Goal: Task Accomplishment & Management: Use online tool/utility

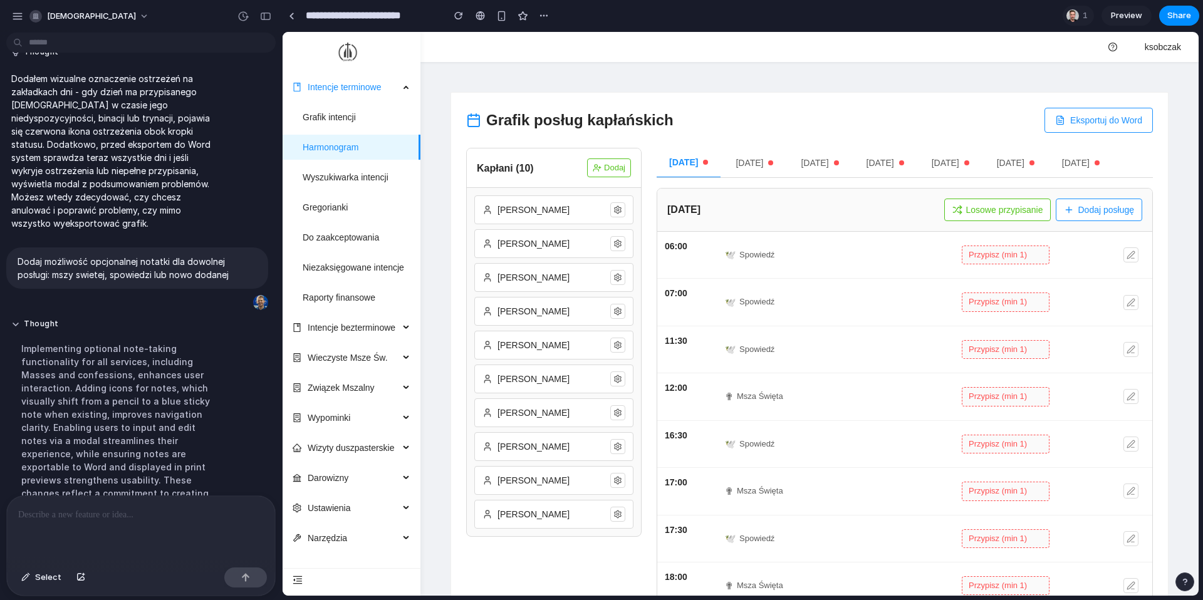
click at [1133, 255] on icon at bounding box center [1130, 255] width 9 height 9
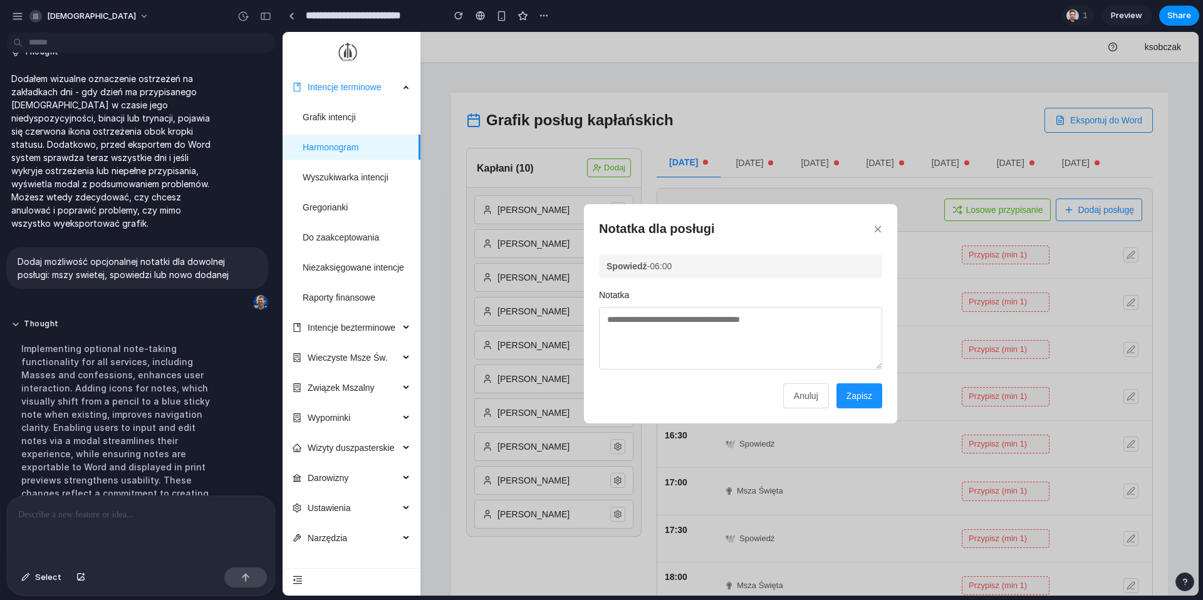
click at [732, 328] on textarea at bounding box center [740, 338] width 283 height 63
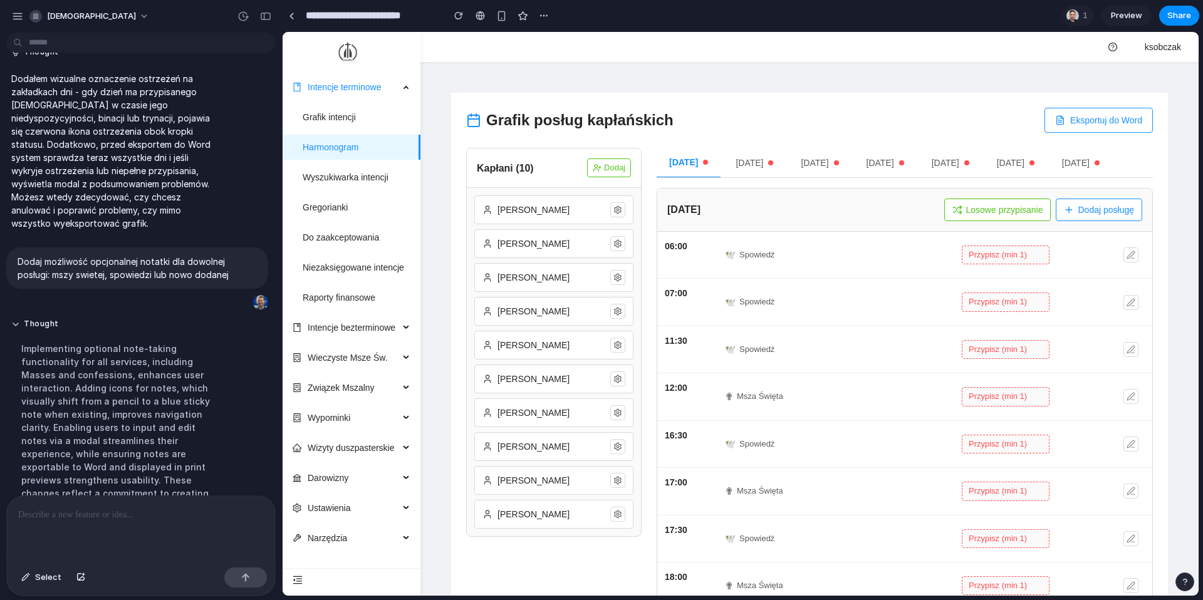
click at [1129, 492] on icon at bounding box center [1130, 491] width 9 height 9
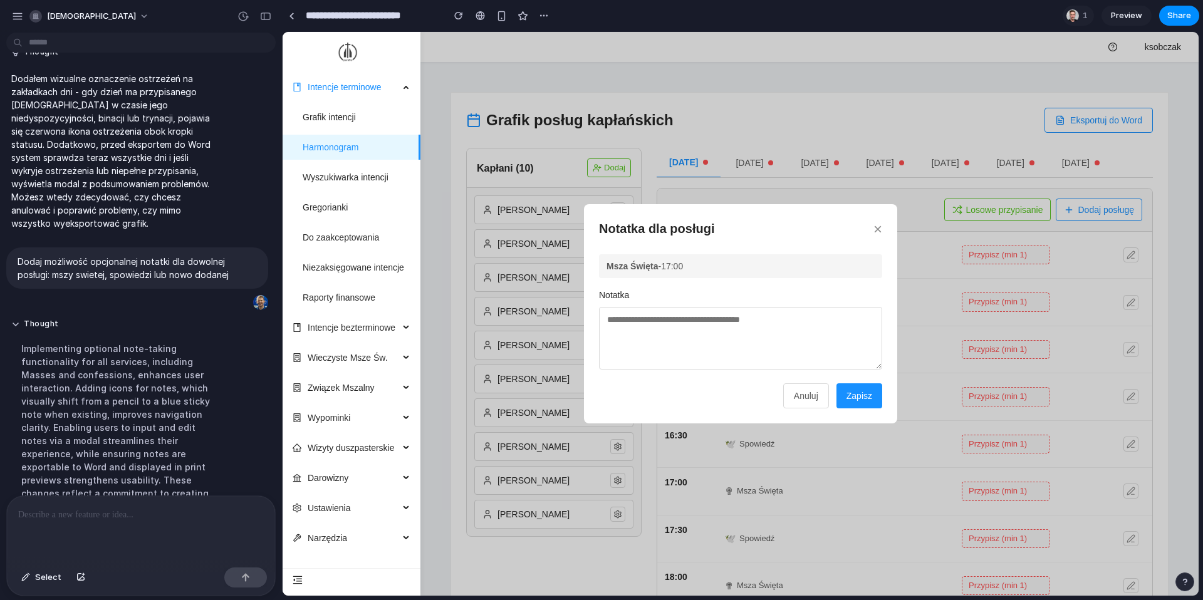
click at [732, 334] on textarea at bounding box center [740, 338] width 283 height 63
type textarea "**********"
click at [860, 393] on button "Zapisz" at bounding box center [859, 395] width 46 height 25
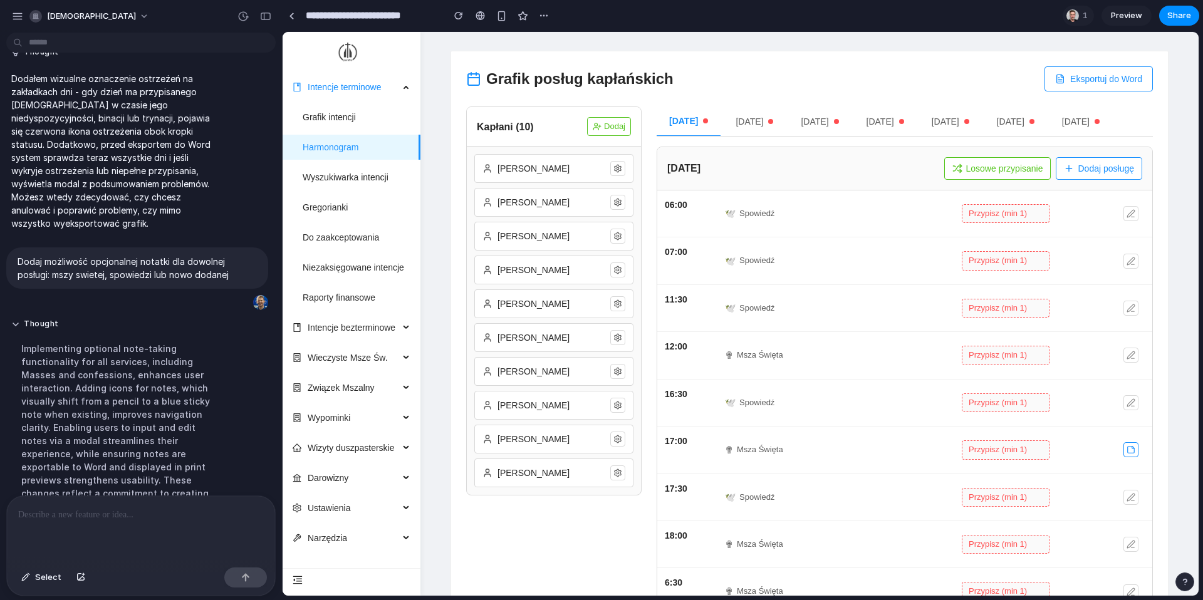
scroll to position [137, 0]
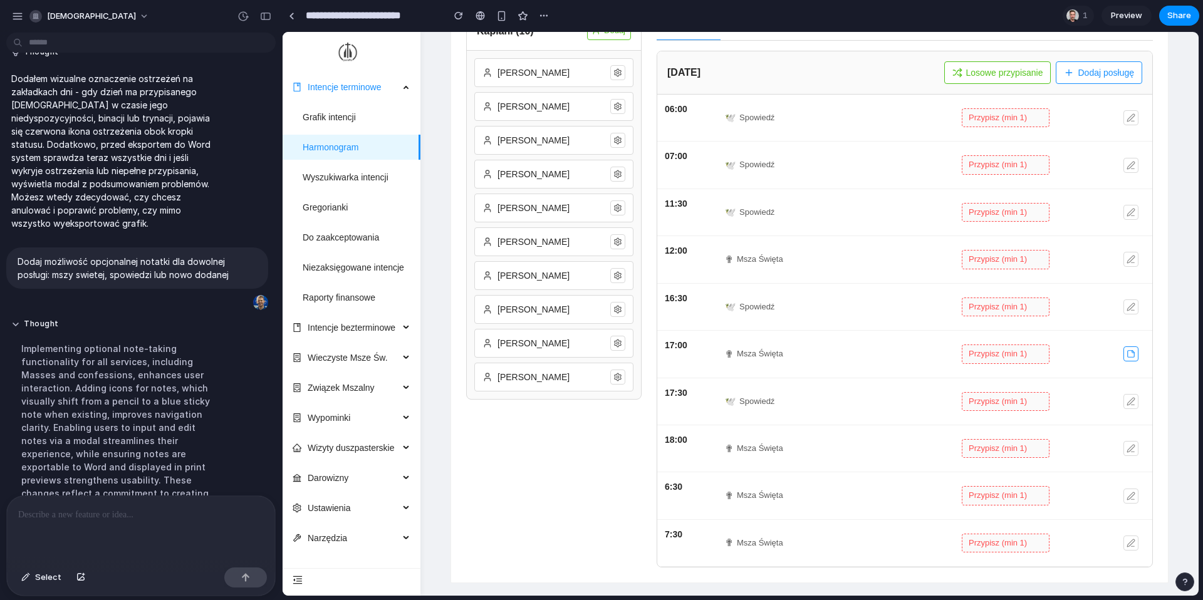
click at [1132, 447] on icon at bounding box center [1130, 448] width 9 height 9
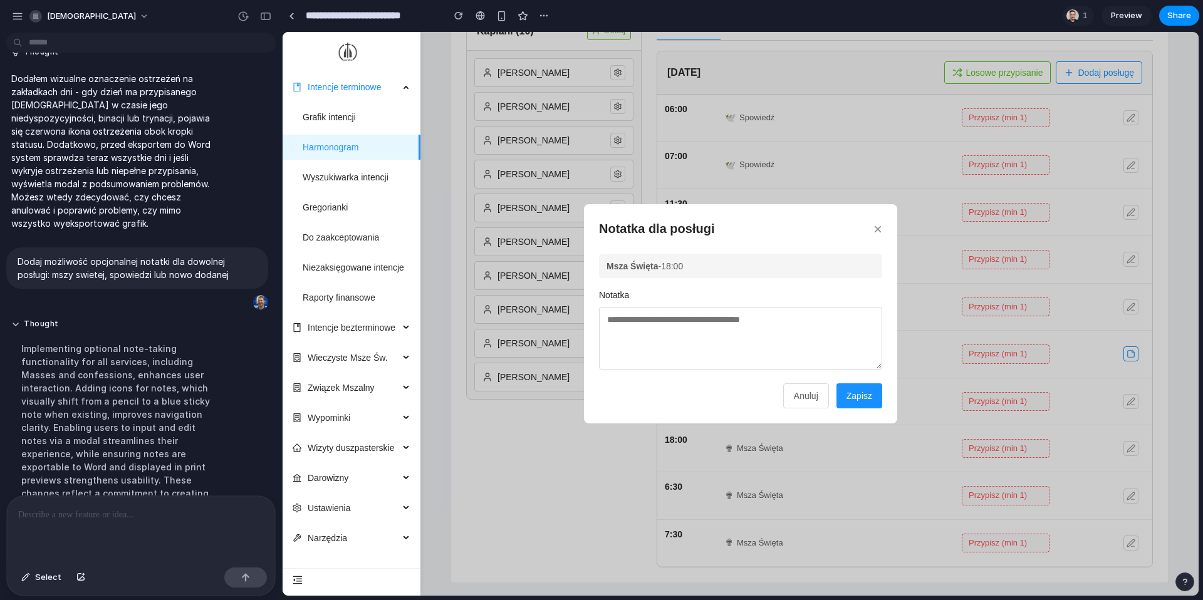
click at [771, 335] on textarea at bounding box center [740, 338] width 283 height 63
paste textarea "**********"
type textarea "**********"
click at [864, 400] on button "Zapisz" at bounding box center [859, 395] width 46 height 25
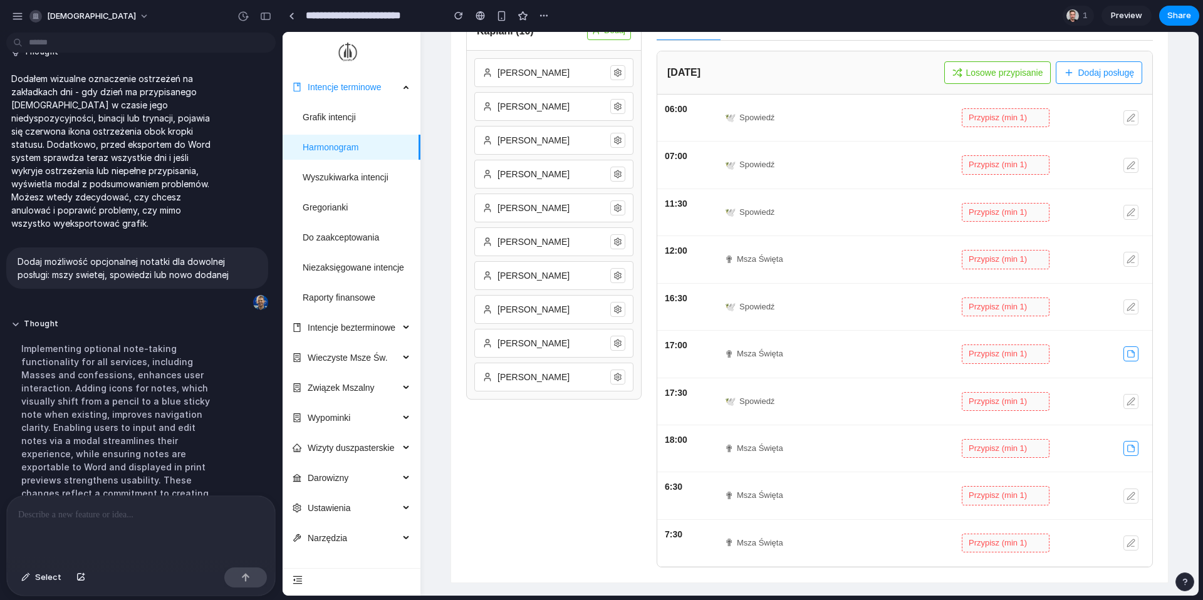
click at [1129, 356] on icon at bounding box center [1130, 354] width 9 height 9
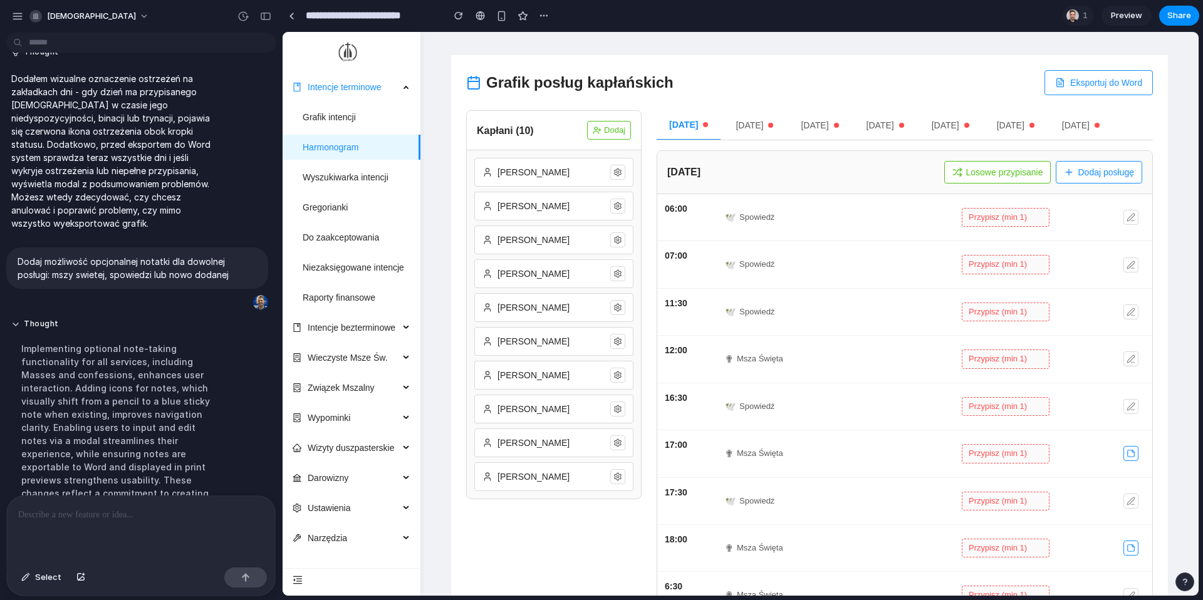
scroll to position [26, 0]
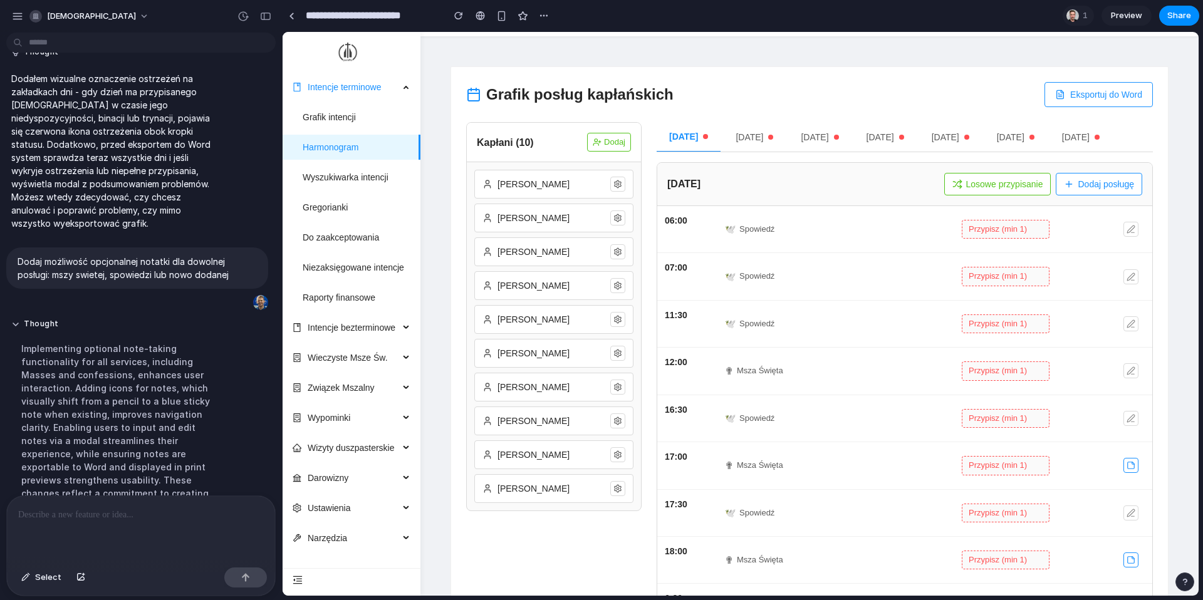
click at [1002, 182] on button "Losowe przypisanie" at bounding box center [997, 184] width 107 height 23
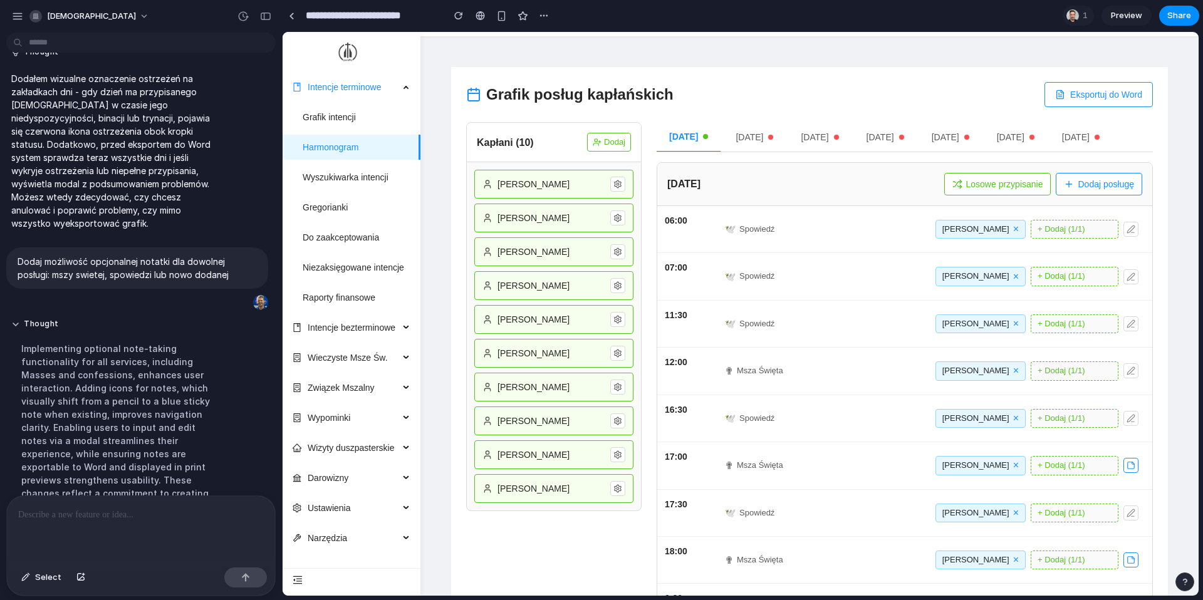
click at [1116, 93] on button "Eksportuj do Word" at bounding box center [1098, 94] width 108 height 25
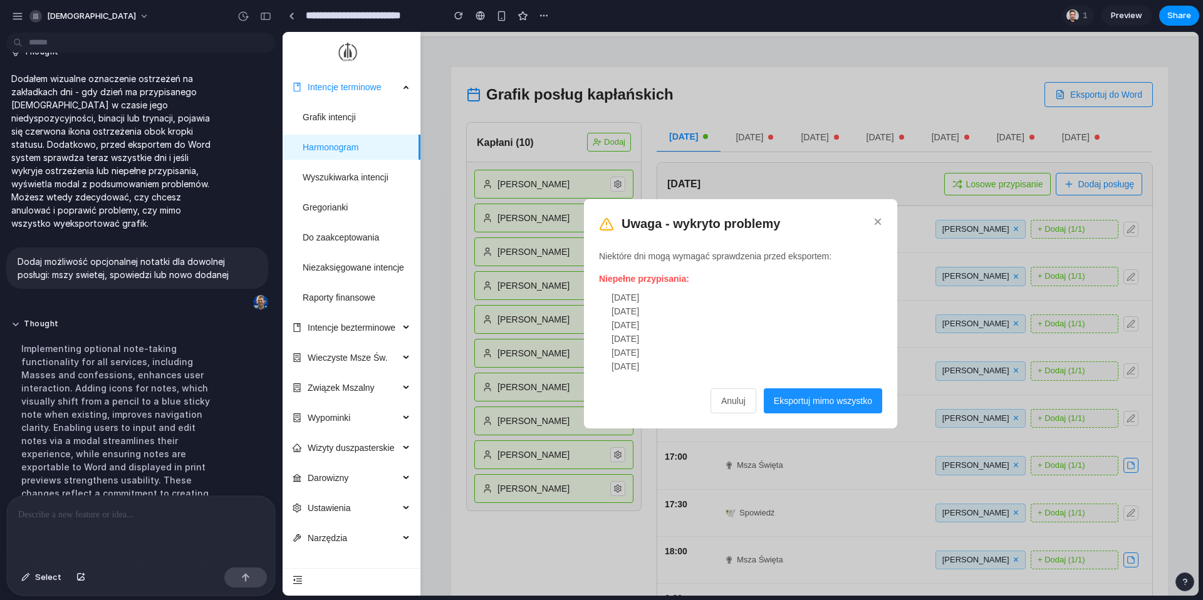
click at [820, 399] on button "Eksportuj mimo wszystko" at bounding box center [823, 400] width 118 height 25
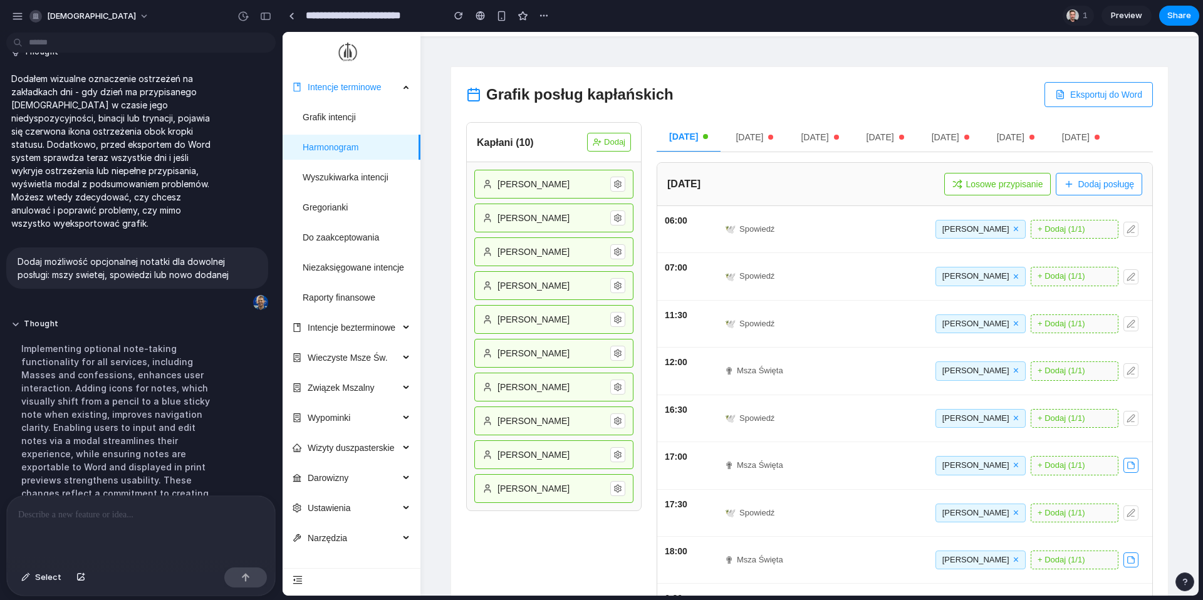
click at [113, 512] on p at bounding box center [141, 514] width 246 height 15
click at [1180, 460] on div "Grafik posług kapłańskich Eksportuj do Word Kapłani ( 10 ) Dodaj [PERSON_NAME] …" at bounding box center [809, 380] width 748 height 658
click at [144, 512] on p at bounding box center [141, 514] width 246 height 15
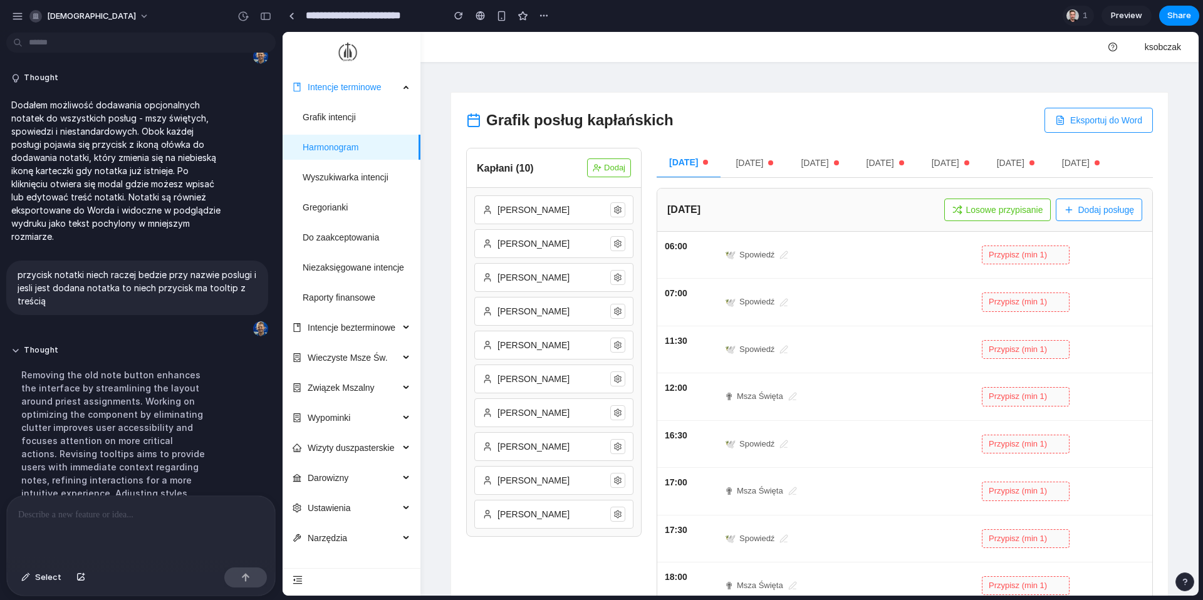
scroll to position [0, 0]
click at [767, 56] on div at bounding box center [769, 47] width 678 height 30
click at [787, 255] on icon at bounding box center [783, 255] width 9 height 9
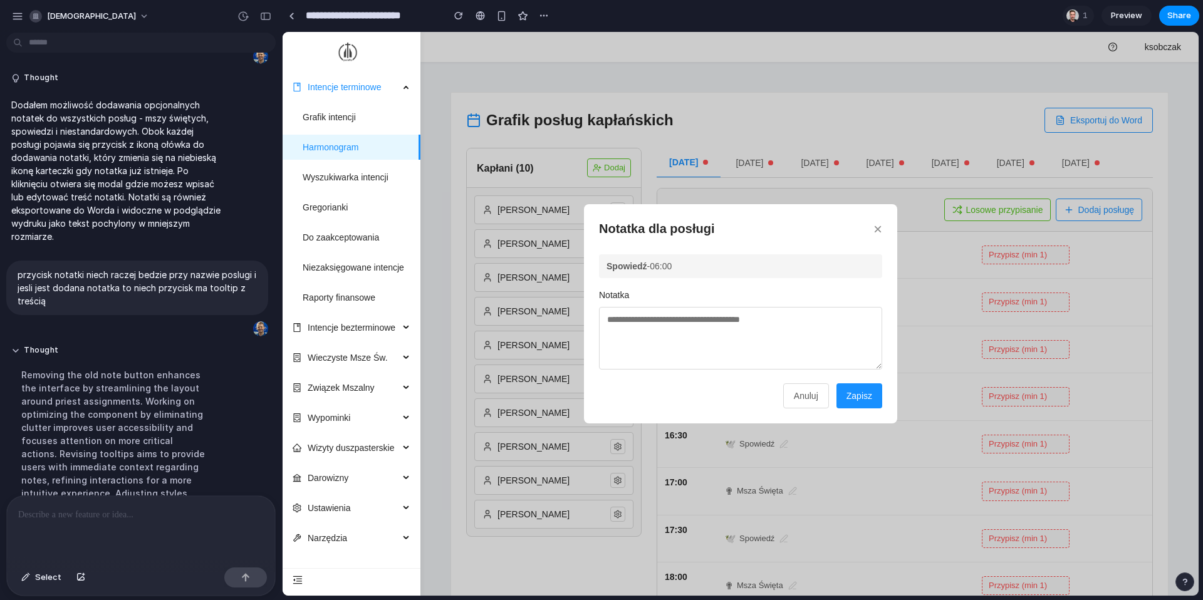
click at [734, 329] on textarea at bounding box center [740, 338] width 283 height 63
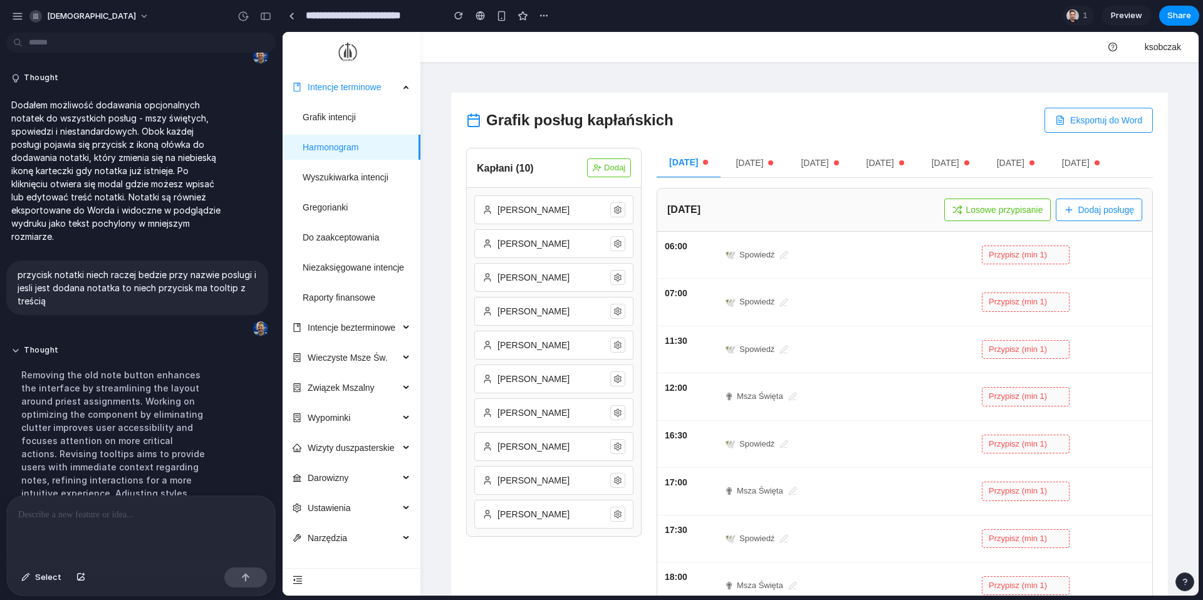
click at [790, 398] on icon at bounding box center [793, 397] width 8 height 8
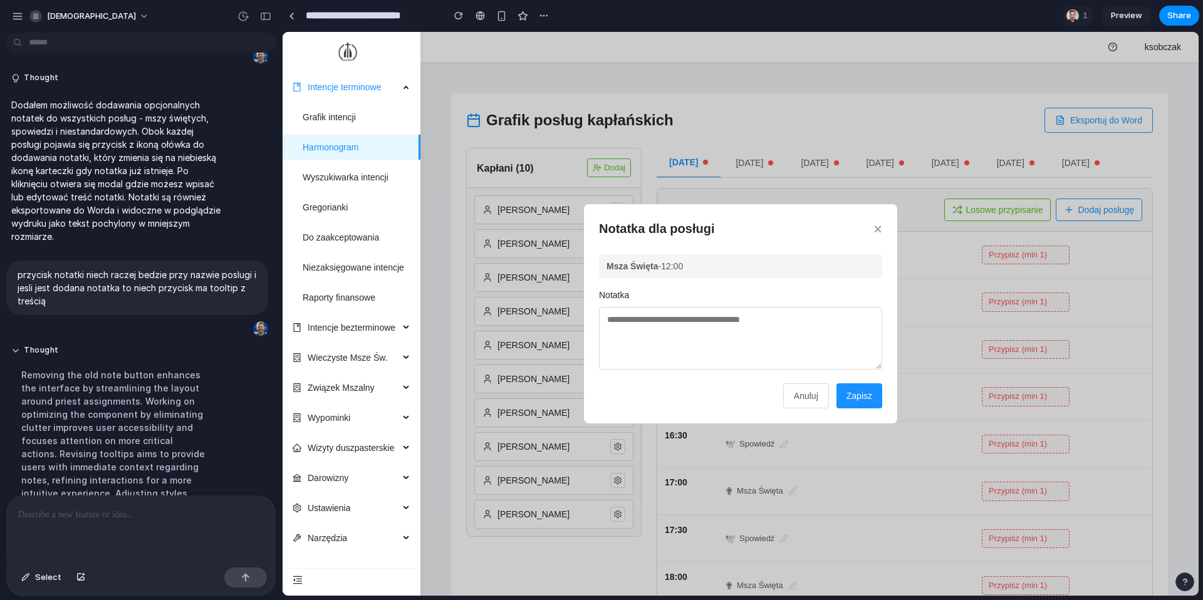
click at [742, 350] on textarea at bounding box center [740, 338] width 283 height 63
type textarea "**********"
click at [858, 394] on button "Zapisz" at bounding box center [859, 395] width 46 height 25
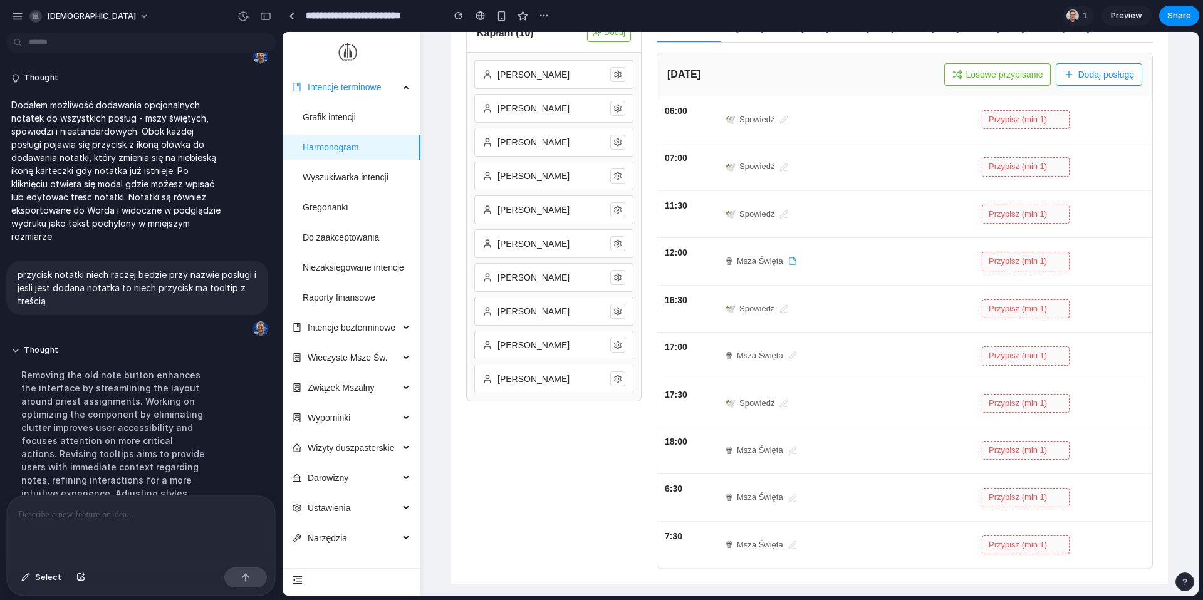
scroll to position [150, 0]
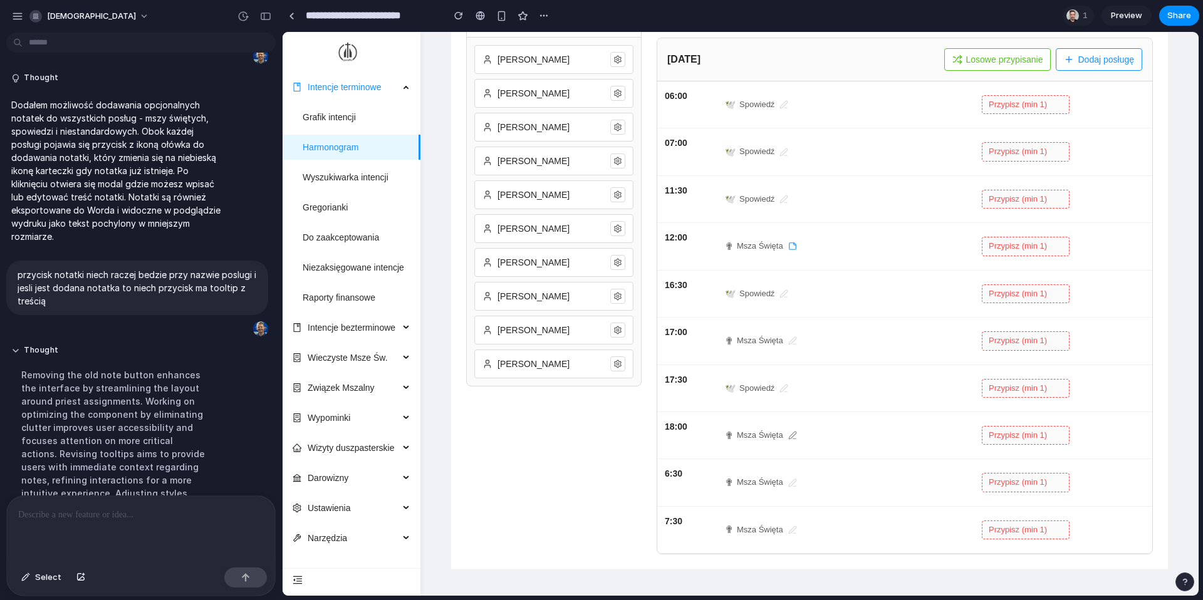
click at [790, 434] on icon at bounding box center [792, 435] width 9 height 9
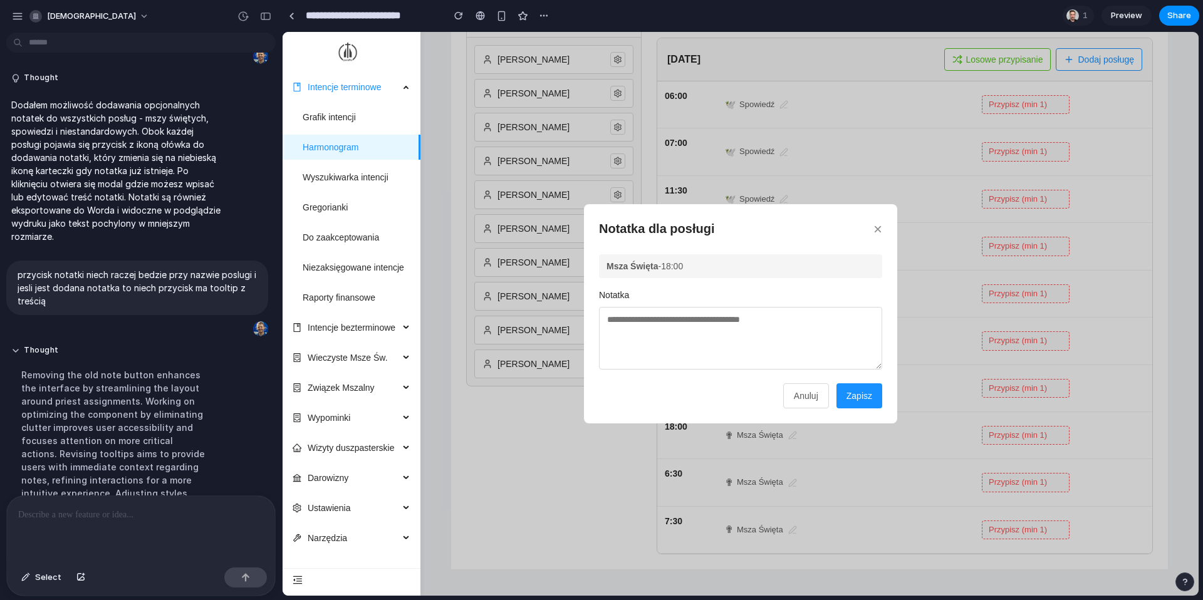
click at [722, 319] on textarea at bounding box center [740, 338] width 283 height 63
type textarea "**********"
click at [868, 393] on button "Zapisz" at bounding box center [859, 395] width 46 height 25
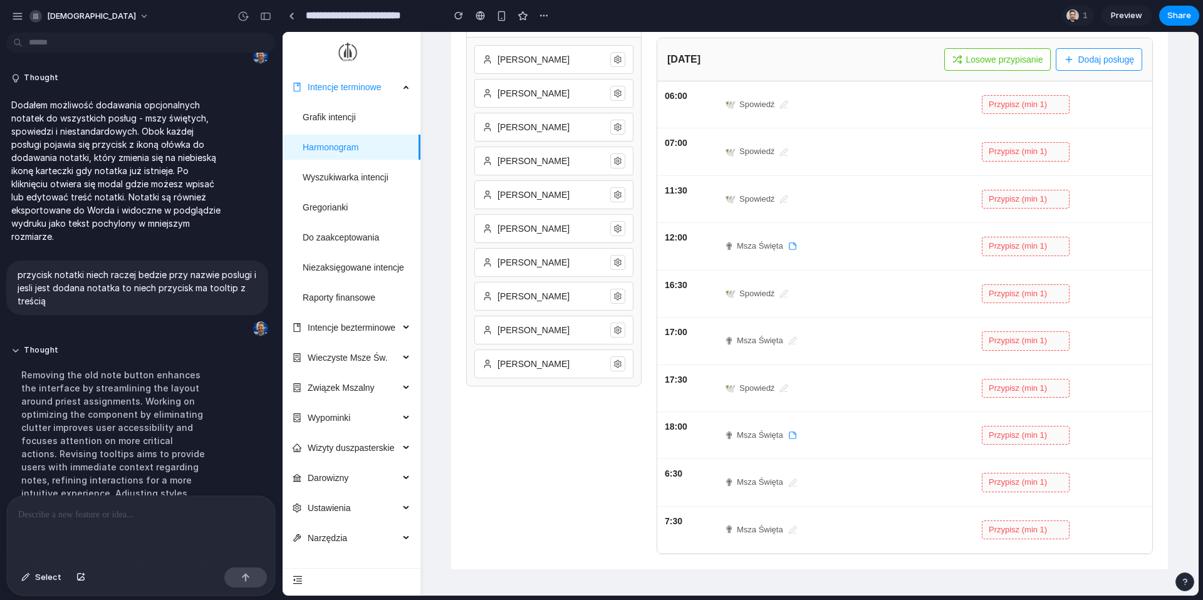
click at [791, 246] on icon at bounding box center [792, 246] width 9 height 9
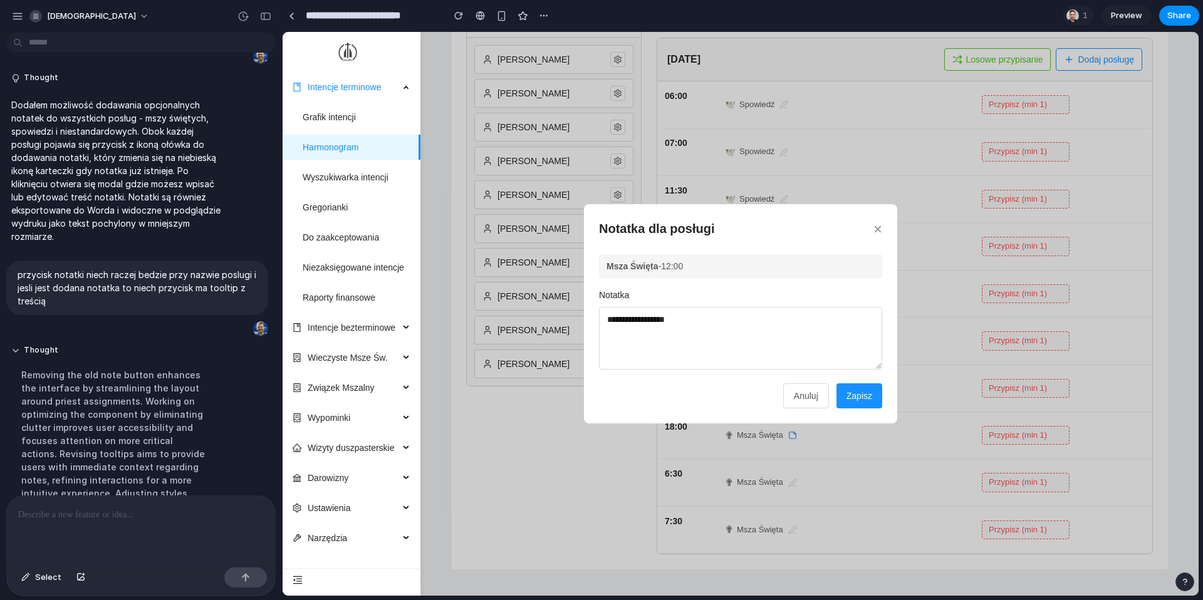
click at [807, 393] on button "Anuluj" at bounding box center [806, 395] width 46 height 25
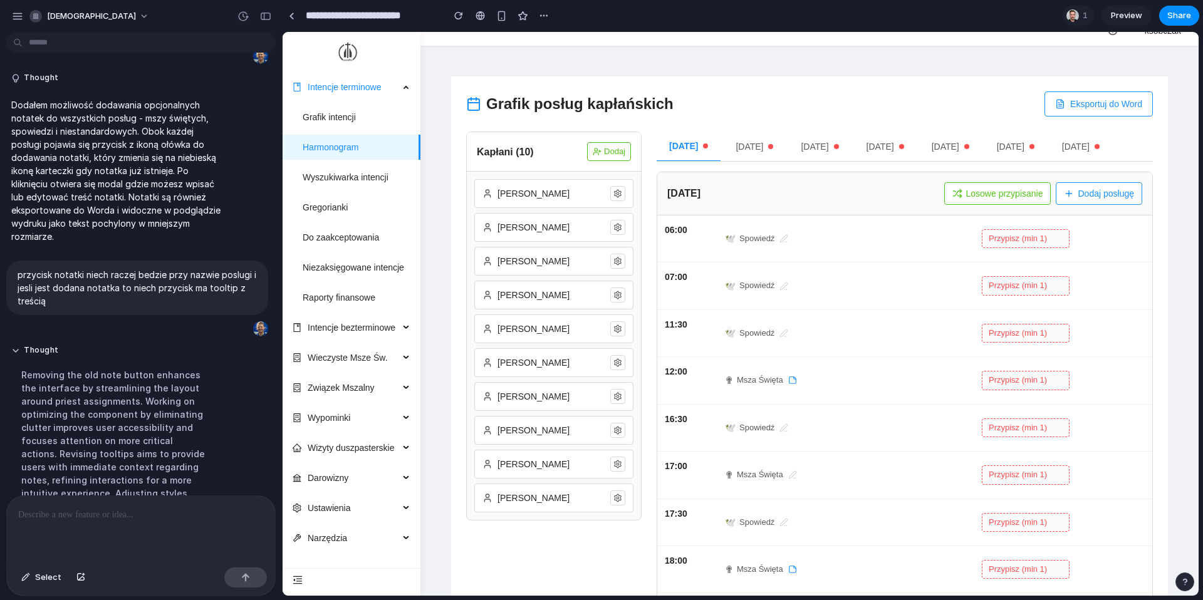
scroll to position [16, 0]
drag, startPoint x: 569, startPoint y: 261, endPoint x: 976, endPoint y: 278, distance: 407.5
click at [976, 278] on div "Grafik posług kapłańskich Eksportuj do Word Kapłani ( 10 ) Dodaj [PERSON_NAME] …" at bounding box center [809, 390] width 717 height 627
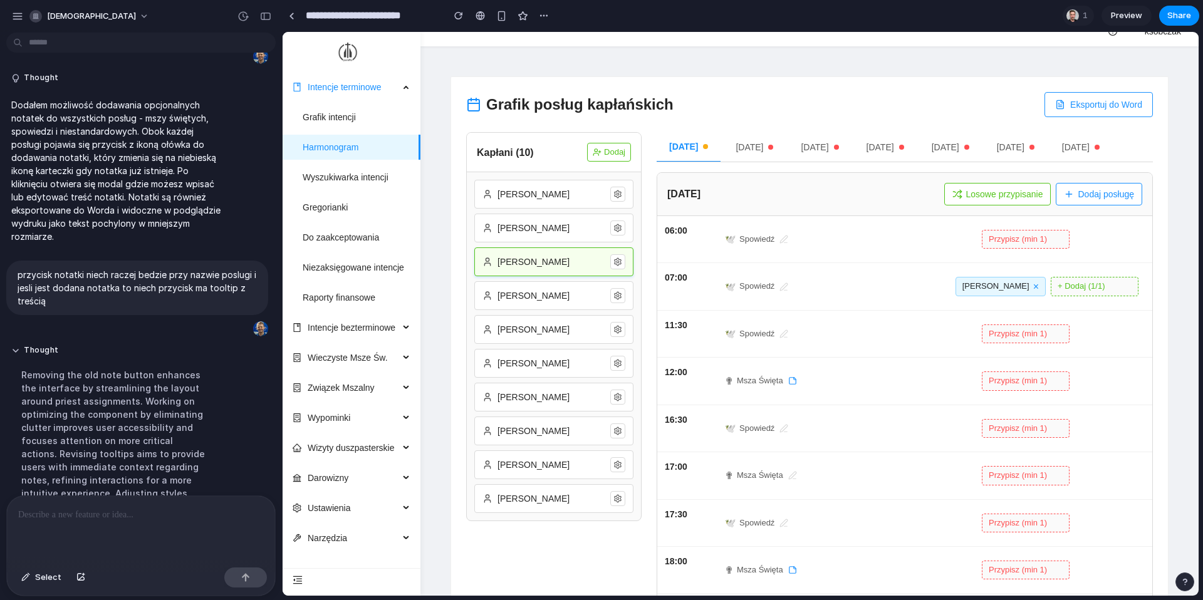
click at [1018, 198] on button "Losowe przypisanie" at bounding box center [997, 194] width 107 height 23
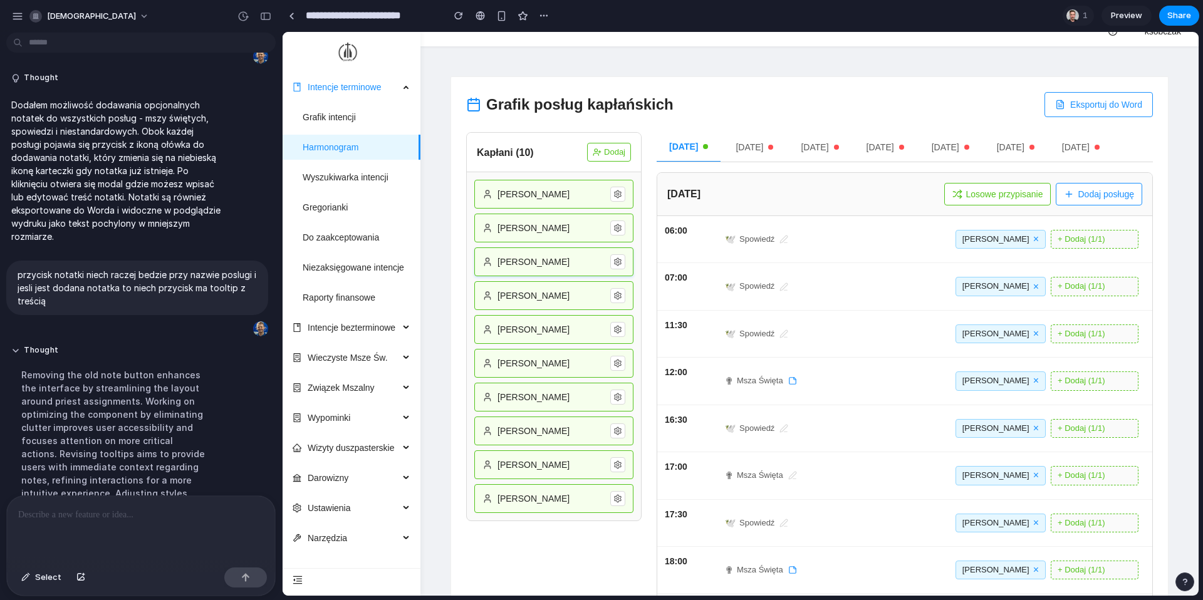
click at [785, 140] on button "[DATE]" at bounding box center [754, 147] width 63 height 30
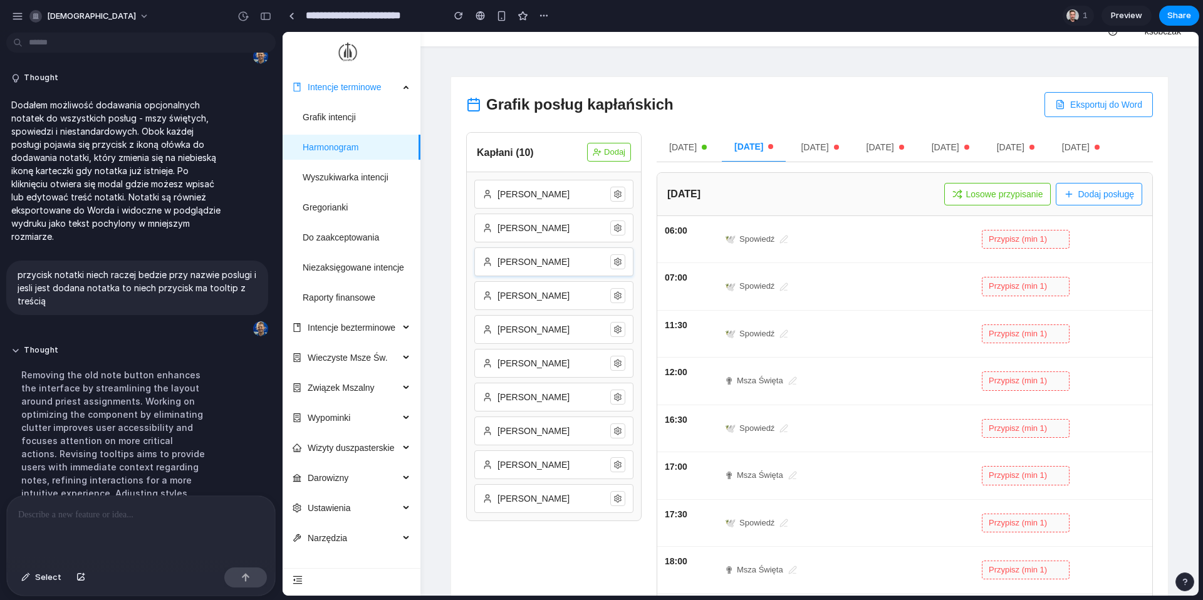
click at [1001, 197] on button "Losowe przypisanie" at bounding box center [997, 194] width 107 height 23
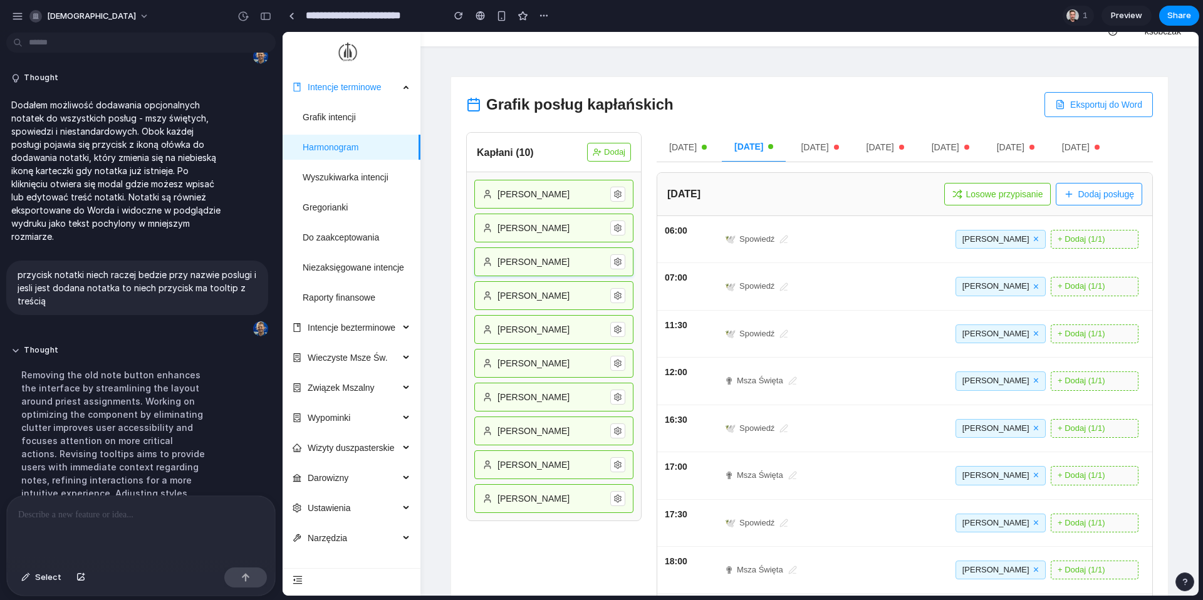
click at [142, 532] on div at bounding box center [141, 529] width 268 height 66
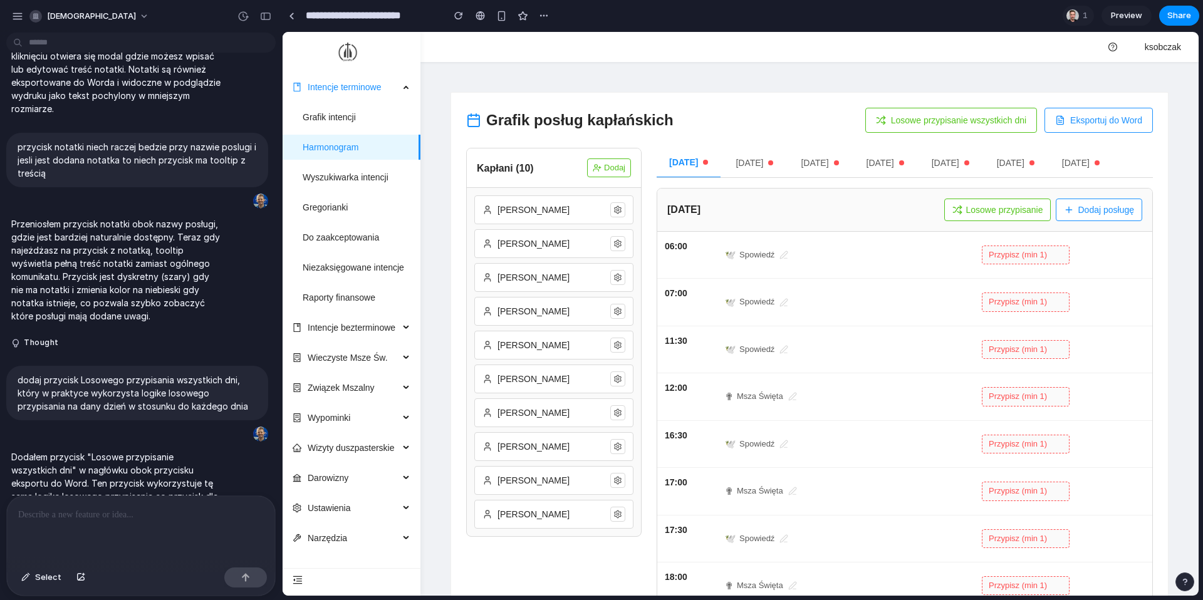
scroll to position [0, 0]
click at [921, 121] on button "Losowe przypisanie wszystkich dni" at bounding box center [951, 120] width 172 height 25
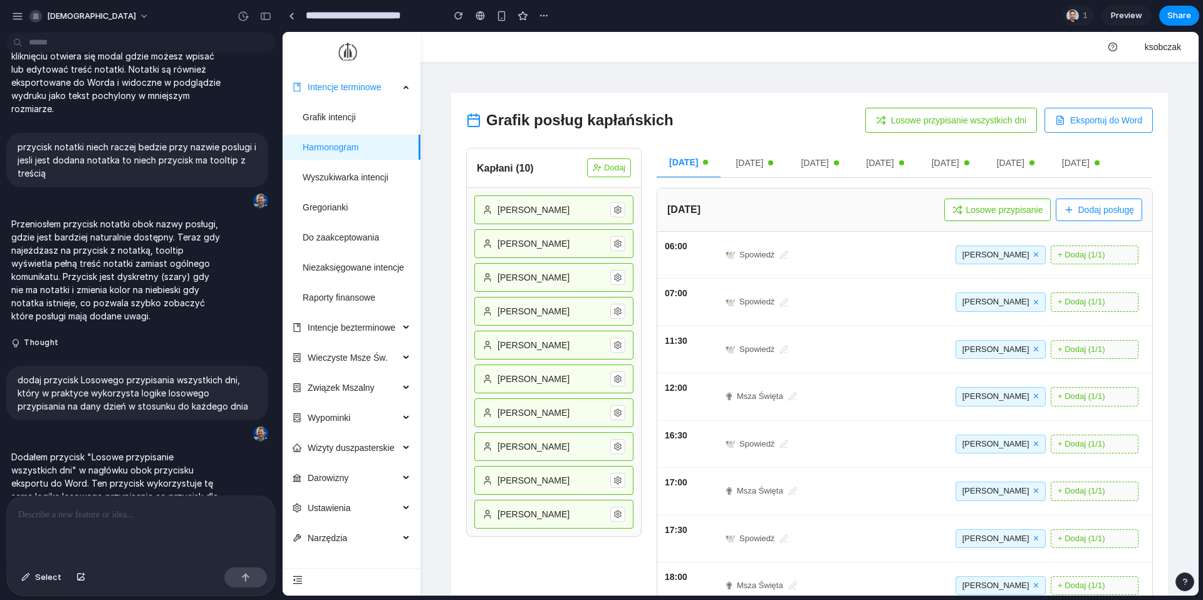
click at [889, 165] on button "[DATE]" at bounding box center [885, 163] width 63 height 30
click at [685, 163] on button "[DATE]" at bounding box center [687, 163] width 63 height 30
click at [619, 210] on icon at bounding box center [617, 209] width 9 height 9
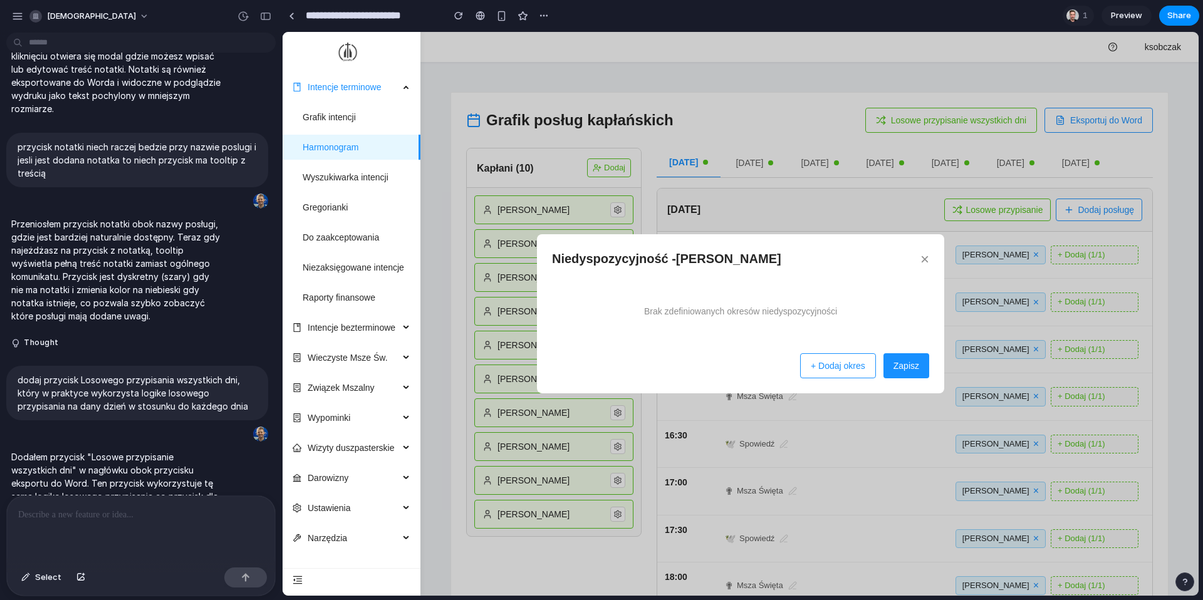
click at [927, 258] on button "×" at bounding box center [924, 259] width 9 height 15
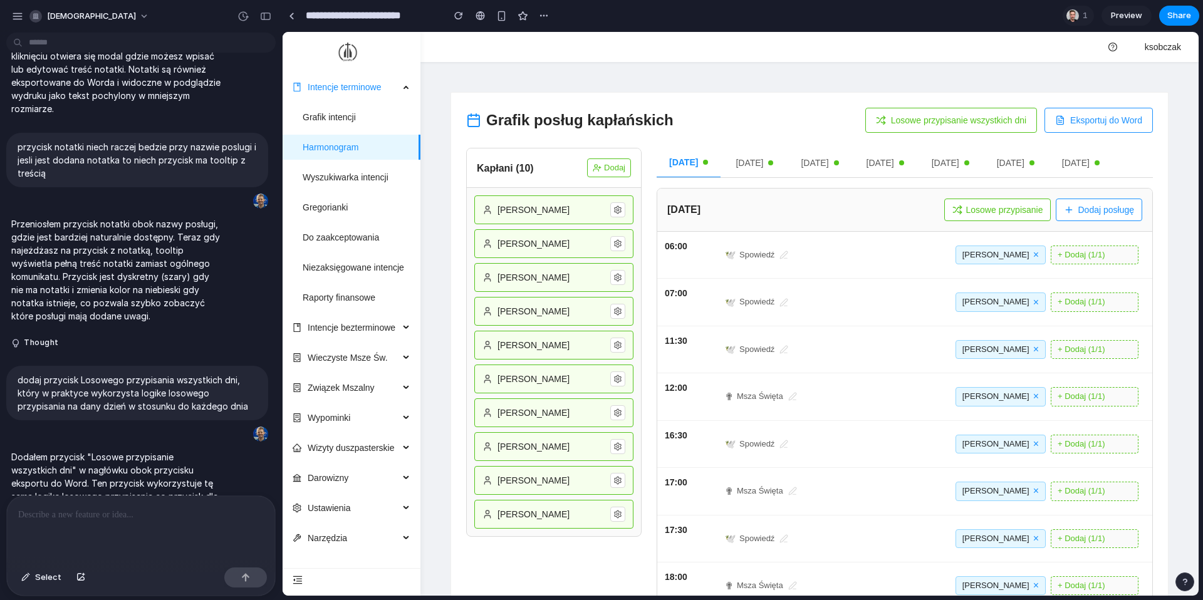
click at [965, 119] on button "Losowe przypisanie wszystkich dni" at bounding box center [951, 120] width 172 height 25
click at [127, 511] on p at bounding box center [141, 514] width 246 height 15
click at [1035, 254] on button "×" at bounding box center [1036, 255] width 6 height 10
click at [1037, 391] on button "×" at bounding box center [1036, 396] width 6 height 10
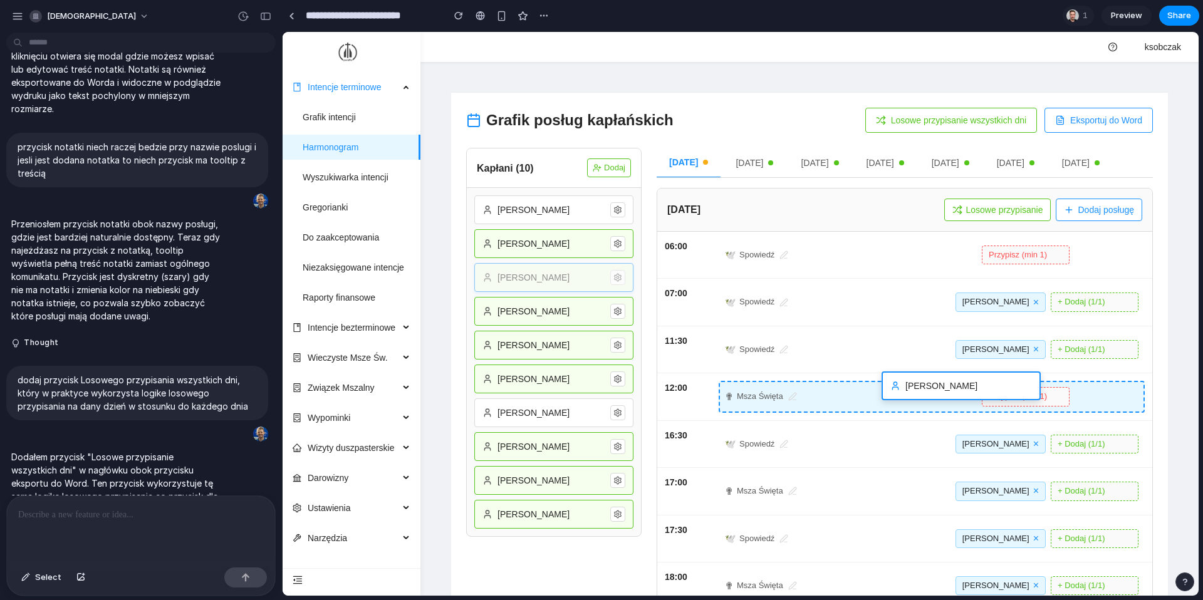
drag, startPoint x: 539, startPoint y: 277, endPoint x: 946, endPoint y: 400, distance: 425.2
click at [946, 400] on div "Grafik posług kapłańskich Losowe przypisanie wszystkich dni Eksportuj do Word K…" at bounding box center [809, 406] width 717 height 627
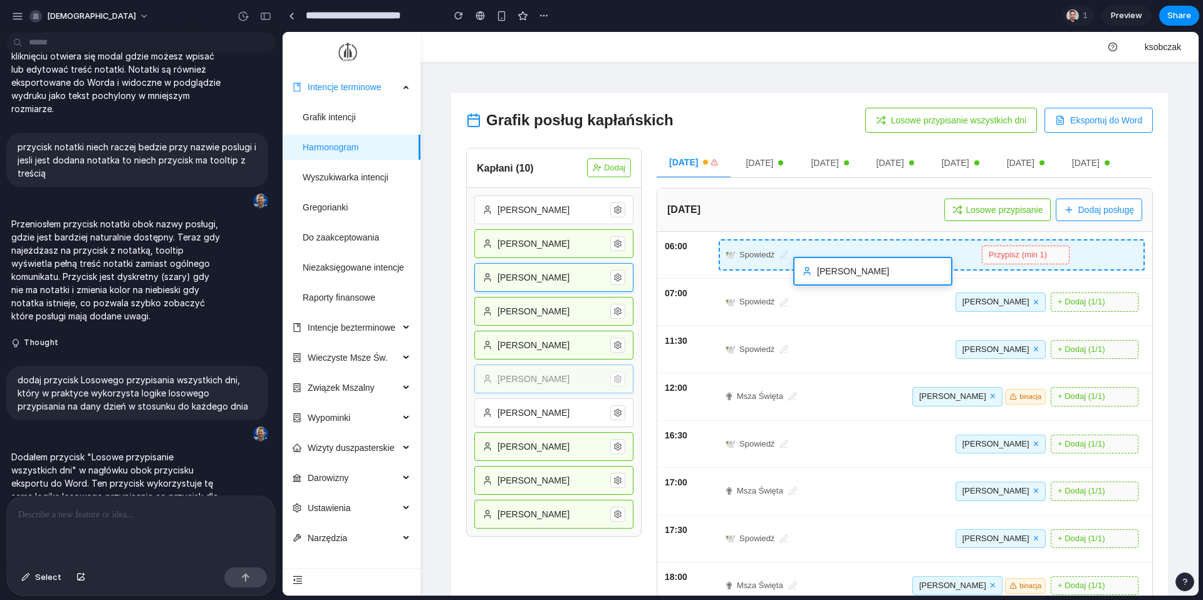
drag, startPoint x: 556, startPoint y: 381, endPoint x: 888, endPoint y: 267, distance: 350.6
click at [888, 267] on div "Grafik posług kapłańskich Losowe przypisanie wszystkich dni Eksportuj do Word K…" at bounding box center [809, 406] width 717 height 627
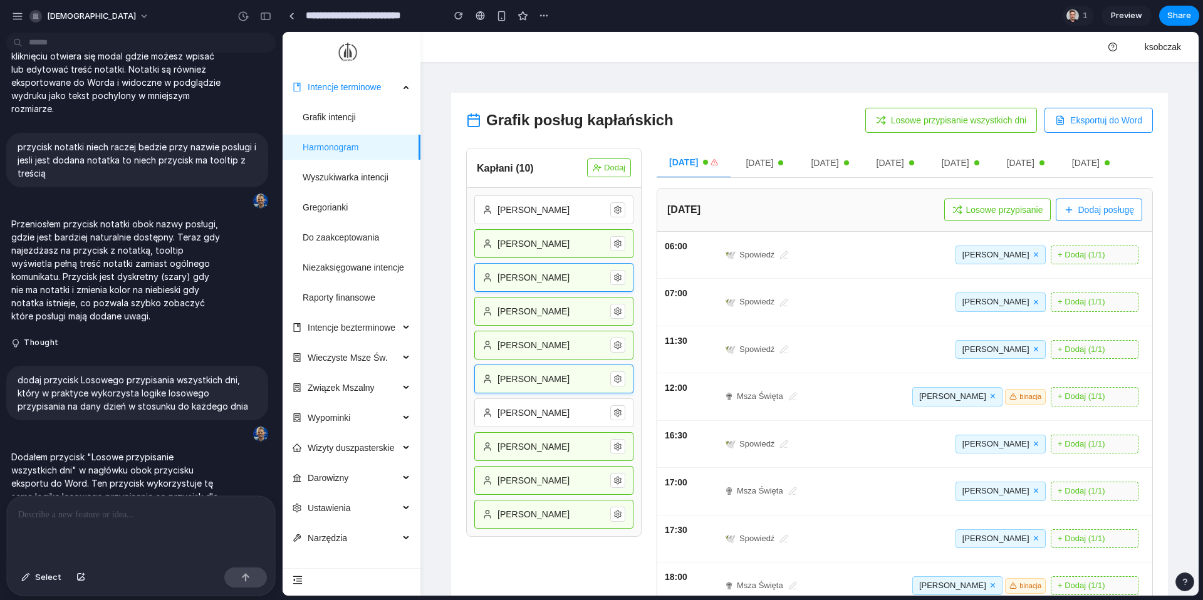
click at [156, 517] on p at bounding box center [141, 514] width 246 height 15
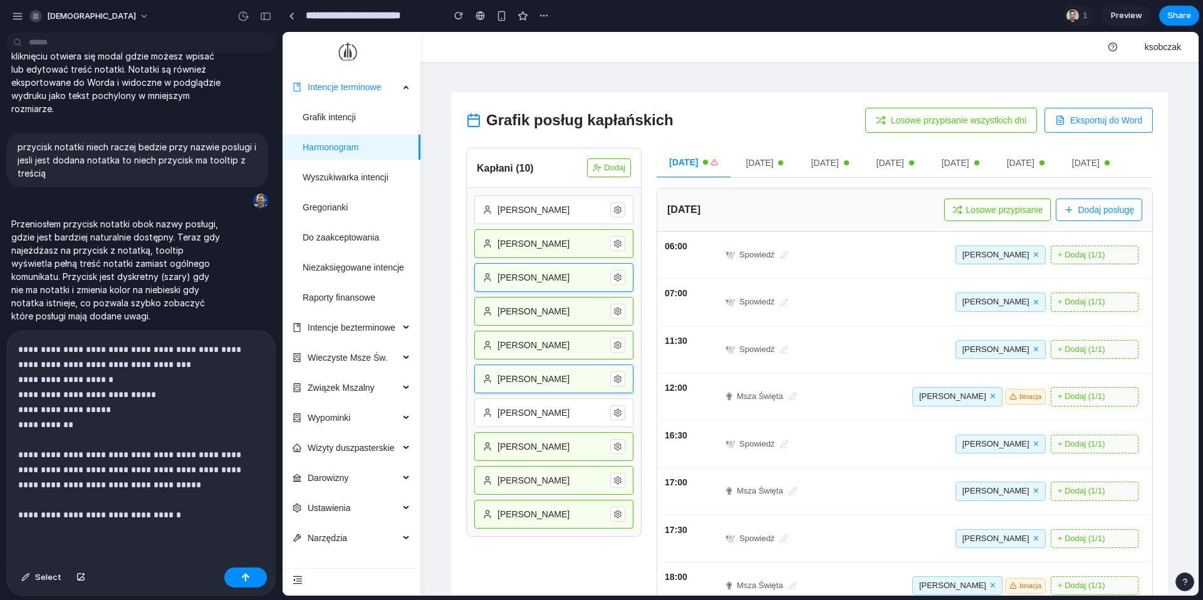
click at [183, 488] on p "**********" at bounding box center [141, 432] width 246 height 180
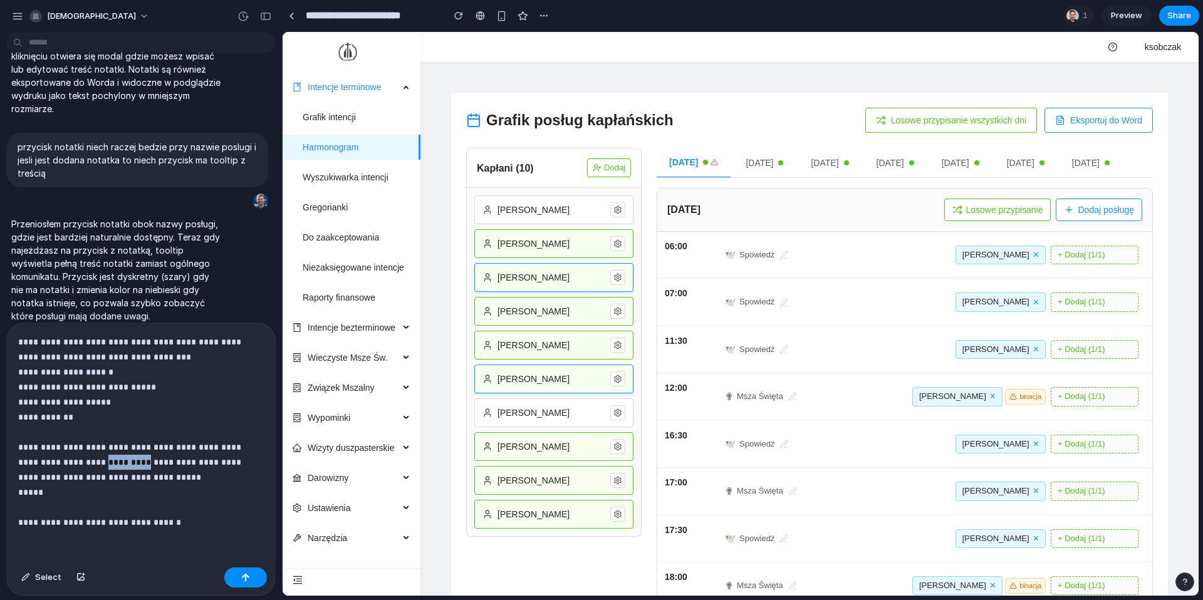
drag, startPoint x: 119, startPoint y: 463, endPoint x: 164, endPoint y: 464, distance: 45.1
click at [164, 464] on p "**********" at bounding box center [141, 431] width 246 height 195
click at [120, 477] on p "**********" at bounding box center [141, 431] width 246 height 195
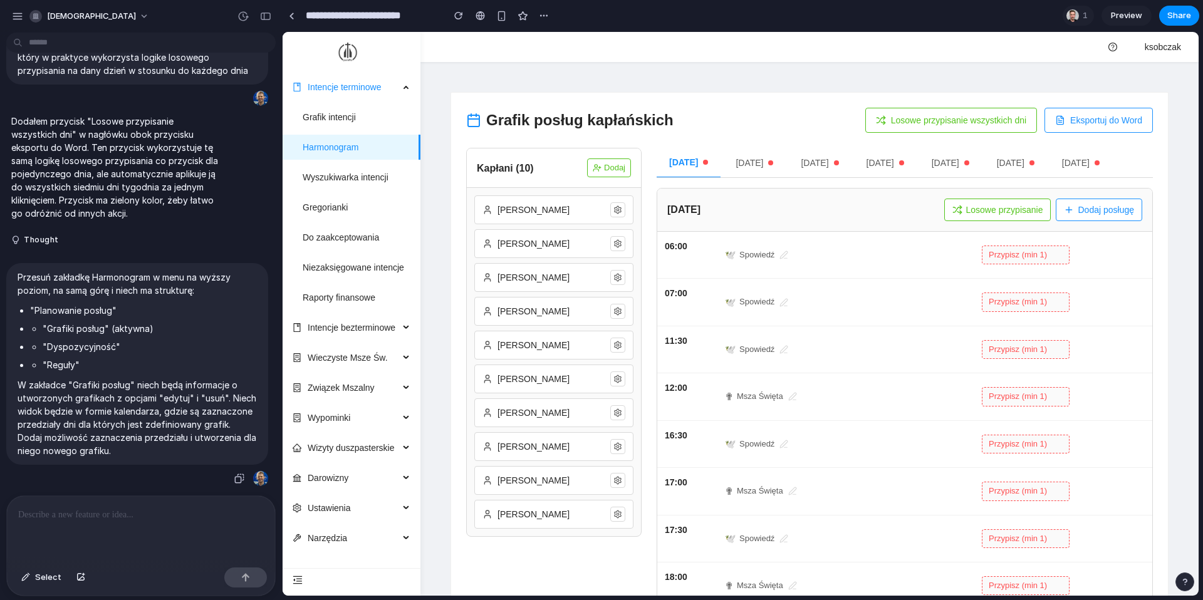
scroll to position [6455, 0]
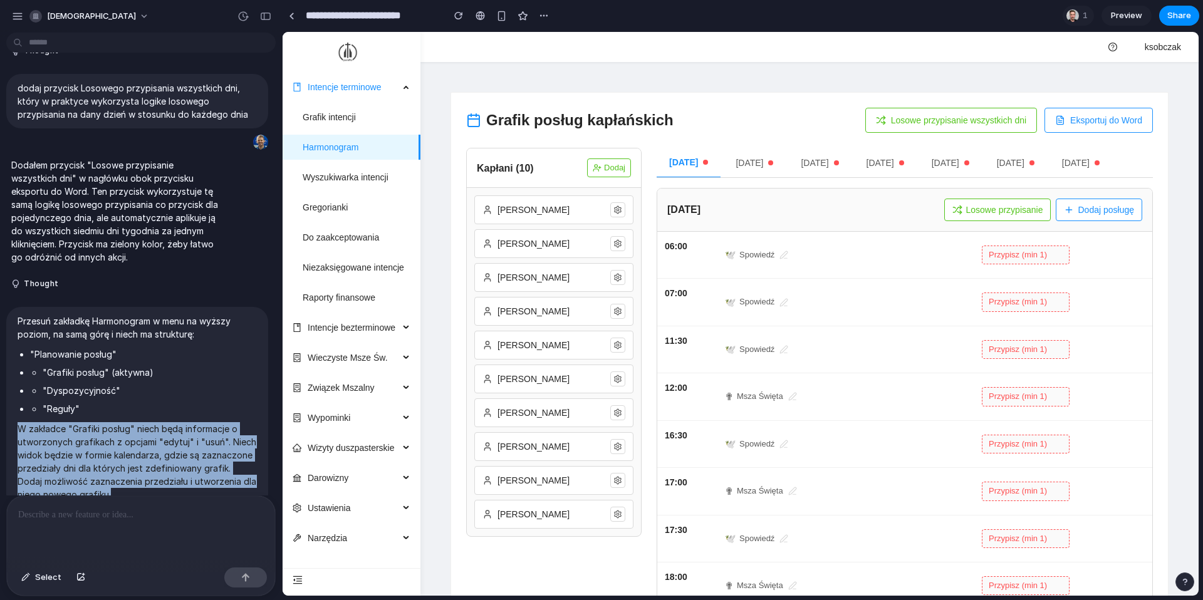
drag, startPoint x: 17, startPoint y: 216, endPoint x: 117, endPoint y: 286, distance: 121.8
click at [117, 422] on p "W zakładce "Grafiki posług" niech będą informacje o utworzonych grafikach z opc…" at bounding box center [137, 461] width 239 height 79
copy p "W zakładce "Grafiki posług" niech będą informacje o utworzonych grafikach z opc…"
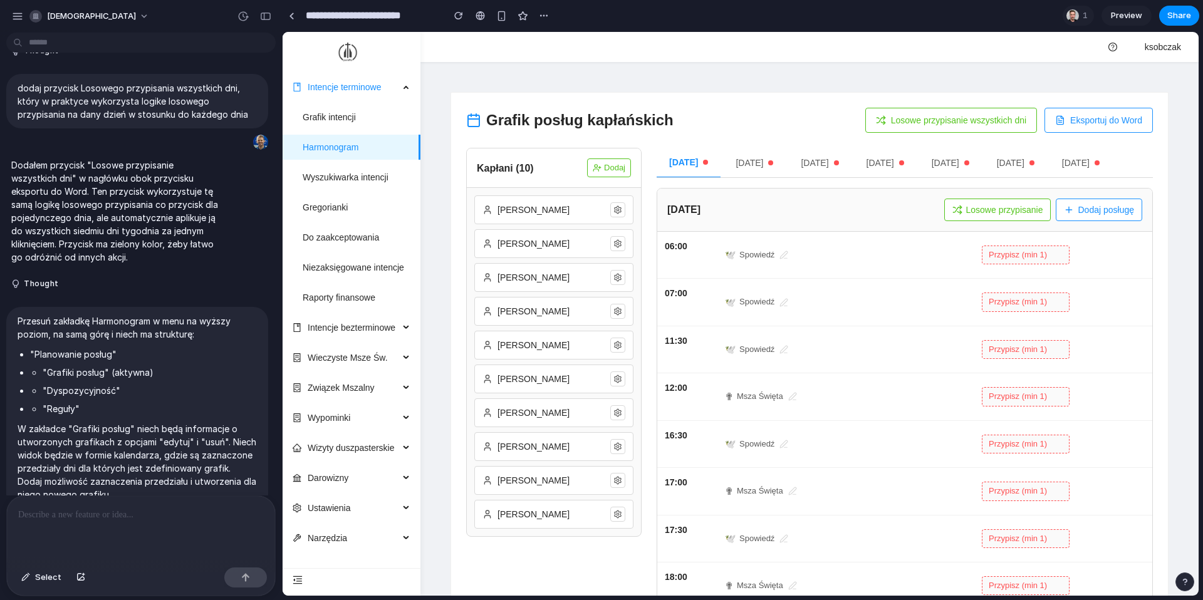
click at [95, 527] on div at bounding box center [141, 529] width 268 height 66
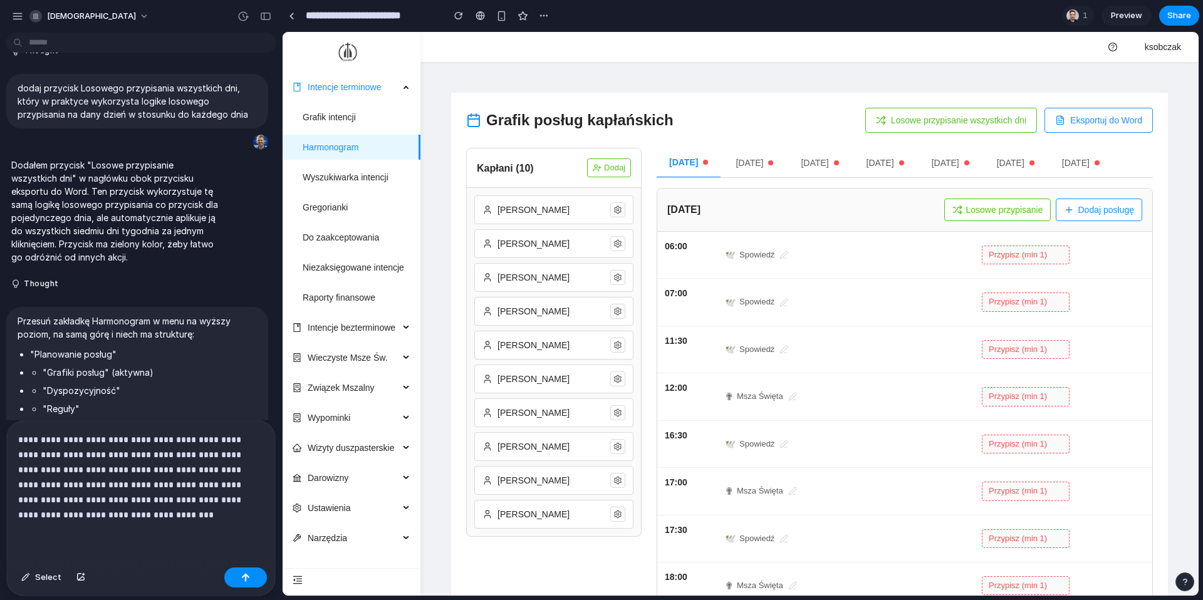
click at [233, 454] on p "**********" at bounding box center [141, 477] width 246 height 90
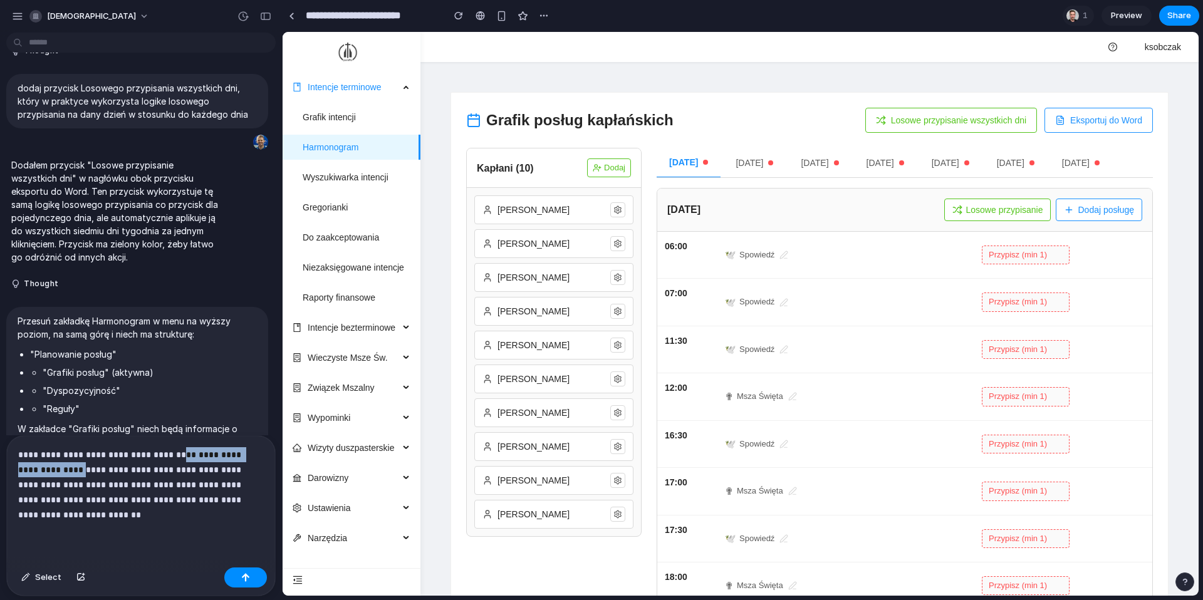
click at [86, 468] on p "**********" at bounding box center [141, 484] width 246 height 75
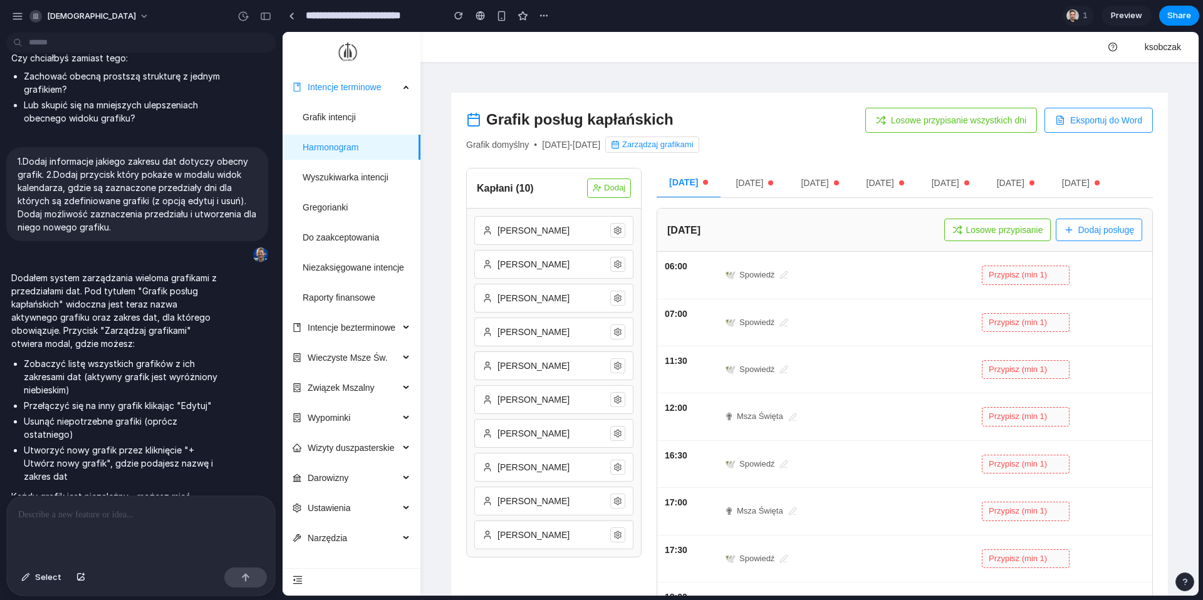
scroll to position [0, 0]
click at [698, 147] on button "Zarządzaj grafikami" at bounding box center [651, 145] width 93 height 16
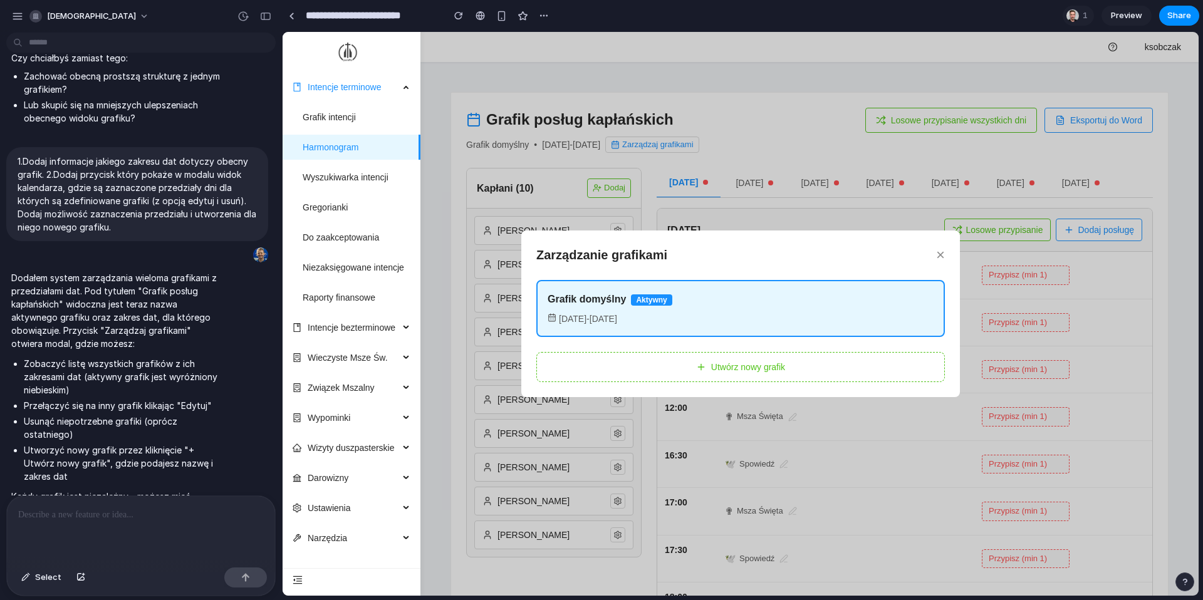
click at [731, 368] on button "Utwórz nowy grafik" at bounding box center [740, 367] width 408 height 30
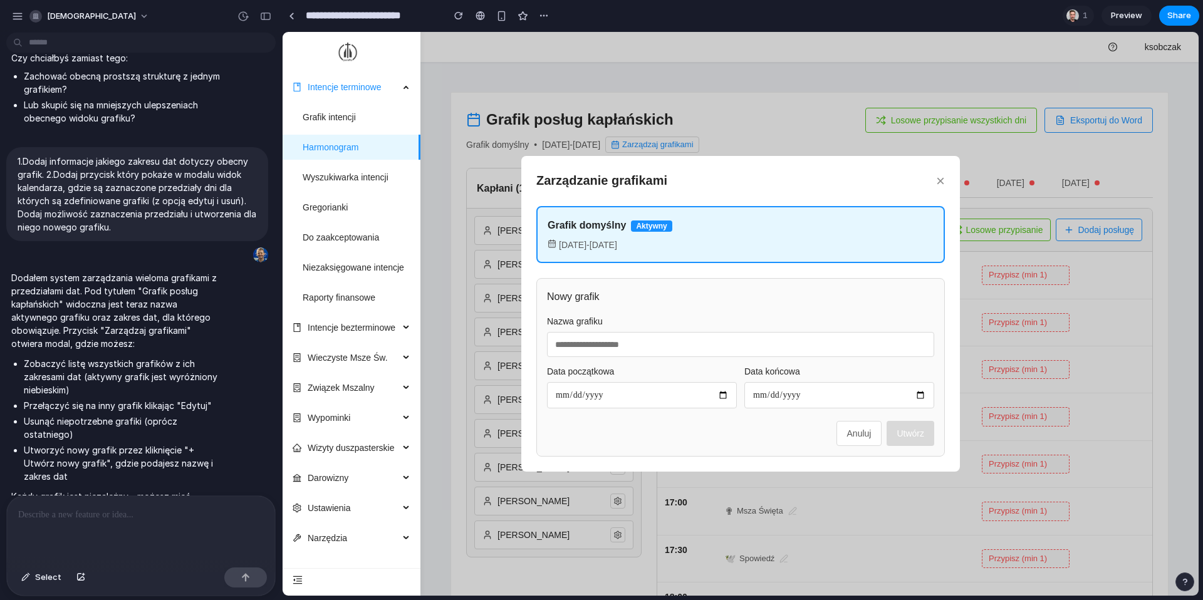
click at [641, 336] on input "text" at bounding box center [740, 344] width 387 height 25
click at [621, 396] on input "date" at bounding box center [642, 395] width 190 height 26
click at [730, 396] on input "date" at bounding box center [642, 395] width 190 height 26
click at [722, 397] on input "date" at bounding box center [642, 395] width 190 height 26
type input "**********"
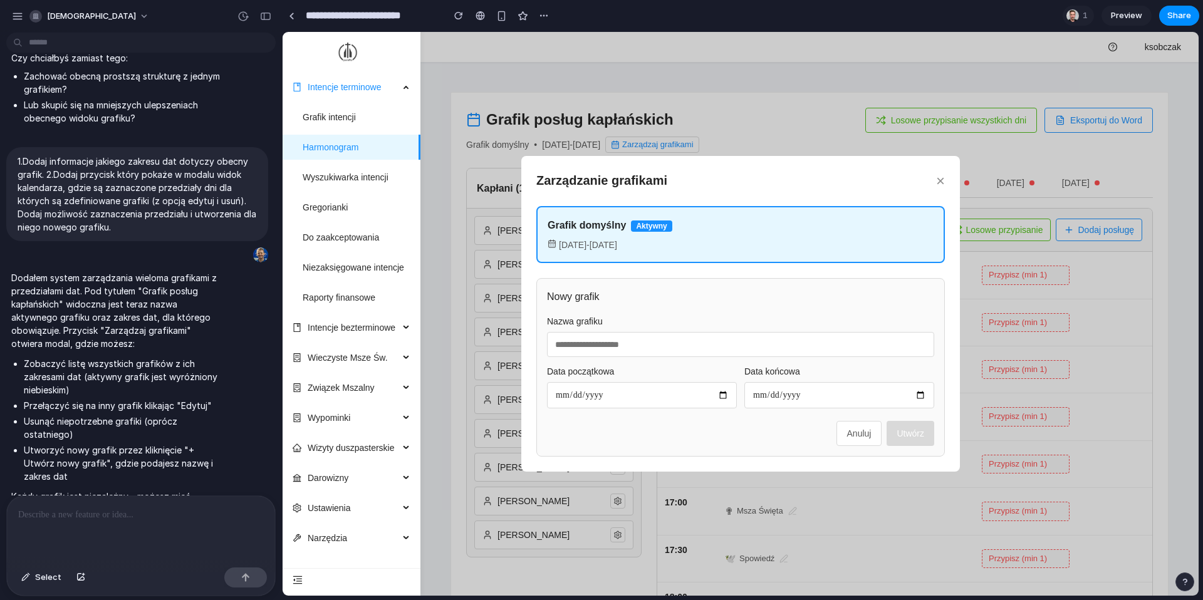
click at [921, 395] on input "date" at bounding box center [839, 395] width 190 height 26
type input "**********"
click at [727, 365] on label "Data początkowa" at bounding box center [642, 372] width 190 height 14
click at [727, 341] on input "text" at bounding box center [740, 344] width 387 height 25
type input "****"
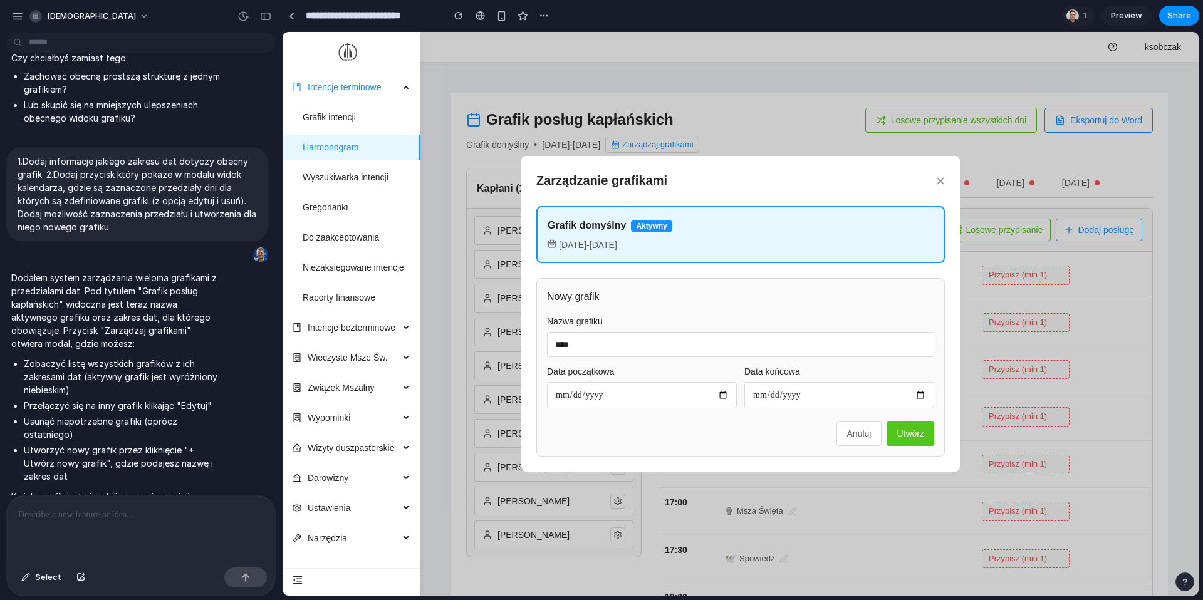
click at [925, 437] on button "Utwórz" at bounding box center [910, 433] width 48 height 25
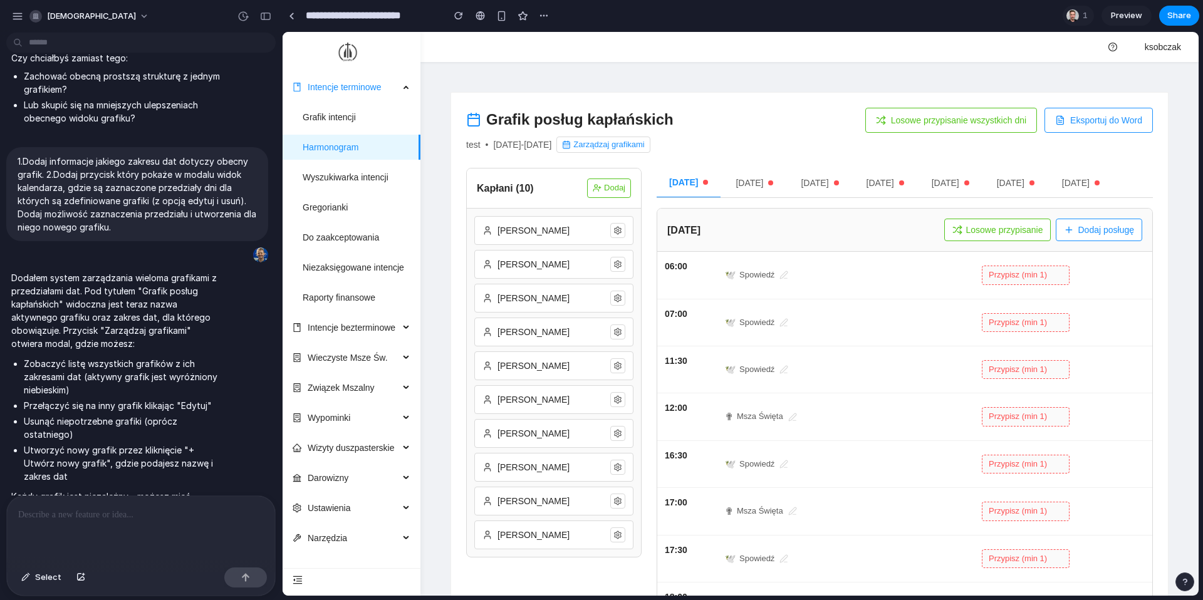
click at [650, 145] on button "Zarządzaj grafikami" at bounding box center [602, 145] width 93 height 16
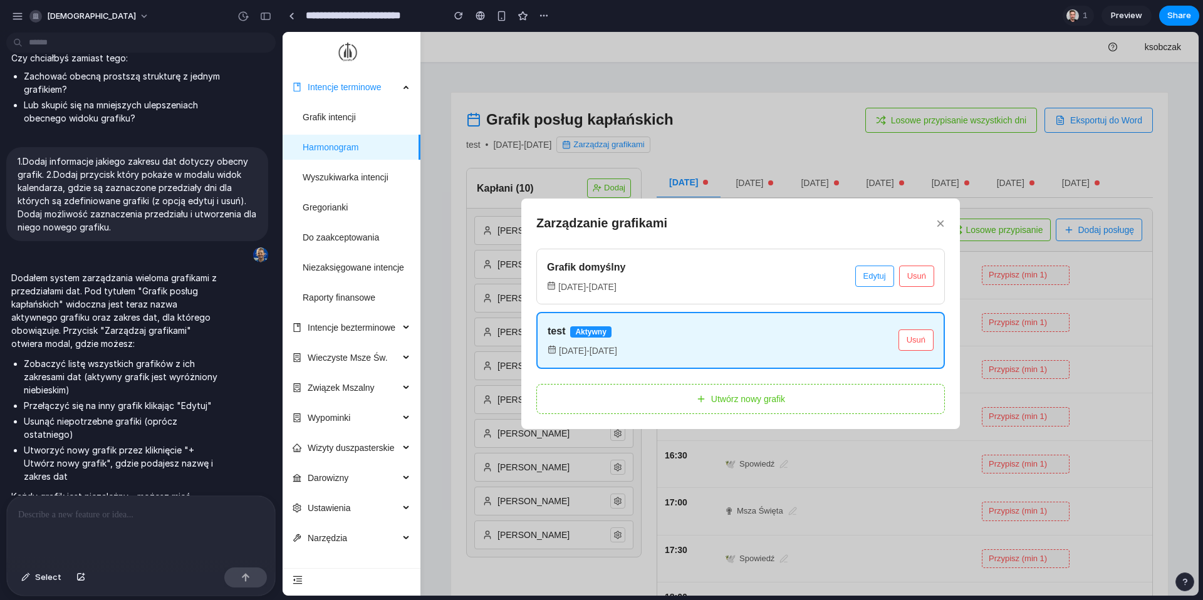
click at [639, 281] on div "[DATE] - [DATE]" at bounding box center [701, 287] width 308 height 14
click at [873, 283] on button "Edytuj" at bounding box center [874, 276] width 39 height 21
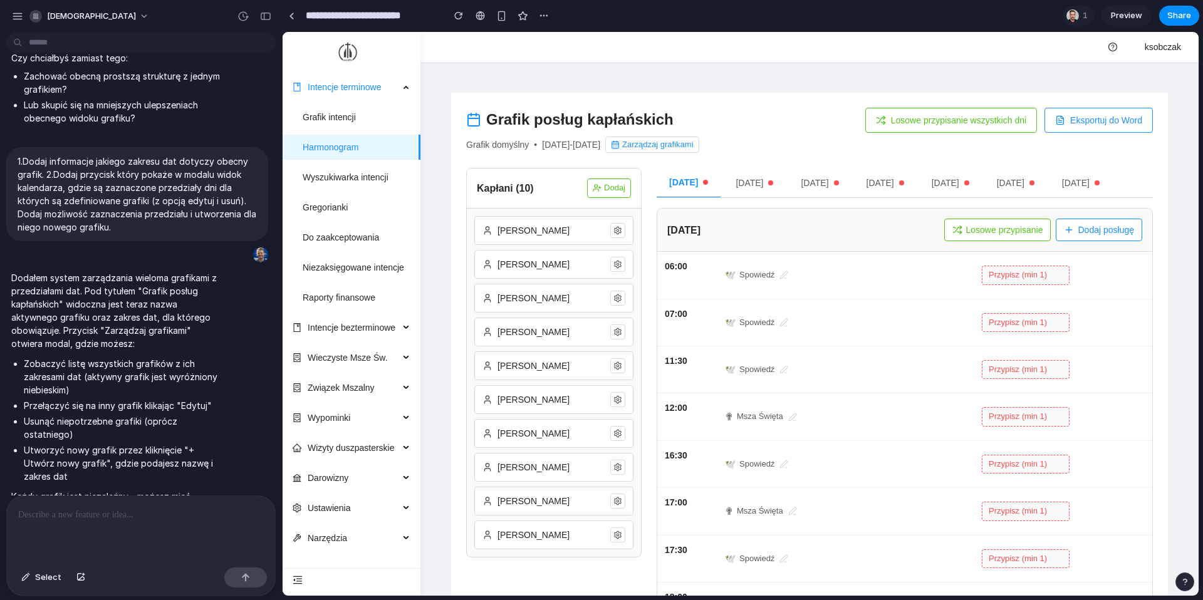
click at [698, 148] on button "Zarządzaj grafikami" at bounding box center [651, 145] width 93 height 16
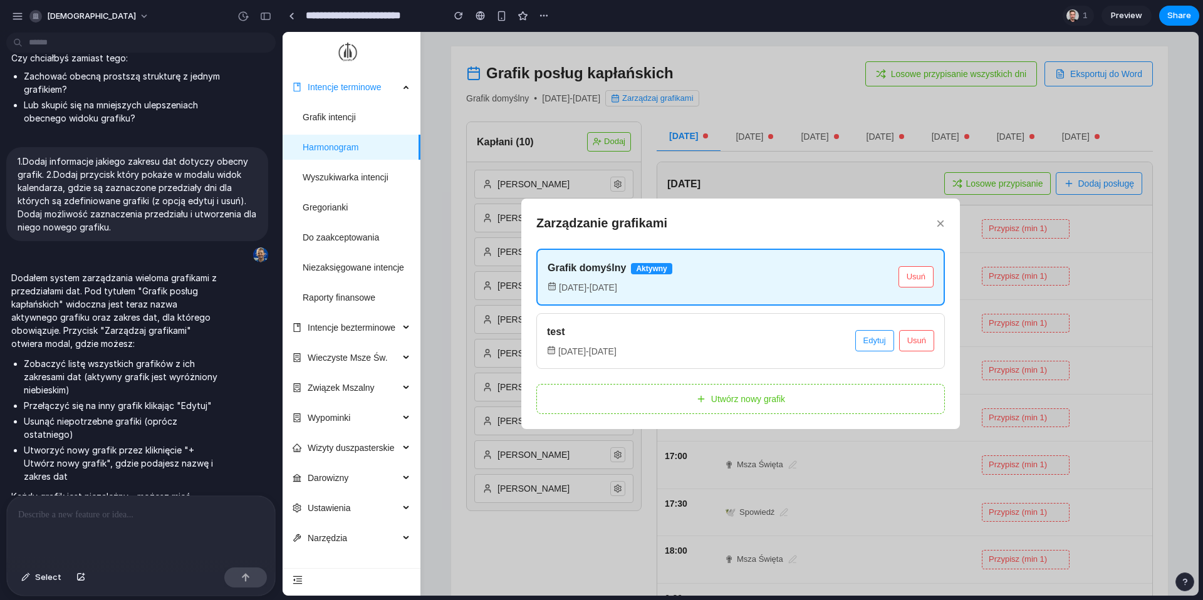
scroll to position [122, 0]
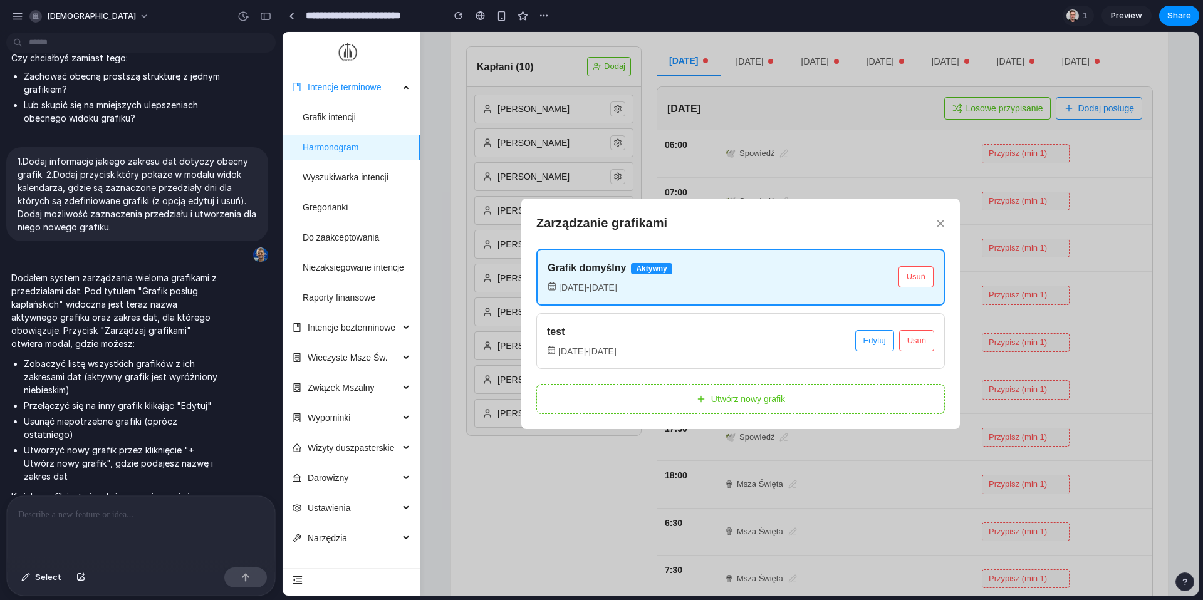
click at [943, 224] on button "×" at bounding box center [940, 223] width 9 height 15
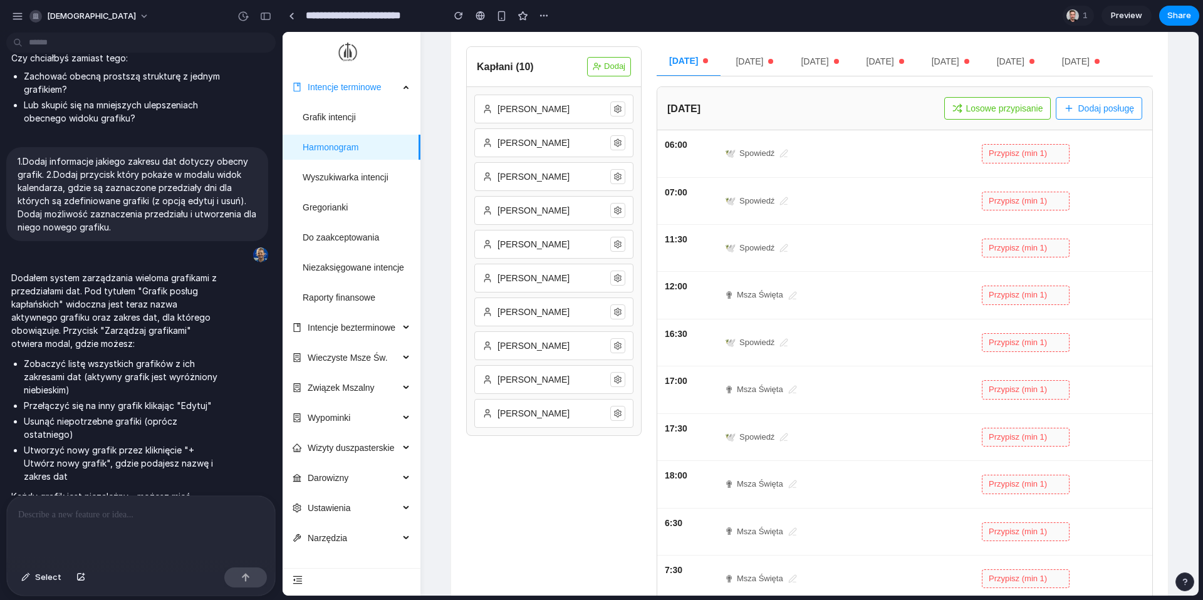
scroll to position [0, 0]
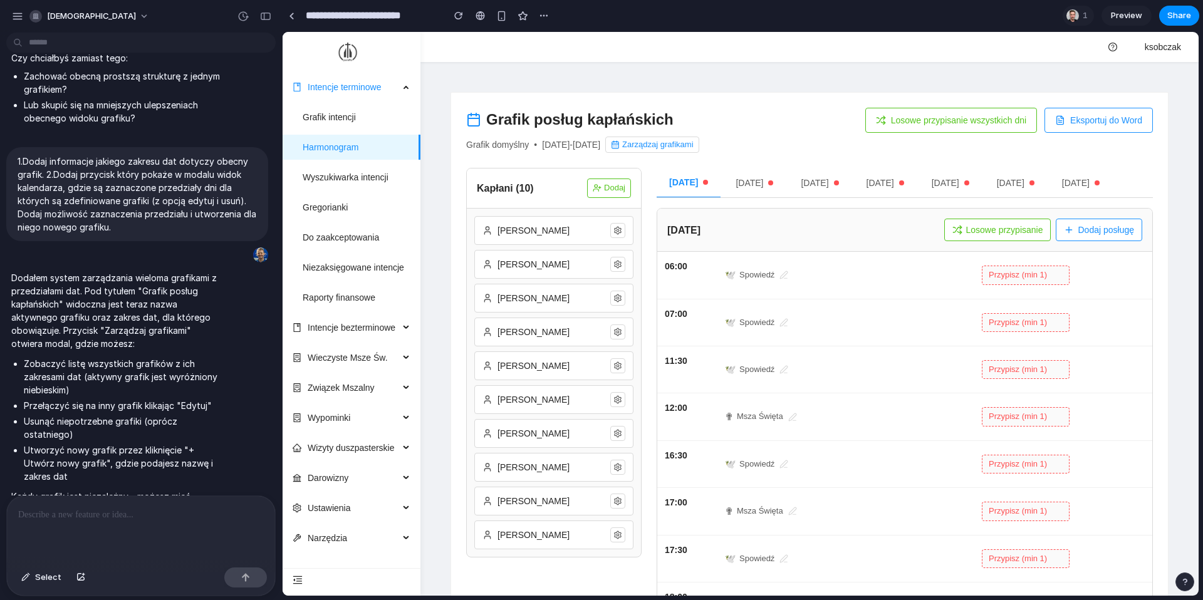
click at [102, 513] on p at bounding box center [141, 514] width 246 height 15
click at [698, 147] on button "Zarządzaj grafikami" at bounding box center [651, 145] width 93 height 16
click at [691, 151] on button "Zarządzaj grafikami" at bounding box center [651, 145] width 93 height 16
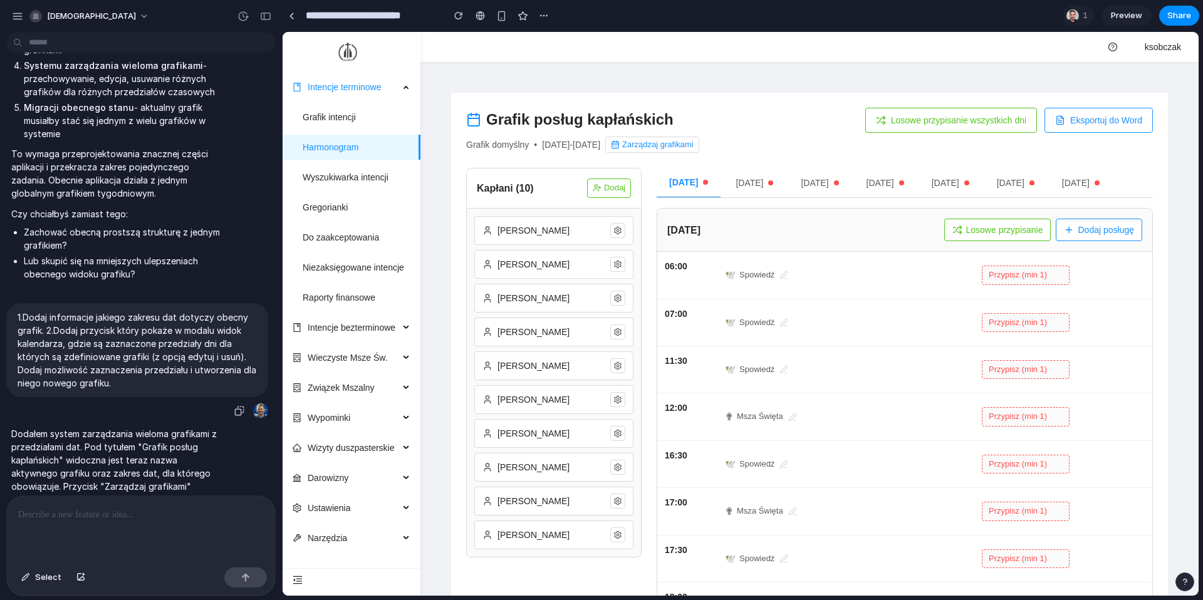
scroll to position [7301, 0]
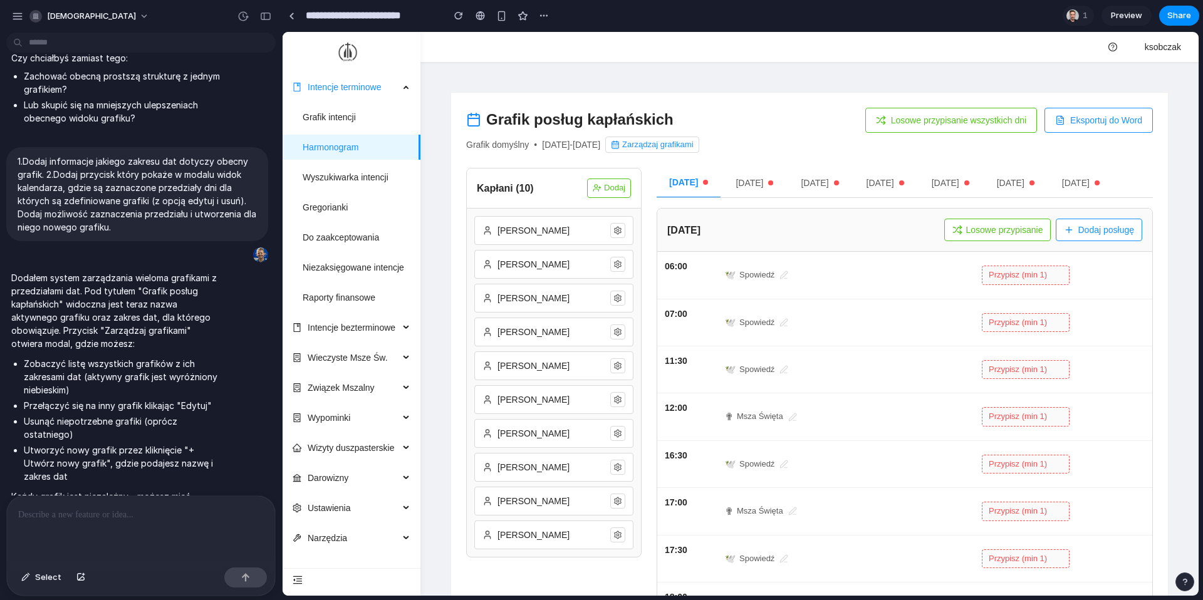
click at [95, 531] on div at bounding box center [141, 529] width 268 height 66
click at [698, 142] on button "Zarządzaj grafikami" at bounding box center [651, 145] width 93 height 16
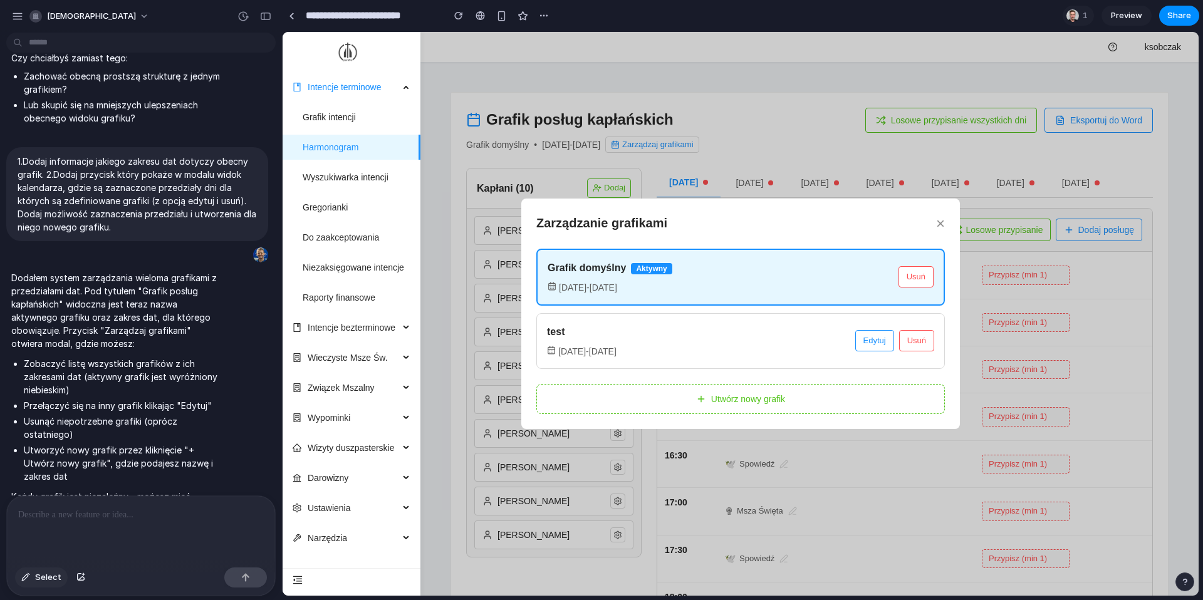
click at [28, 581] on div "button" at bounding box center [25, 578] width 9 height 8
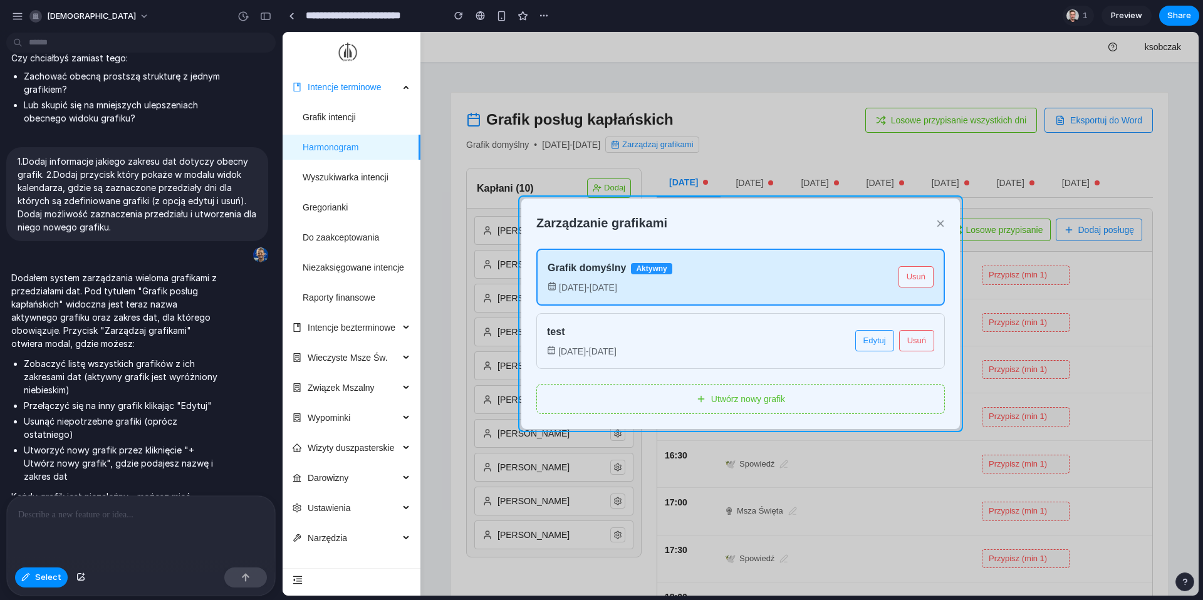
click at [533, 204] on div at bounding box center [740, 314] width 916 height 564
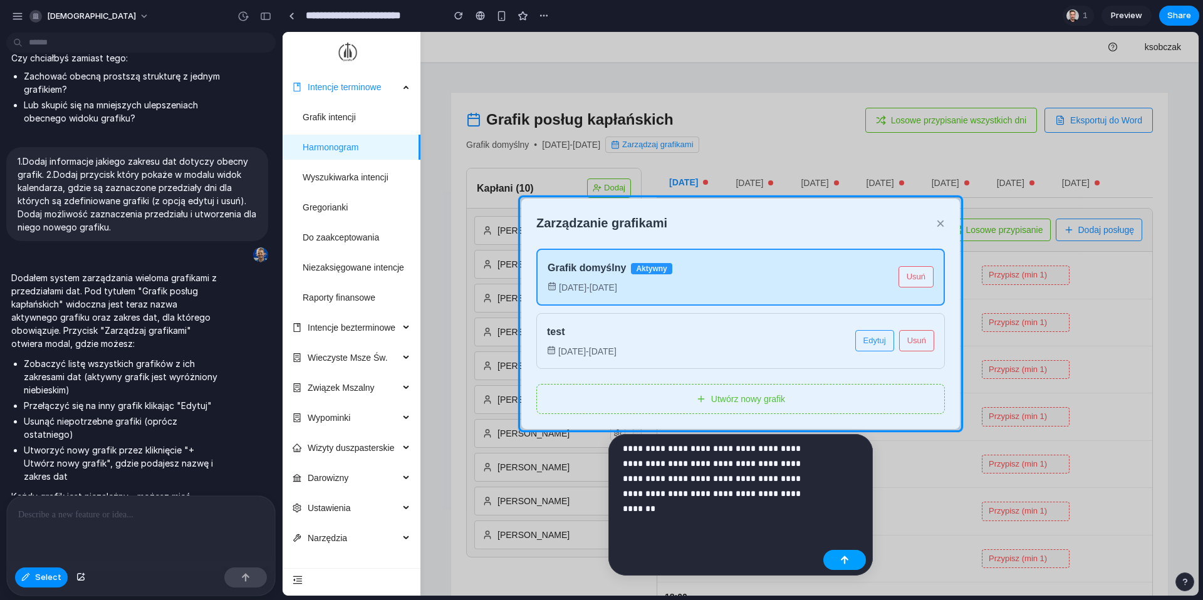
click at [843, 559] on div "button" at bounding box center [844, 560] width 9 height 9
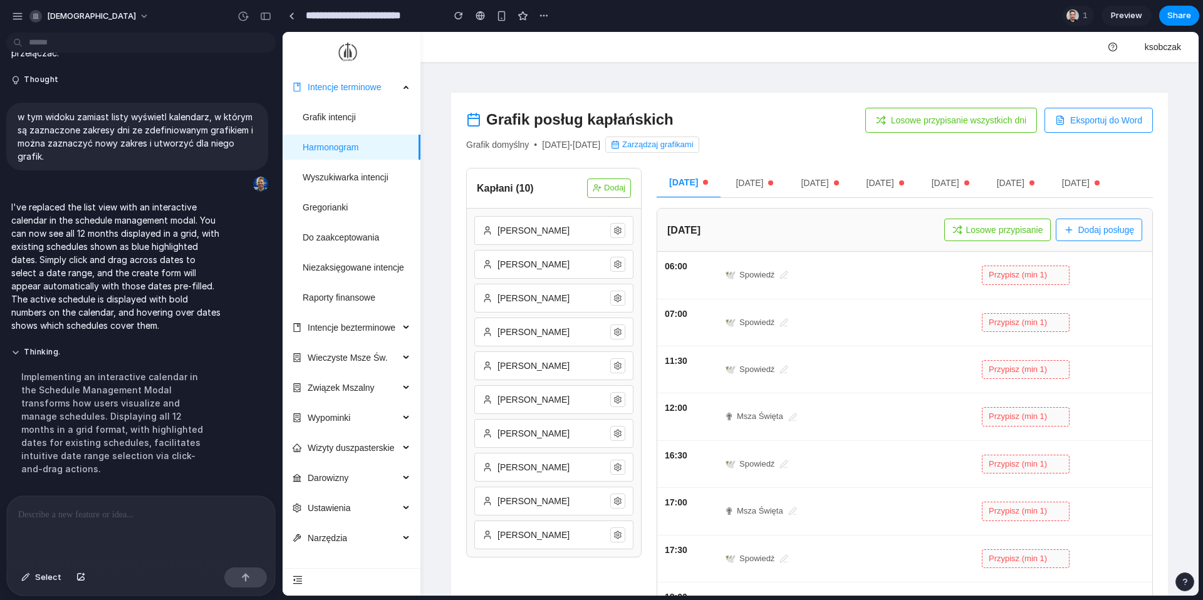
scroll to position [7183, 0]
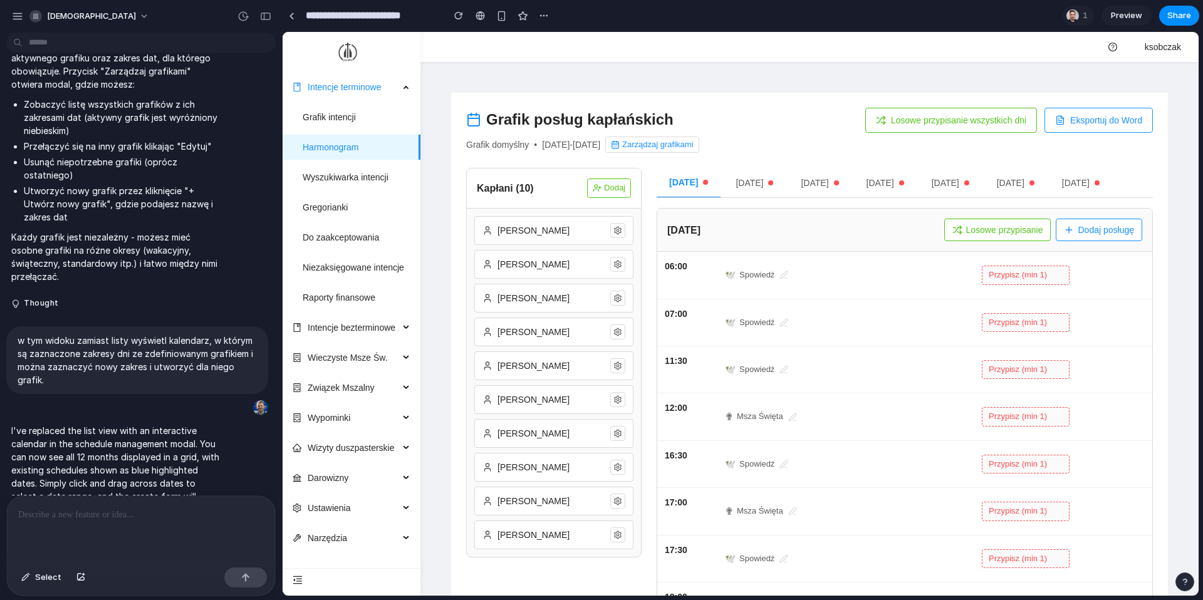
click at [698, 143] on button "Zarządzaj grafikami" at bounding box center [651, 145] width 93 height 16
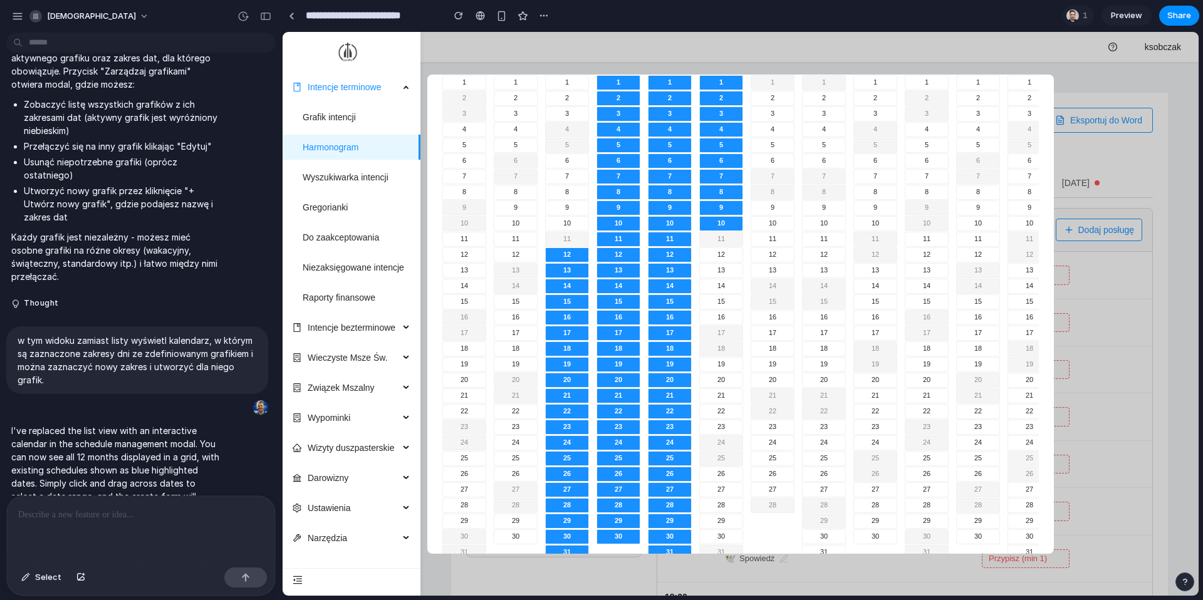
scroll to position [0, 0]
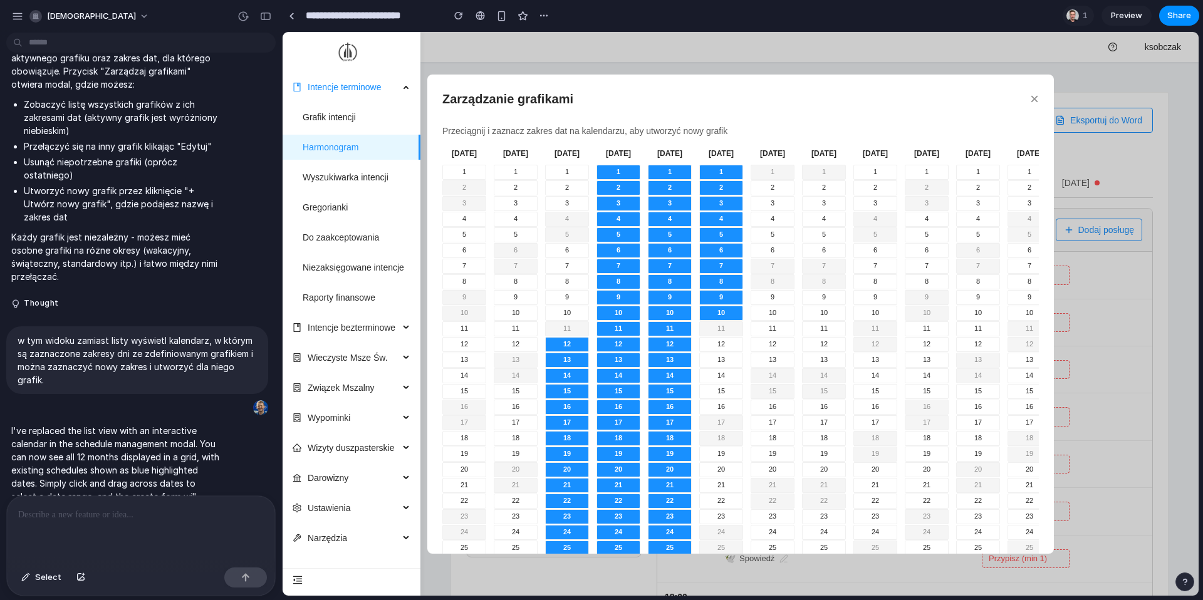
click at [574, 352] on div "12" at bounding box center [567, 344] width 44 height 15
click at [613, 352] on div "12" at bounding box center [618, 344] width 44 height 15
type input "**********"
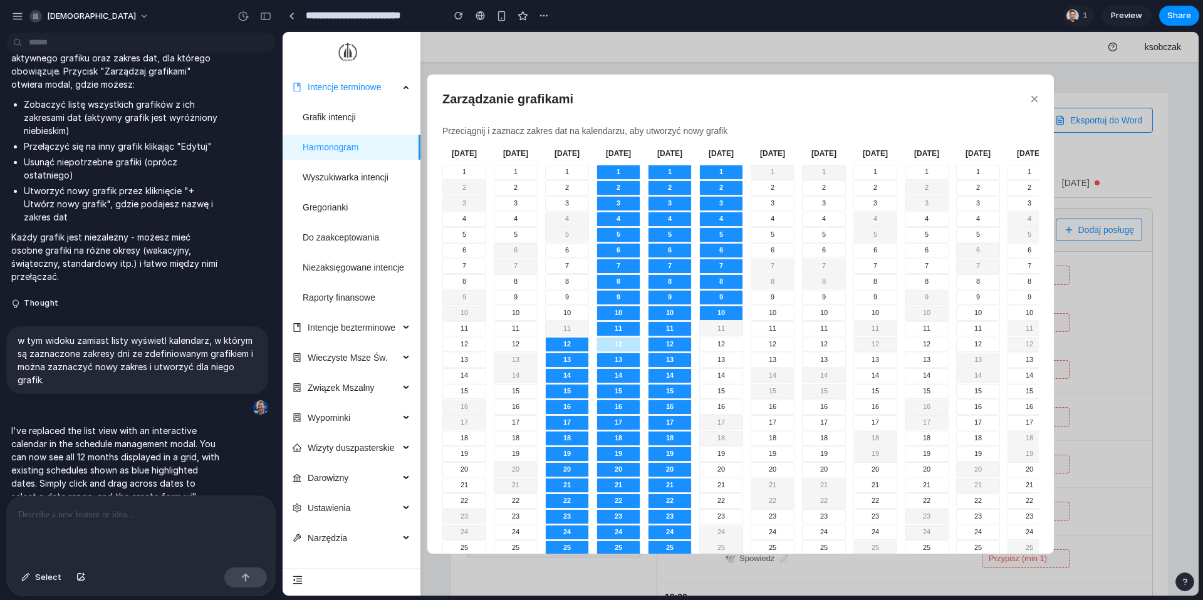
click at [574, 352] on div "12" at bounding box center [567, 344] width 44 height 15
type input "**********"
click at [633, 258] on div "6" at bounding box center [618, 250] width 44 height 15
type input "**********"
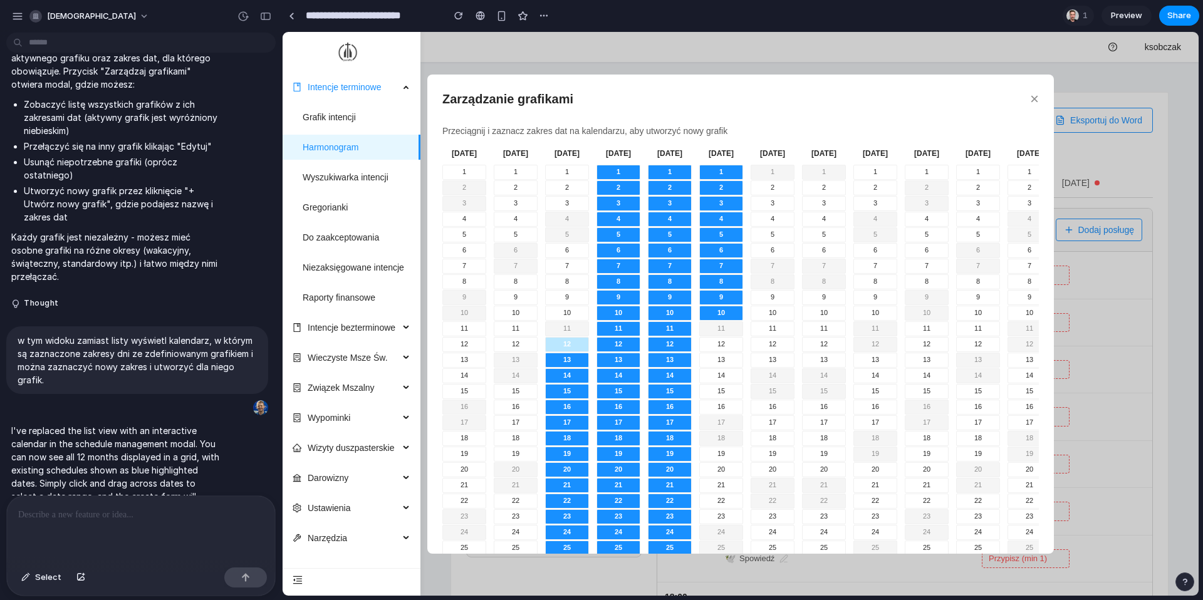
type input "**********"
click at [579, 352] on div "12" at bounding box center [567, 344] width 44 height 15
type input "**********"
click at [579, 352] on div "12" at bounding box center [567, 344] width 44 height 15
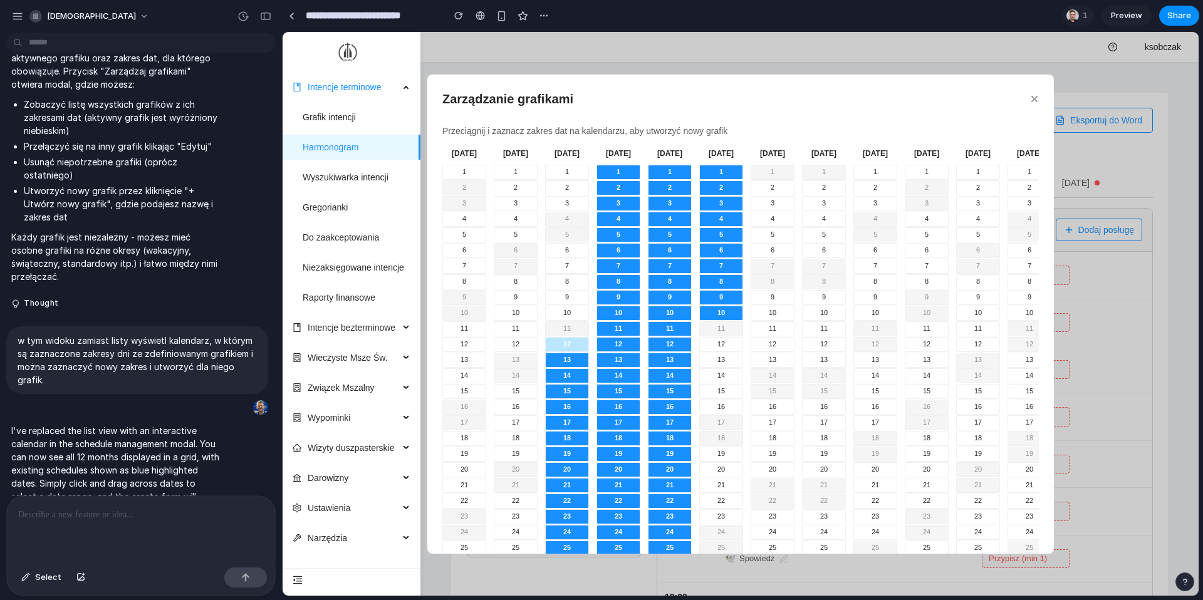
click at [471, 180] on div "1" at bounding box center [464, 172] width 44 height 15
type input "**********"
click at [519, 222] on div "1 2 3 4 5 6 7 8 9 10 11 12 13 14 15 16 17 18 19 20 21 22 23 24 25 26 27 28 29 30" at bounding box center [516, 399] width 44 height 469
click at [519, 227] on div "4" at bounding box center [516, 219] width 44 height 15
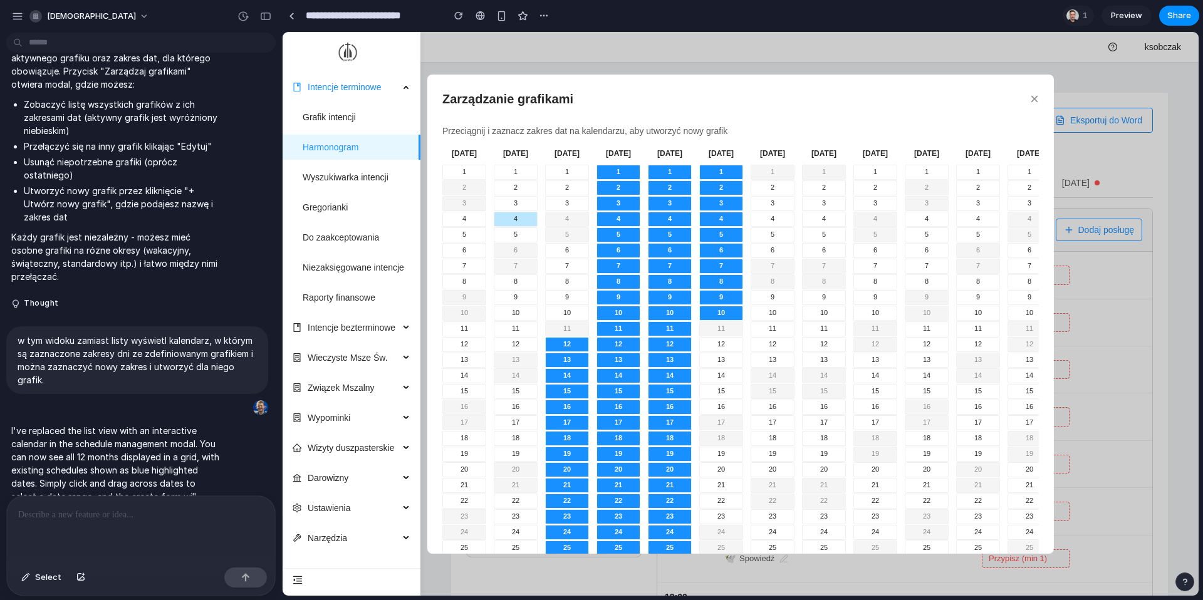
type input "**********"
click at [472, 180] on div "1" at bounding box center [464, 172] width 44 height 15
type input "**********"
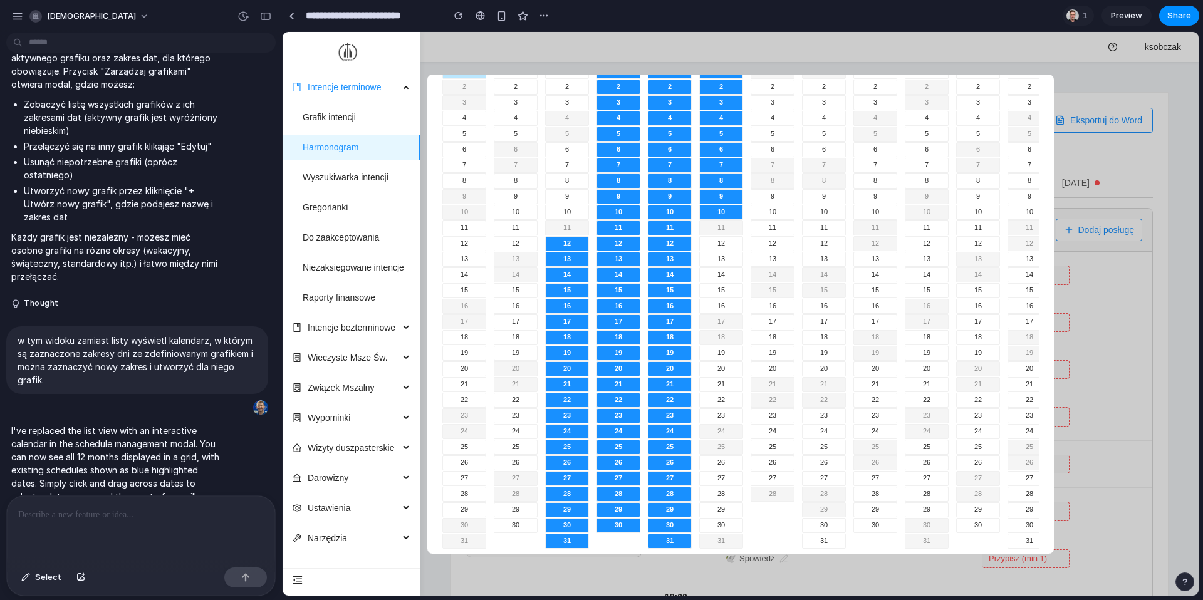
scroll to position [31, 0]
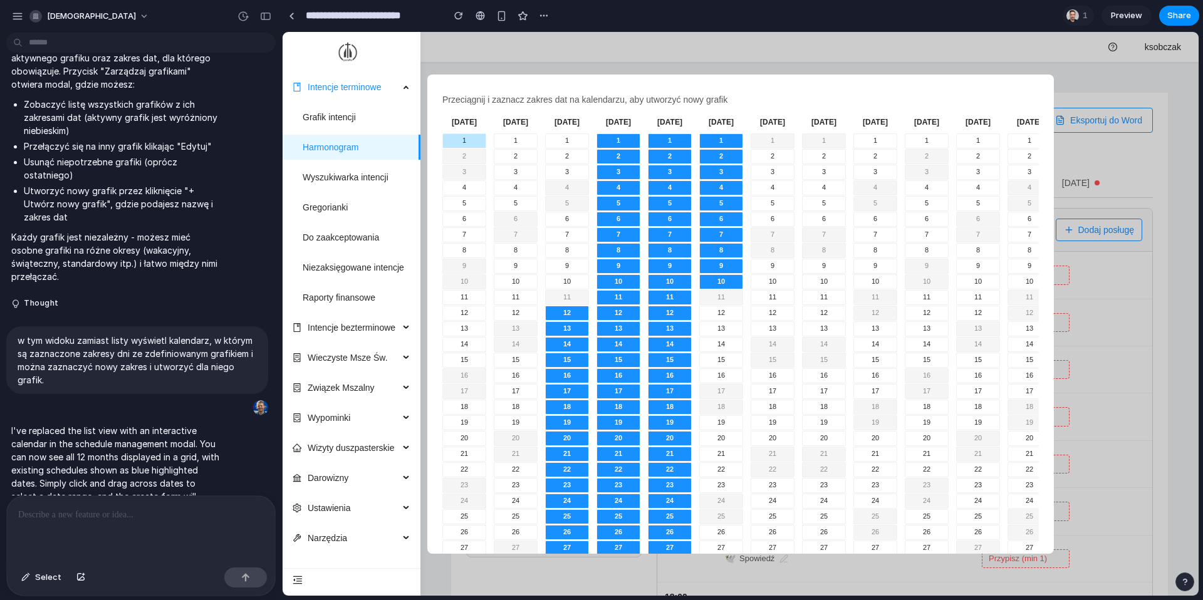
click at [616, 211] on div "5" at bounding box center [618, 203] width 44 height 15
type input "**********"
click at [629, 227] on div "6" at bounding box center [618, 219] width 44 height 15
type input "**********"
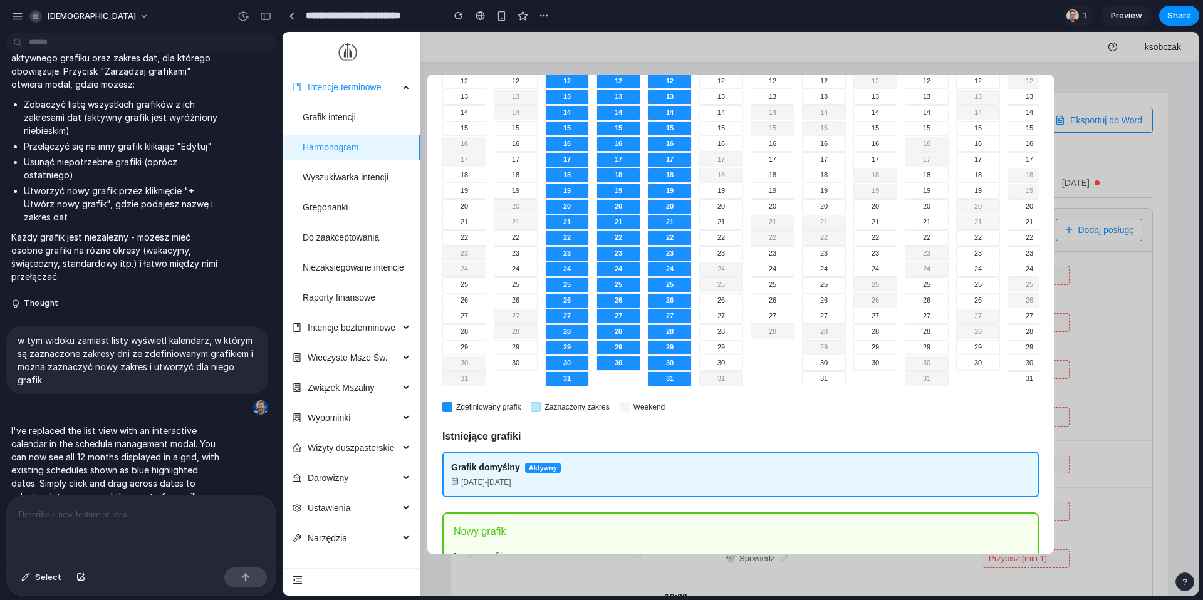
scroll to position [130, 0]
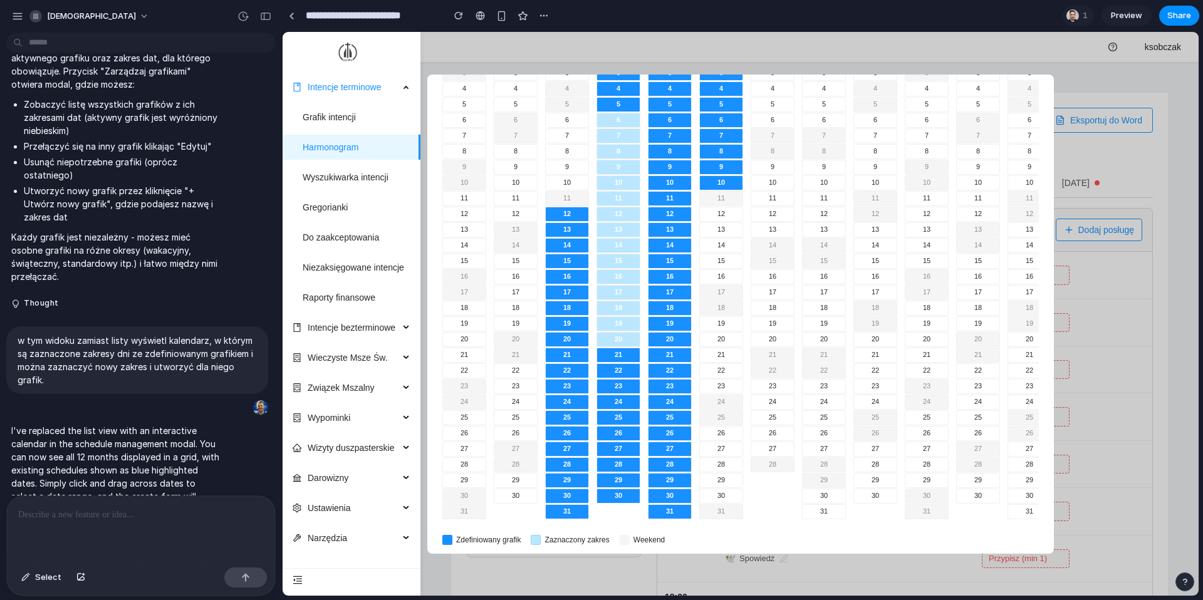
drag, startPoint x: 618, startPoint y: 132, endPoint x: 623, endPoint y: 356, distance: 224.3
click at [623, 356] on div "1 2 3 4 5 6 7 8 9 10 11 12 13 14 15 16 17 18 19 20 21 22 23 24 25 26 27 28 29 30" at bounding box center [618, 268] width 44 height 469
type input "**********"
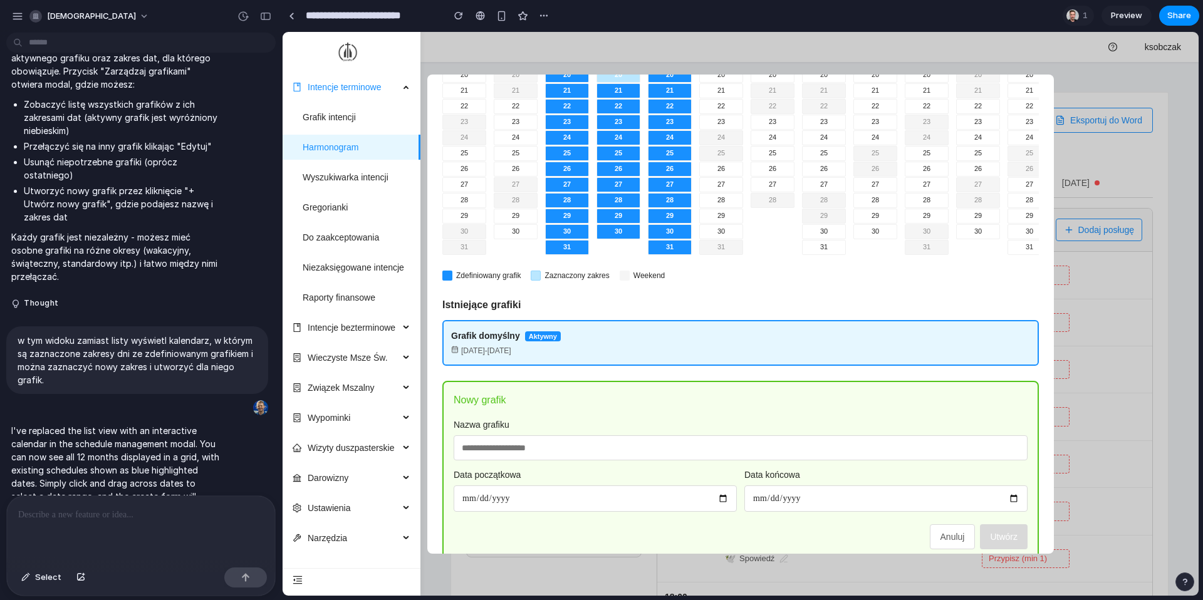
scroll to position [428, 0]
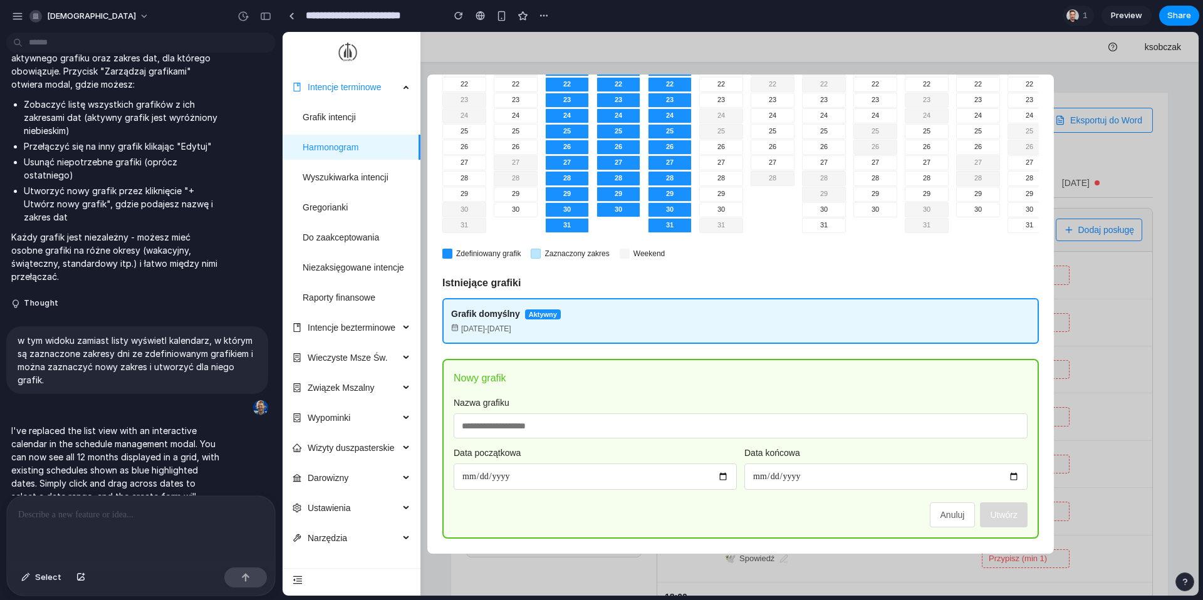
click at [171, 515] on p at bounding box center [141, 514] width 246 height 15
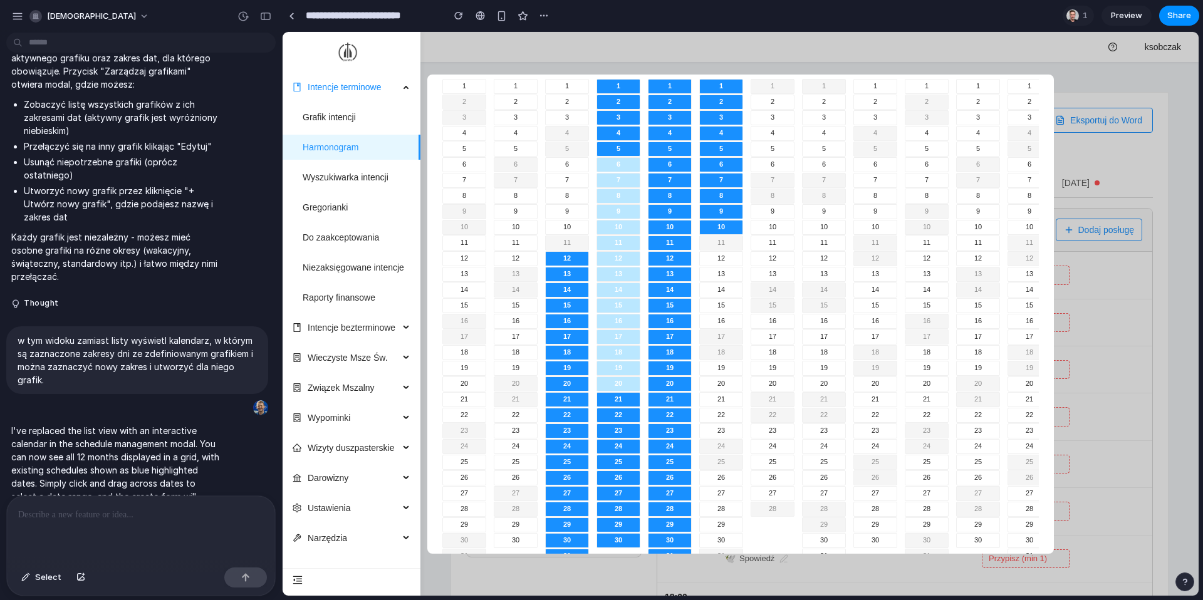
scroll to position [0, 0]
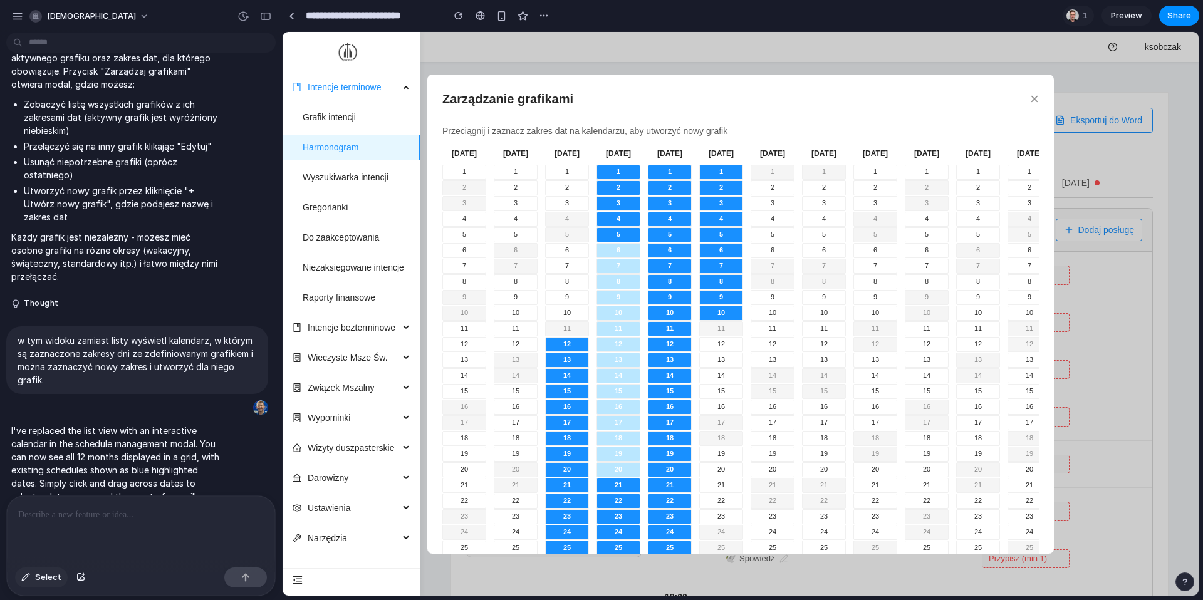
click at [38, 579] on span "Select" at bounding box center [48, 577] width 26 height 13
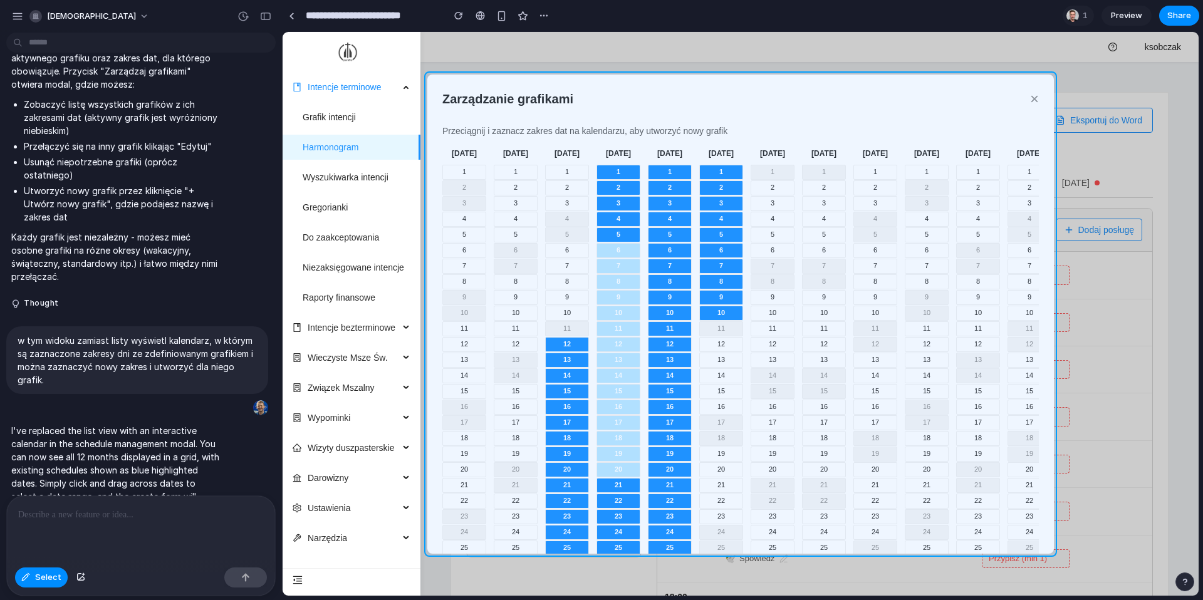
click at [475, 76] on div at bounding box center [740, 314] width 916 height 564
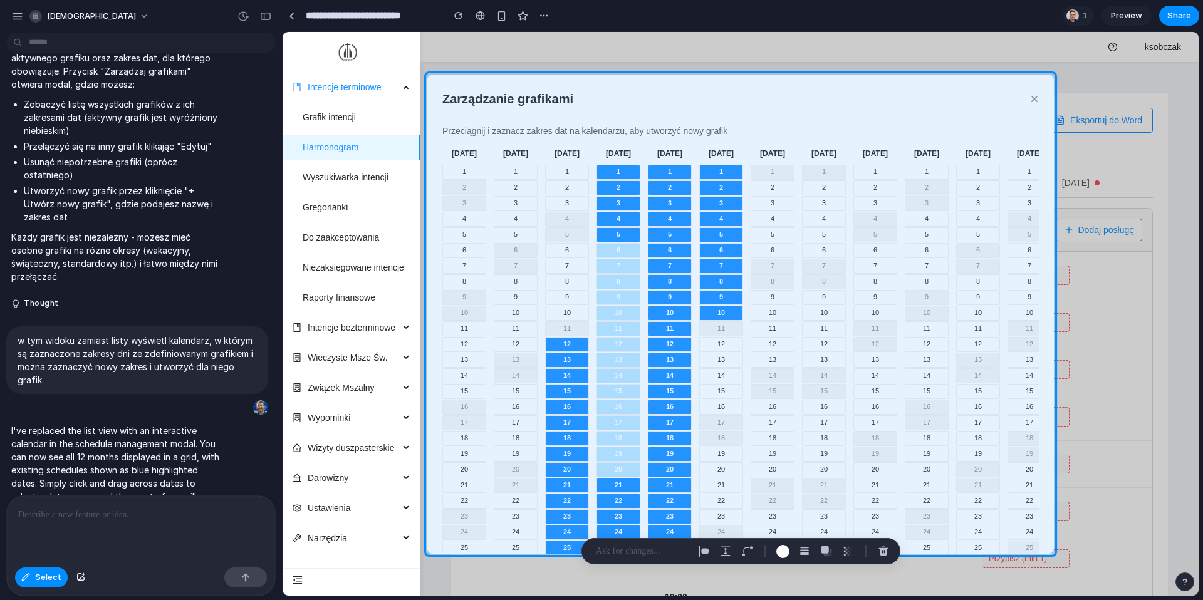
click at [87, 515] on p at bounding box center [141, 514] width 246 height 15
click at [44, 582] on span "Select" at bounding box center [48, 577] width 26 height 13
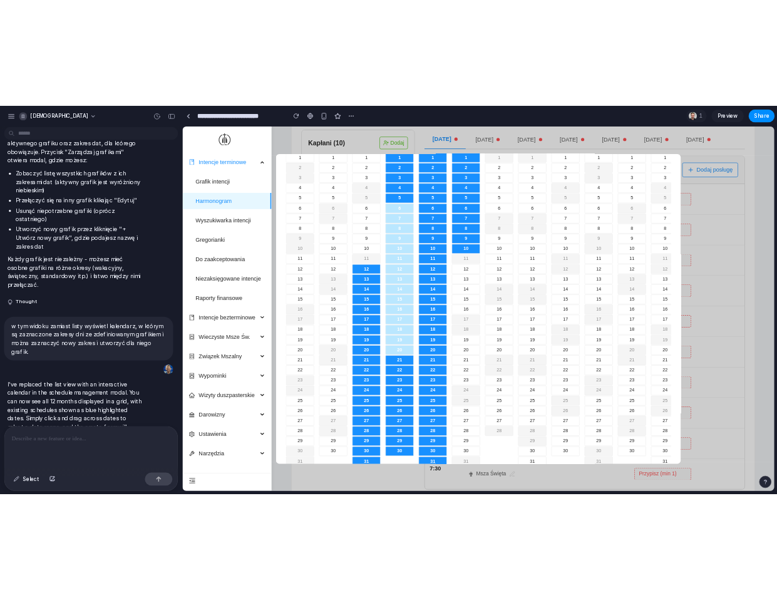
scroll to position [77, 0]
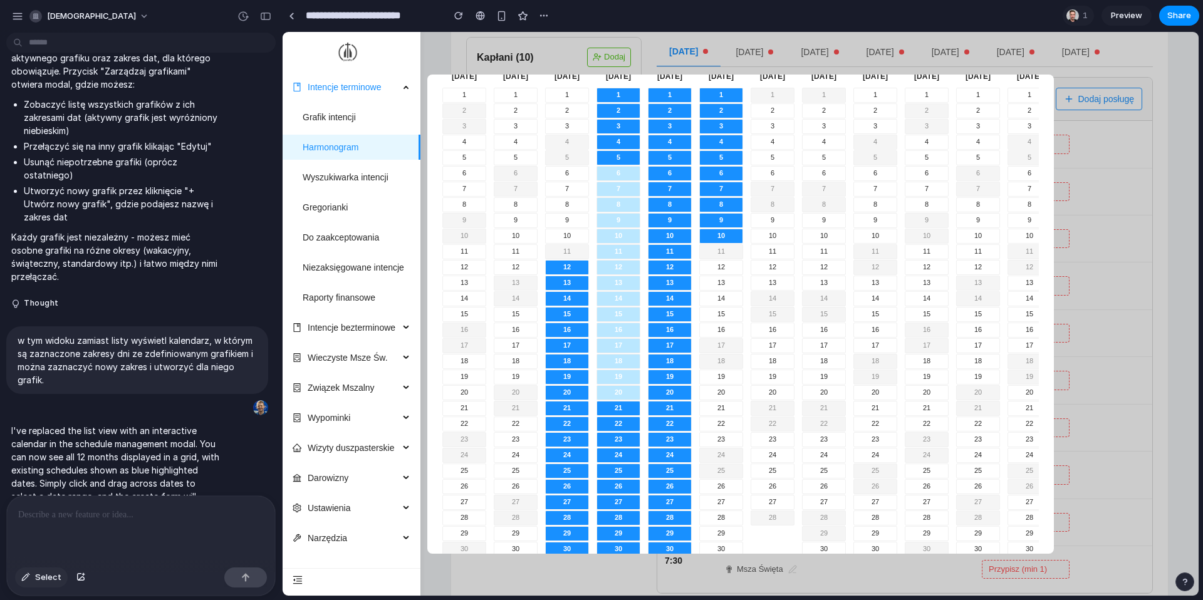
click at [44, 584] on button "Select" at bounding box center [41, 577] width 53 height 20
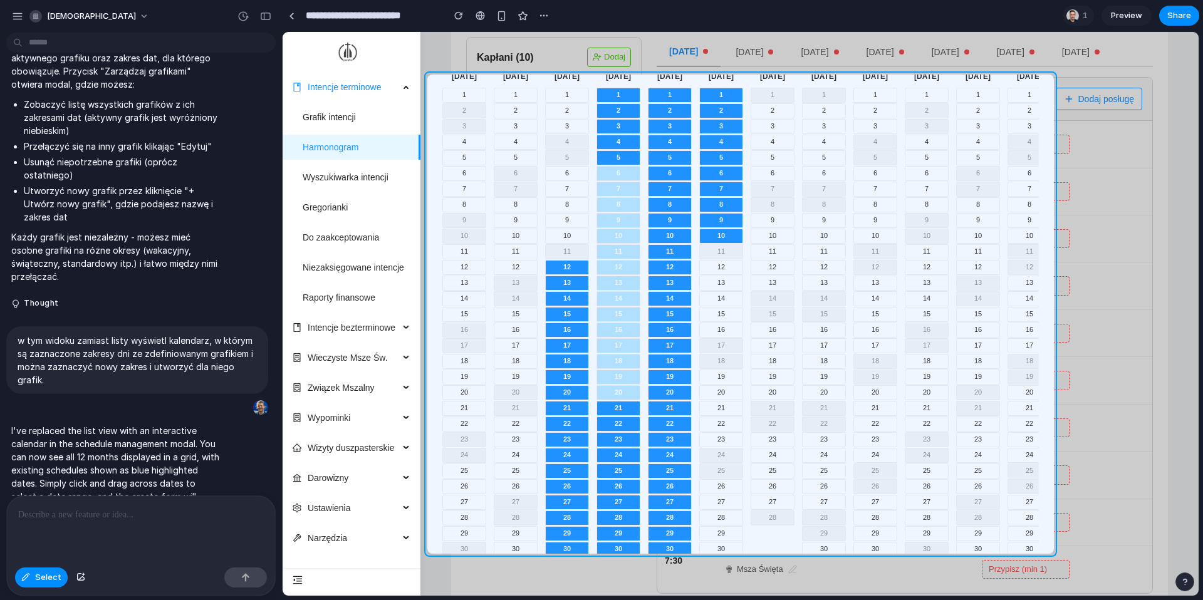
click at [435, 92] on div at bounding box center [740, 314] width 916 height 564
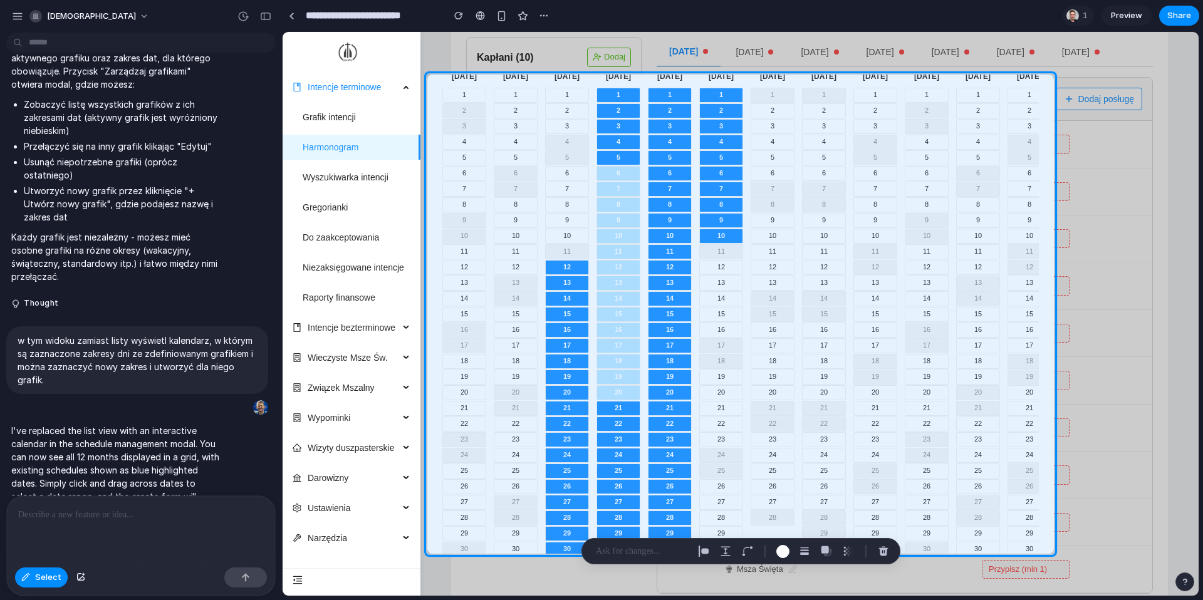
click at [96, 522] on div at bounding box center [141, 529] width 268 height 66
click at [624, 550] on p at bounding box center [642, 551] width 93 height 15
paste div
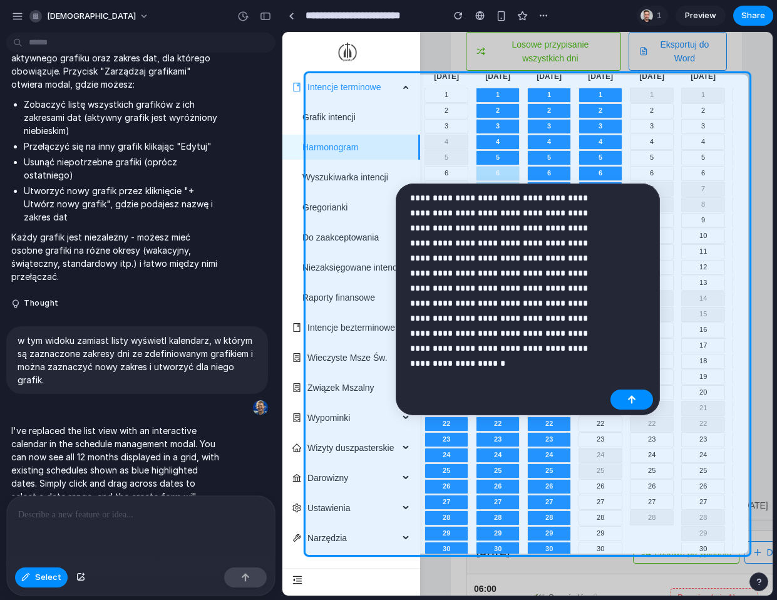
click at [594, 353] on p "**********" at bounding box center [507, 272] width 195 height 165
click at [641, 398] on button "button" at bounding box center [632, 400] width 43 height 20
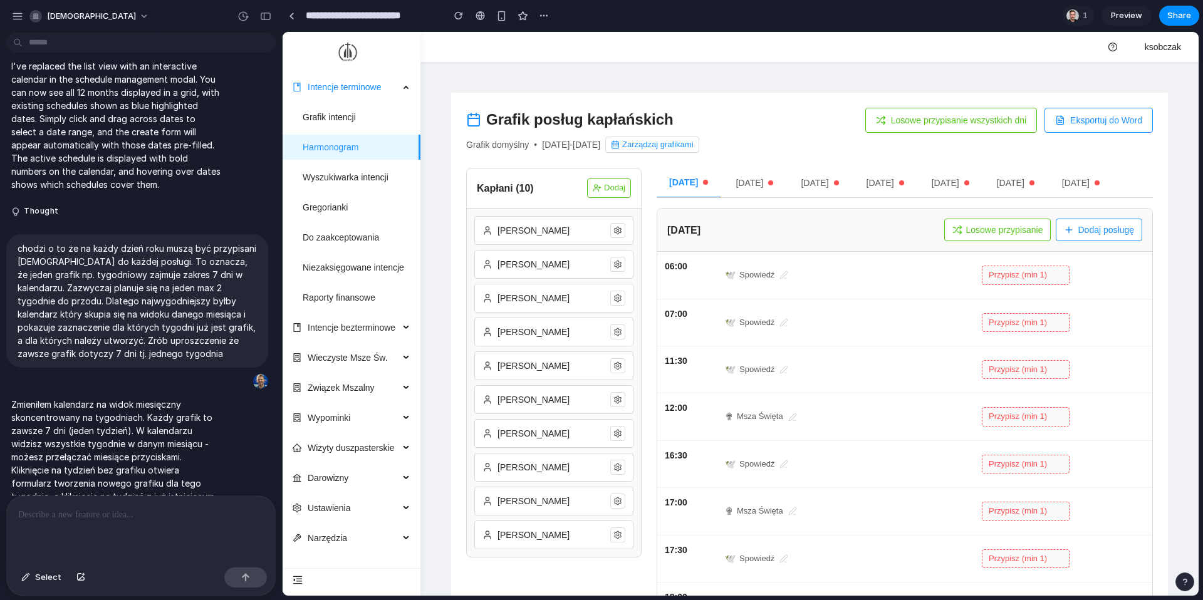
scroll to position [0, 0]
click at [698, 145] on button "Zarządzaj grafikami" at bounding box center [651, 145] width 93 height 16
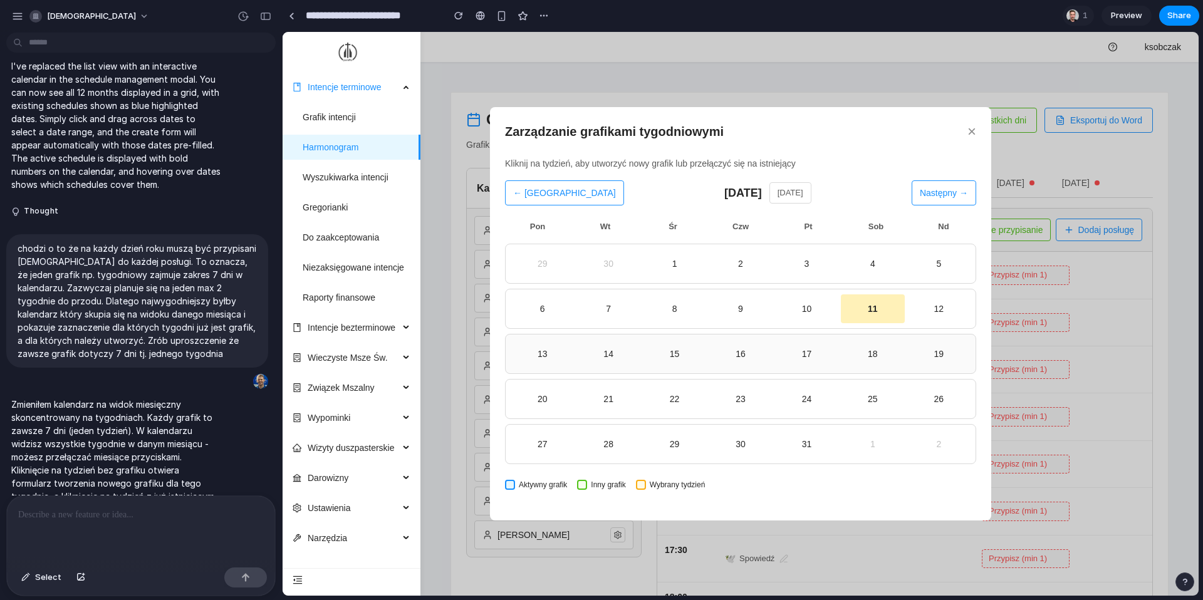
click at [748, 350] on div "16" at bounding box center [740, 354] width 58 height 14
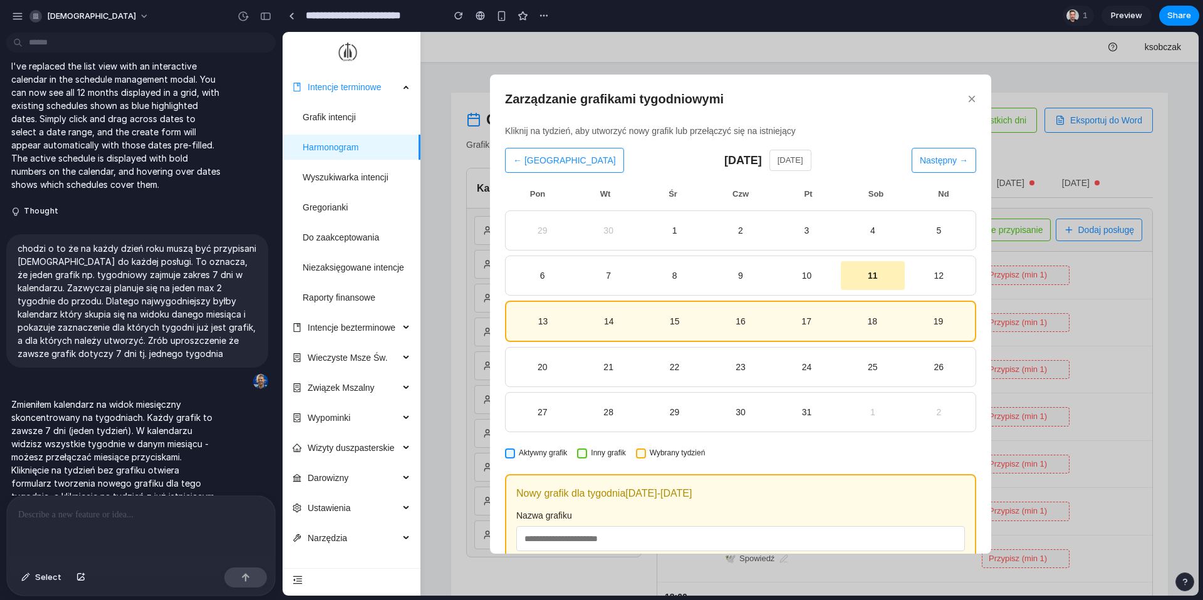
click at [958, 164] on button "Następny →" at bounding box center [943, 160] width 65 height 25
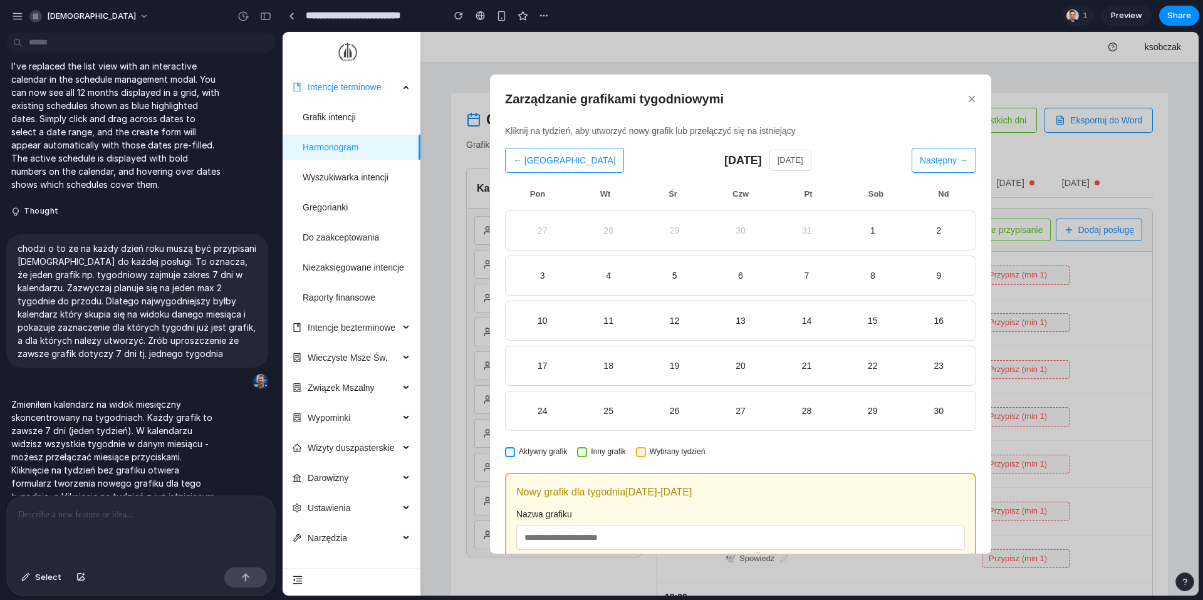
click at [522, 156] on button "← [GEOGRAPHIC_DATA]" at bounding box center [564, 160] width 119 height 25
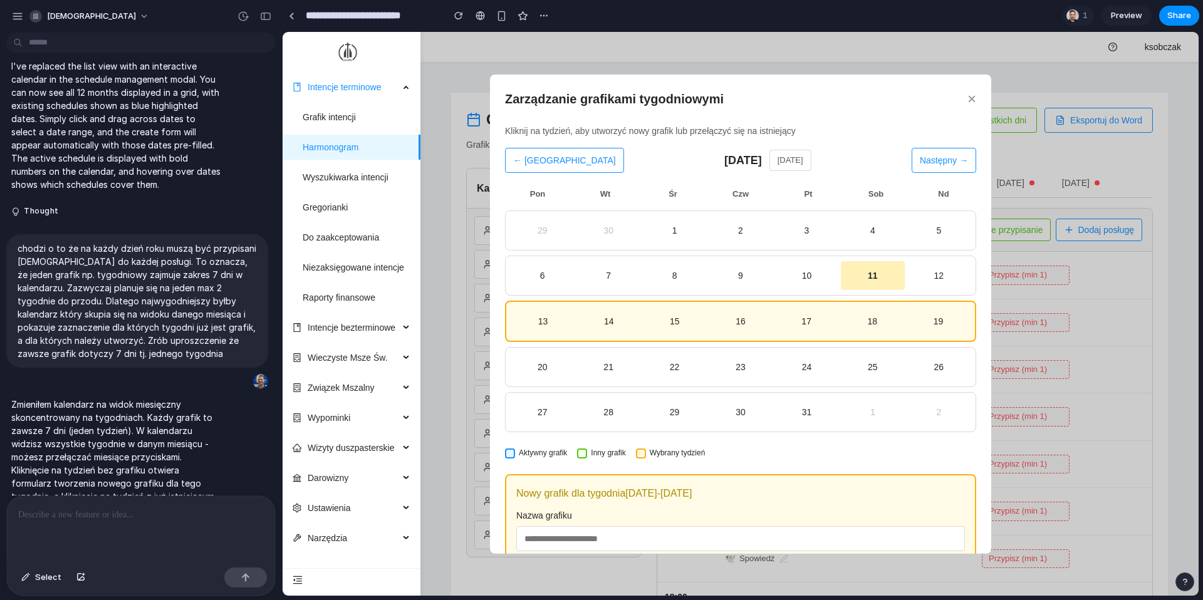
click at [522, 157] on button "← [GEOGRAPHIC_DATA]" at bounding box center [564, 160] width 119 height 25
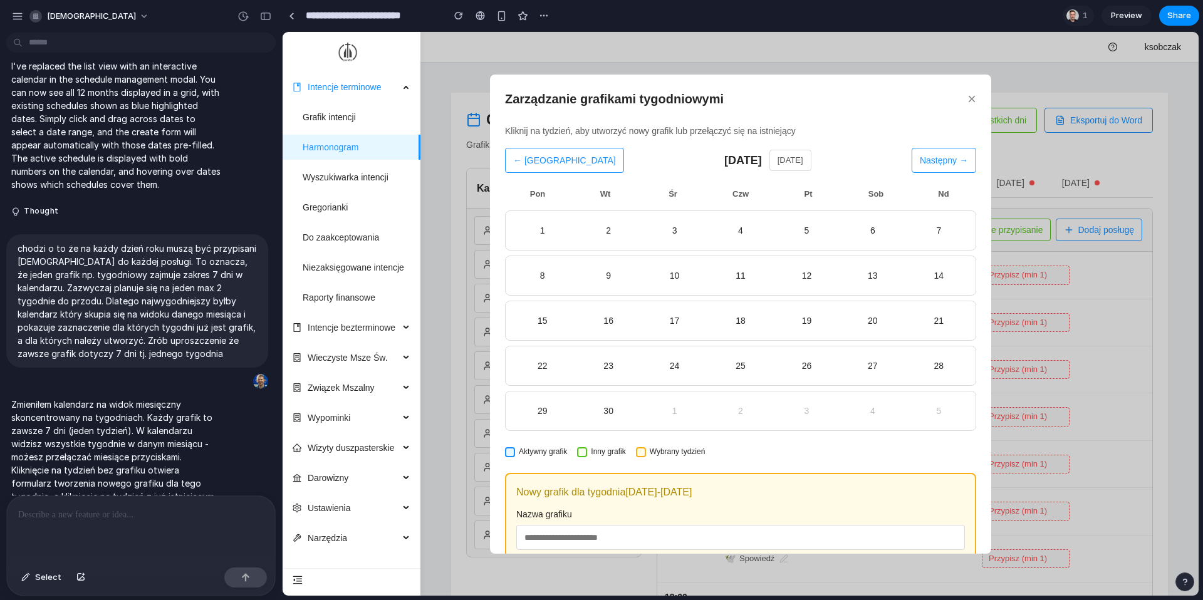
click at [953, 152] on button "Następny →" at bounding box center [943, 160] width 65 height 25
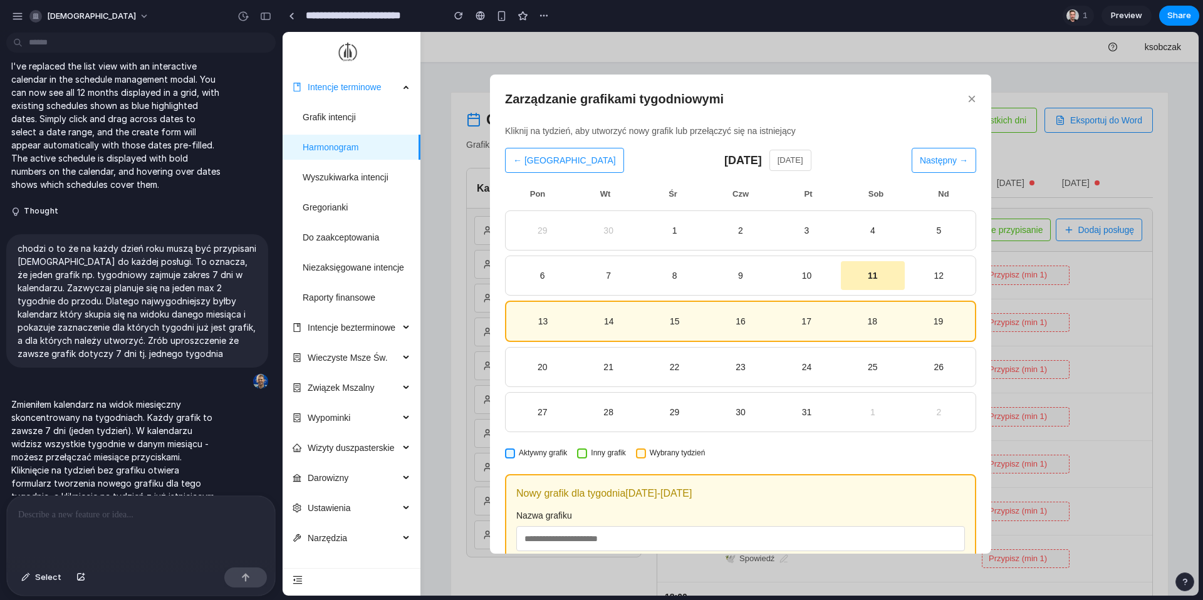
click at [790, 164] on button "[DATE]" at bounding box center [790, 160] width 42 height 21
click at [714, 363] on div "23" at bounding box center [740, 367] width 58 height 14
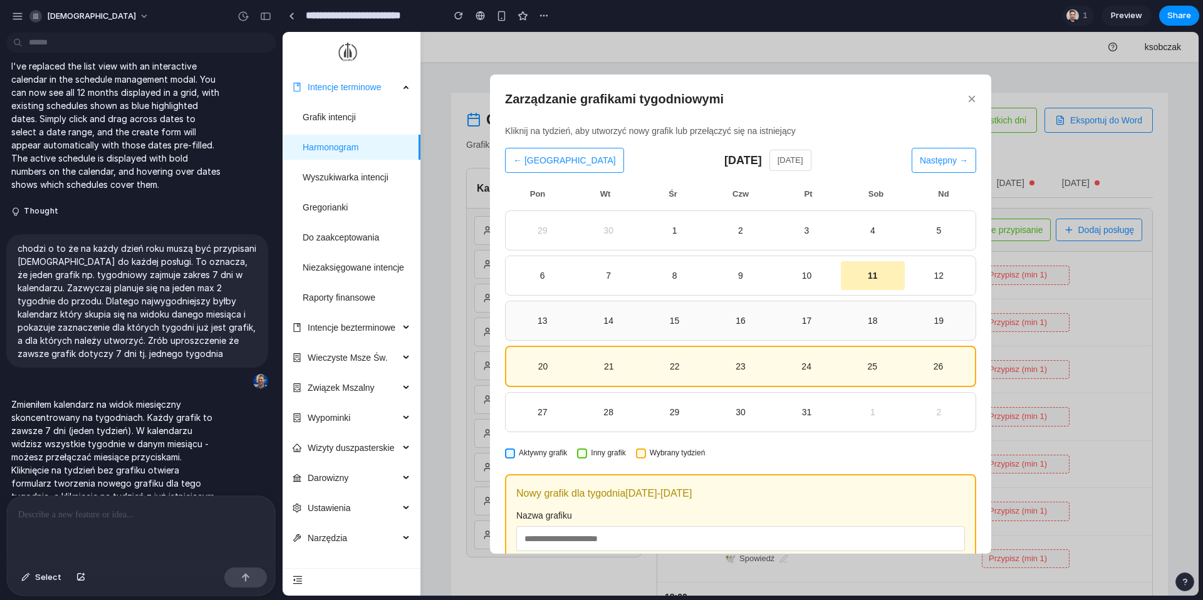
click at [730, 324] on div "16" at bounding box center [740, 321] width 58 height 14
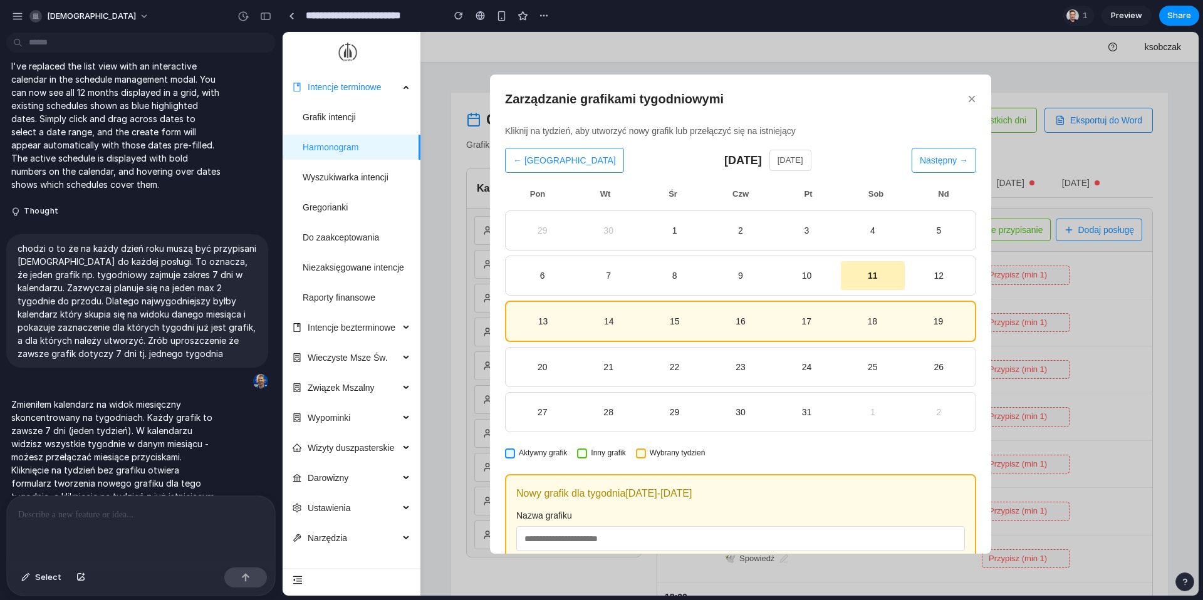
scroll to position [56, 0]
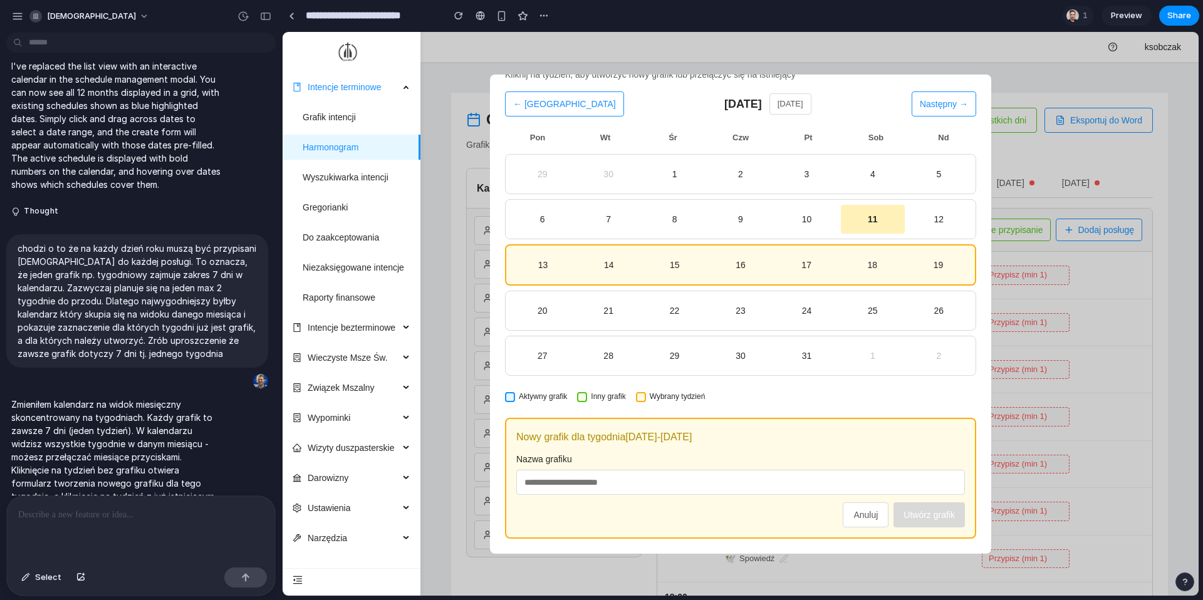
click at [871, 527] on button "Anuluj" at bounding box center [865, 514] width 46 height 25
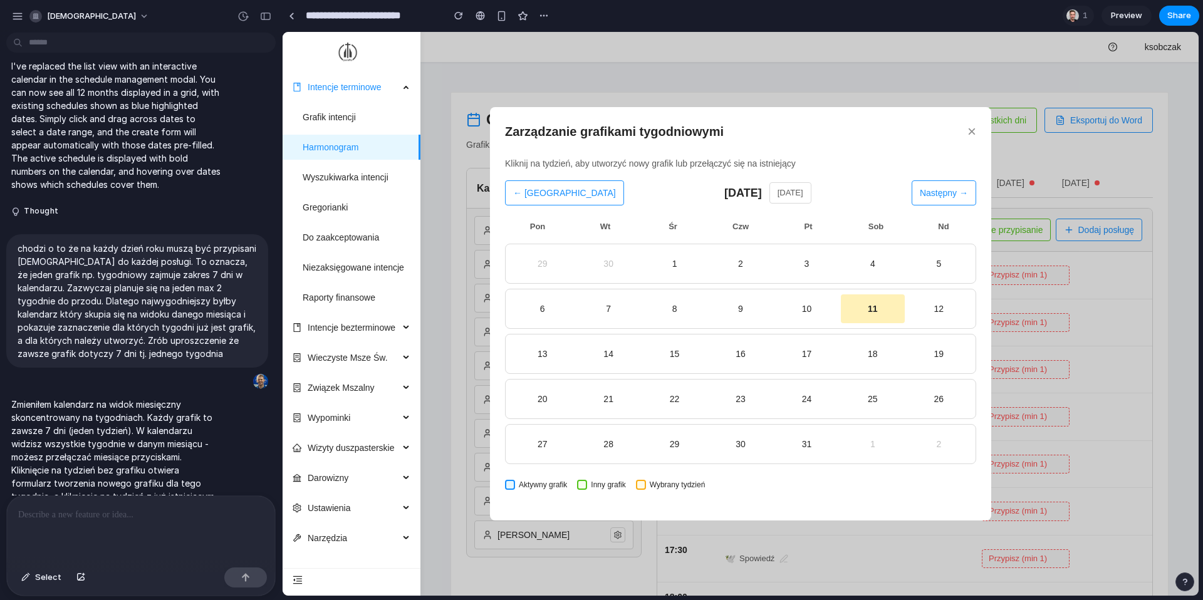
click at [970, 132] on button "×" at bounding box center [971, 131] width 9 height 15
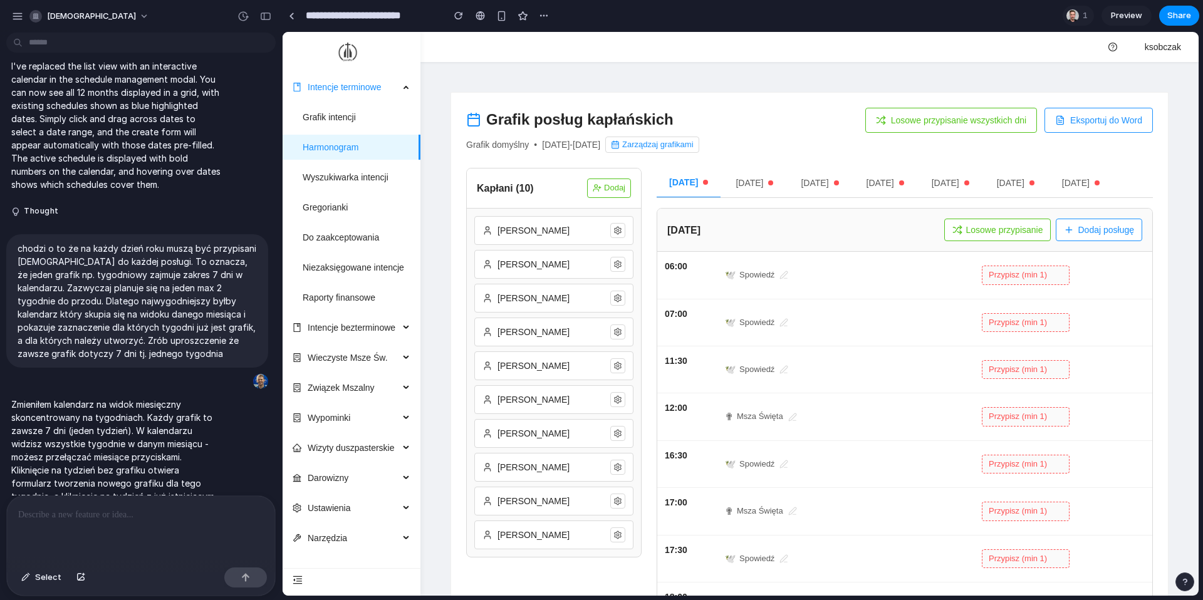
click at [698, 152] on button "Zarządzaj grafikami" at bounding box center [651, 145] width 93 height 16
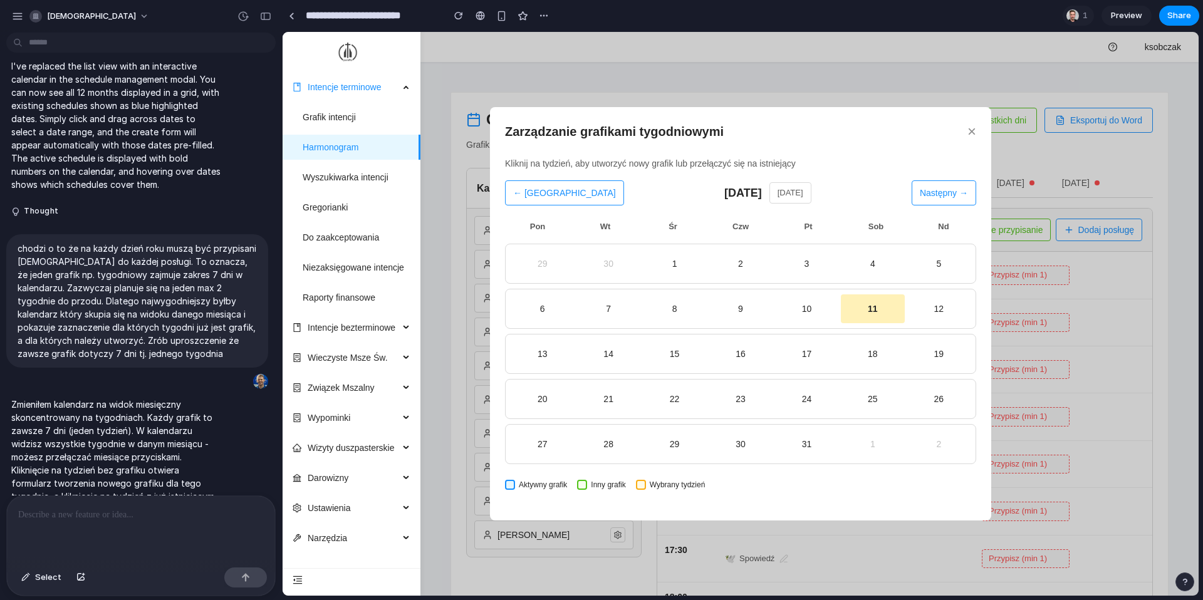
click at [106, 520] on p at bounding box center [141, 514] width 246 height 15
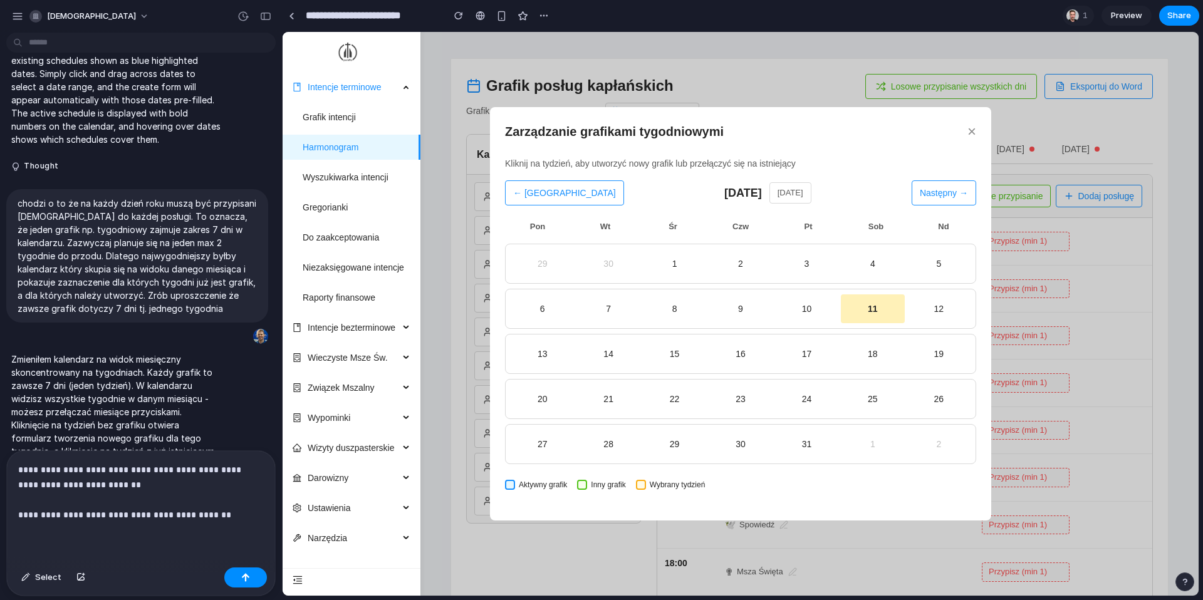
scroll to position [79, 0]
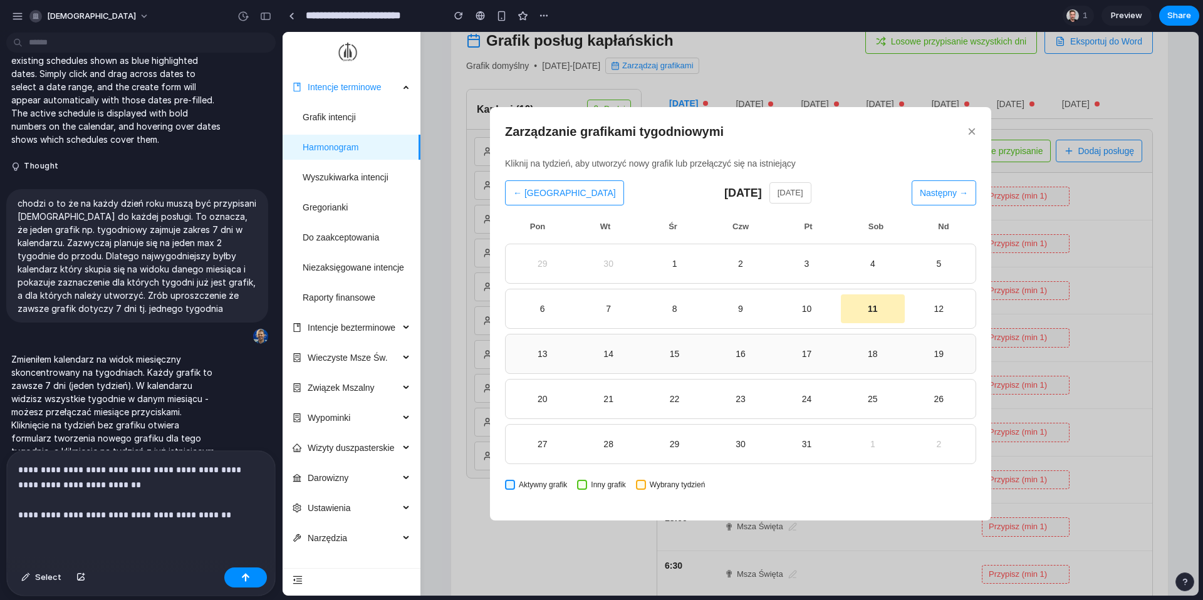
click at [690, 350] on div "15" at bounding box center [674, 354] width 58 height 14
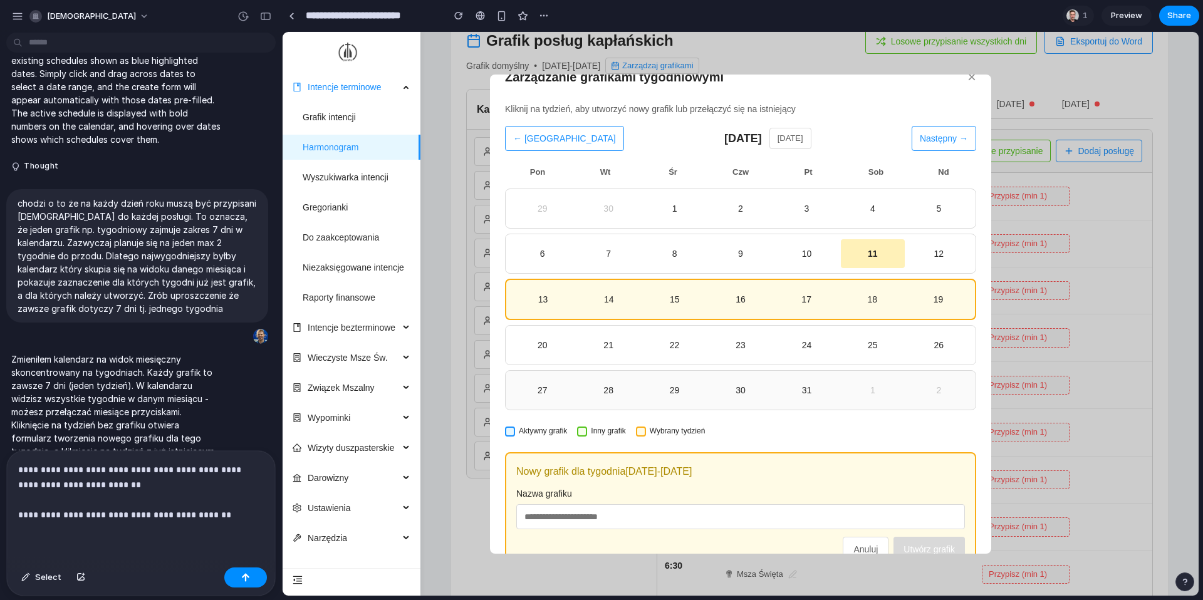
scroll to position [0, 0]
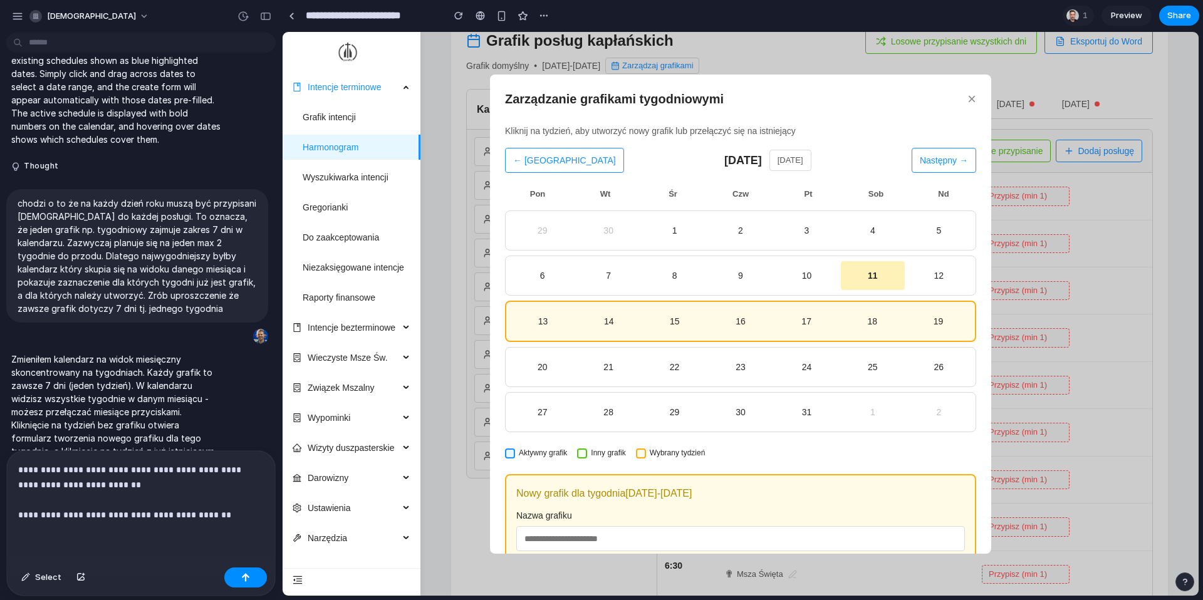
click at [216, 515] on p "**********" at bounding box center [141, 492] width 246 height 60
click at [236, 517] on p "**********" at bounding box center [141, 492] width 246 height 60
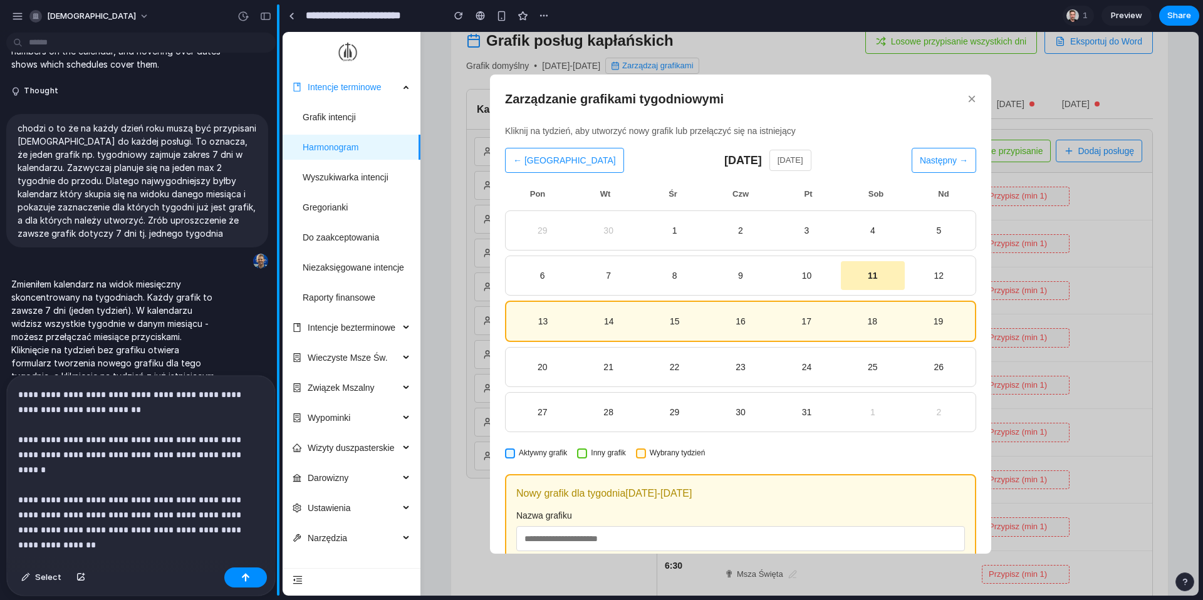
scroll to position [6933, 0]
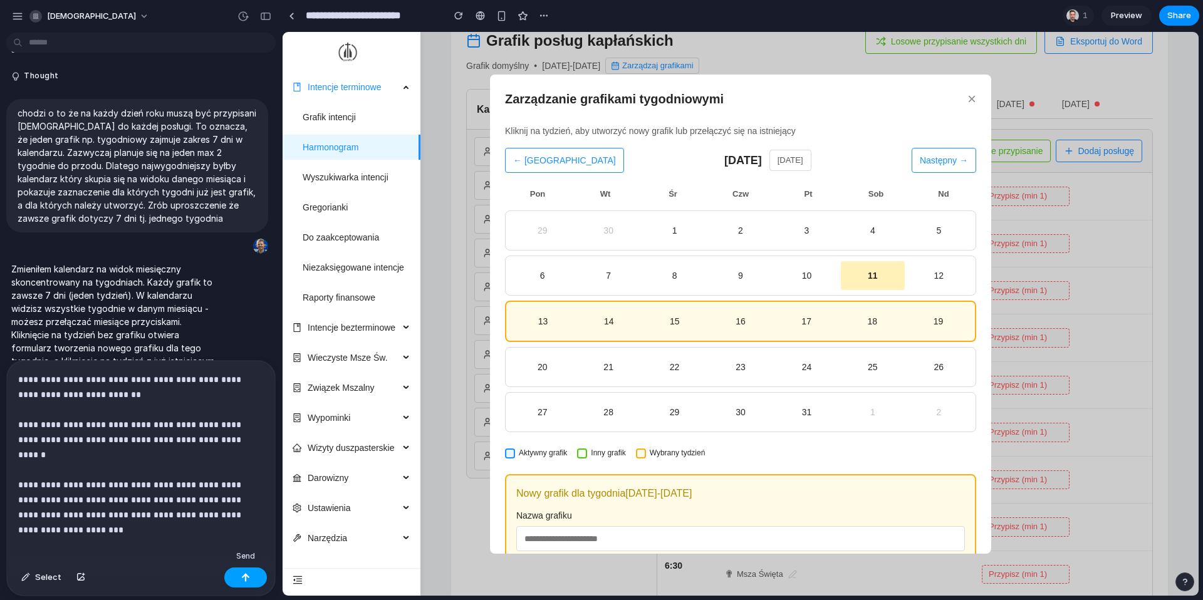
click at [246, 574] on div "button" at bounding box center [245, 577] width 9 height 9
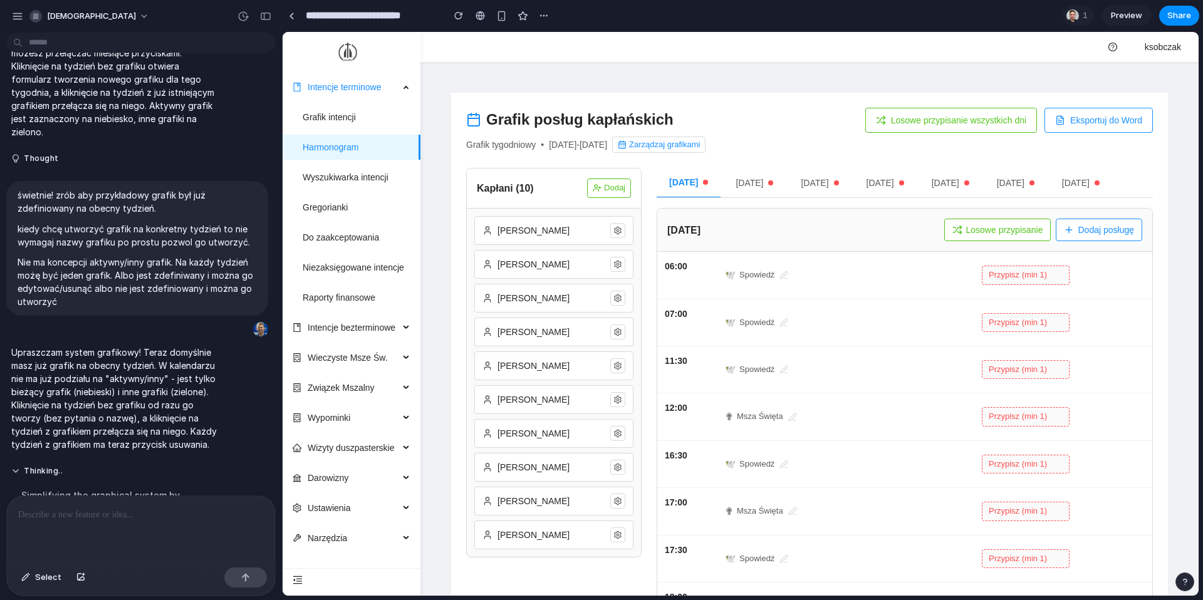
scroll to position [0, 0]
click at [705, 147] on button "Zarządzaj grafikami" at bounding box center [658, 145] width 93 height 16
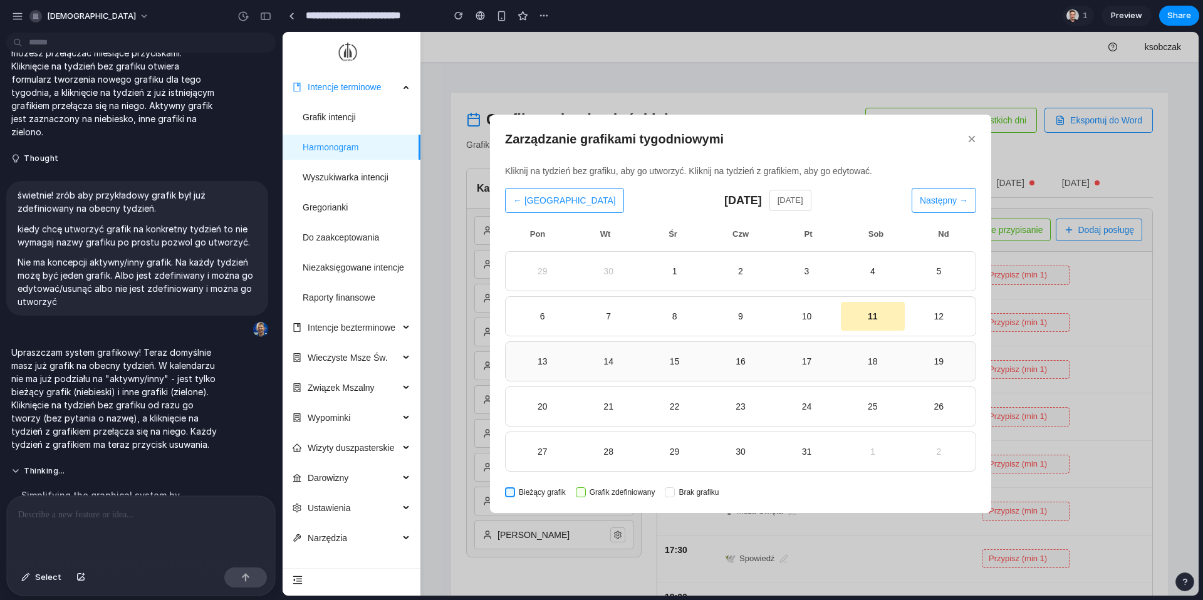
click at [727, 360] on div "16" at bounding box center [740, 362] width 58 height 14
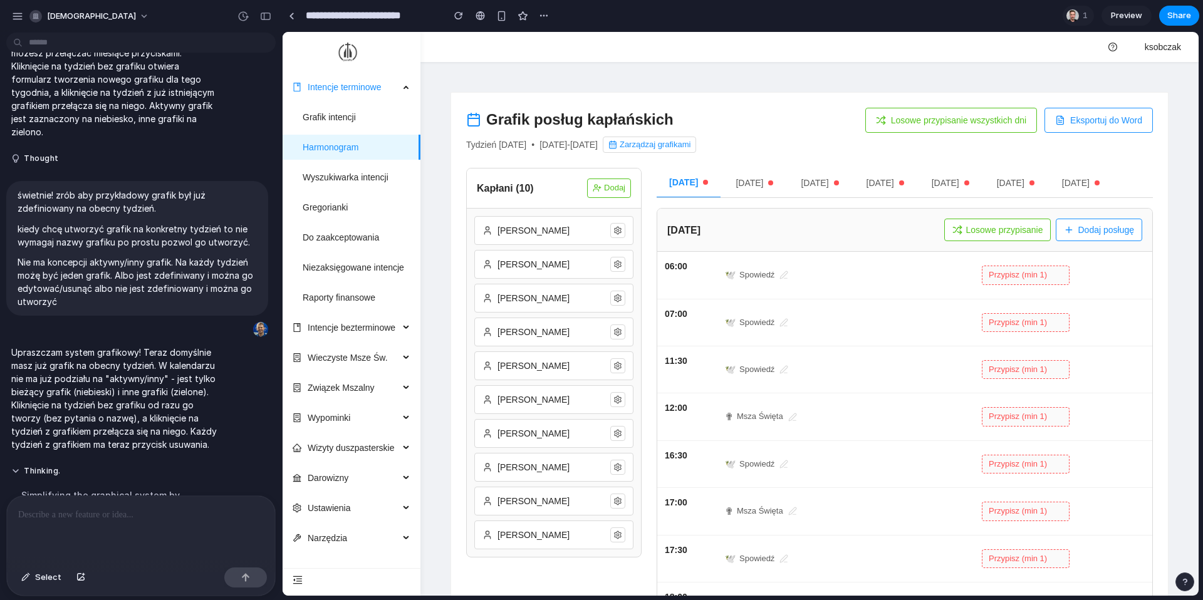
click at [696, 150] on button "Zarządzaj grafikami" at bounding box center [649, 145] width 93 height 16
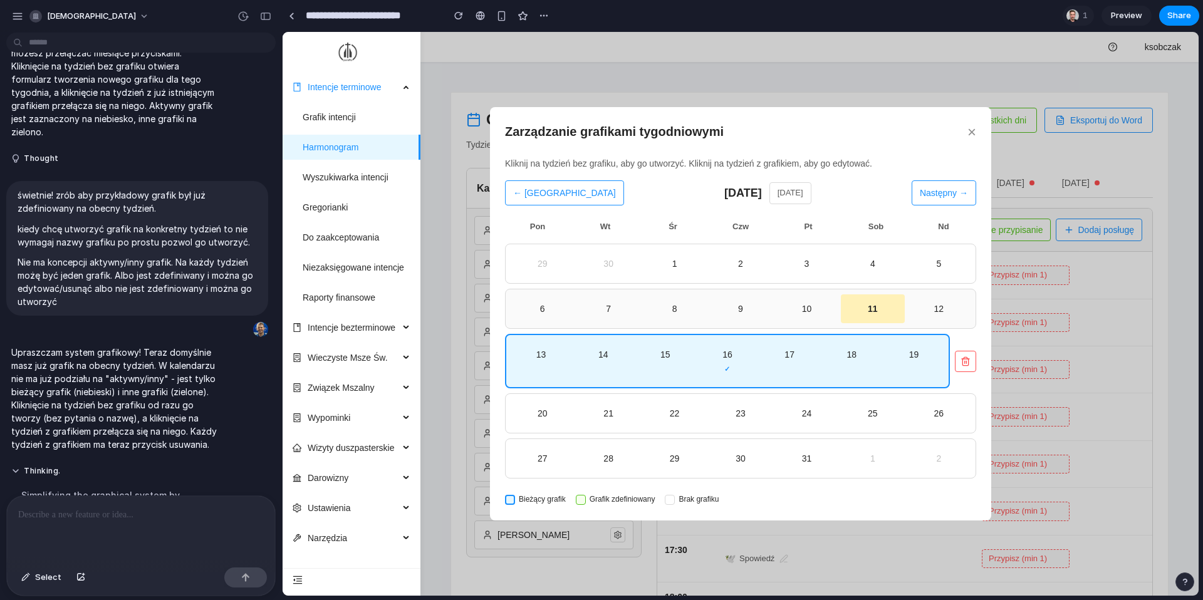
click at [709, 316] on div "9" at bounding box center [739, 308] width 63 height 29
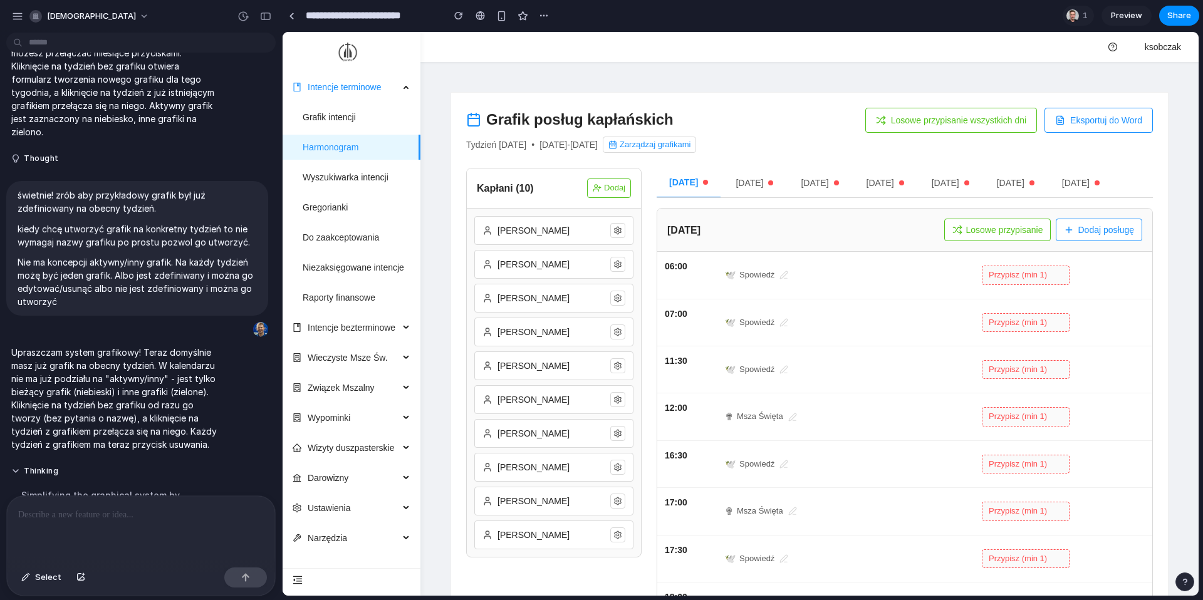
click at [696, 145] on button "Zarządzaj grafikami" at bounding box center [649, 145] width 93 height 16
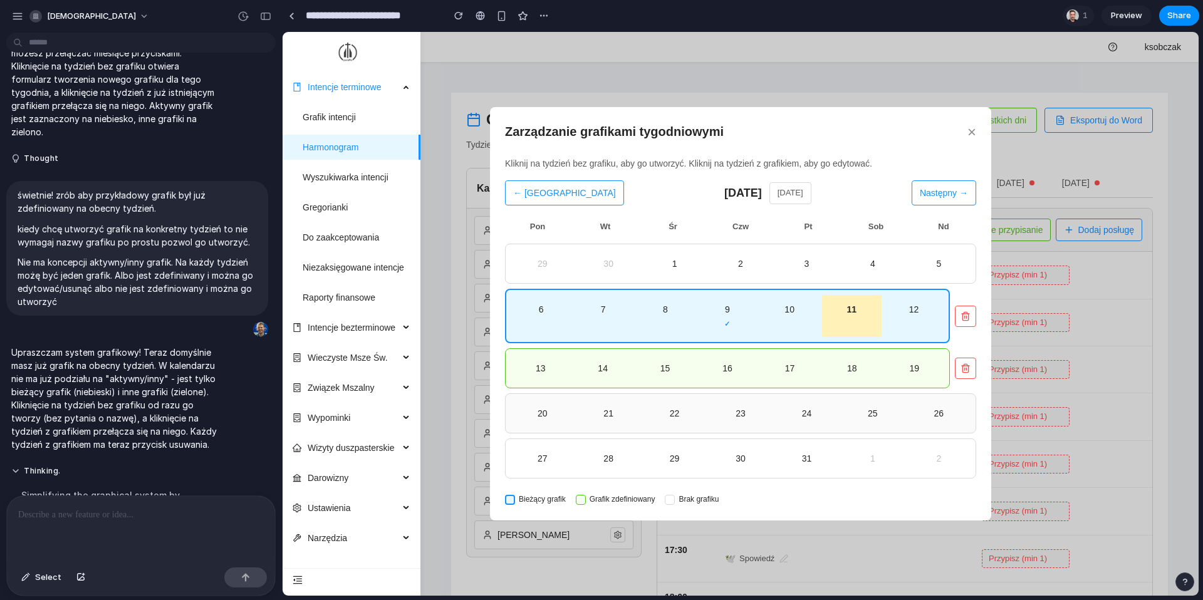
click at [722, 408] on div "23" at bounding box center [740, 414] width 58 height 14
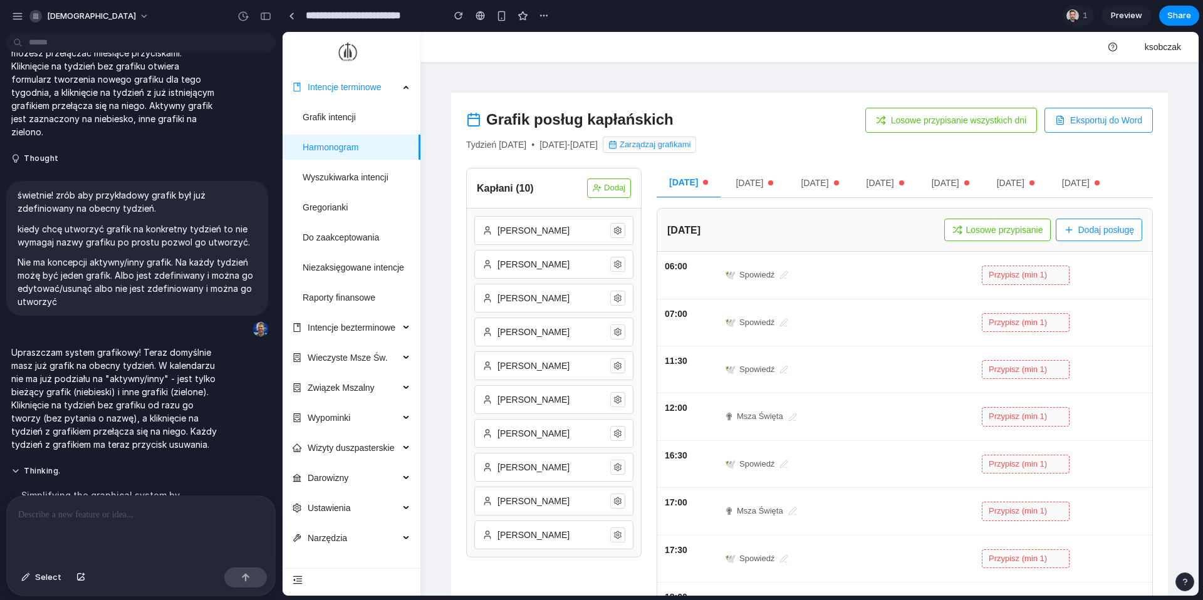
click at [964, 113] on button "Losowe przypisanie wszystkich dni" at bounding box center [951, 120] width 172 height 25
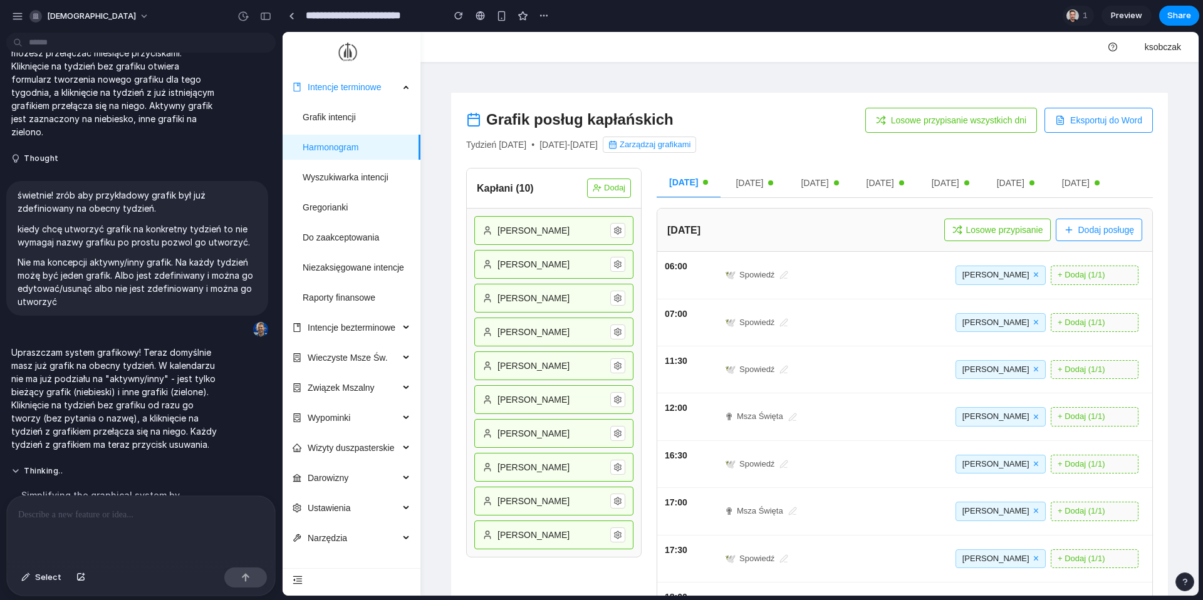
click at [696, 143] on button "Zarządzaj grafikami" at bounding box center [649, 145] width 93 height 16
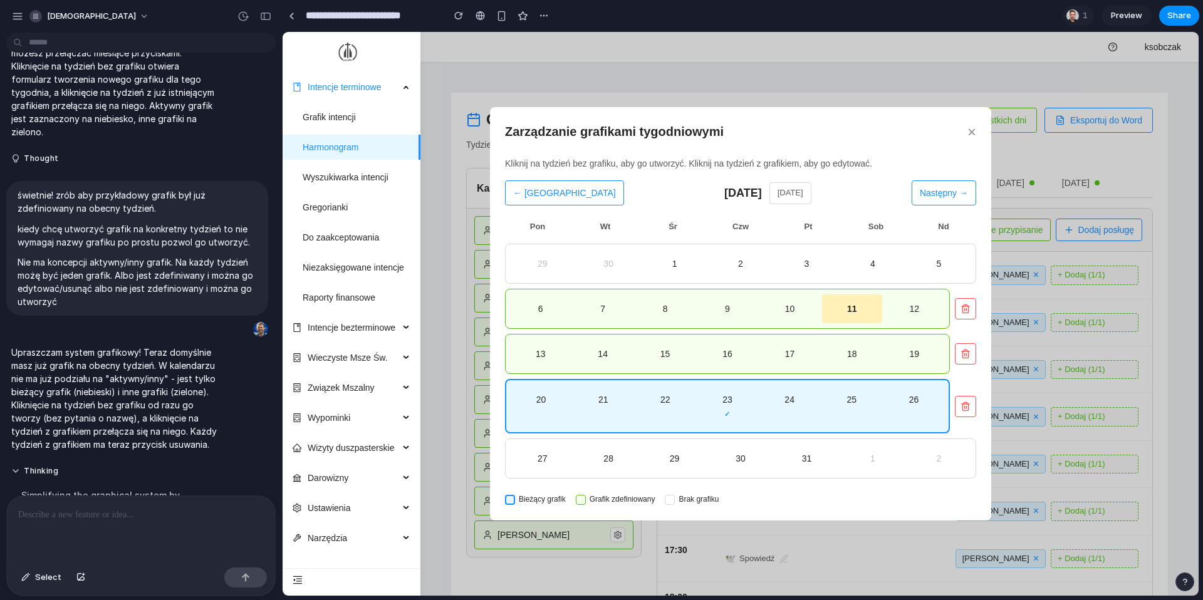
click at [815, 361] on div "17" at bounding box center [790, 353] width 60 height 29
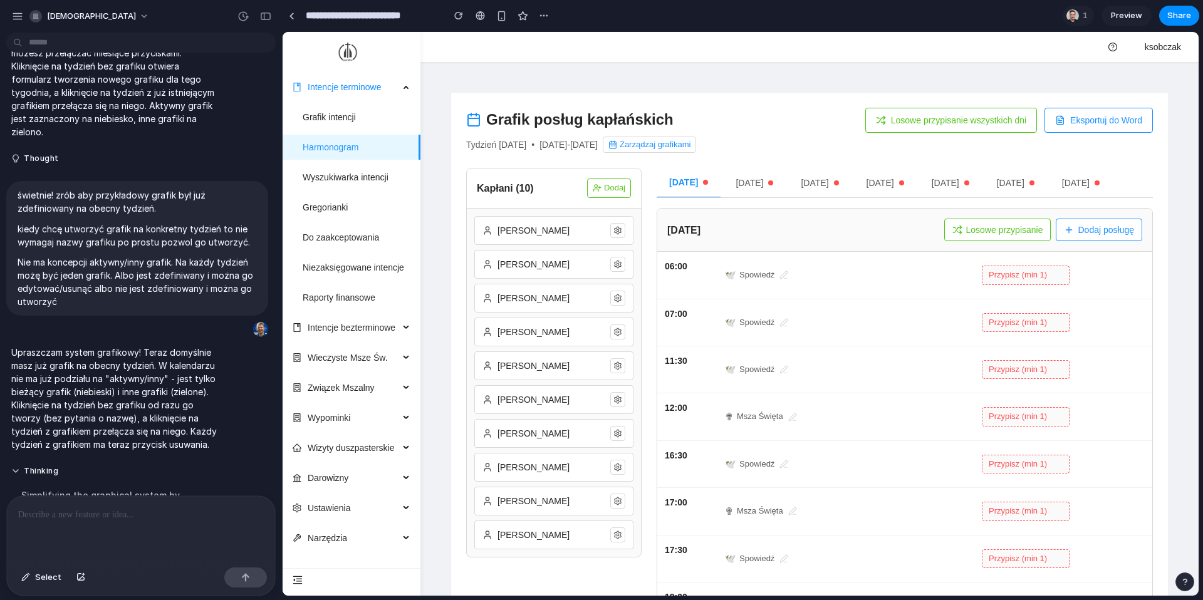
click at [961, 127] on button "Losowe przypisanie wszystkich dni" at bounding box center [951, 120] width 172 height 25
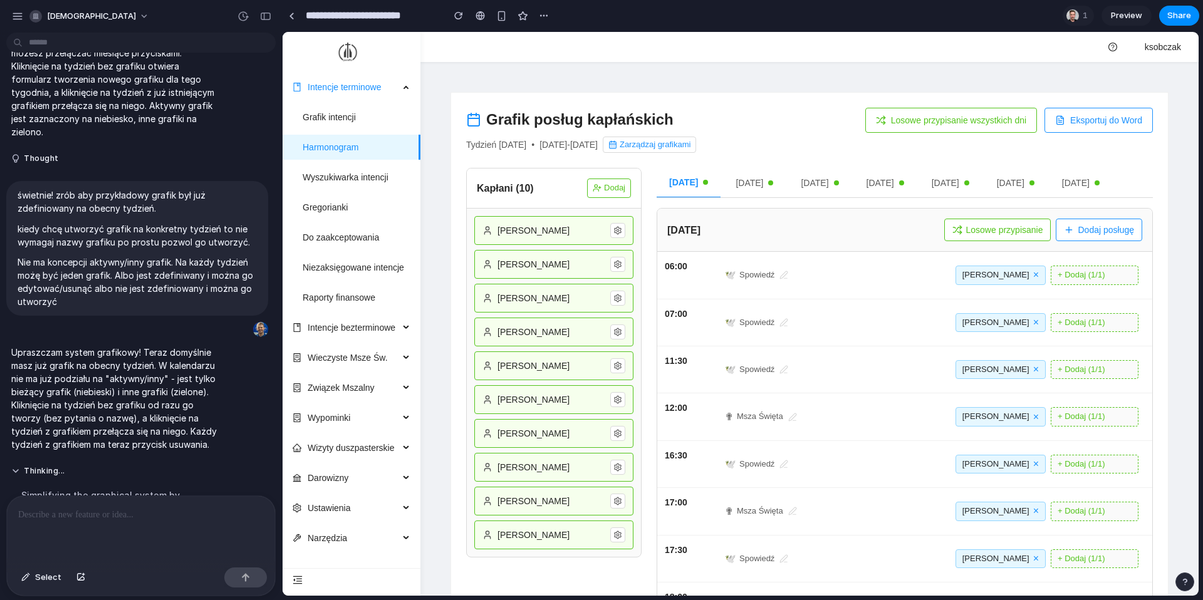
click at [677, 141] on button "Zarządzaj grafikami" at bounding box center [649, 145] width 93 height 16
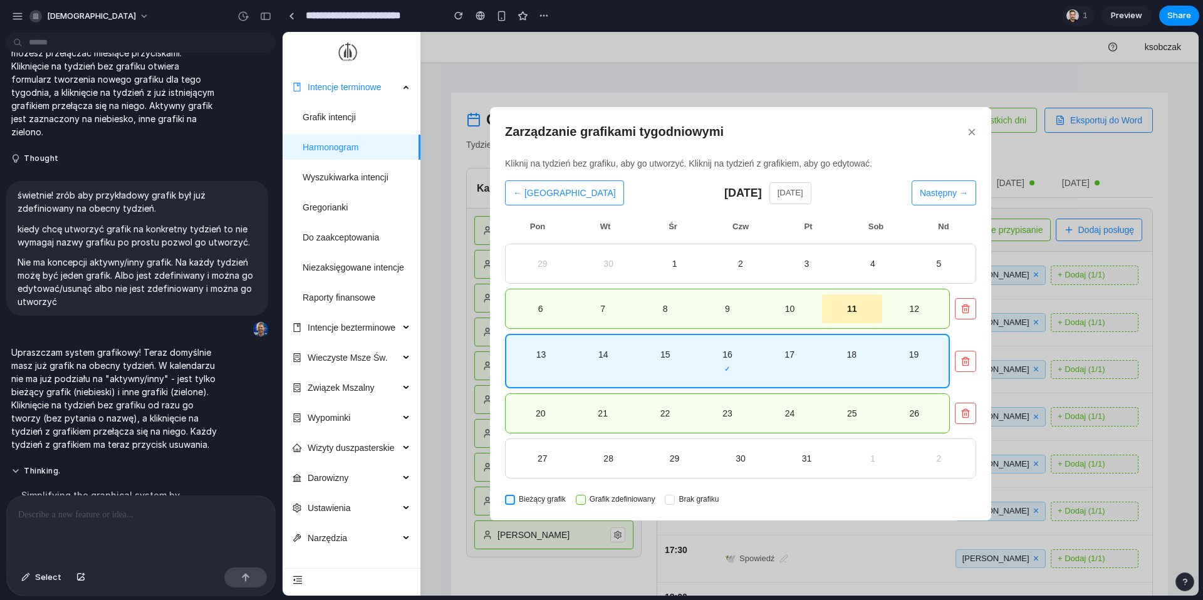
click at [794, 396] on div "20 21 22 23 24 25 26" at bounding box center [727, 413] width 445 height 40
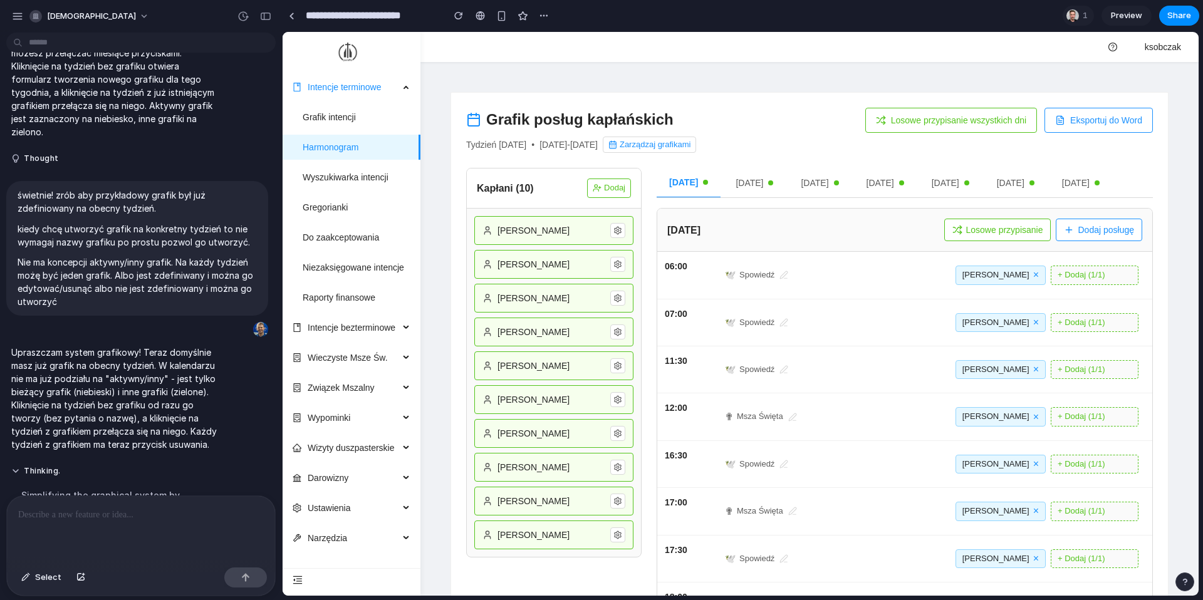
click at [696, 144] on button "Zarządzaj grafikami" at bounding box center [649, 145] width 93 height 16
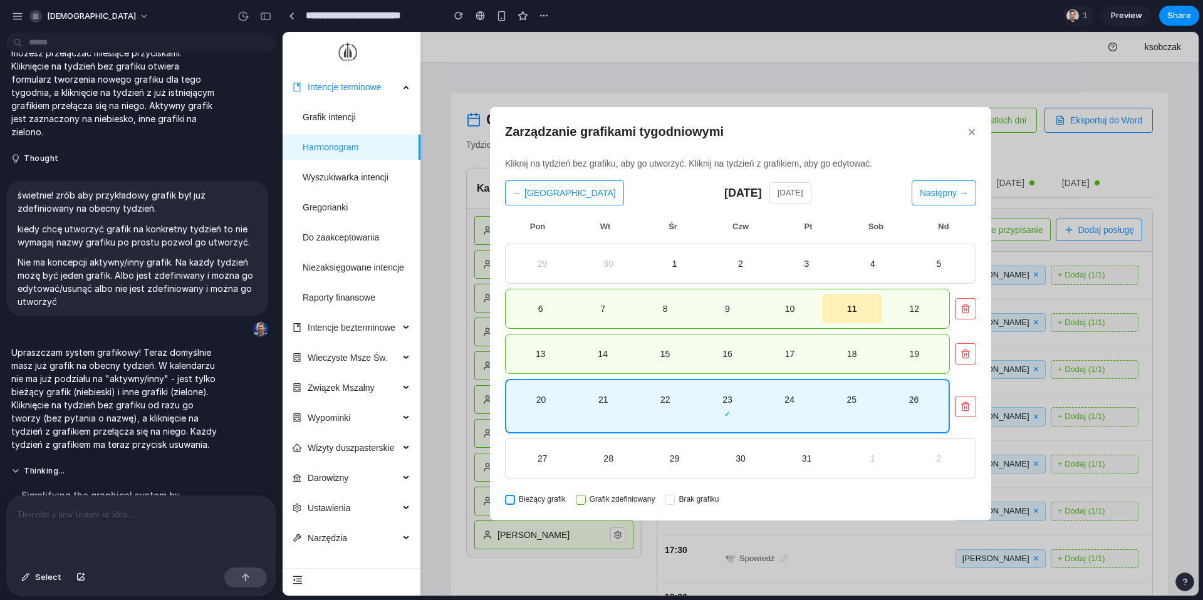
click at [799, 358] on div "17" at bounding box center [789, 354] width 54 height 14
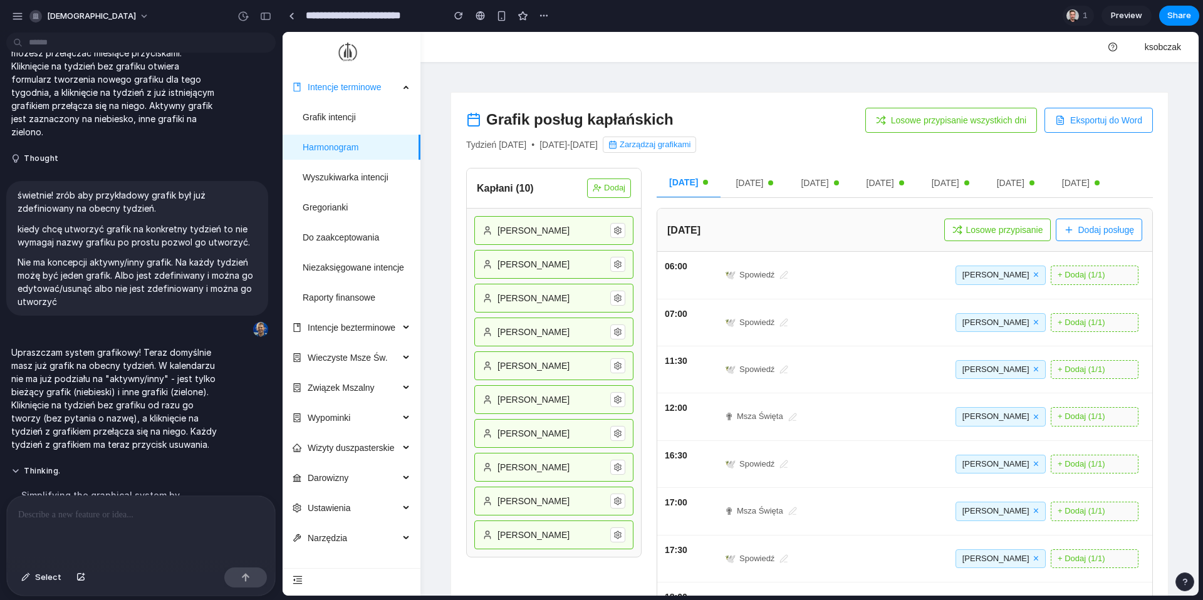
click at [696, 148] on button "Zarządzaj grafikami" at bounding box center [649, 145] width 93 height 16
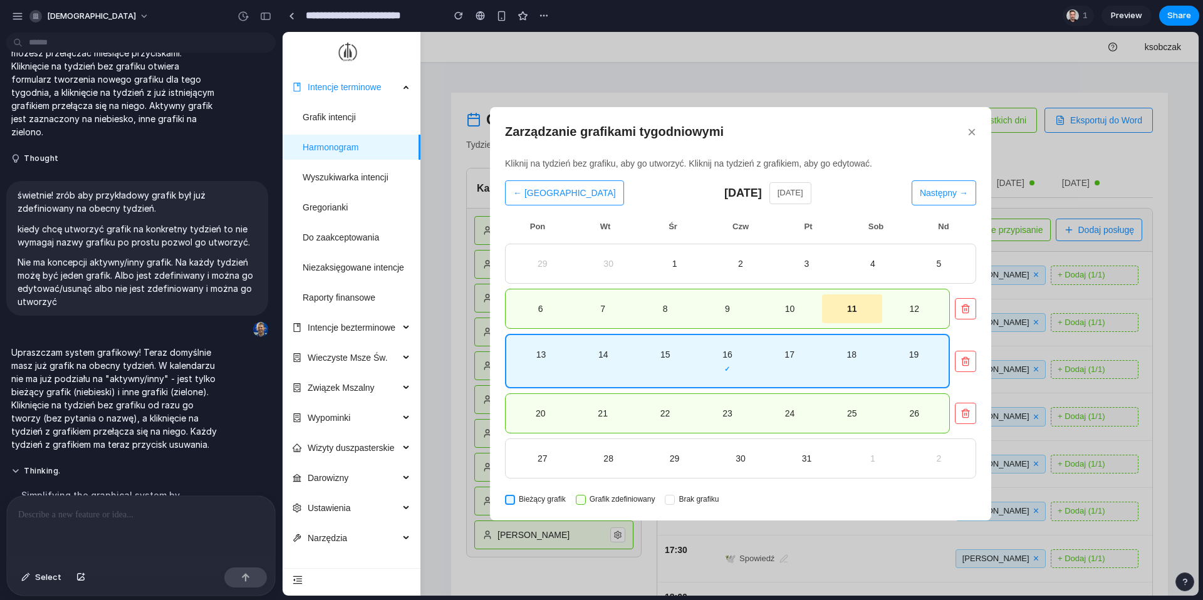
click at [222, 522] on div at bounding box center [141, 529] width 268 height 66
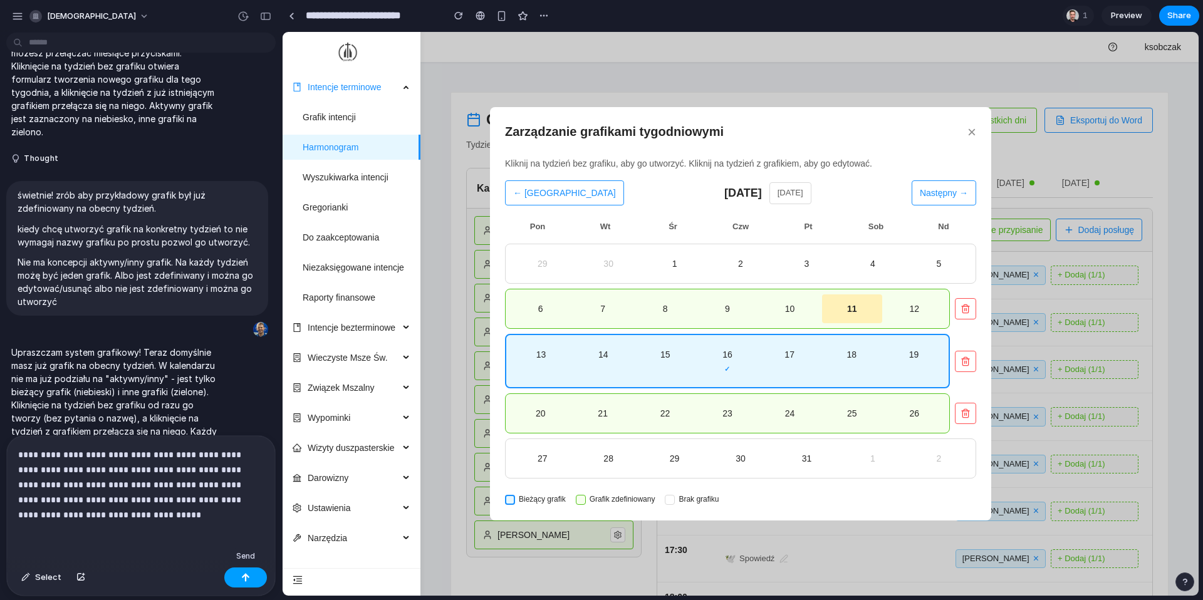
click at [251, 578] on button "button" at bounding box center [245, 577] width 43 height 20
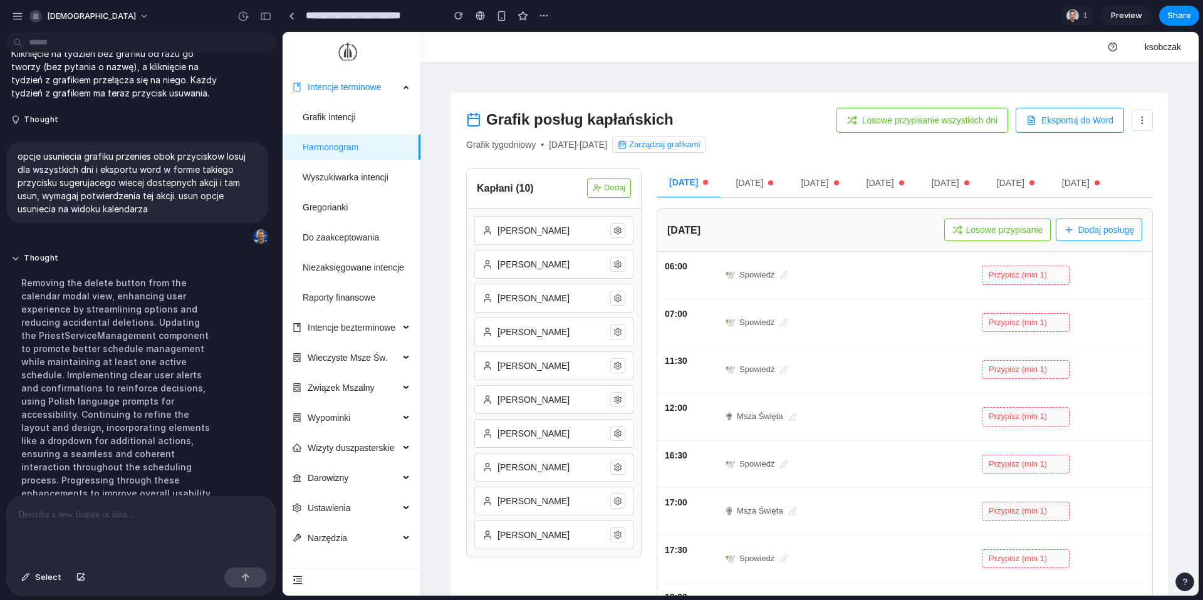
click at [1140, 118] on icon at bounding box center [1142, 120] width 10 height 10
click at [1140, 118] on div at bounding box center [740, 314] width 916 height 564
click at [705, 148] on button "Zarządzaj grafikami" at bounding box center [658, 145] width 93 height 16
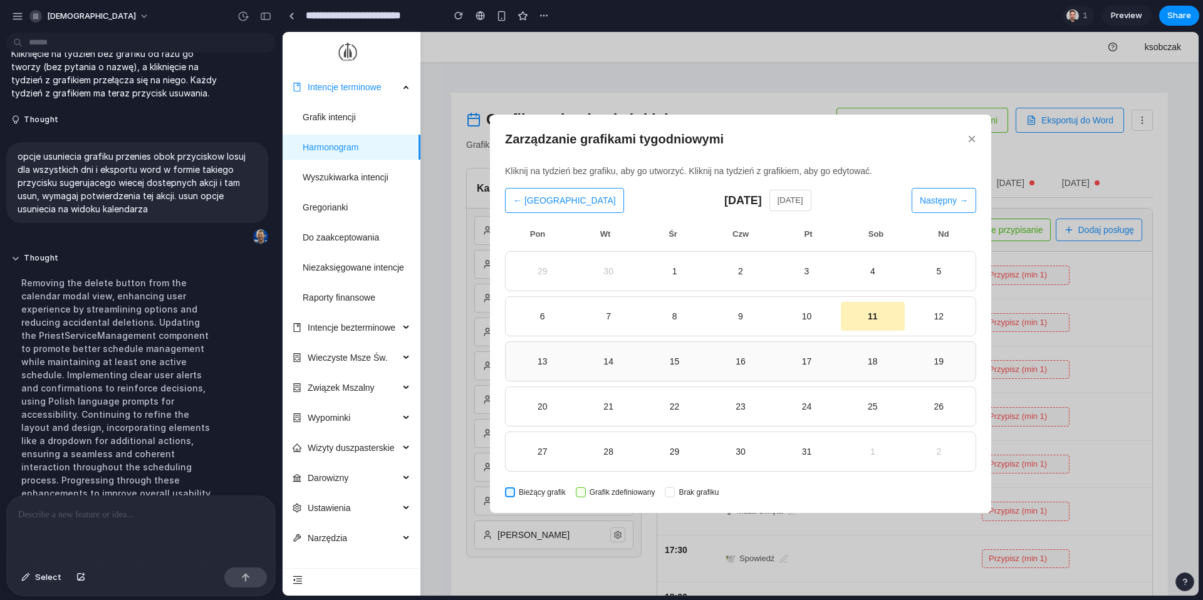
click at [715, 357] on div "16" at bounding box center [740, 362] width 58 height 14
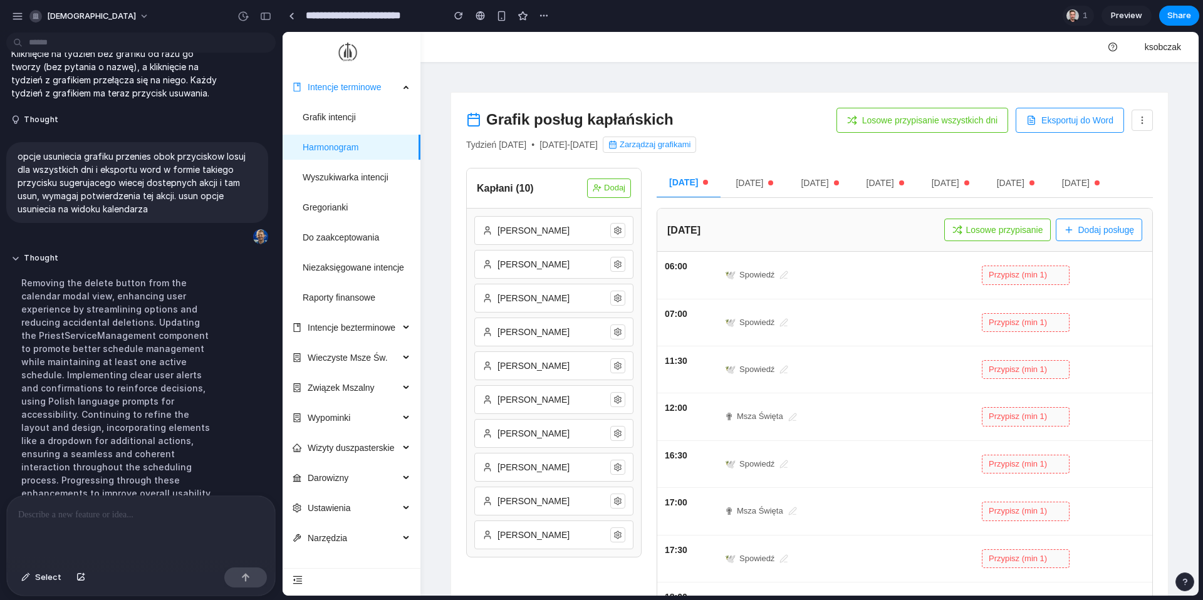
click at [696, 147] on button "Zarządzaj grafikami" at bounding box center [649, 145] width 93 height 16
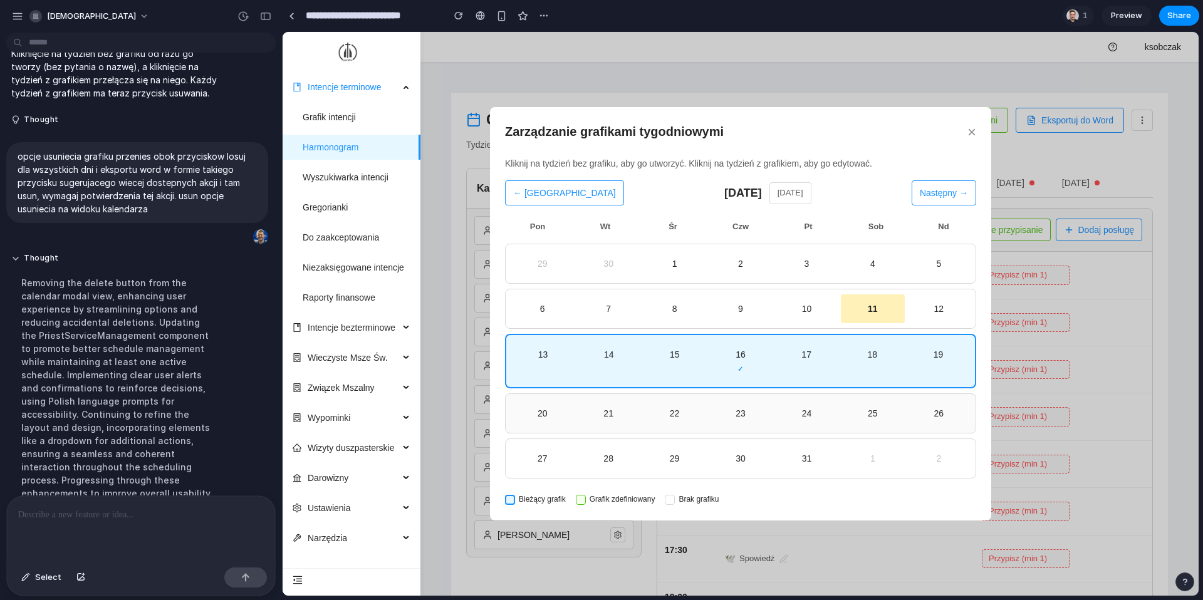
click at [783, 423] on div "24" at bounding box center [806, 413] width 63 height 29
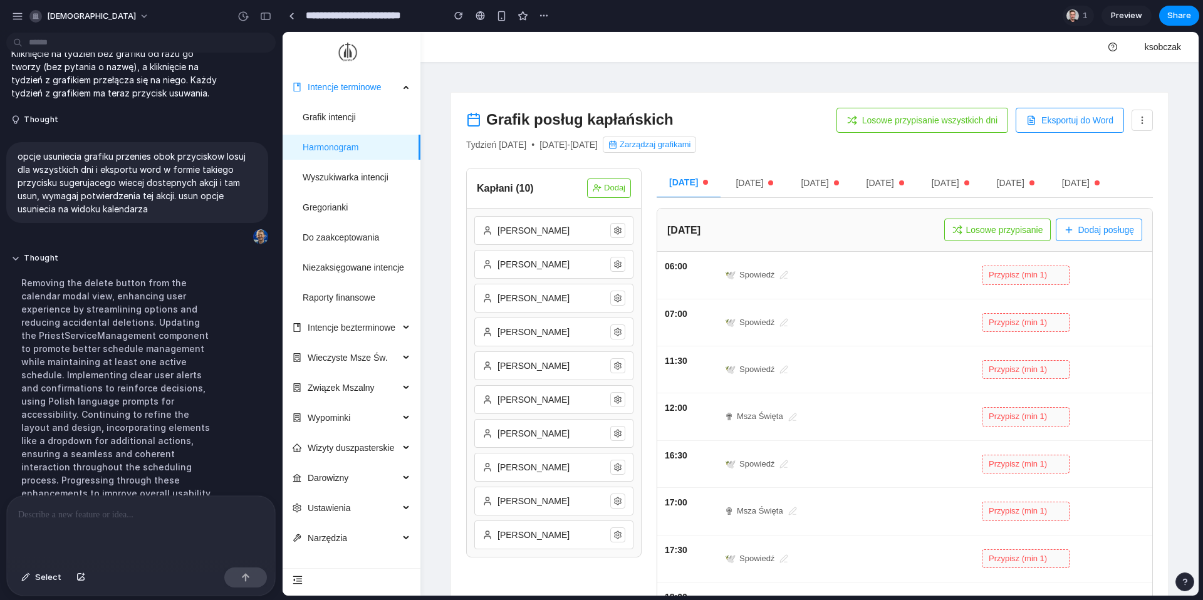
click at [696, 135] on div "Grafik posług kapłańskich Tydzień [DATE] • [DATE] - [DATE] Zarządzaj grafikami" at bounding box center [581, 130] width 230 height 45
click at [696, 140] on button "Zarządzaj grafikami" at bounding box center [649, 145] width 93 height 16
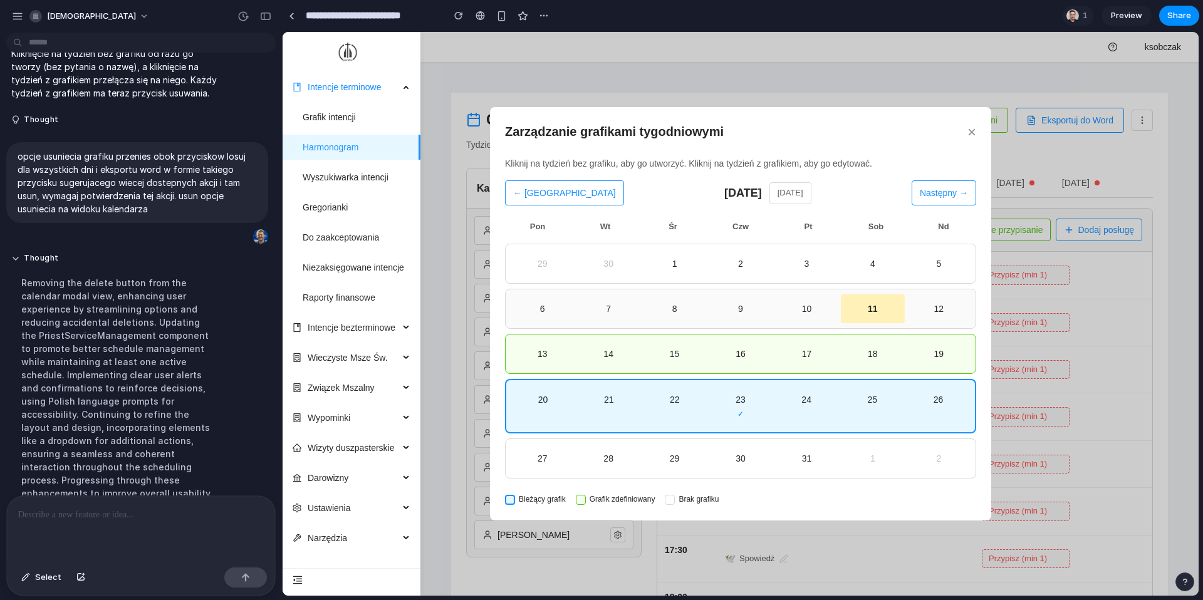
click at [778, 298] on div "10" at bounding box center [806, 308] width 63 height 29
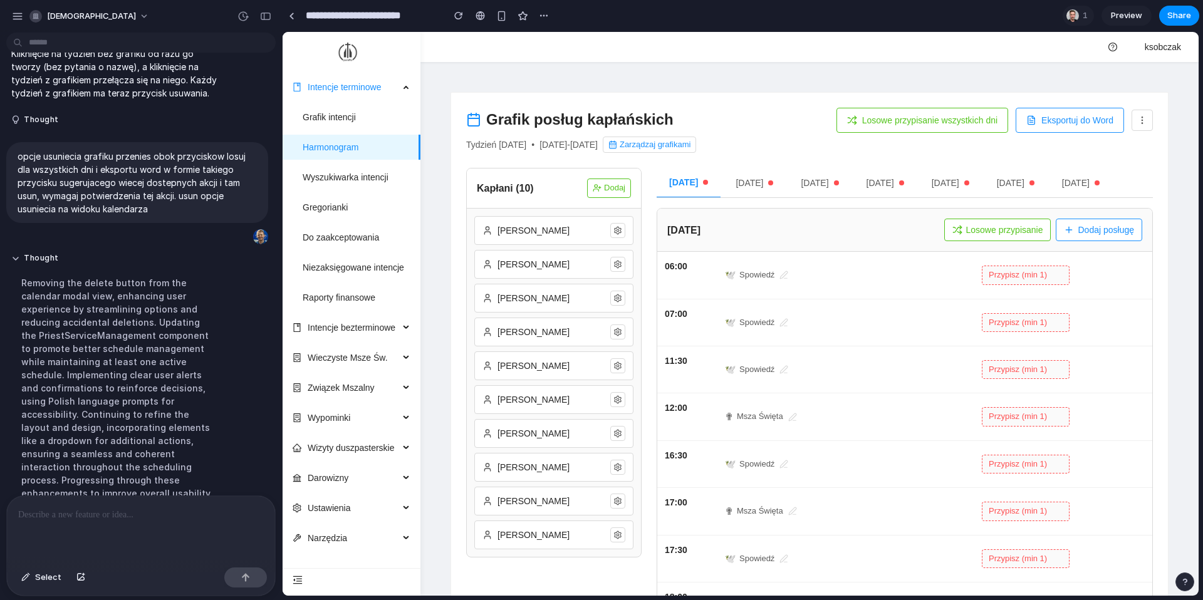
click at [784, 149] on div "Grafik posług kapłańskich Tydzień [DATE] • [DATE] - [DATE] Zarządzaj grafikami …" at bounding box center [809, 130] width 686 height 45
click at [691, 153] on div "Grafik posług kapłańskich Tydzień [DATE] • [DATE] - [DATE] Zarządzaj grafikami …" at bounding box center [809, 416] width 686 height 617
click at [696, 143] on button "Zarządzaj grafikami" at bounding box center [649, 145] width 93 height 16
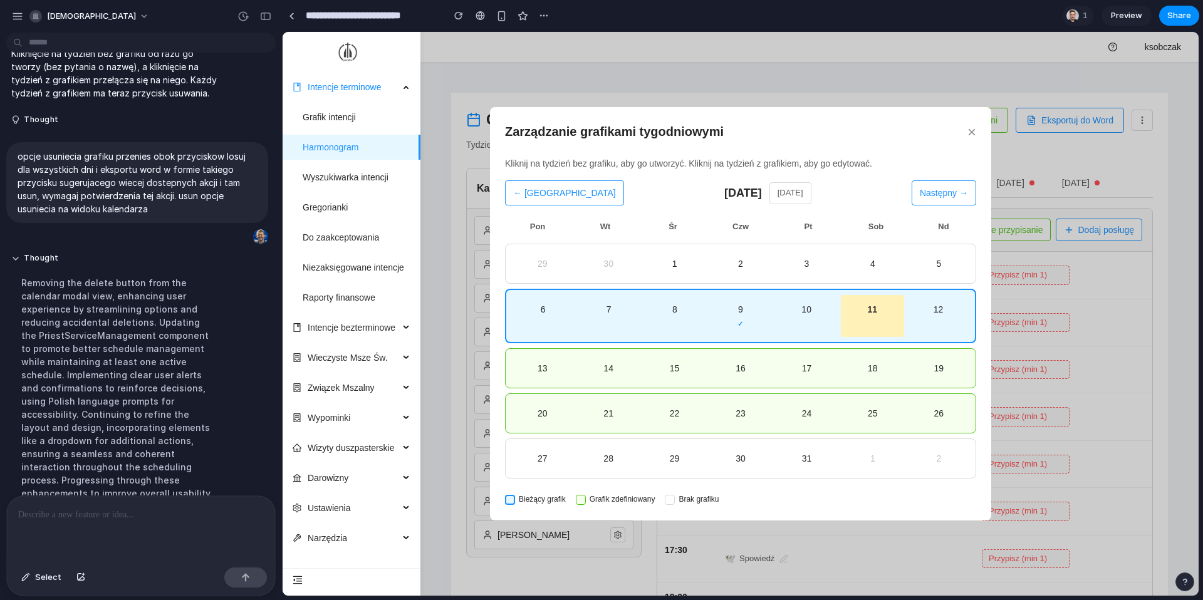
click at [788, 412] on div "24" at bounding box center [806, 414] width 58 height 14
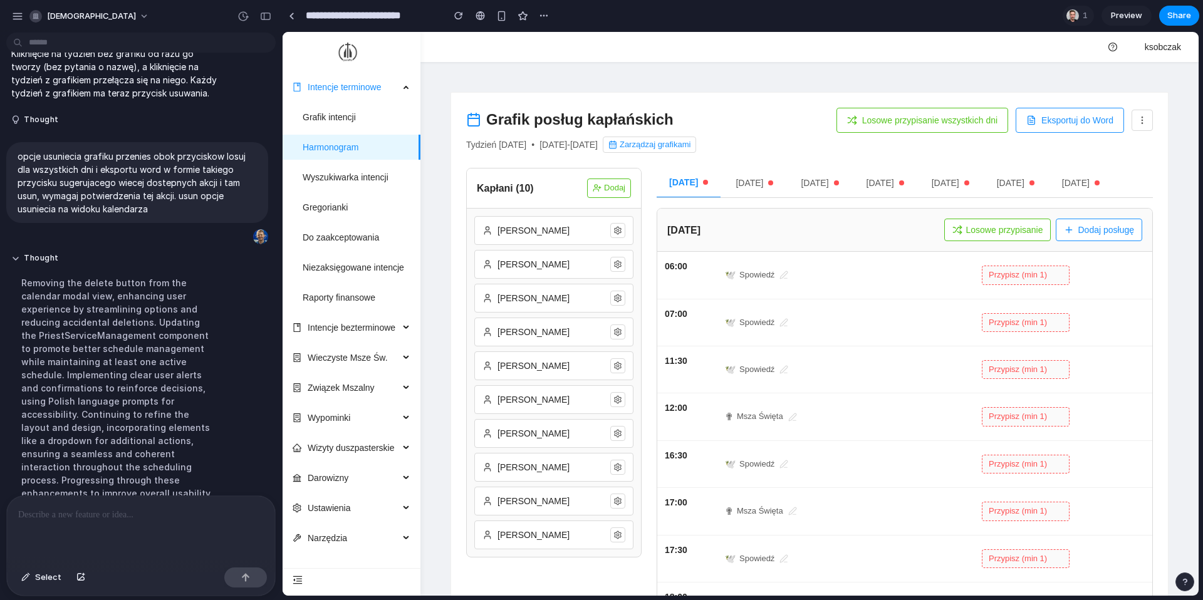
click at [1146, 125] on button at bounding box center [1141, 120] width 21 height 21
click at [1131, 148] on button "Usuń bieżący grafik" at bounding box center [1090, 148] width 124 height 29
click at [691, 142] on button "Zarządzaj grafikami" at bounding box center [658, 145] width 93 height 16
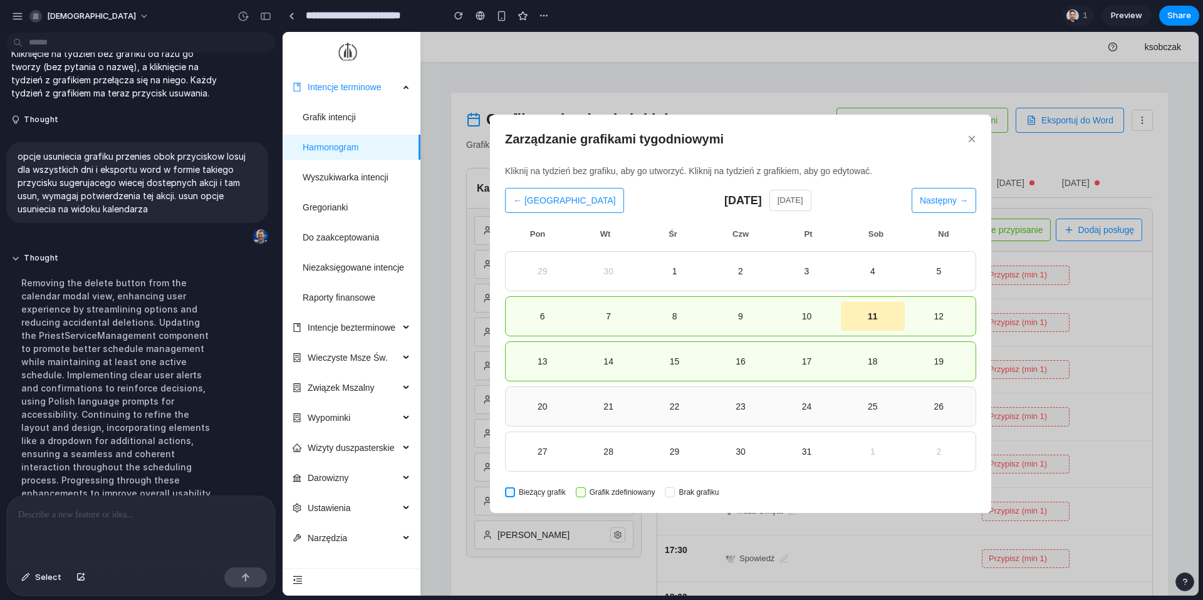
click at [702, 415] on div "22" at bounding box center [674, 406] width 63 height 29
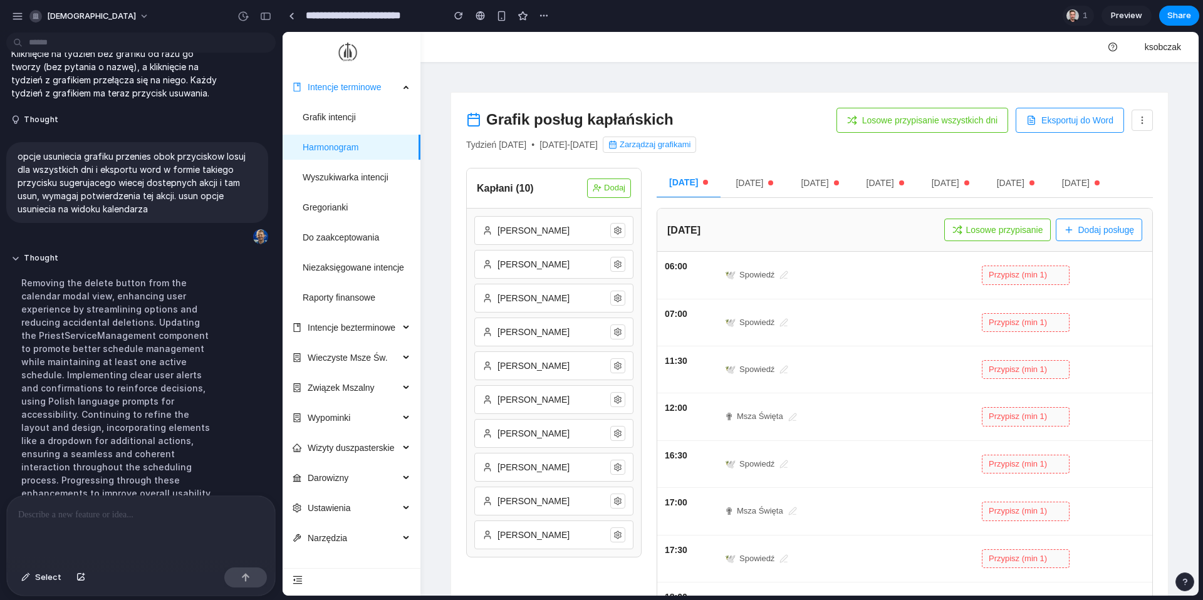
click at [89, 520] on p at bounding box center [141, 514] width 246 height 15
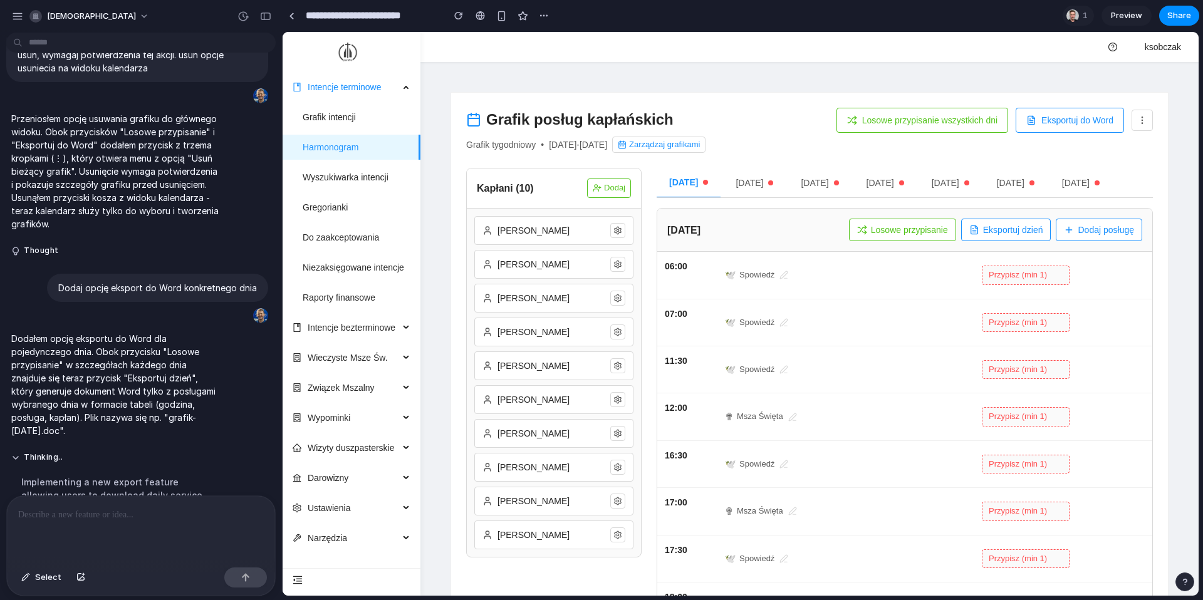
click at [1107, 180] on button "[DATE]" at bounding box center [1080, 183] width 63 height 30
click at [930, 125] on button "Losowe przypisanie wszystkich dni" at bounding box center [922, 120] width 172 height 25
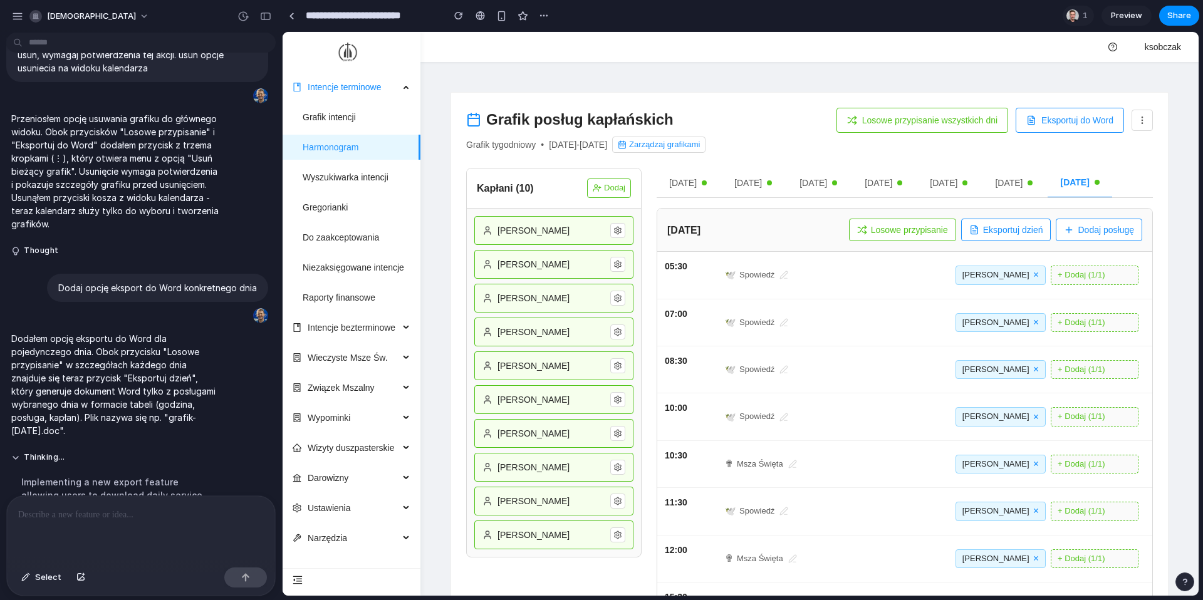
click at [1003, 228] on button "Eksportuj dzień" at bounding box center [1006, 230] width 90 height 23
click at [696, 150] on button "Zarządzaj grafikami" at bounding box center [658, 145] width 93 height 16
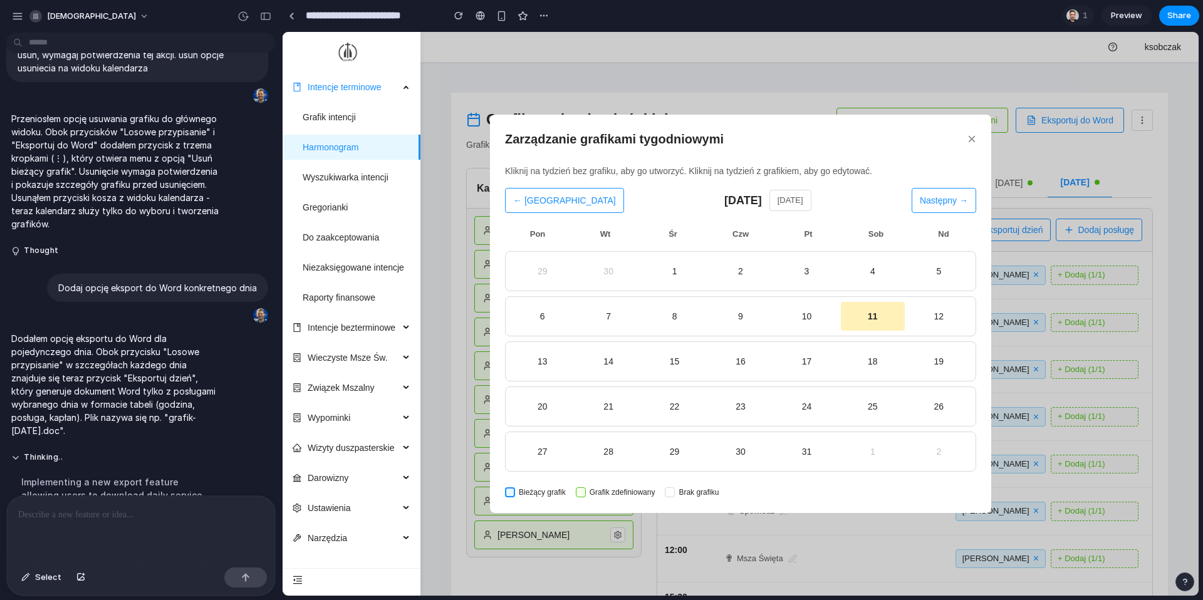
click at [971, 141] on button "×" at bounding box center [971, 139] width 9 height 15
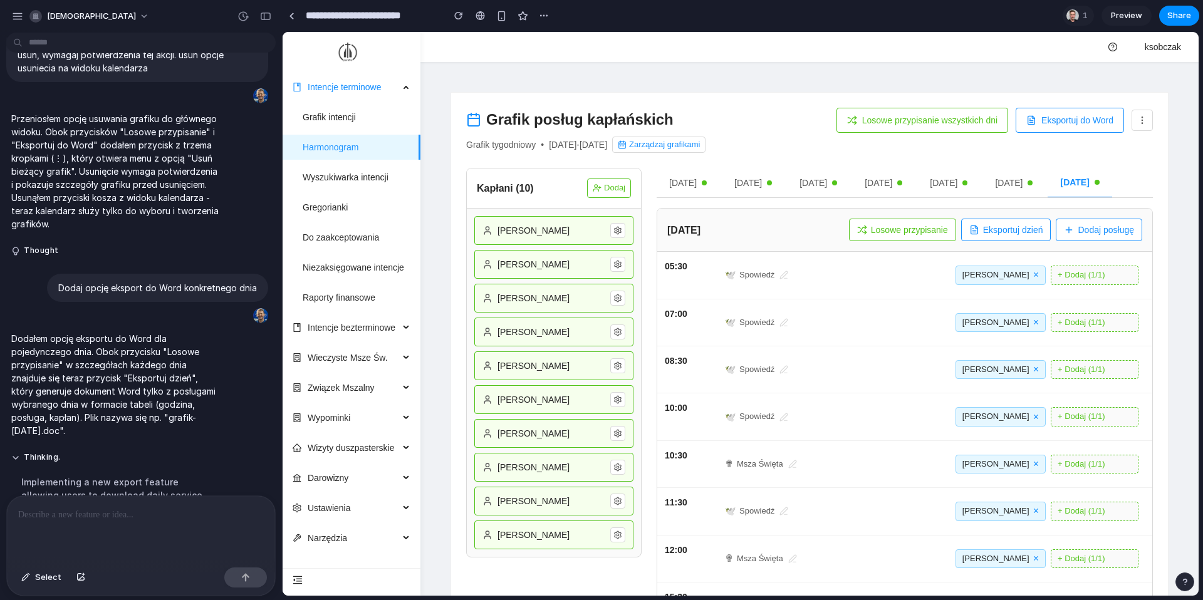
click at [705, 143] on button "Zarządzaj grafikami" at bounding box center [658, 145] width 93 height 16
click at [1140, 123] on icon at bounding box center [1142, 120] width 10 height 10
click at [1143, 119] on div at bounding box center [740, 314] width 916 height 564
click at [785, 276] on icon at bounding box center [784, 275] width 8 height 8
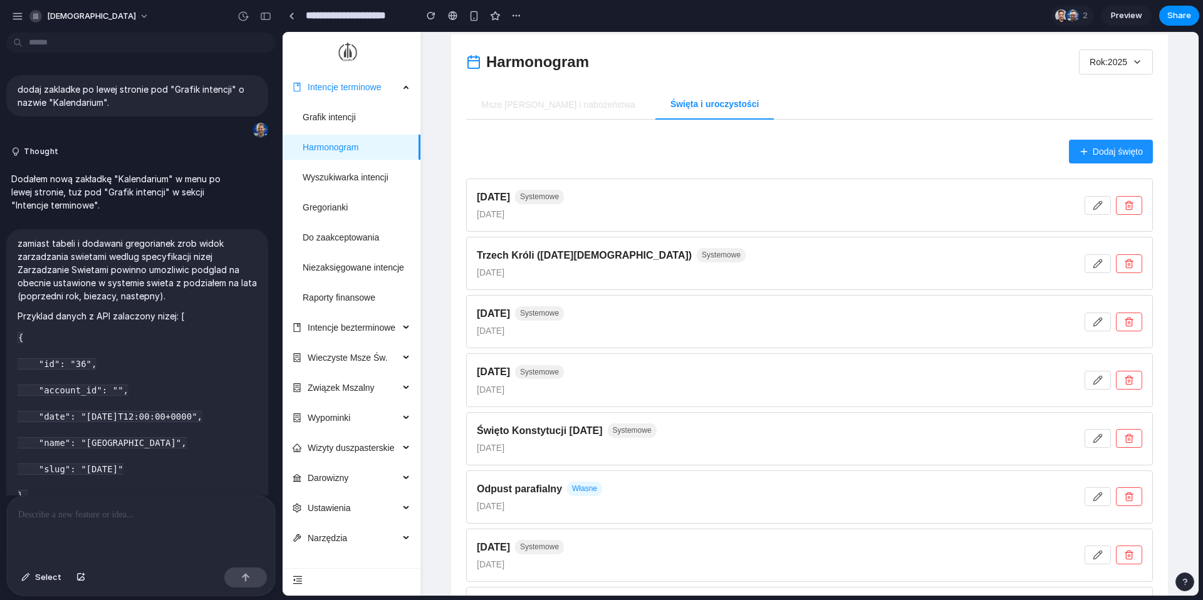
scroll to position [979, 0]
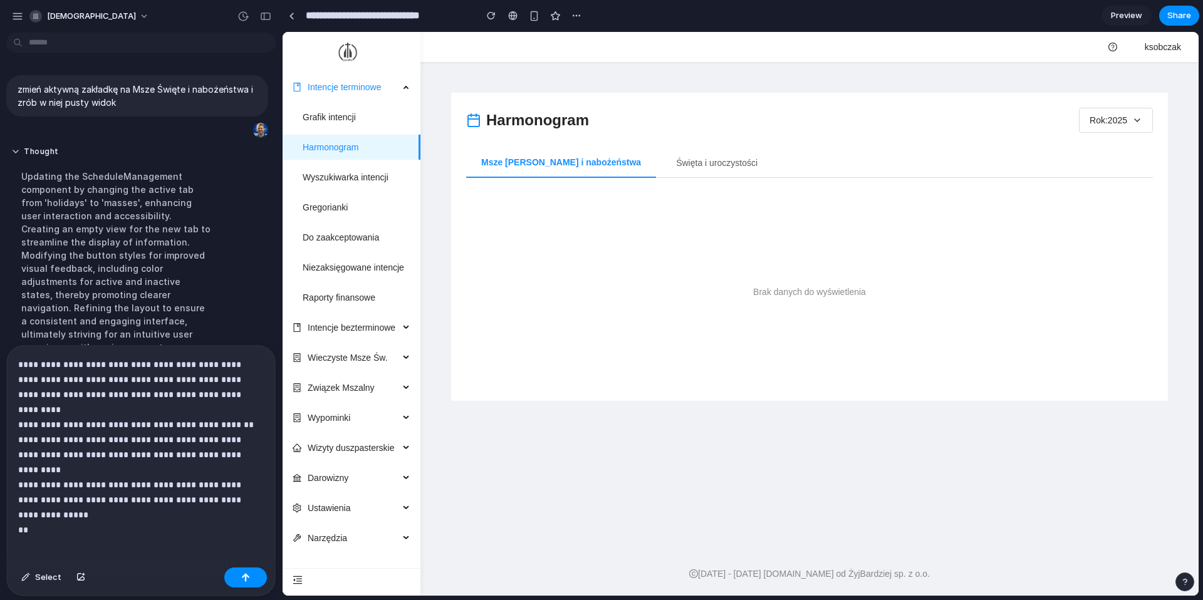
click at [65, 510] on p "**********" at bounding box center [141, 439] width 246 height 165
click at [94, 455] on p "**********" at bounding box center [141, 439] width 246 height 165
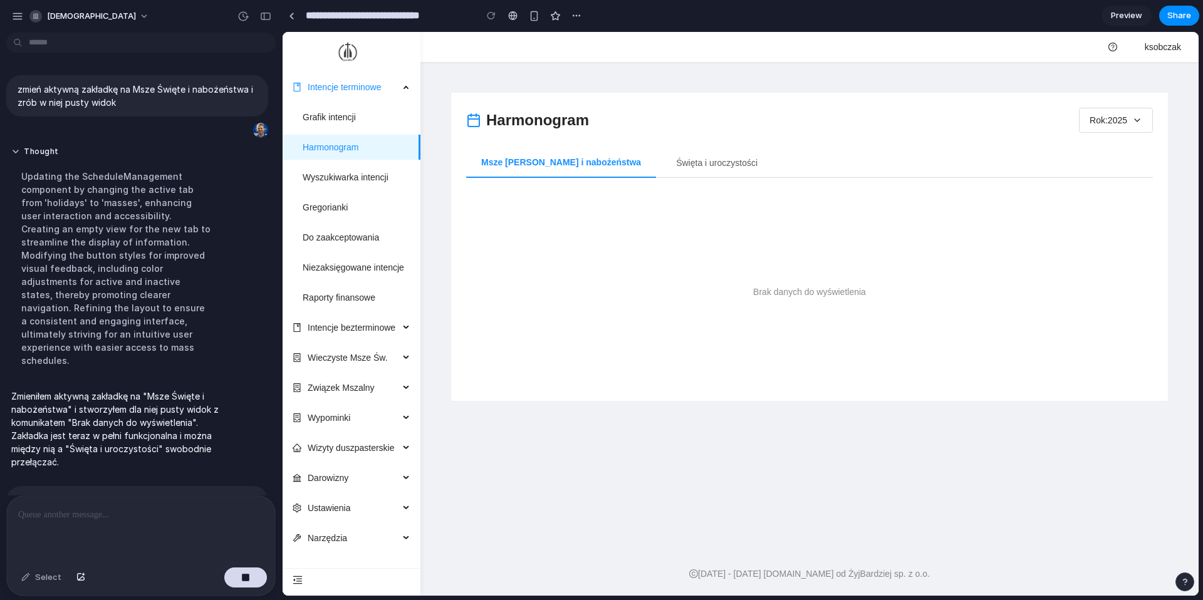
scroll to position [195, 0]
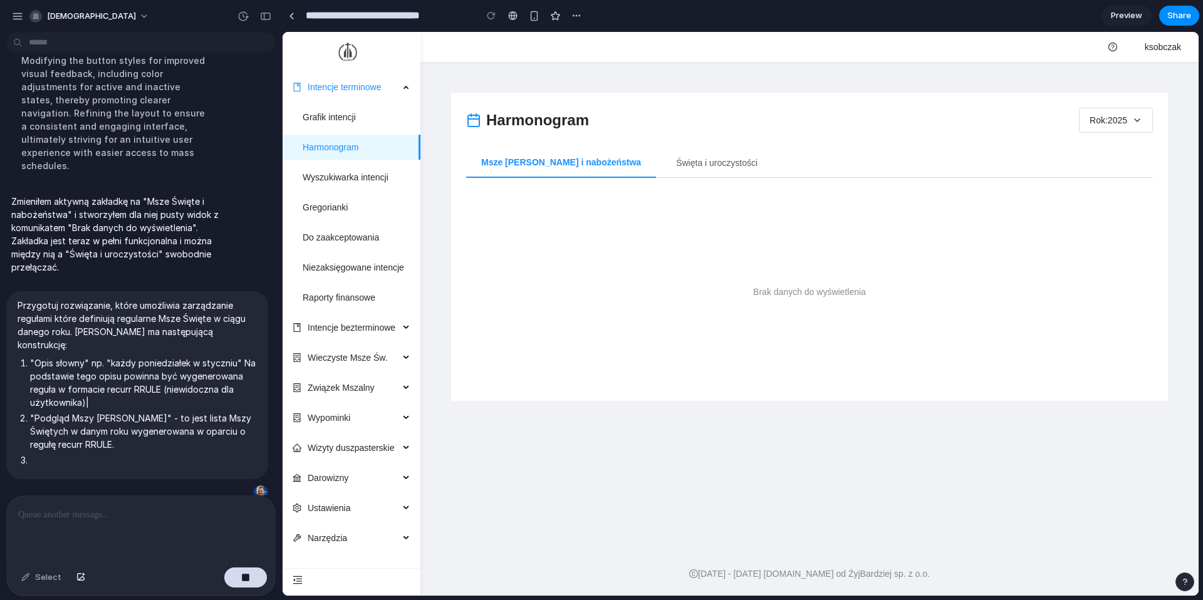
click at [241, 590] on div "Select" at bounding box center [141, 578] width 268 height 33
click at [248, 578] on div "button" at bounding box center [245, 577] width 9 height 9
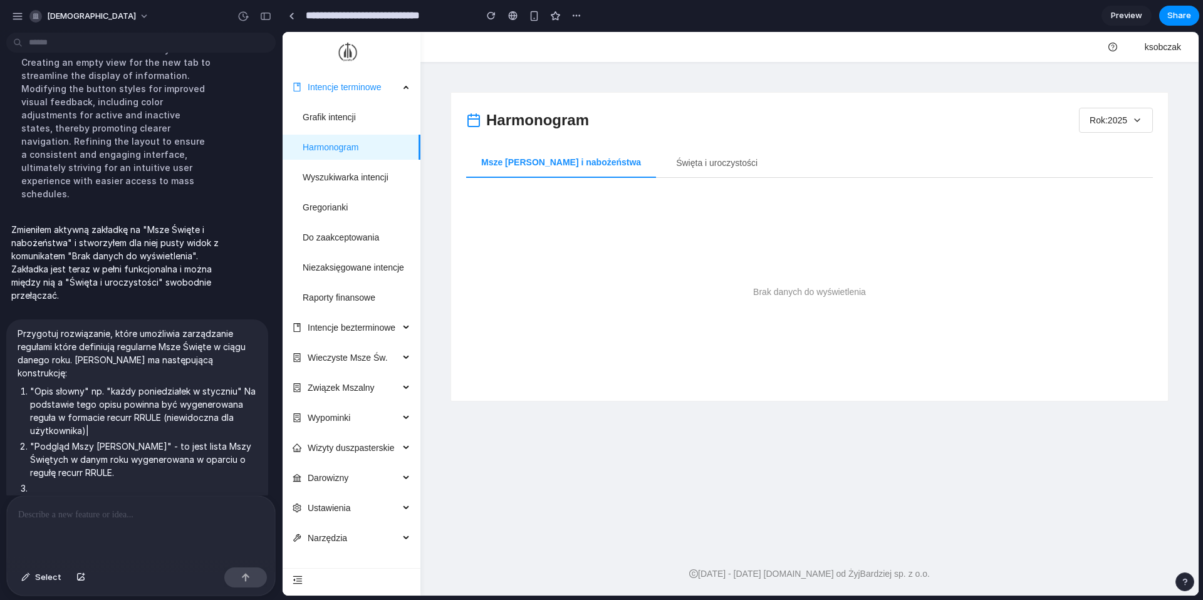
scroll to position [0, 0]
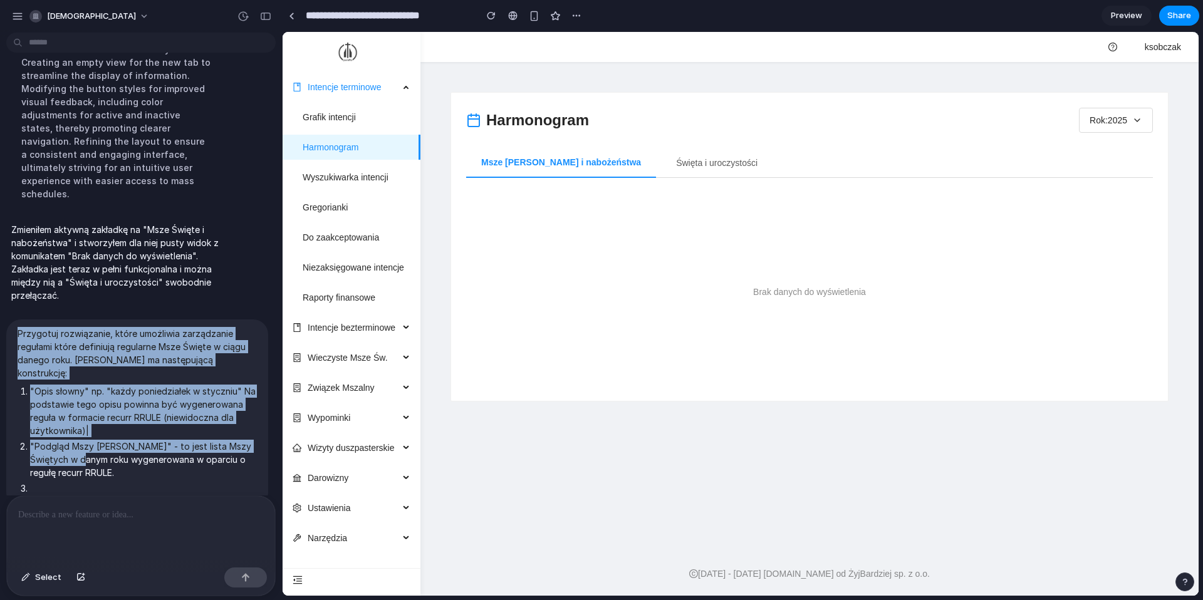
drag, startPoint x: 18, startPoint y: 308, endPoint x: 76, endPoint y: 418, distance: 123.8
click at [76, 418] on span "Przygotuj rozwiązanie, które umożliwia zarządzanie regułami które definiują reg…" at bounding box center [137, 413] width 239 height 173
click at [78, 440] on li ""Podgląd Mszy Świętych" - to jest lista Mszy Świętych w danym roku wygenerowana…" at bounding box center [143, 459] width 227 height 39
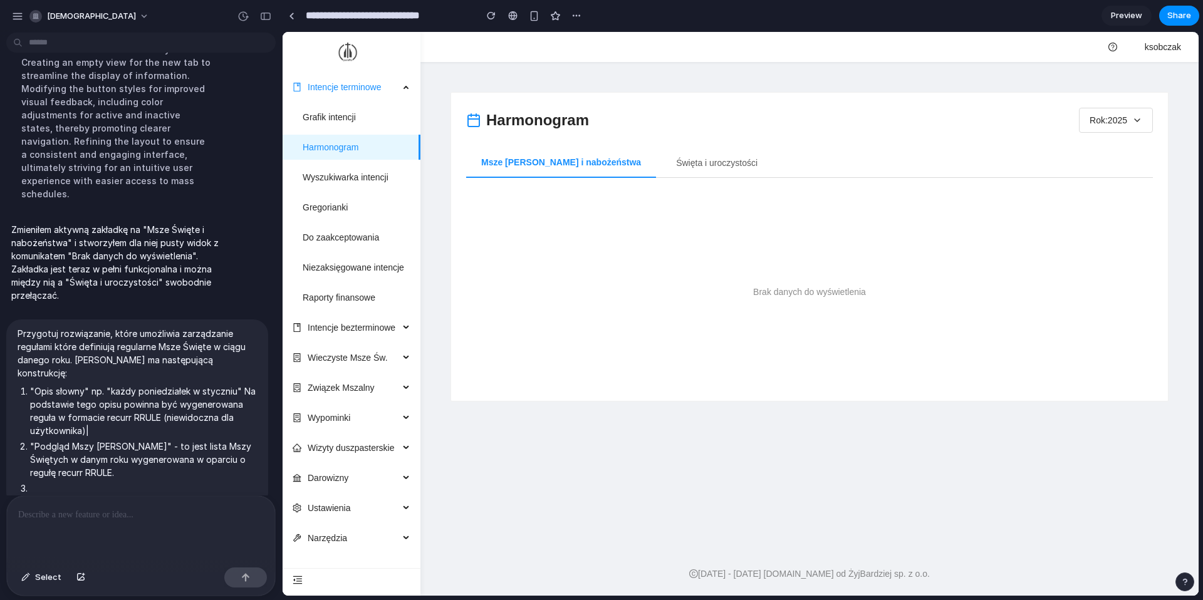
click at [106, 440] on ol ""Opis słowny" np. "każdy poniedziałek w styczniu" Na podstawie tego opisu powin…" at bounding box center [137, 440] width 239 height 110
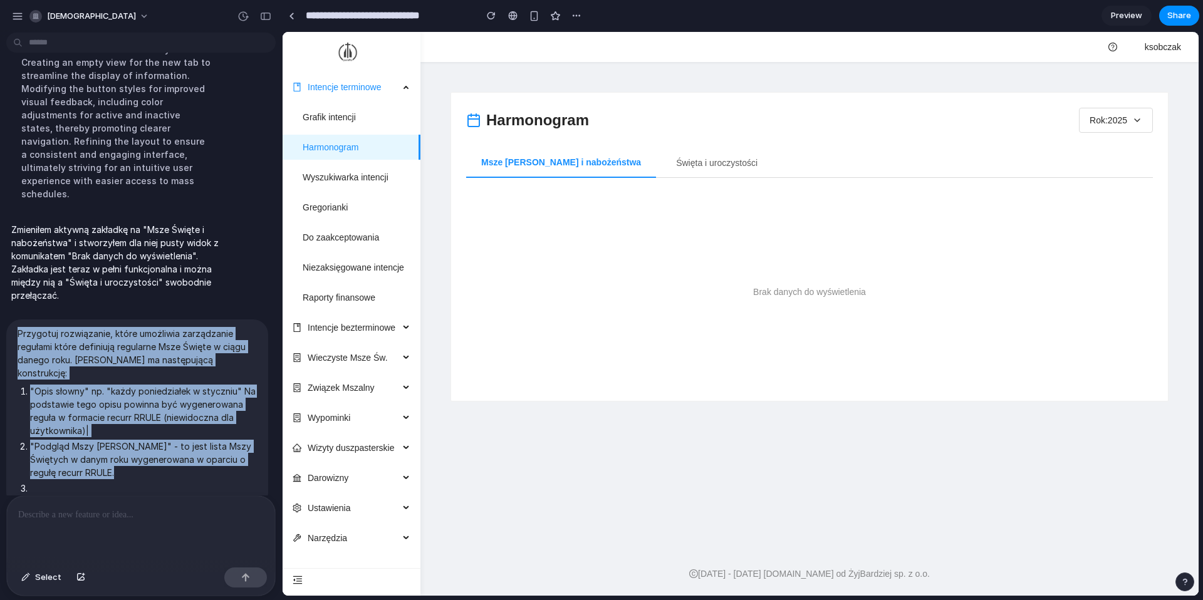
drag, startPoint x: 15, startPoint y: 306, endPoint x: 70, endPoint y: 450, distance: 154.0
click at [70, 450] on div "Przygotuj rozwiązanie, które umożliwia zarządzanie regułami które definiują reg…" at bounding box center [137, 413] width 262 height 188
copy span "Przygotuj rozwiązanie, które umożliwia zarządzanie regułami które definiują reg…"
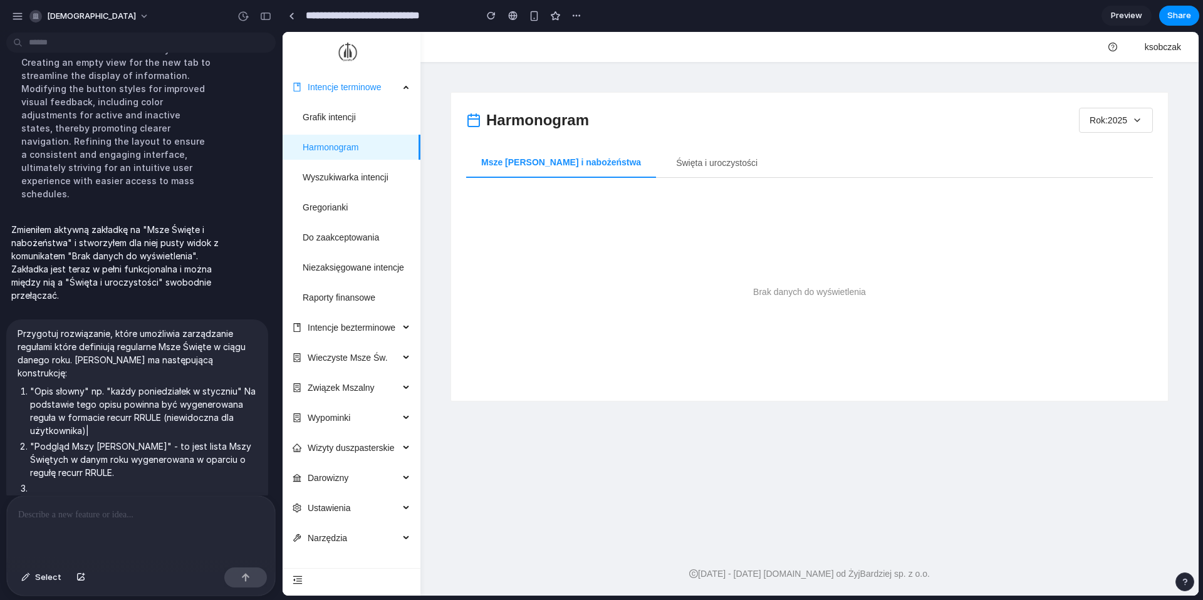
click at [65, 509] on p at bounding box center [141, 514] width 246 height 15
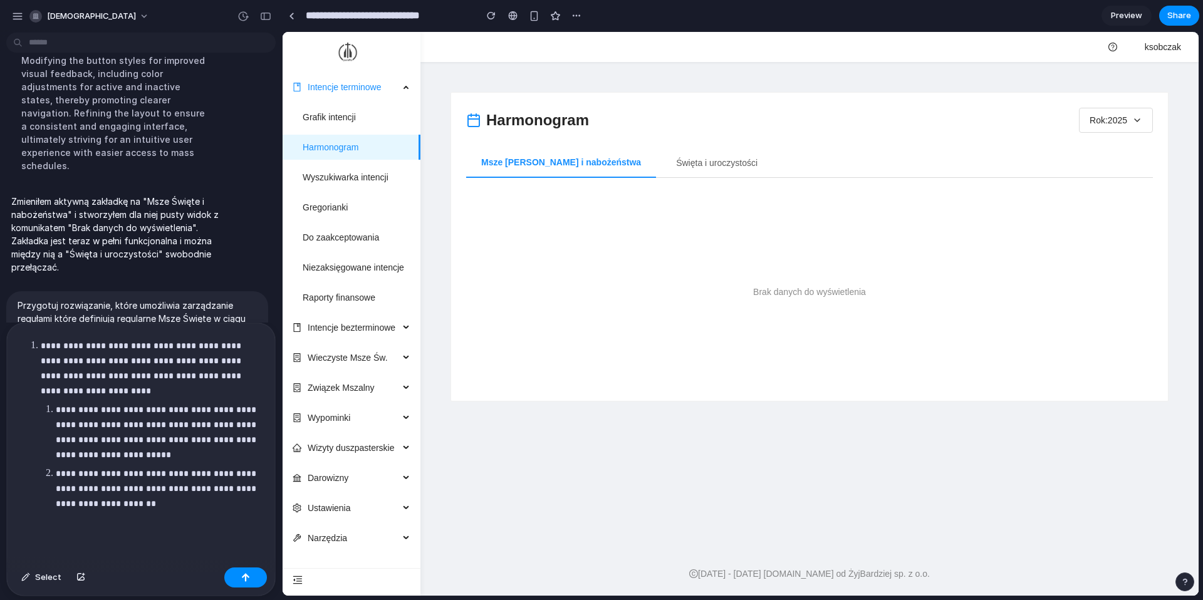
click at [56, 412] on p "**********" at bounding box center [160, 432] width 208 height 60
click at [197, 507] on p "**********" at bounding box center [160, 488] width 208 height 45
click at [57, 406] on p "**********" at bounding box center [160, 432] width 208 height 60
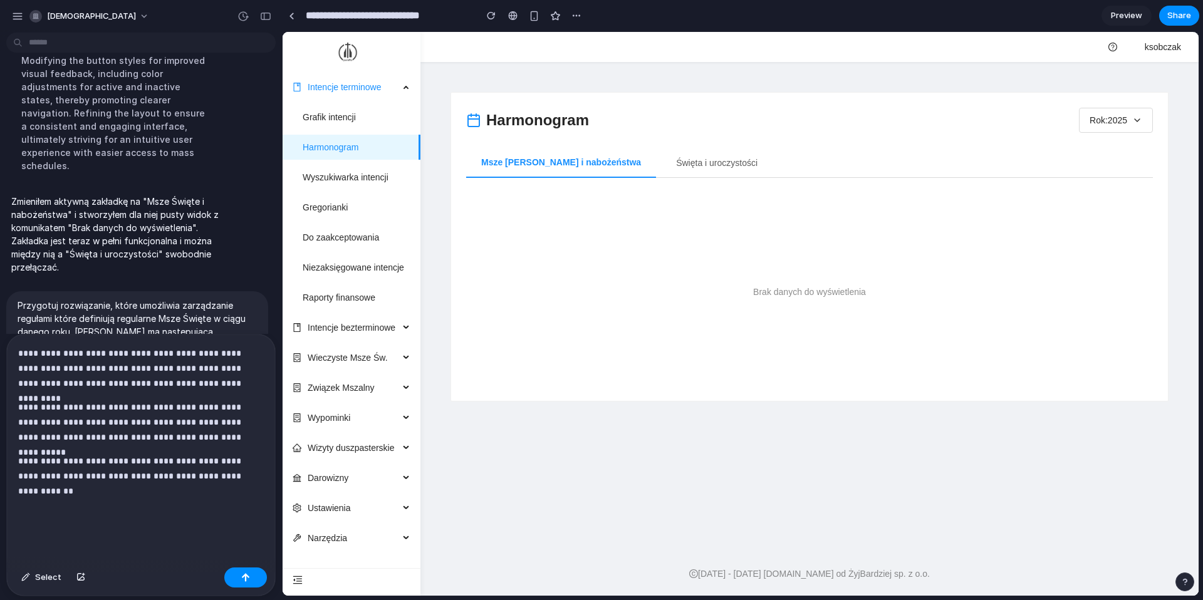
click at [44, 405] on p "**********" at bounding box center [141, 422] width 246 height 45
click at [61, 453] on p "**********" at bounding box center [141, 475] width 246 height 45
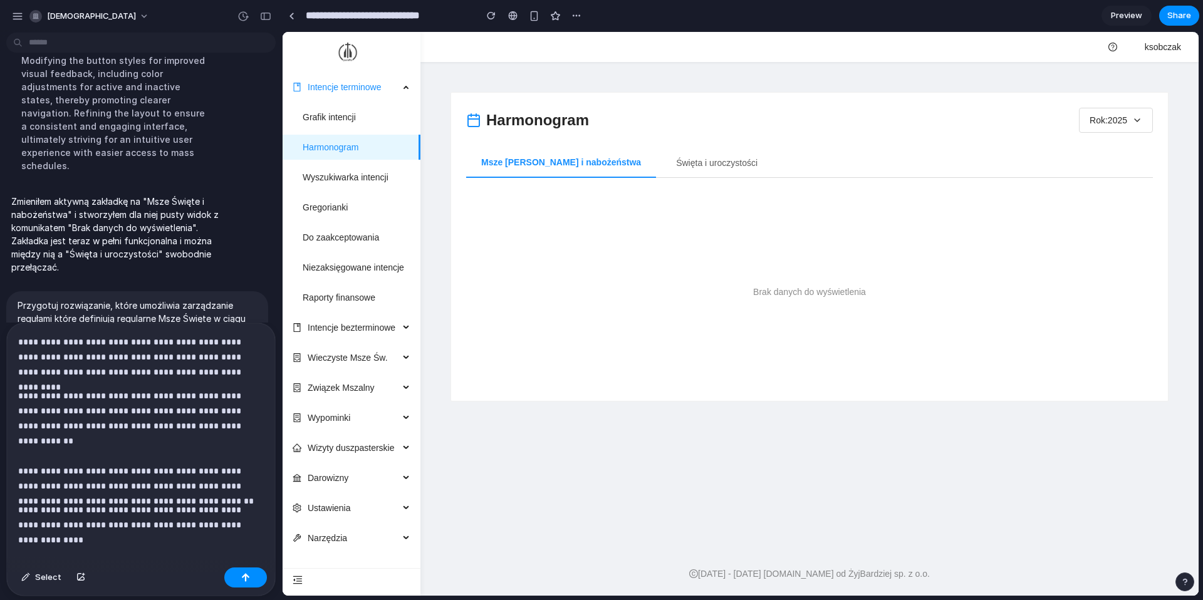
click at [224, 441] on p "**********" at bounding box center [141, 440] width 246 height 105
click at [180, 544] on p "**********" at bounding box center [141, 524] width 246 height 45
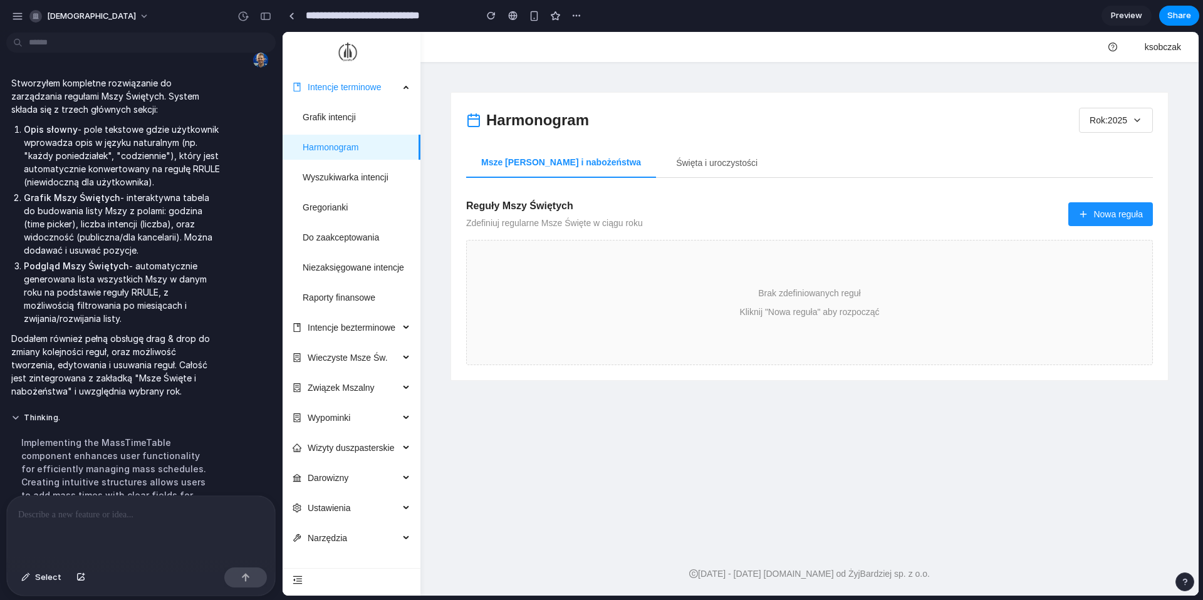
scroll to position [0, 0]
click at [1091, 215] on button "Nowa reguła" at bounding box center [1110, 214] width 85 height 24
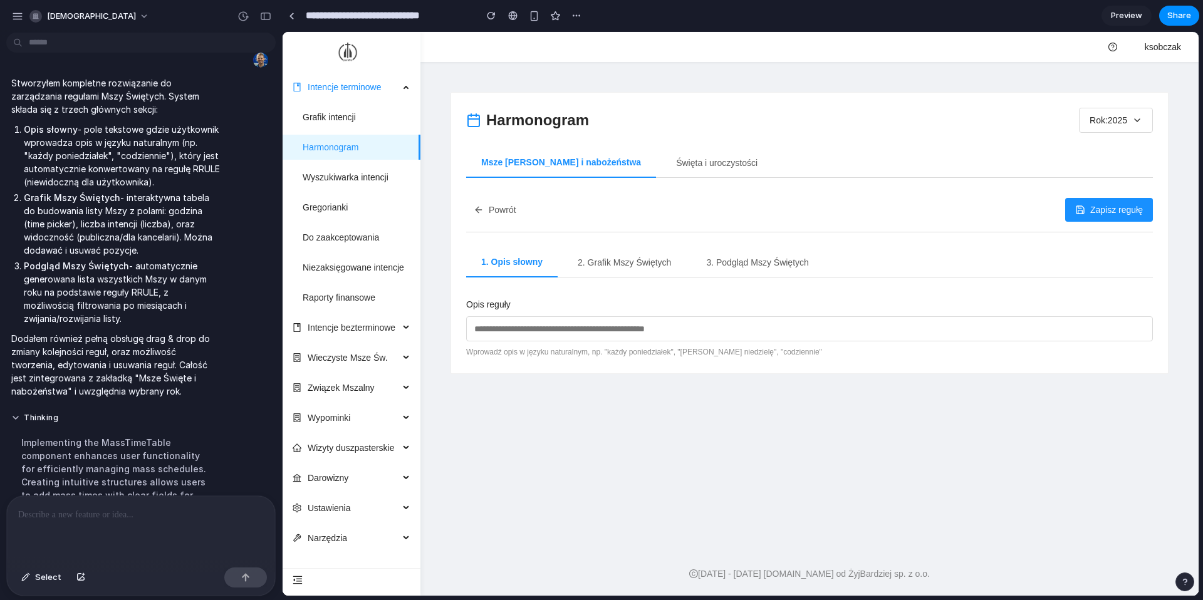
click at [600, 332] on input "text" at bounding box center [809, 328] width 686 height 25
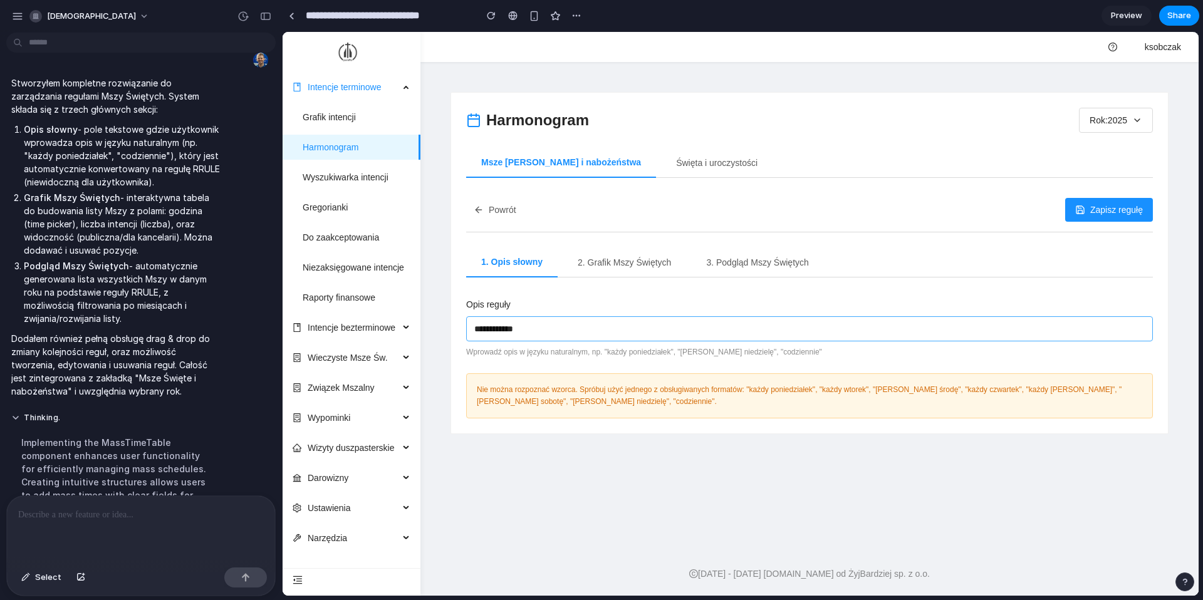
type input "*"
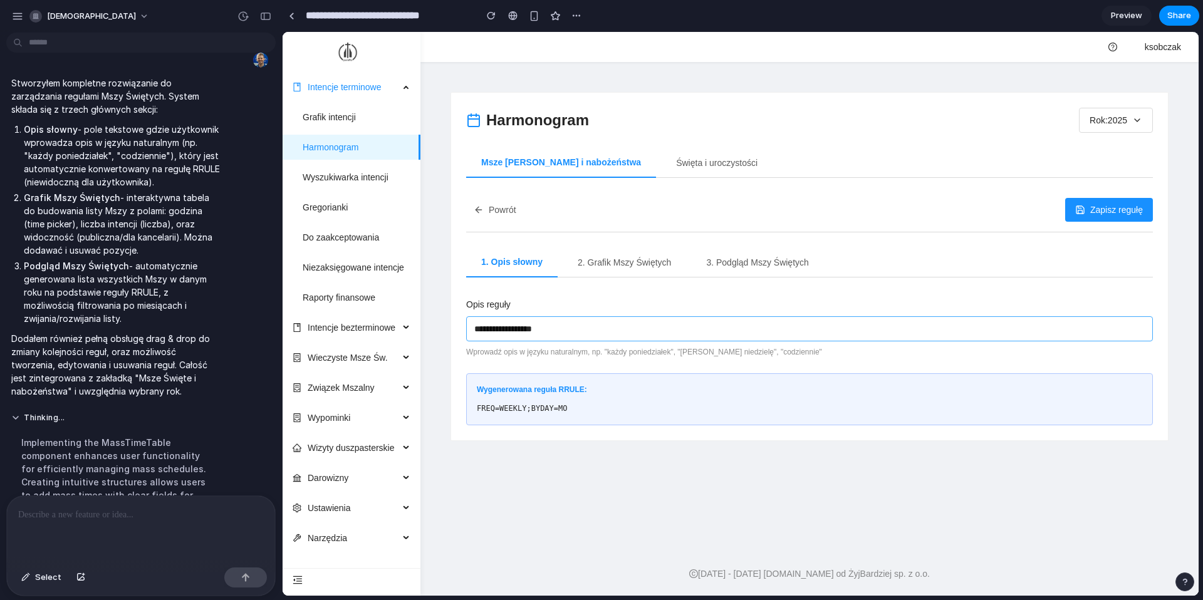
type input "**********"
click at [638, 268] on button "2. Grafik Mszy Świętych" at bounding box center [623, 262] width 123 height 30
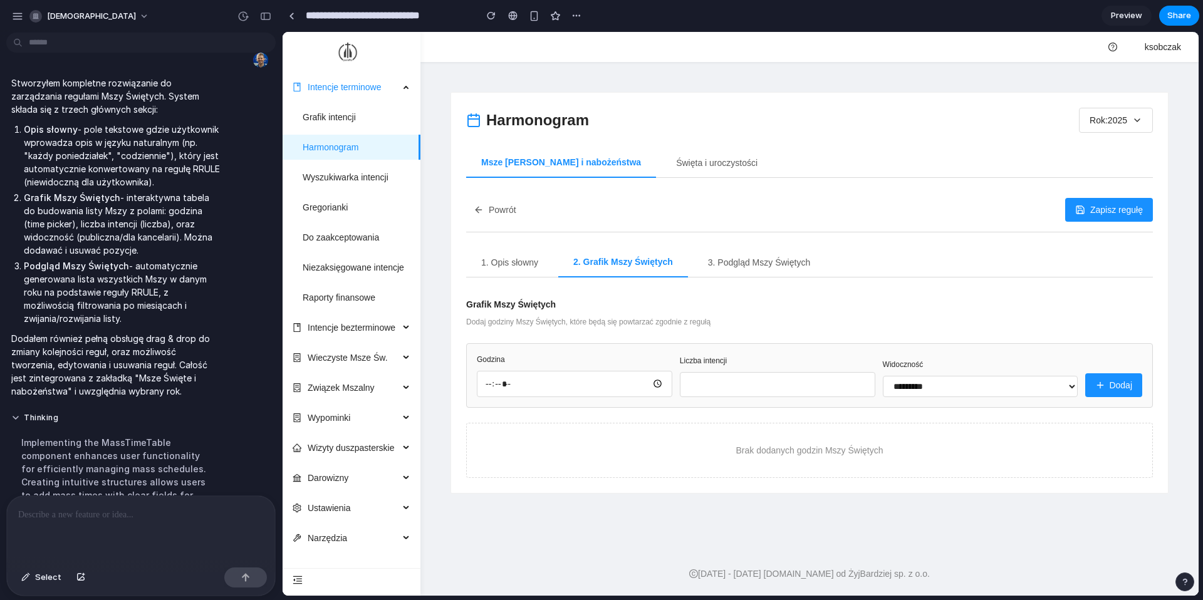
click at [485, 377] on input "time" at bounding box center [574, 384] width 195 height 26
type input "*****"
click at [1123, 384] on button "Dodaj" at bounding box center [1113, 385] width 57 height 24
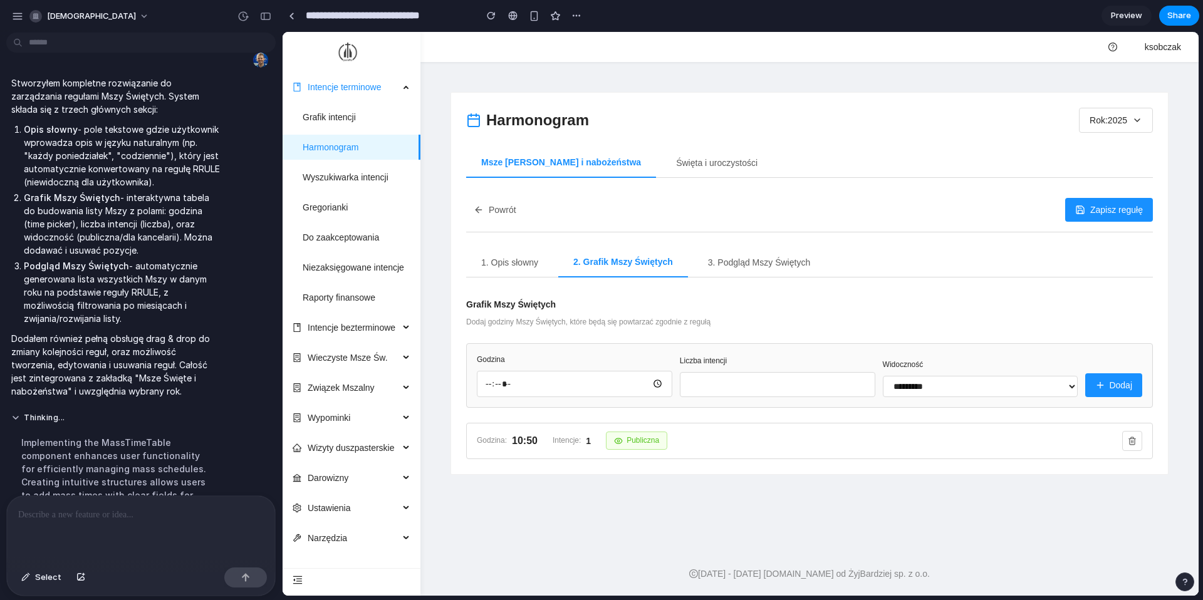
click at [488, 386] on input "time" at bounding box center [574, 384] width 195 height 26
type input "*****"
click at [1100, 394] on button "Dodaj" at bounding box center [1113, 385] width 57 height 24
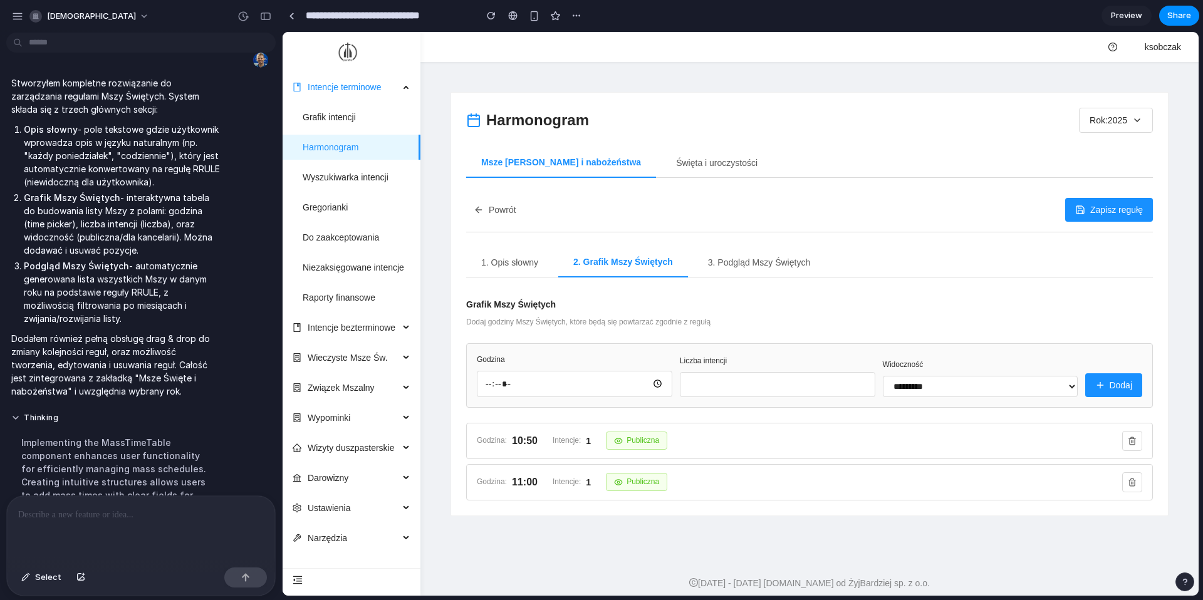
click at [486, 380] on input "time" at bounding box center [574, 384] width 195 height 26
type input "*****"
click at [845, 382] on input "*" at bounding box center [777, 384] width 195 height 25
click at [862, 378] on input "*" at bounding box center [777, 384] width 195 height 25
type input "*"
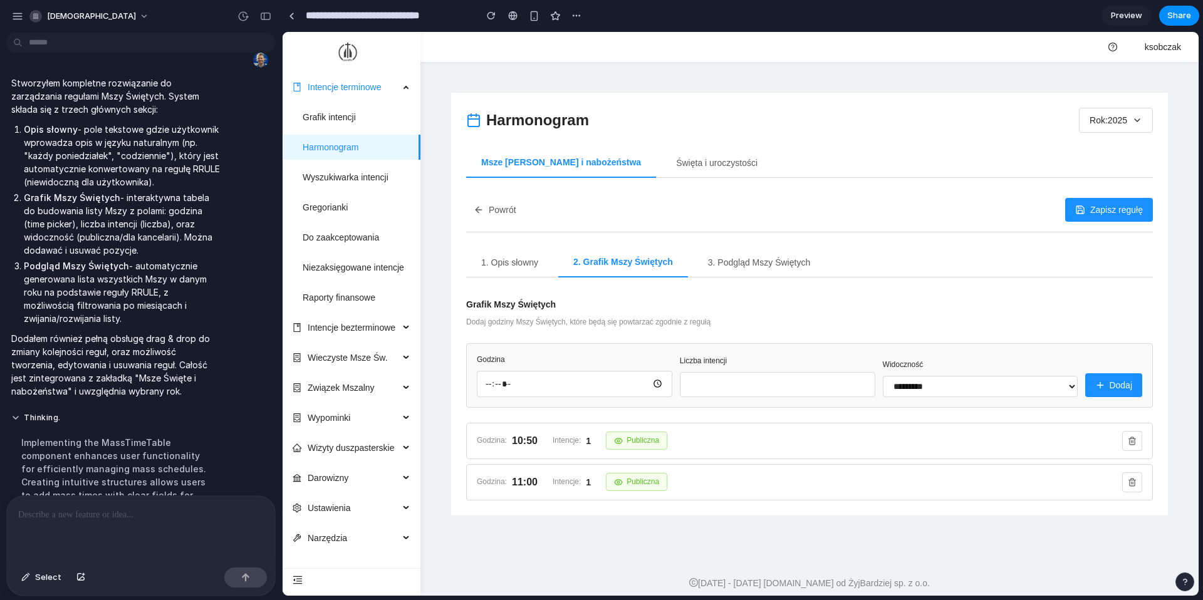
click at [862, 378] on input "*" at bounding box center [777, 384] width 195 height 25
click at [1049, 386] on select "**********" at bounding box center [980, 386] width 195 height 21
select select "******"
click at [883, 376] on select "**********" at bounding box center [980, 386] width 195 height 21
click at [1123, 391] on button "Dodaj" at bounding box center [1113, 385] width 57 height 24
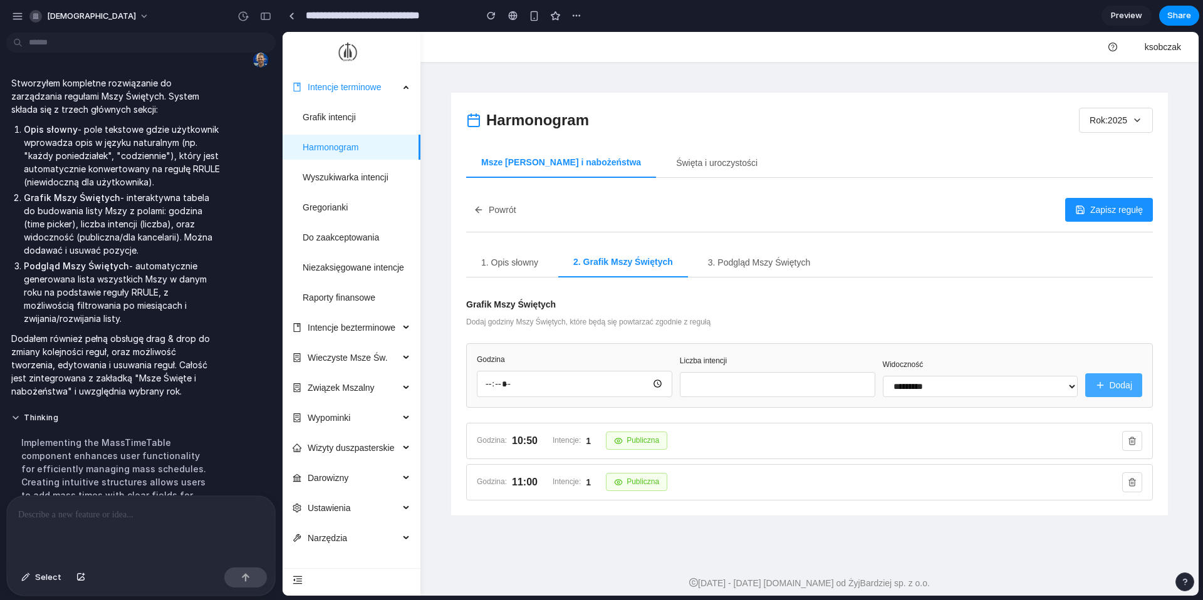
type input "*"
select select "******"
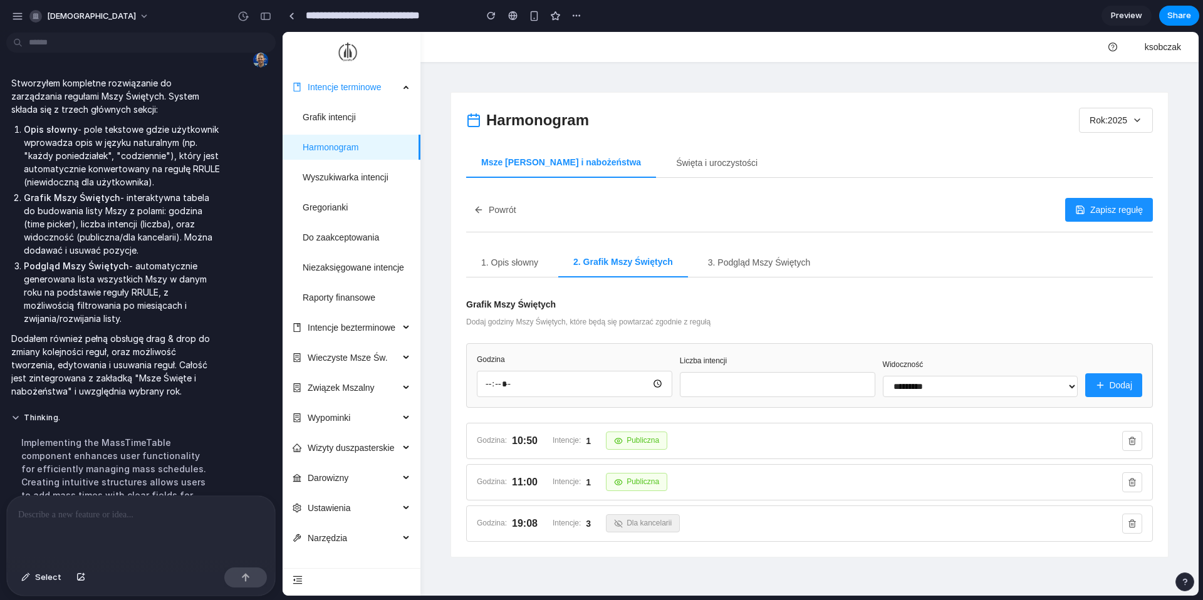
click at [782, 261] on button "3. Podgląd Mszy Świętych" at bounding box center [759, 262] width 132 height 30
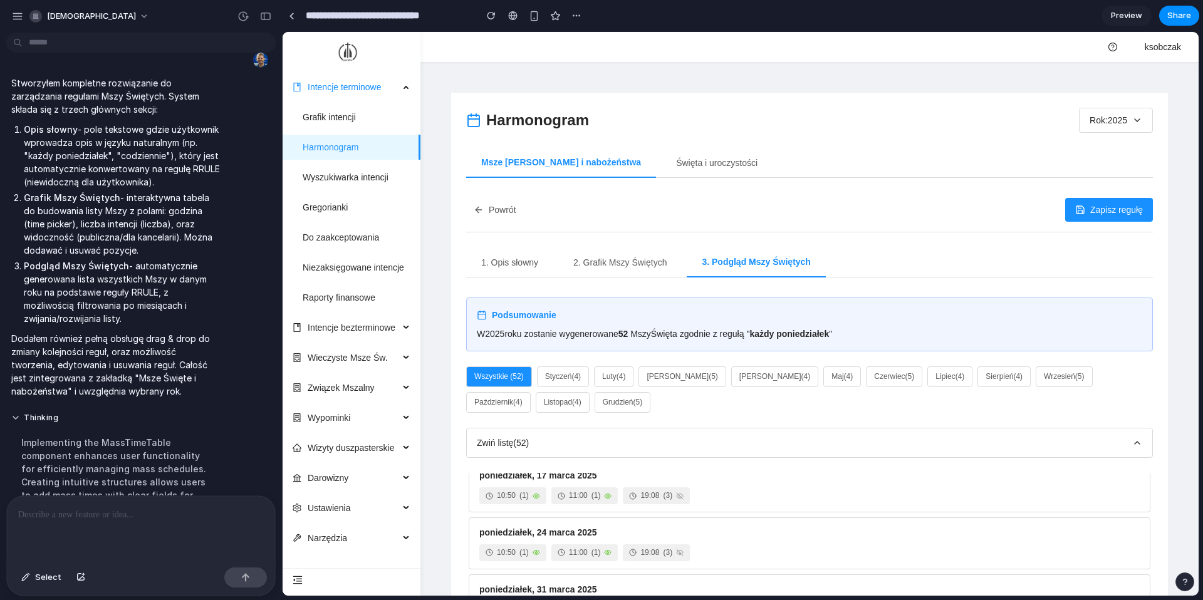
click at [755, 381] on button "Kwiecień ( 4 )" at bounding box center [774, 376] width 87 height 21
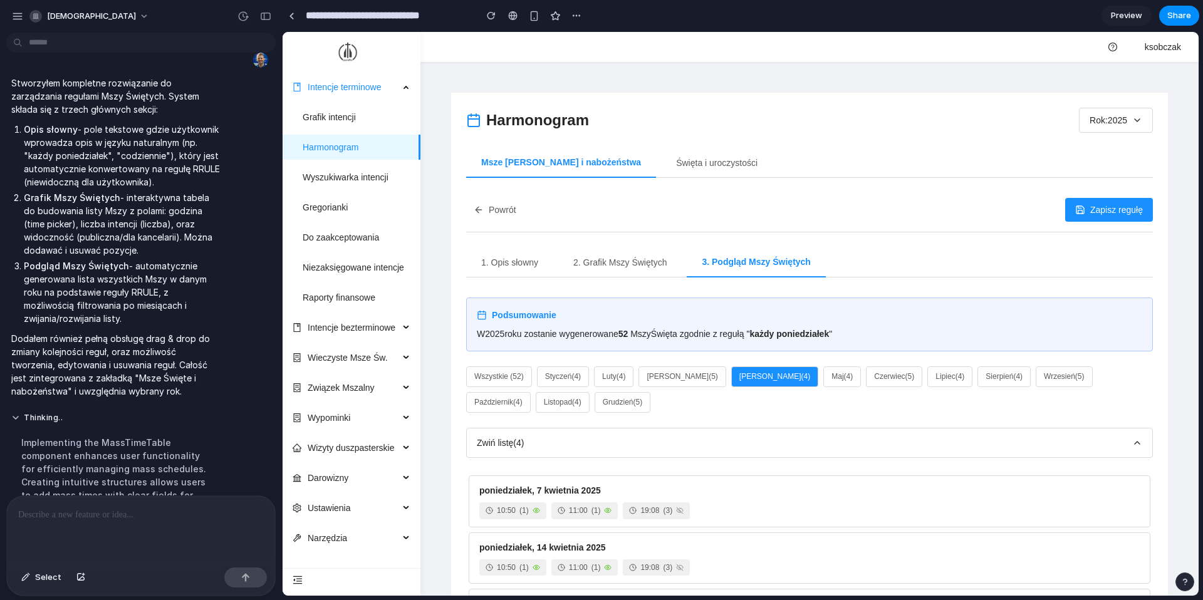
click at [643, 401] on button "Grudzień ( 5 )" at bounding box center [622, 402] width 56 height 21
click at [1108, 215] on button "Zapisz regułę" at bounding box center [1109, 210] width 88 height 24
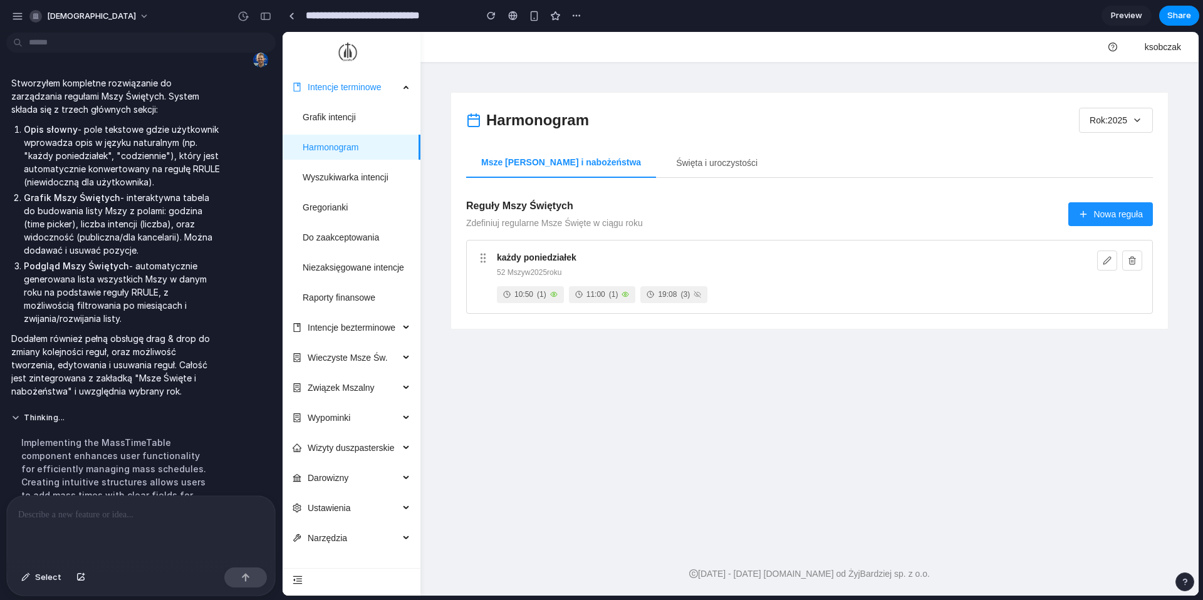
click at [160, 510] on p at bounding box center [141, 514] width 246 height 15
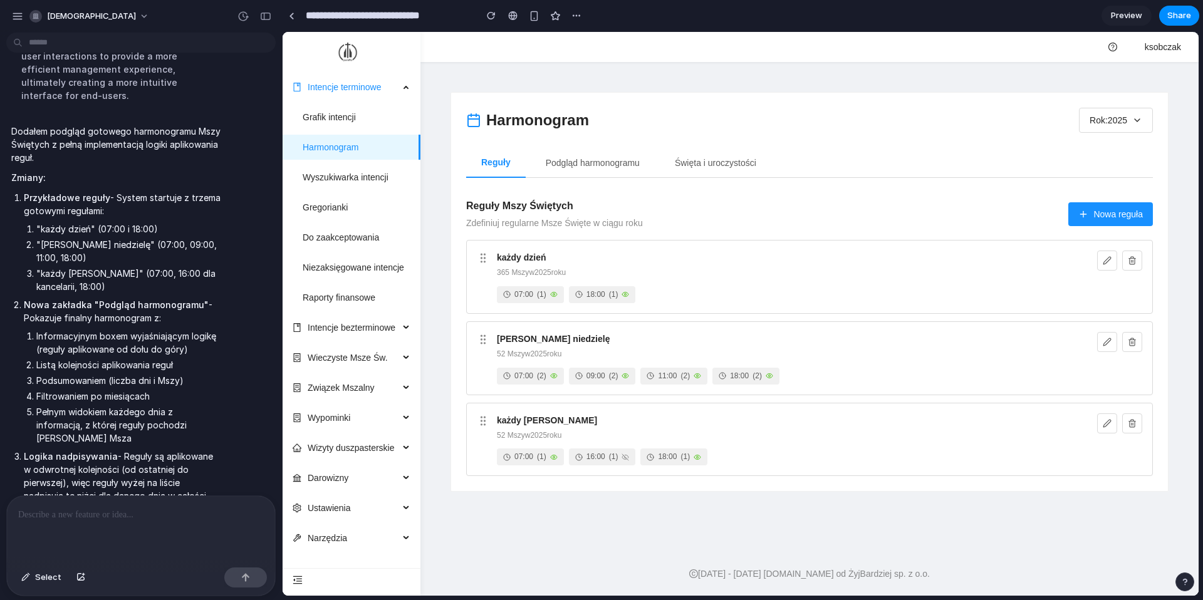
click at [633, 158] on button "Podgląd harmonogramu" at bounding box center [593, 163] width 124 height 30
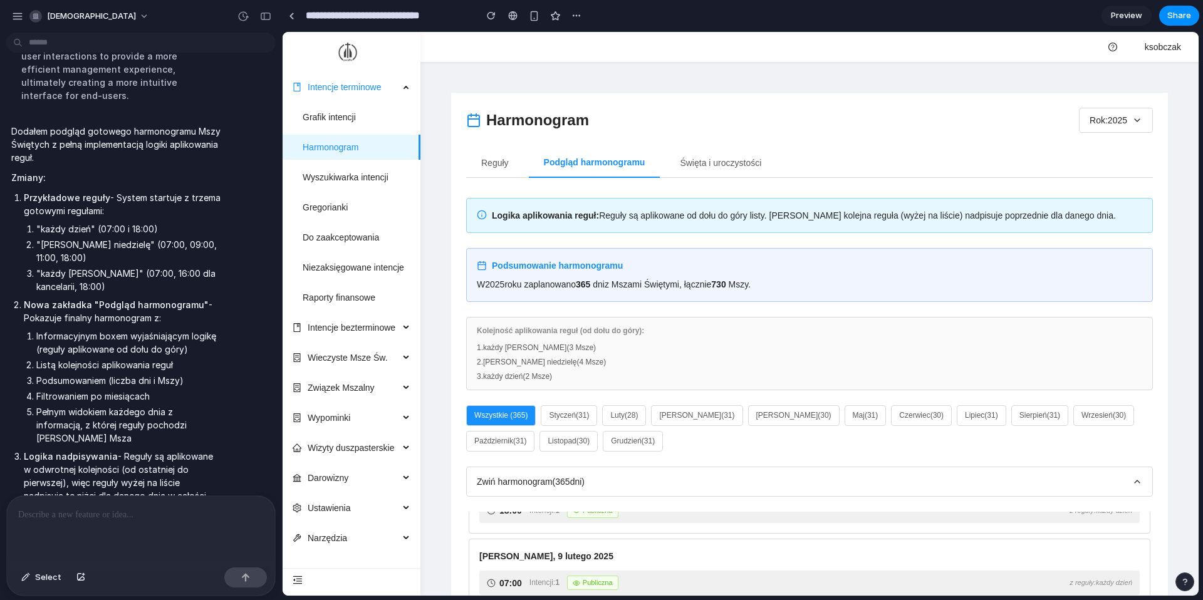
click at [498, 170] on button "Reguły" at bounding box center [495, 163] width 58 height 30
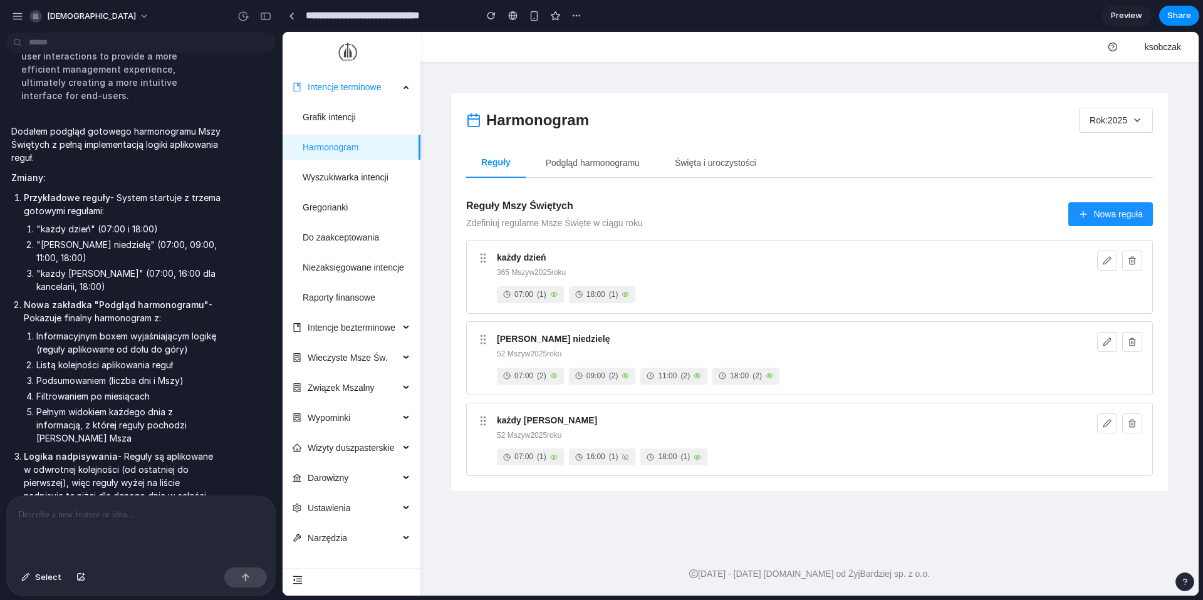
click at [590, 168] on button "Podgląd harmonogramu" at bounding box center [593, 163] width 124 height 30
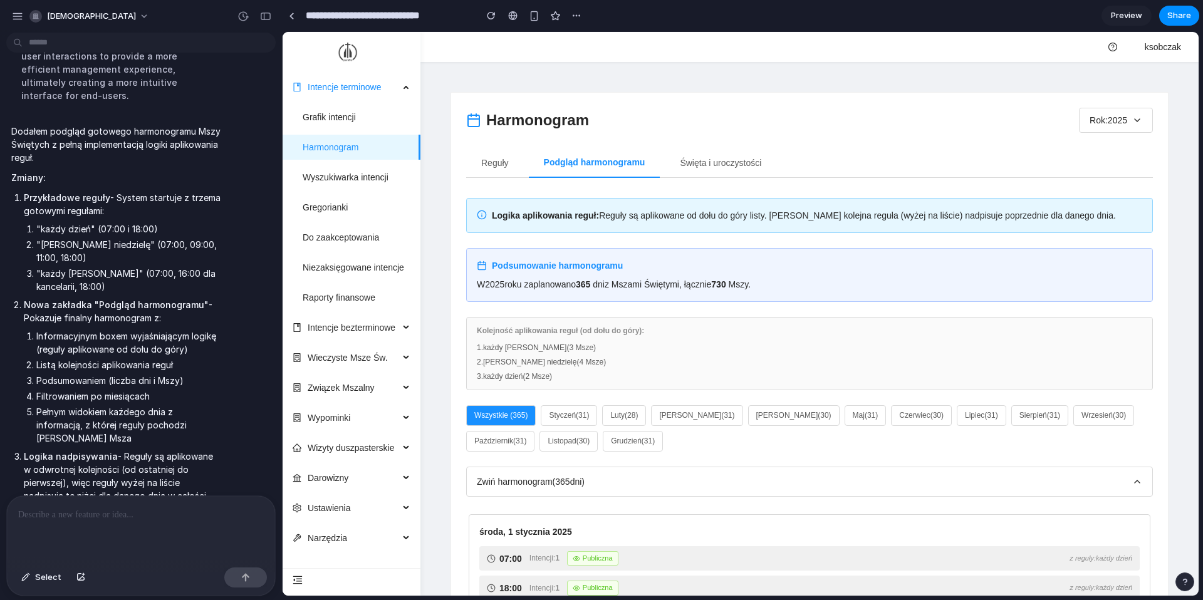
click at [500, 162] on button "Reguły" at bounding box center [495, 163] width 58 height 30
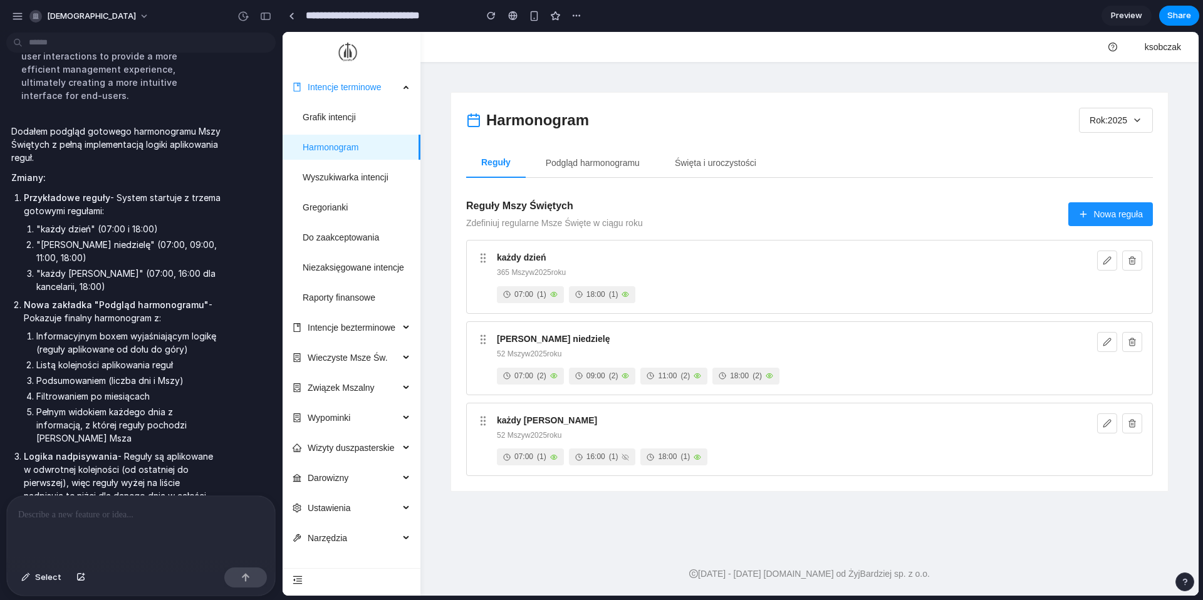
click at [150, 522] on div at bounding box center [141, 529] width 268 height 66
click at [153, 510] on p "**********" at bounding box center [141, 514] width 246 height 15
click at [1094, 254] on div "każdy dzień 365 Mszy w 2025 roku 07:00 ( 1 ) 18:00 ( 1 )" at bounding box center [809, 277] width 686 height 74
click at [1099, 259] on button at bounding box center [1107, 261] width 20 height 20
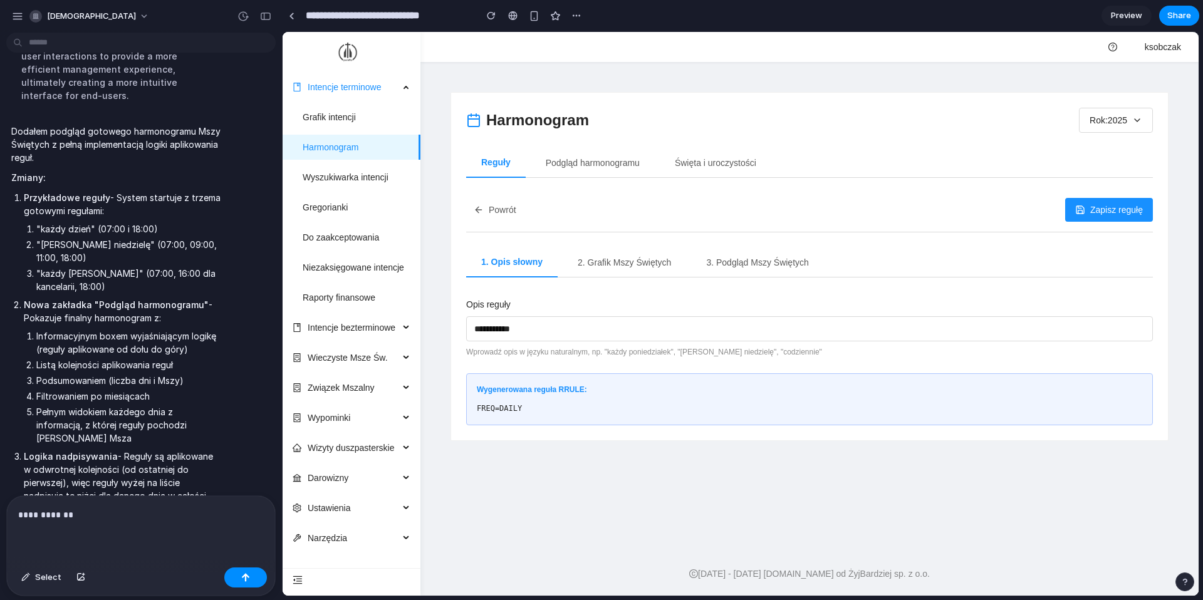
click at [636, 266] on button "2. Grafik Mszy Świętych" at bounding box center [623, 262] width 123 height 30
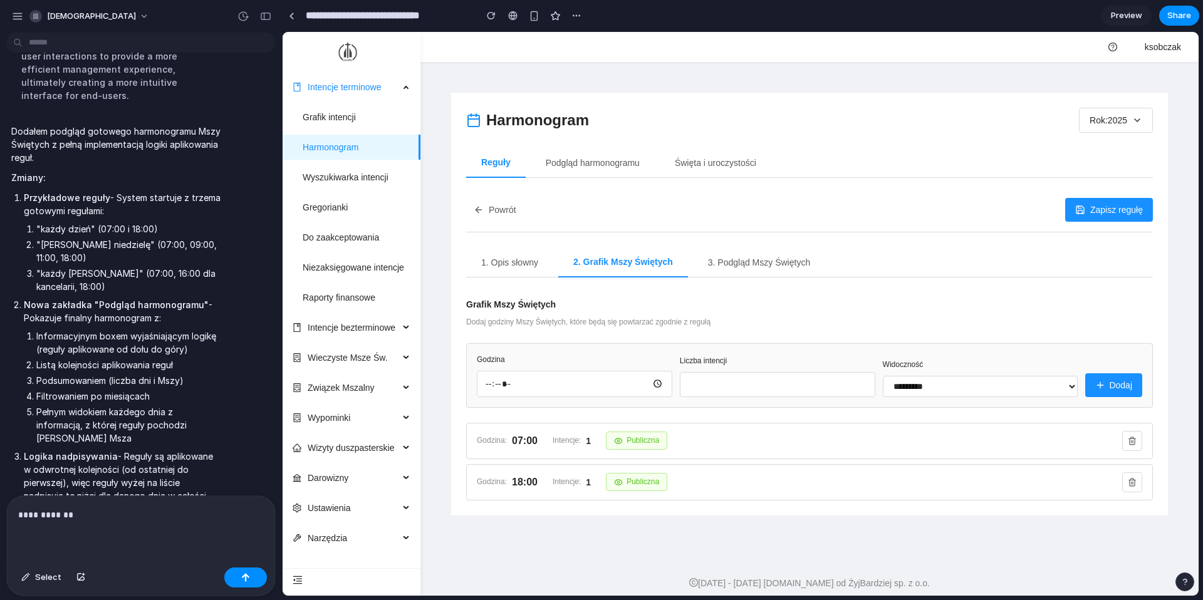
click at [142, 515] on p "**********" at bounding box center [141, 514] width 246 height 15
click at [505, 210] on button "Powrót" at bounding box center [495, 210] width 58 height 24
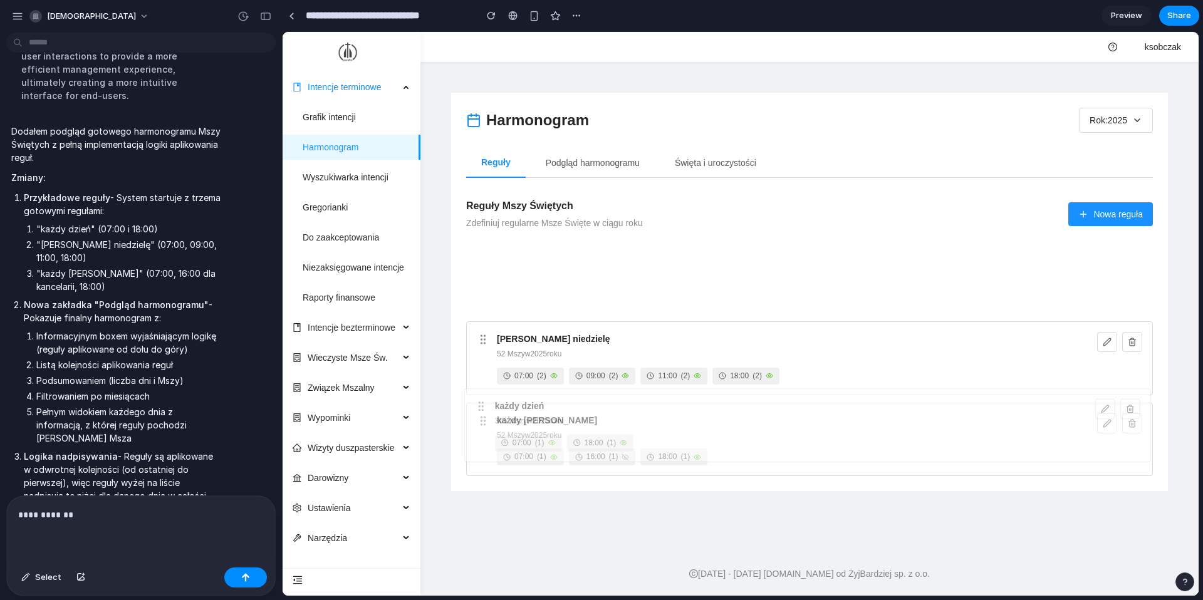
drag, startPoint x: 480, startPoint y: 257, endPoint x: 477, endPoint y: 405, distance: 147.8
click at [477, 405] on div "każdy dzień 365 Mszy w 2025 roku 07:00 ( 1 ) 18:00 ( 1 ) każdy dzień 365 Mszy w…" at bounding box center [809, 358] width 686 height 236
drag, startPoint x: 474, startPoint y: 256, endPoint x: 476, endPoint y: 464, distance: 208.6
click at [476, 464] on body "Intencje terminowe Grafik intencji Harmonogram Wyszukiwarka intencji Gregoriank…" at bounding box center [740, 314] width 916 height 564
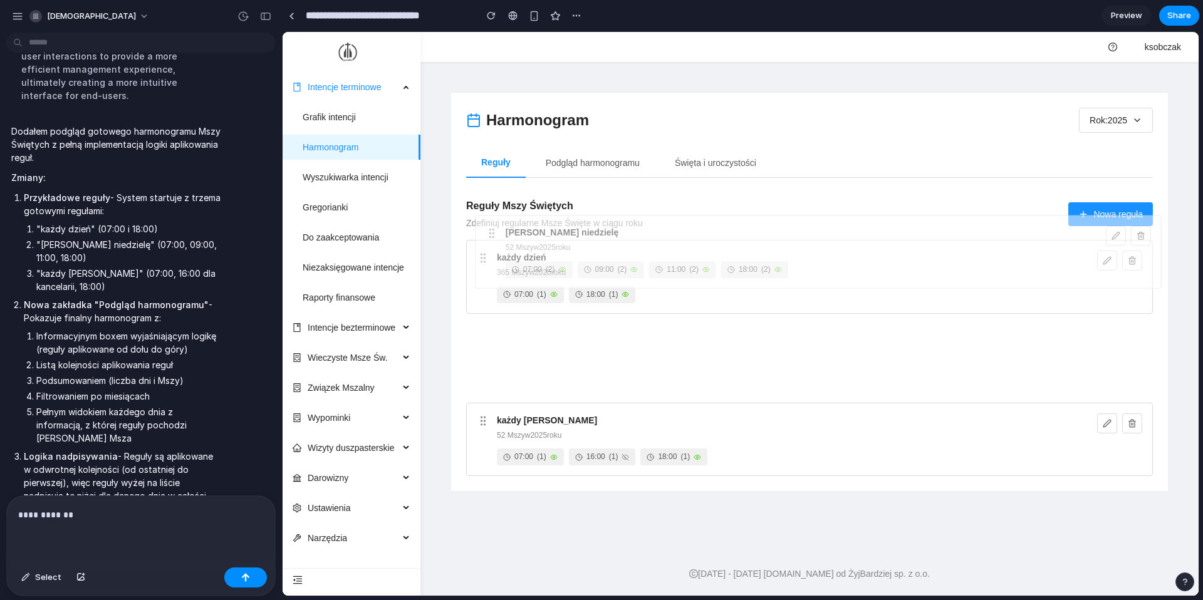
drag, startPoint x: 483, startPoint y: 339, endPoint x: 480, endPoint y: 224, distance: 115.9
click at [480, 224] on div "Reguły Mszy Świętych Zdefiniuj regularne Msze Święte w ciągu roku Nowa reguła k…" at bounding box center [809, 337] width 686 height 278
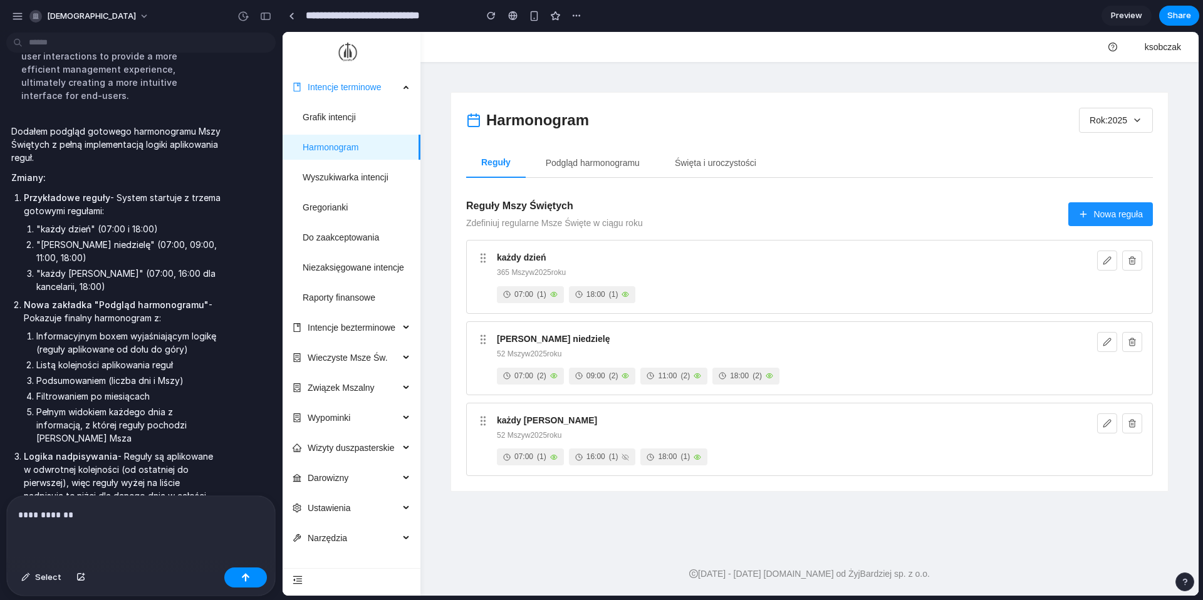
click at [475, 340] on body "Intencje terminowe Grafik intencji Harmonogram Wyszukiwarka intencji Gregoriank…" at bounding box center [740, 314] width 916 height 564
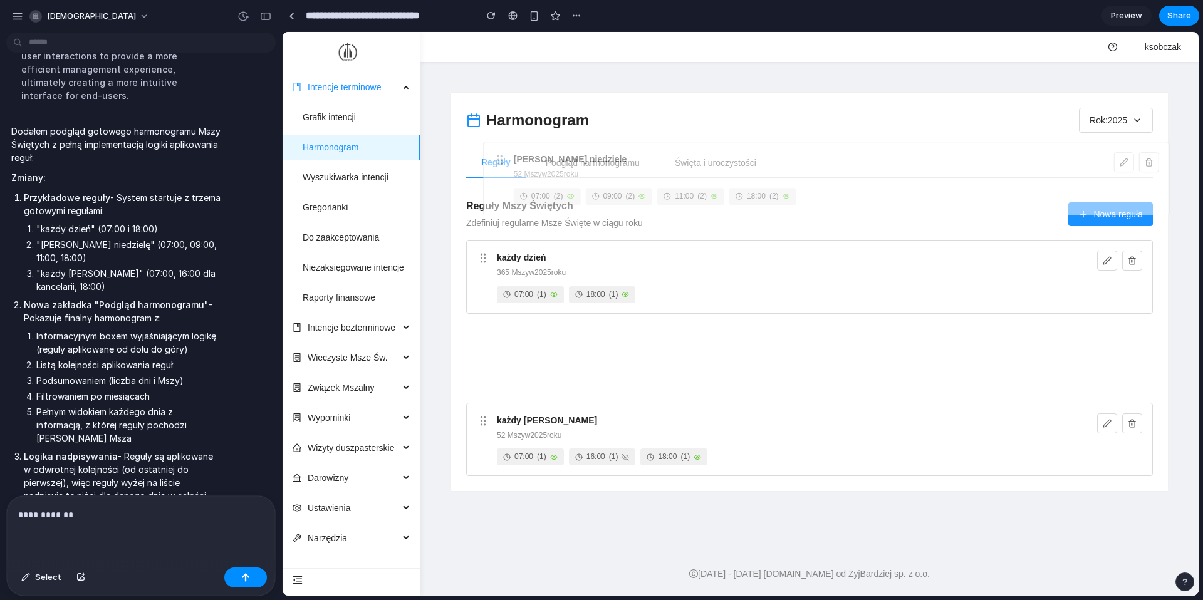
drag, startPoint x: 483, startPoint y: 340, endPoint x: 487, endPoint y: 174, distance: 166.0
click at [489, 174] on div "Harmonogram Rok: 2025 Reguły Podgląd harmonogramu Święta i uroczystości Reguły …" at bounding box center [809, 292] width 686 height 368
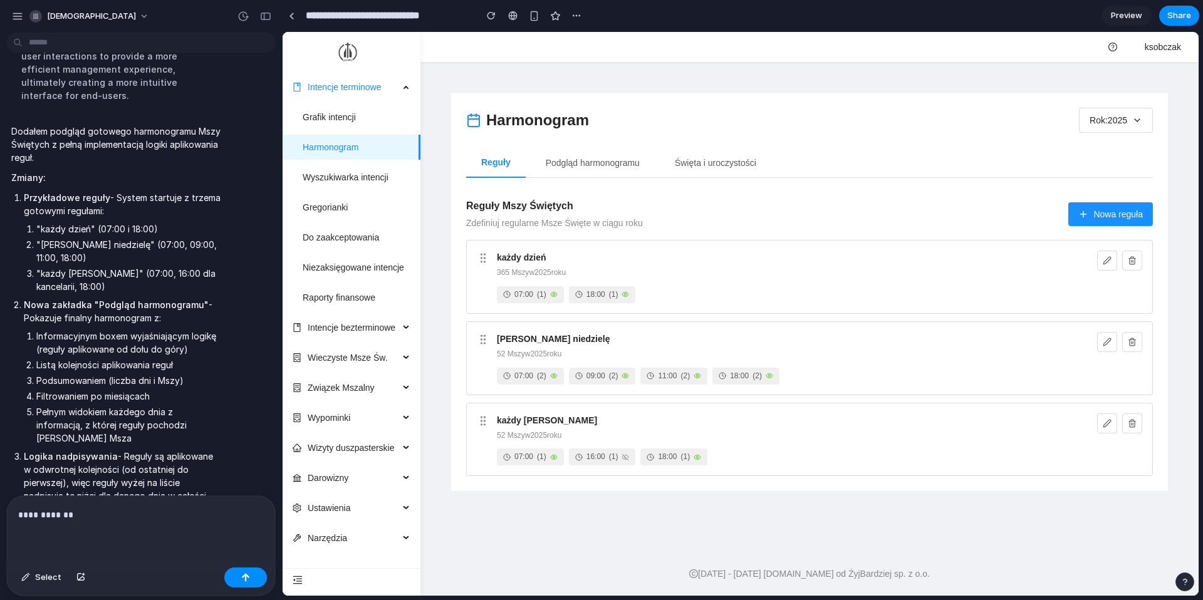
click at [166, 520] on p "**********" at bounding box center [141, 514] width 246 height 15
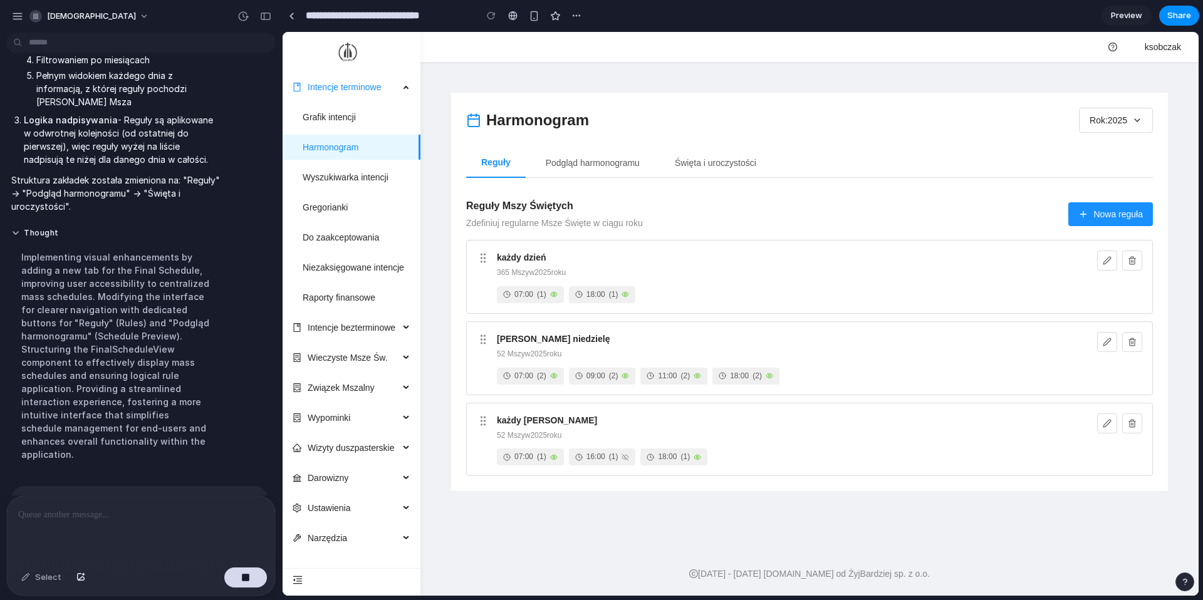
scroll to position [1525, 0]
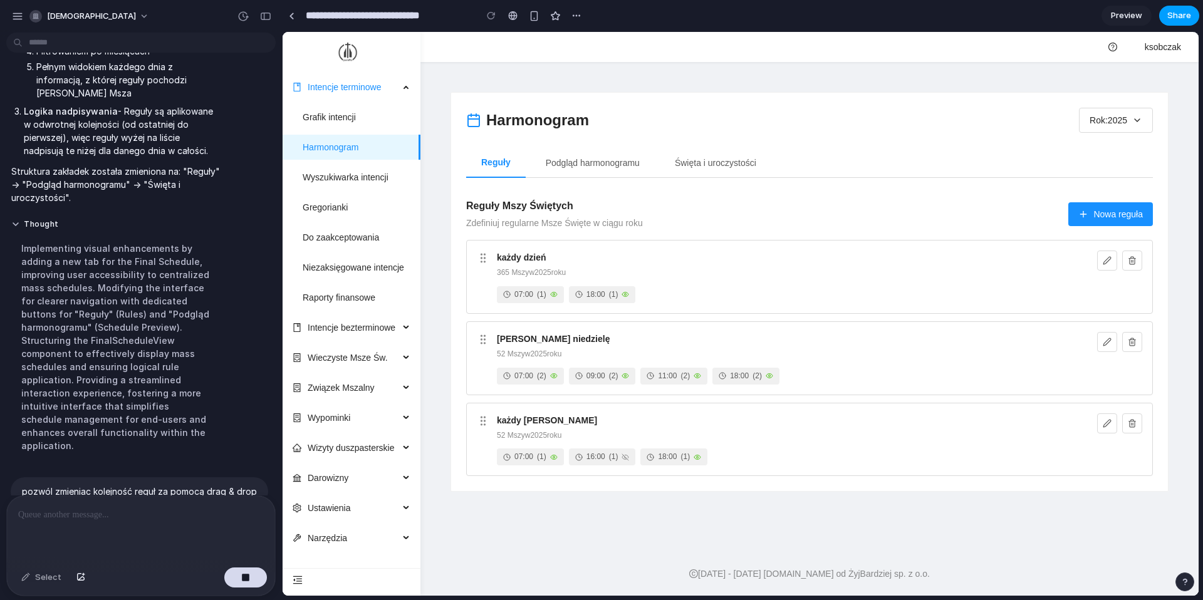
click at [1179, 14] on span "Share" at bounding box center [1179, 15] width 24 height 13
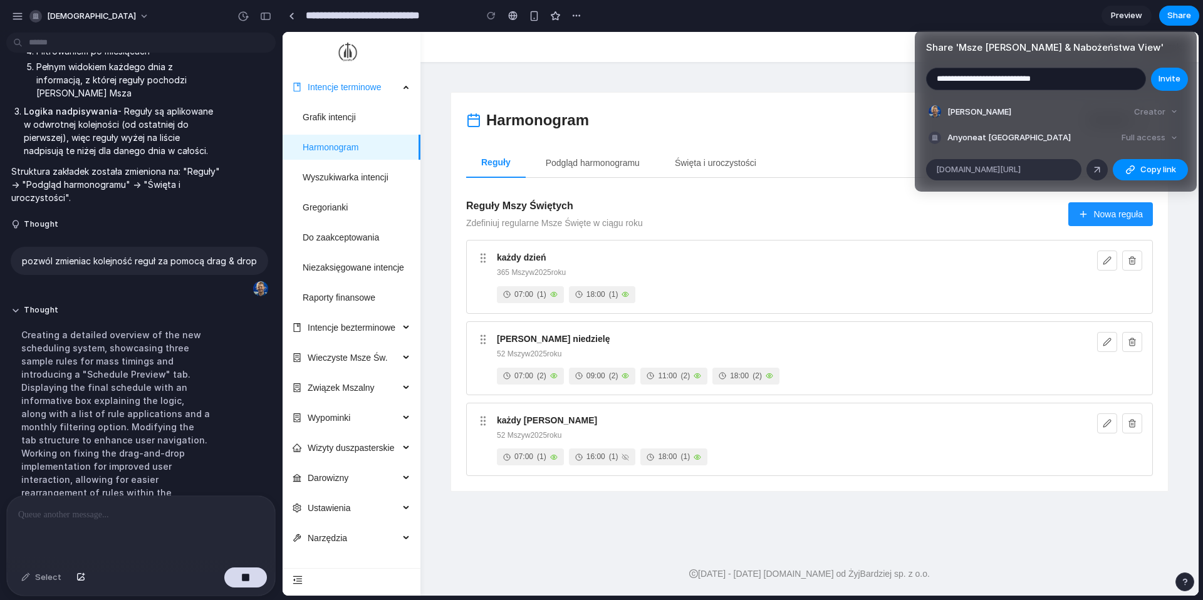
scroll to position [1550, 0]
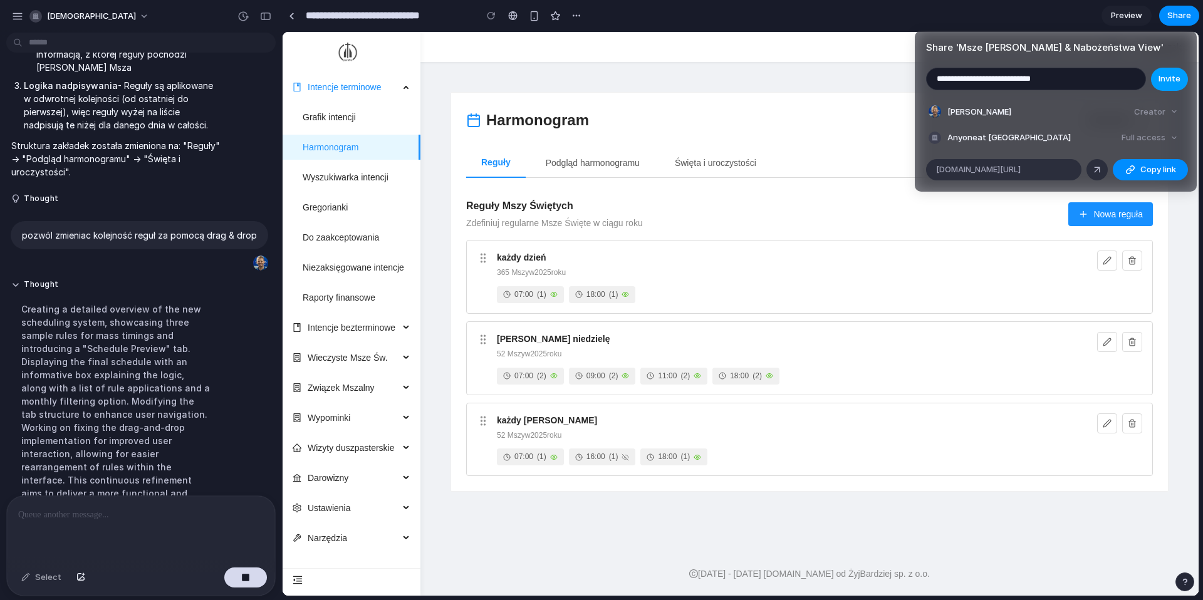
type input "**********"
click at [1176, 83] on span "Invite" at bounding box center [1169, 79] width 22 height 13
click at [1040, 85] on input "email" at bounding box center [1035, 78] width 219 height 21
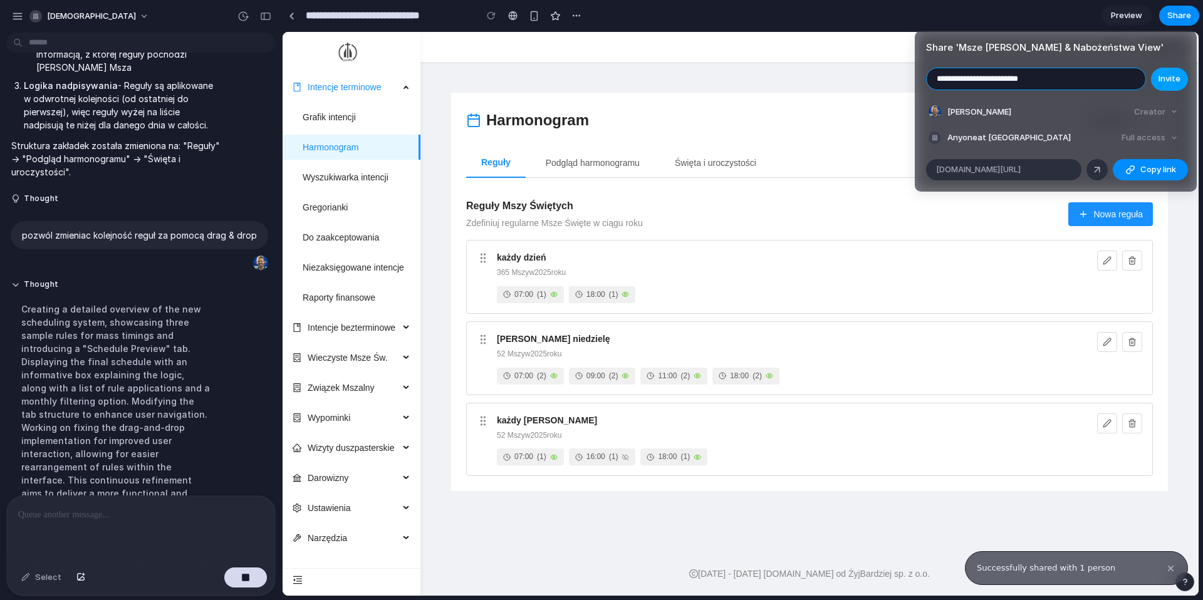
type input "**********"
click at [1178, 81] on span "Invite" at bounding box center [1169, 79] width 22 height 13
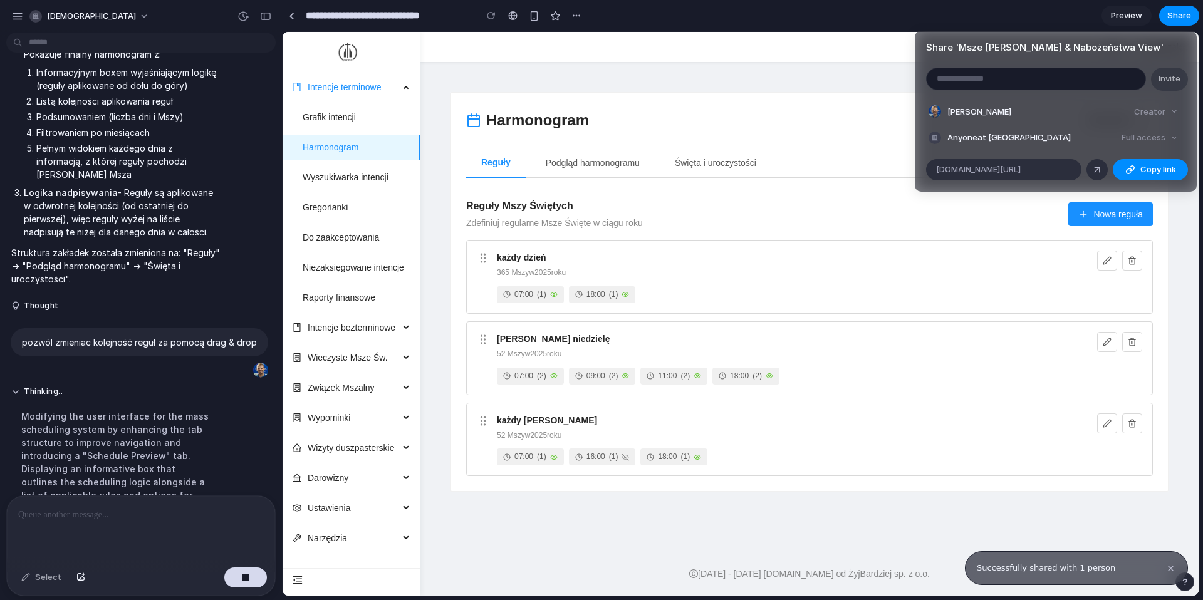
click at [879, 51] on div "Share ' Msze Święte & Nabożeństwa View ' Invite Krzysztof Sobczak Creator Anyon…" at bounding box center [601, 300] width 1203 height 600
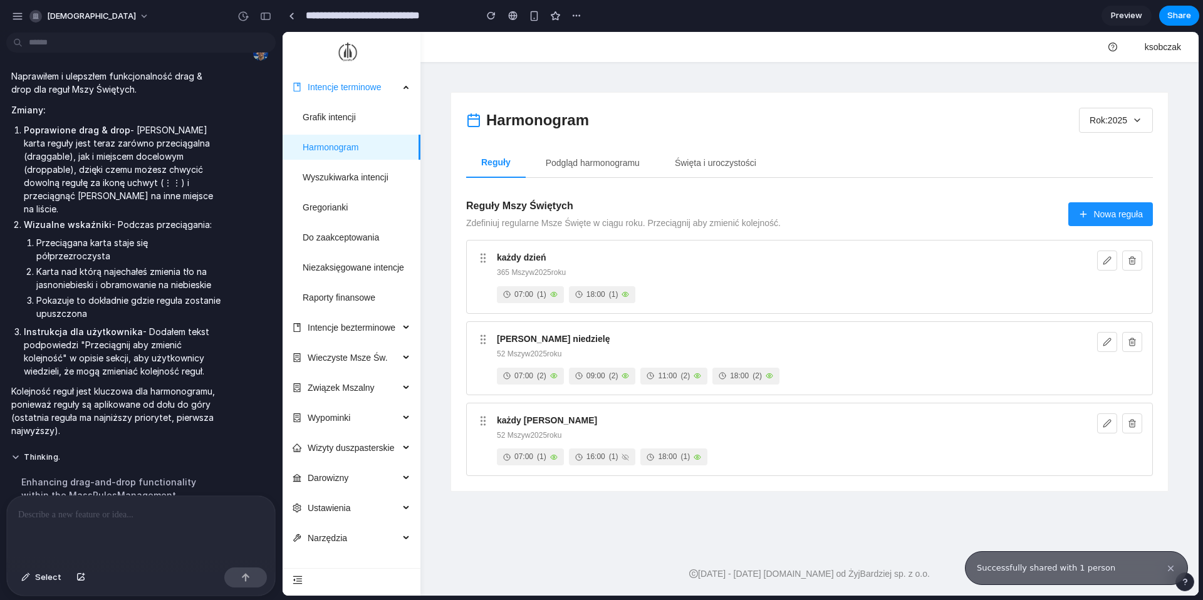
scroll to position [0, 0]
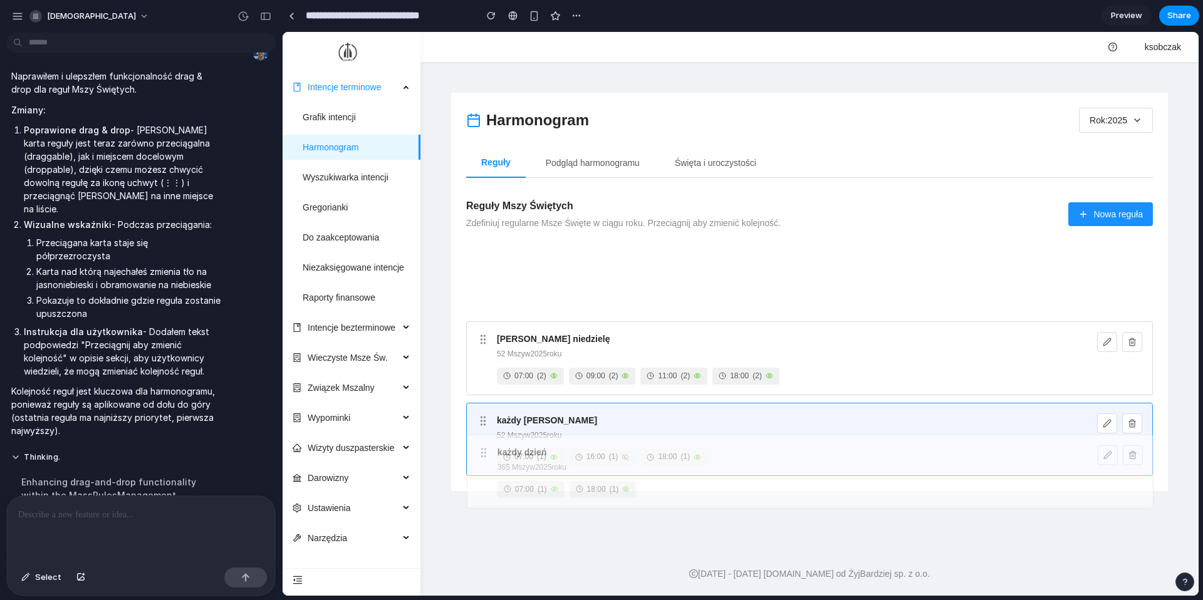
drag, startPoint x: 480, startPoint y: 254, endPoint x: 481, endPoint y: 448, distance: 194.8
click at [481, 448] on body "Intencje terminowe Grafik intencji Harmonogram Wyszukiwarka intencji Gregoriank…" at bounding box center [740, 314] width 916 height 564
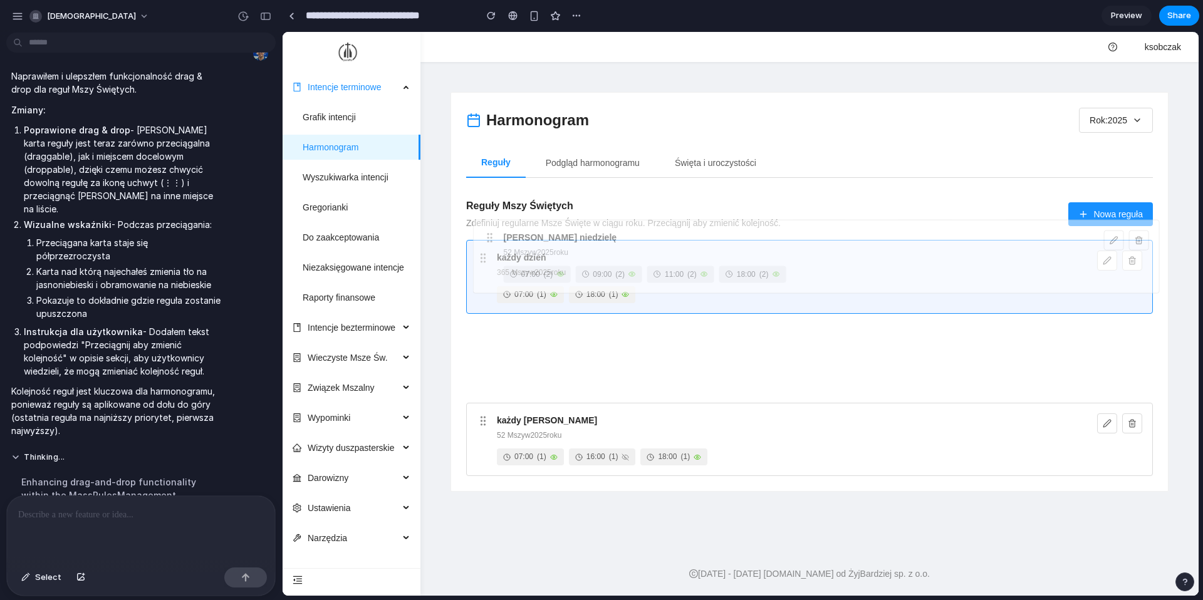
drag, startPoint x: 485, startPoint y: 344, endPoint x: 492, endPoint y: 242, distance: 102.3
click at [492, 242] on body "Intencje terminowe Grafik intencji Harmonogram Wyszukiwarka intencji Gregoriank…" at bounding box center [740, 314] width 916 height 564
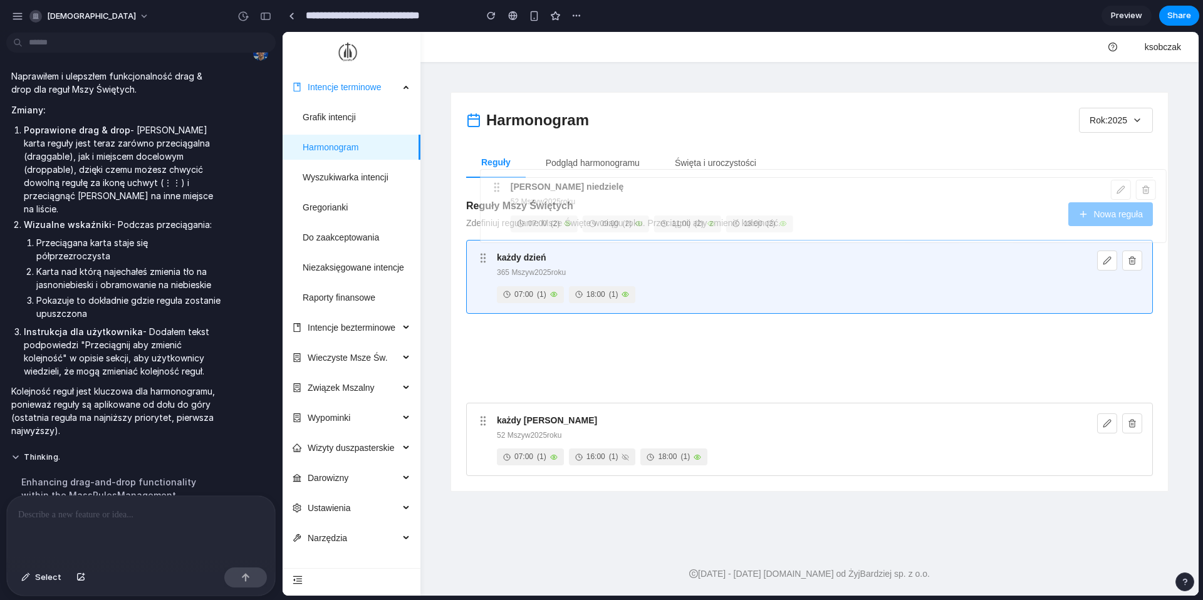
drag, startPoint x: 484, startPoint y: 346, endPoint x: 497, endPoint y: 192, distance: 154.6
click at [497, 192] on div "Harmonogram Rok: 2025 Reguły Podgląd harmonogramu Święta i uroczystości Reguły …" at bounding box center [809, 292] width 686 height 368
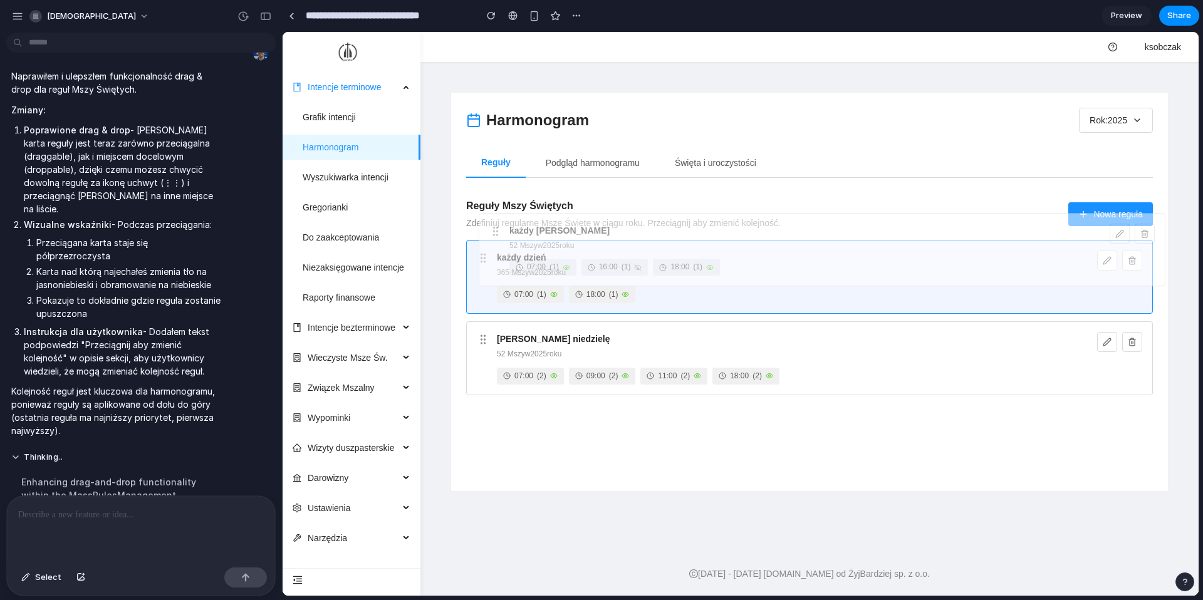
drag, startPoint x: 482, startPoint y: 423, endPoint x: 494, endPoint y: 235, distance: 188.9
click at [494, 235] on body "Intencje terminowe Grafik intencji Harmonogram Wyszukiwarka intencji Gregoriank…" at bounding box center [740, 314] width 916 height 564
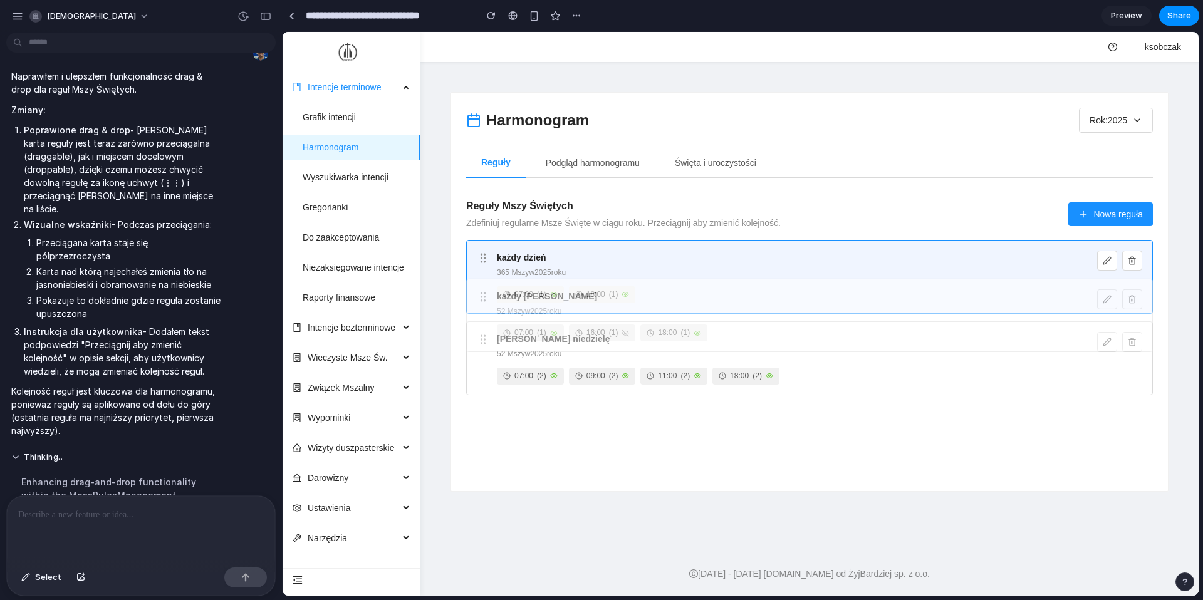
drag, startPoint x: 484, startPoint y: 420, endPoint x: 484, endPoint y: 296, distance: 124.6
click at [484, 296] on body "Intencje terminowe Grafik intencji Harmonogram Wyszukiwarka intencji Gregoriank…" at bounding box center [740, 314] width 916 height 564
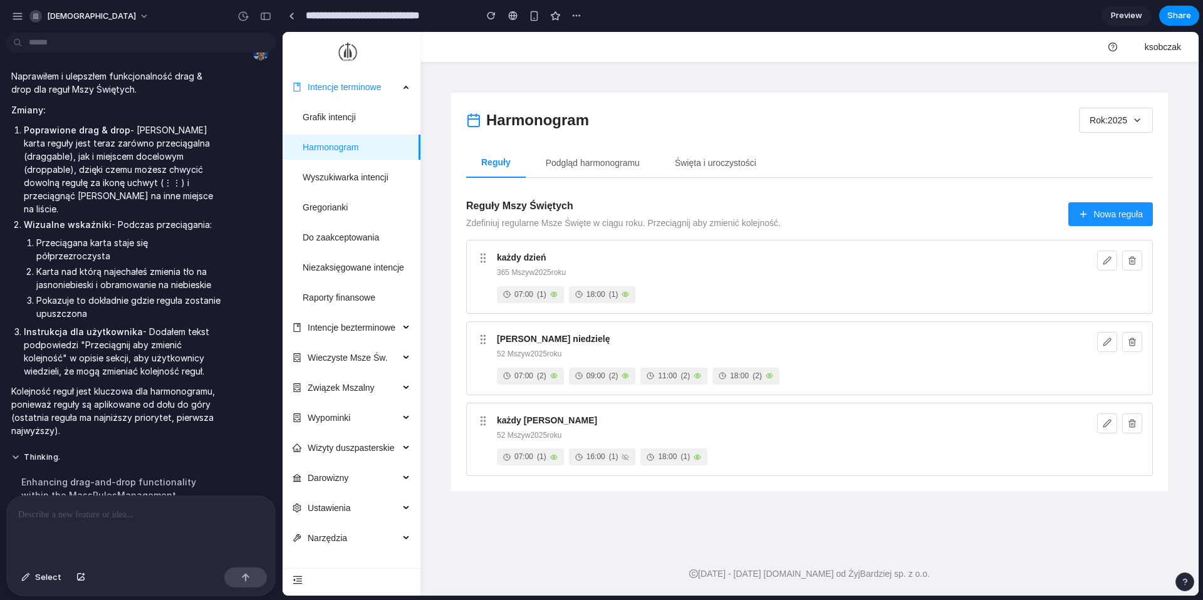
click at [147, 507] on p at bounding box center [141, 514] width 246 height 15
click at [471, 423] on div "każdy piątek 52 Mszy w 2025 roku 07:00 ( 1 ) 16:00 ( 1 ) 18:00 ( 1 )" at bounding box center [809, 440] width 686 height 74
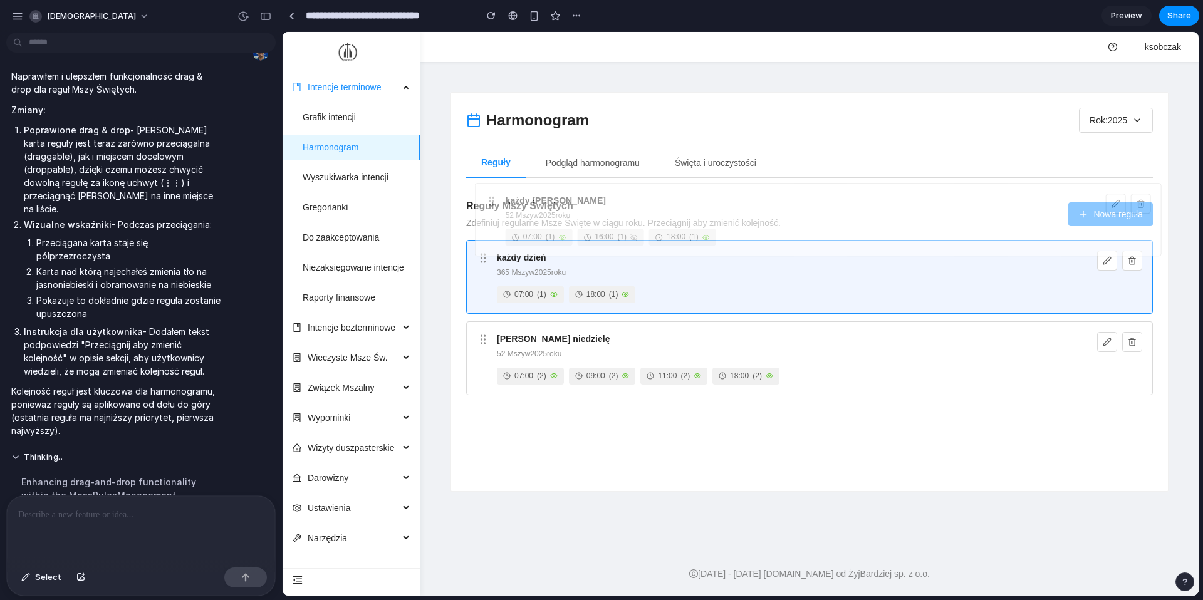
drag, startPoint x: 484, startPoint y: 423, endPoint x: 492, endPoint y: 203, distance: 220.0
click at [492, 203] on body "Intencje terminowe Grafik intencji Harmonogram Wyszukiwarka intencji Gregoriank…" at bounding box center [740, 314] width 916 height 564
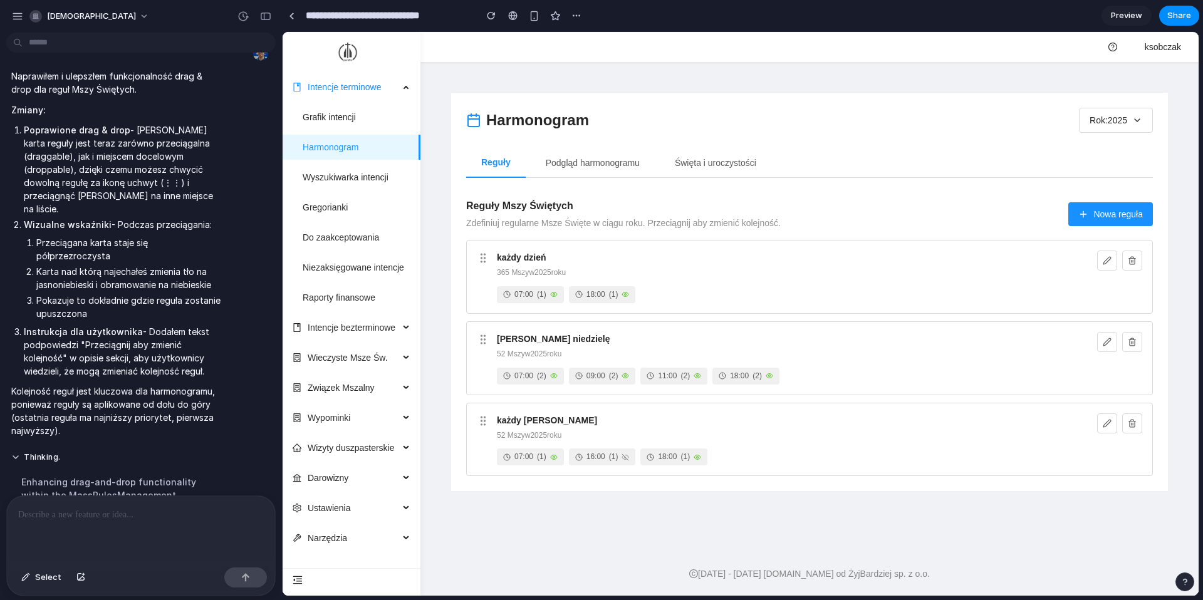
click at [116, 508] on p at bounding box center [141, 514] width 246 height 15
click at [49, 578] on span "Select" at bounding box center [48, 577] width 26 height 13
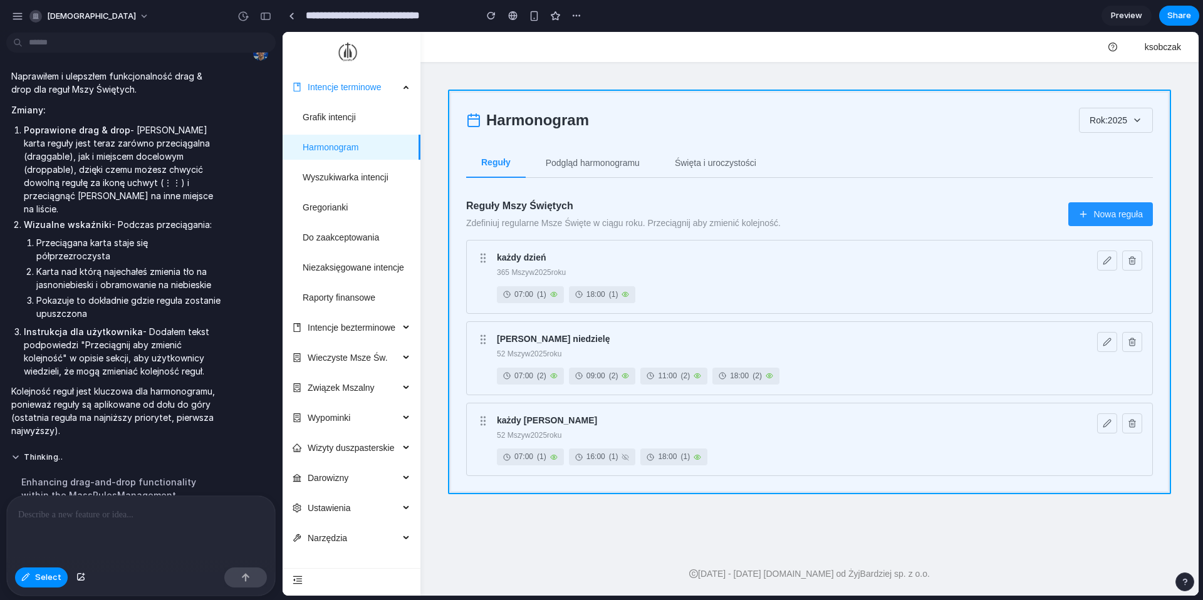
click at [462, 248] on div at bounding box center [740, 314] width 916 height 564
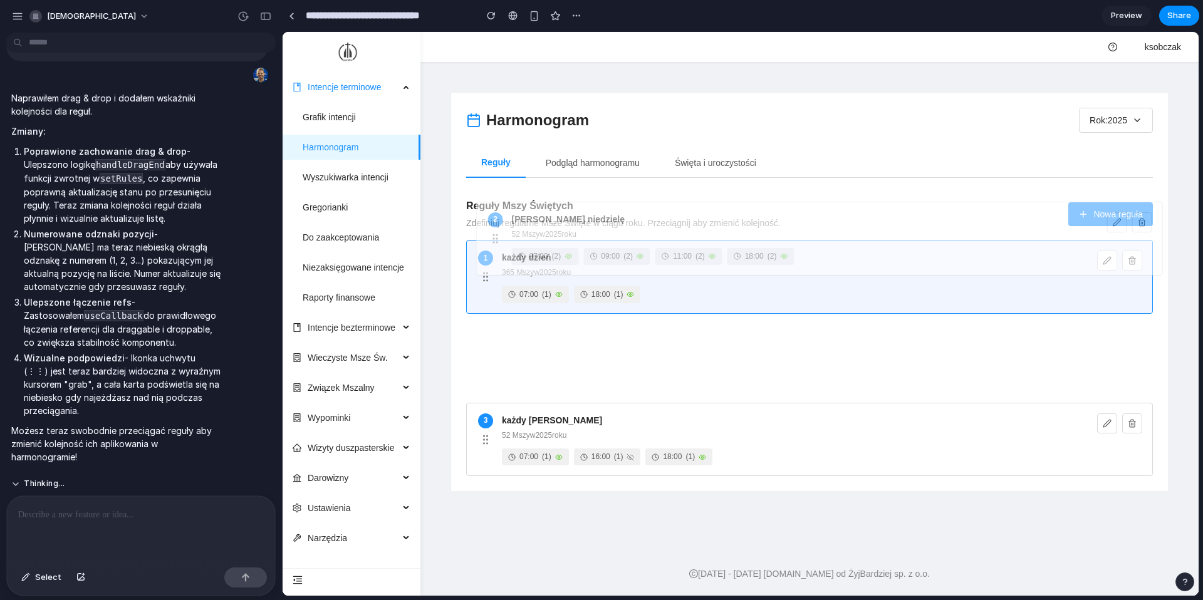
drag, startPoint x: 483, startPoint y: 359, endPoint x: 492, endPoint y: 239, distance: 120.0
click at [492, 239] on body "Intencje terminowe Grafik intencji Harmonogram Wyszukiwarka intencji Gregoriank…" at bounding box center [740, 314] width 916 height 564
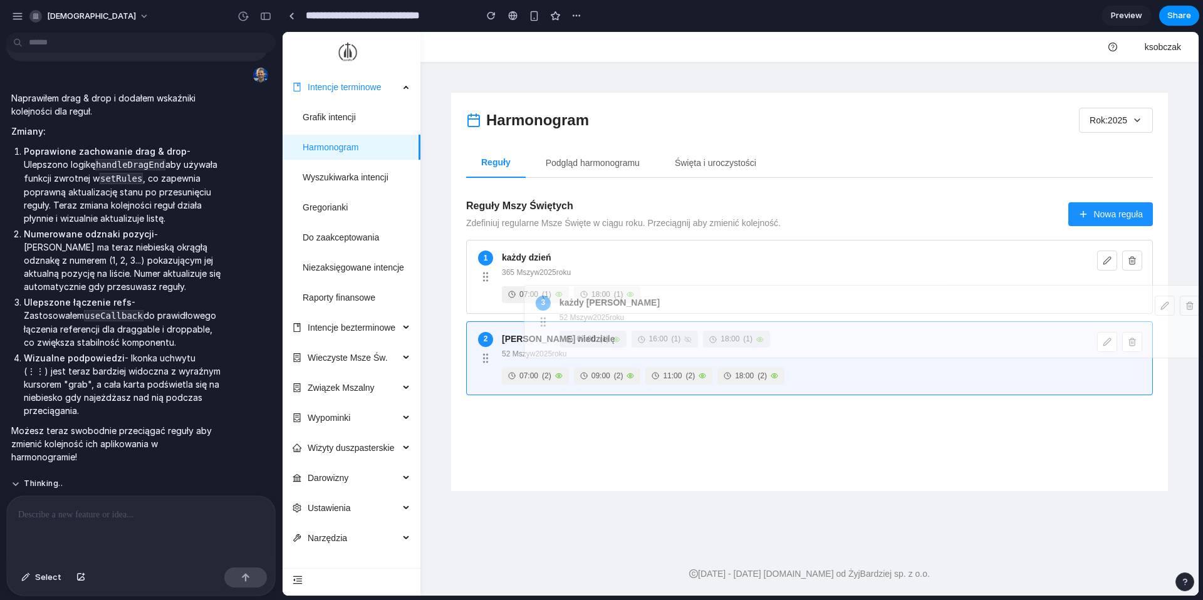
drag, startPoint x: 482, startPoint y: 437, endPoint x: 540, endPoint y: 320, distance: 130.0
click at [540, 320] on body "Intencje terminowe Grafik intencji Harmonogram Wyszukiwarka intencji Gregoriank…" at bounding box center [740, 314] width 916 height 564
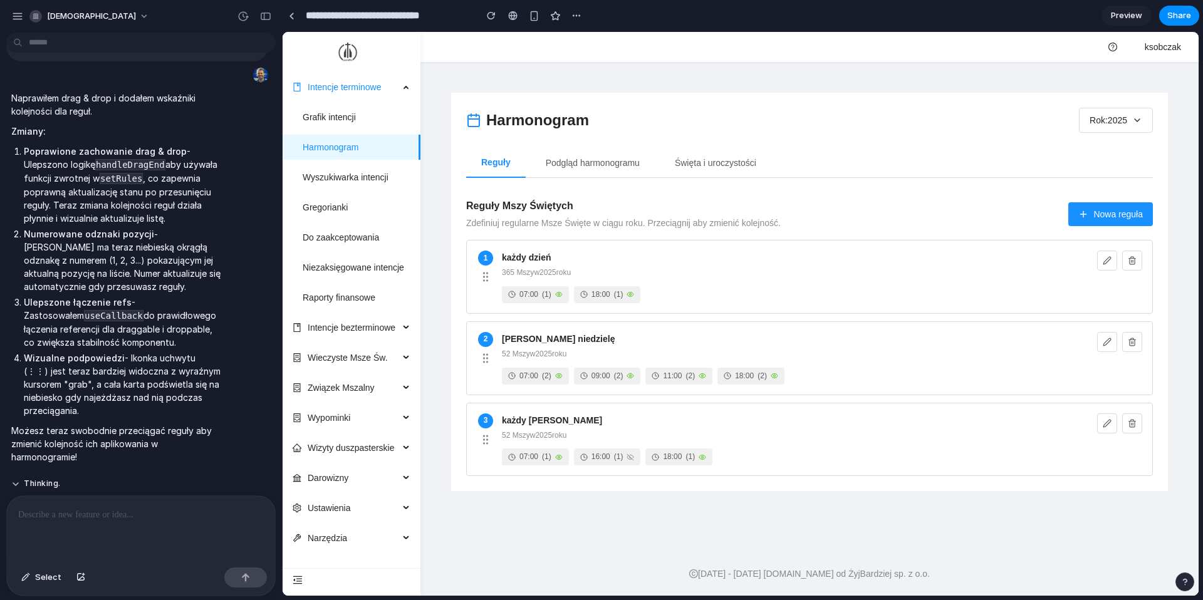
click at [509, 549] on footer "[DATE] - [DATE] [DOMAIN_NAME] od ŻyjBardziej sp. z o.o." at bounding box center [809, 566] width 778 height 59
click at [1106, 269] on button at bounding box center [1107, 261] width 20 height 20
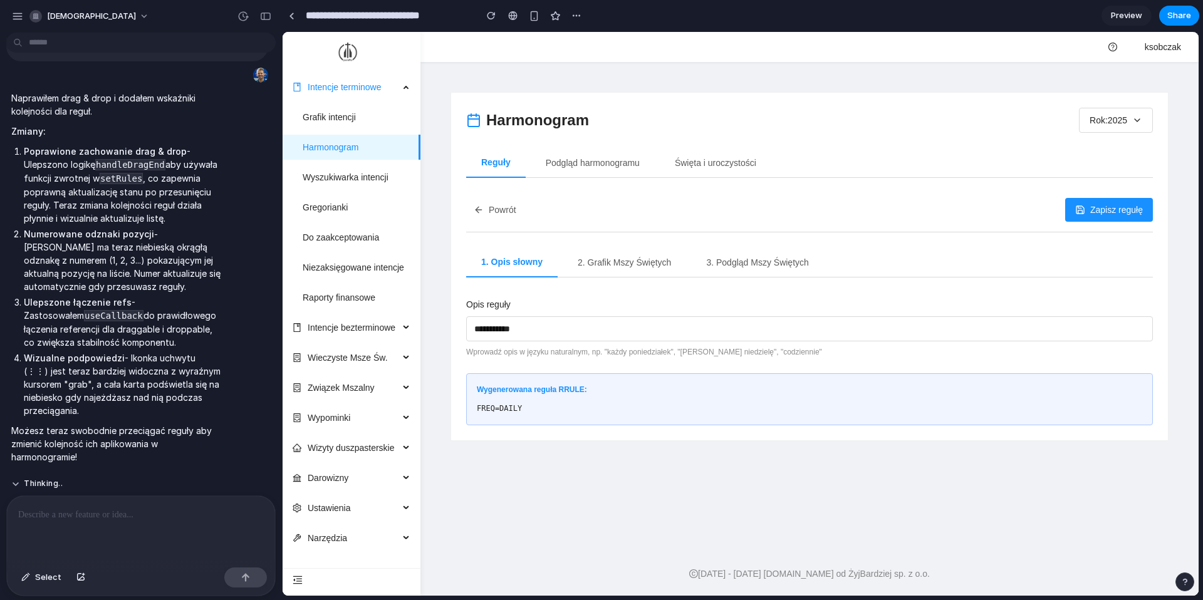
click at [625, 264] on button "2. Grafik Mszy Świętych" at bounding box center [623, 262] width 123 height 30
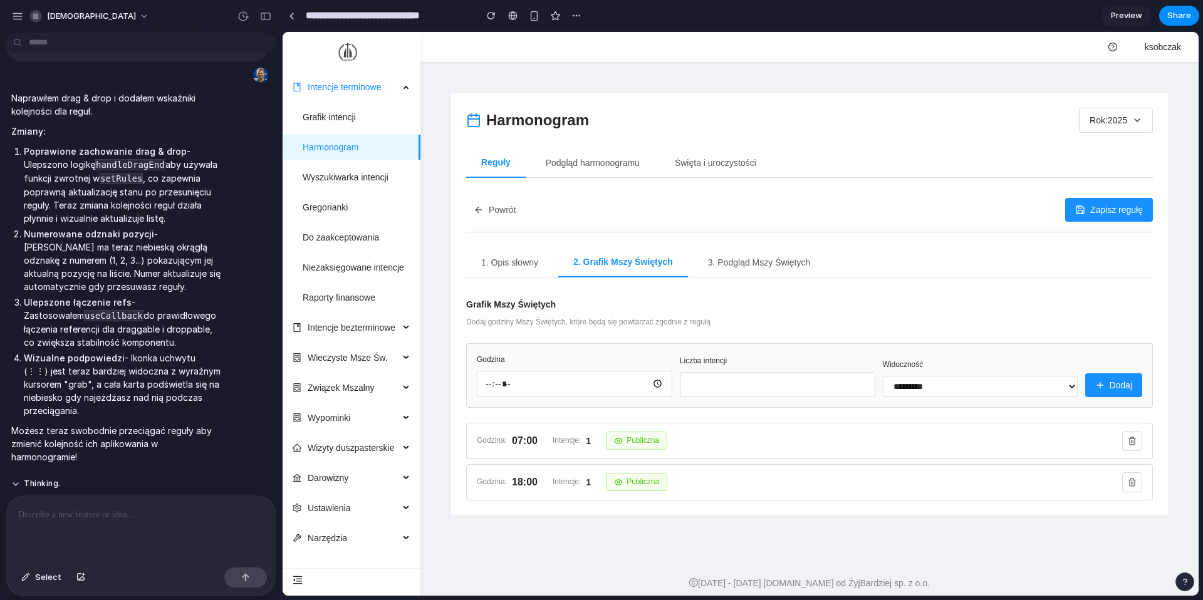
click at [768, 264] on button "3. Podgląd Mszy Świętych" at bounding box center [759, 262] width 132 height 30
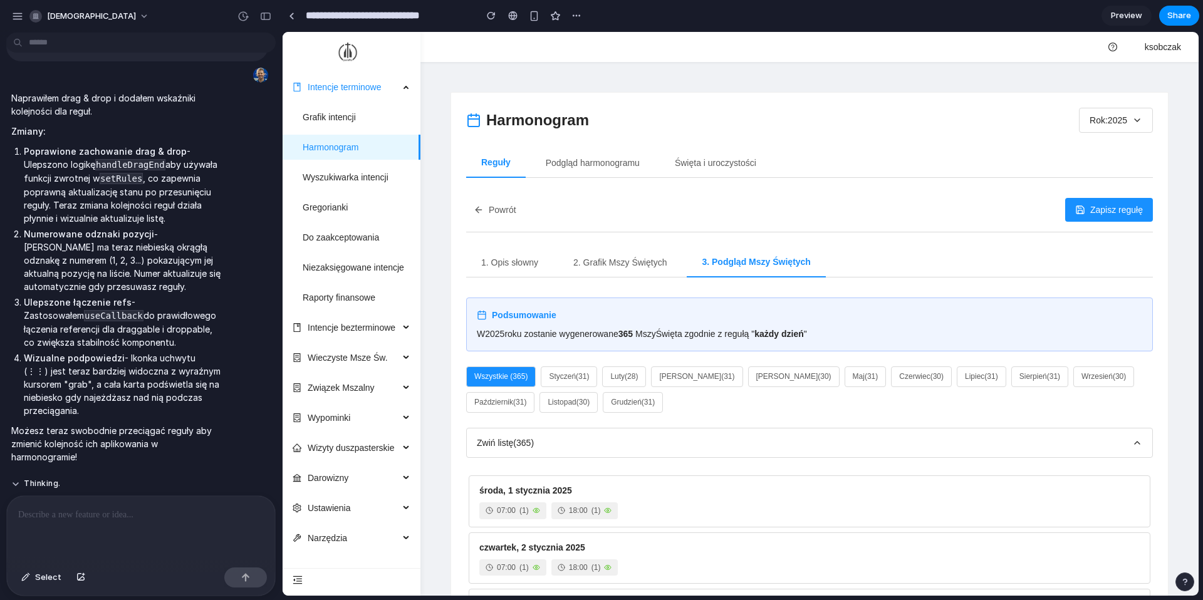
click at [509, 272] on button "1. Opis słowny" at bounding box center [509, 262] width 87 height 30
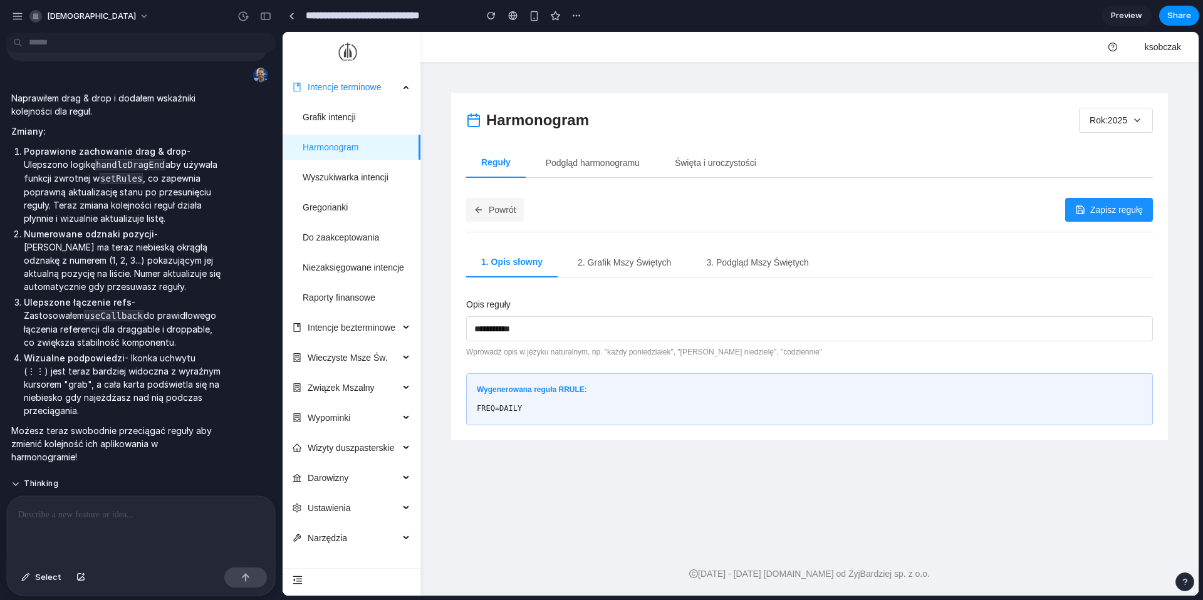
click at [500, 210] on button "Powrót" at bounding box center [495, 210] width 58 height 24
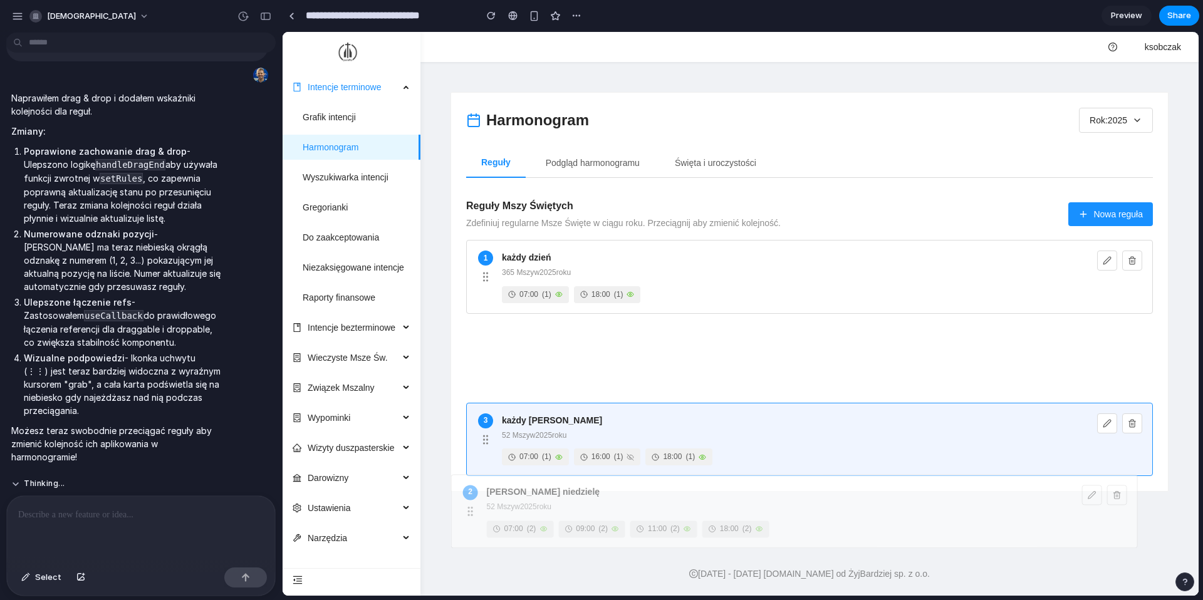
drag, startPoint x: 487, startPoint y: 356, endPoint x: 472, endPoint y: 510, distance: 154.2
click at [472, 510] on body "Intencje terminowe Grafik intencji Harmonogram Wyszukiwarka intencji Gregoriank…" at bounding box center [740, 314] width 916 height 564
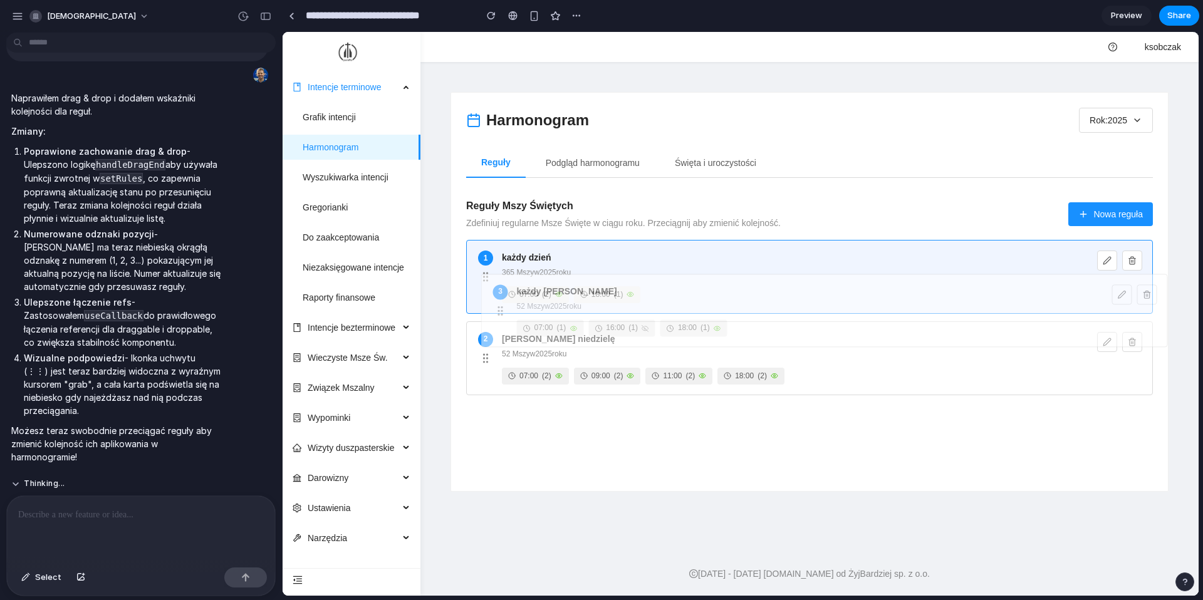
drag, startPoint x: 484, startPoint y: 437, endPoint x: 502, endPoint y: 299, distance: 139.5
click at [501, 303] on div "1 każdy dzień 365 Mszy w 2025 roku 07:00 ( 1 ) 18:00 ( 1 ) 2 każdą niedzielę 52…" at bounding box center [809, 358] width 686 height 236
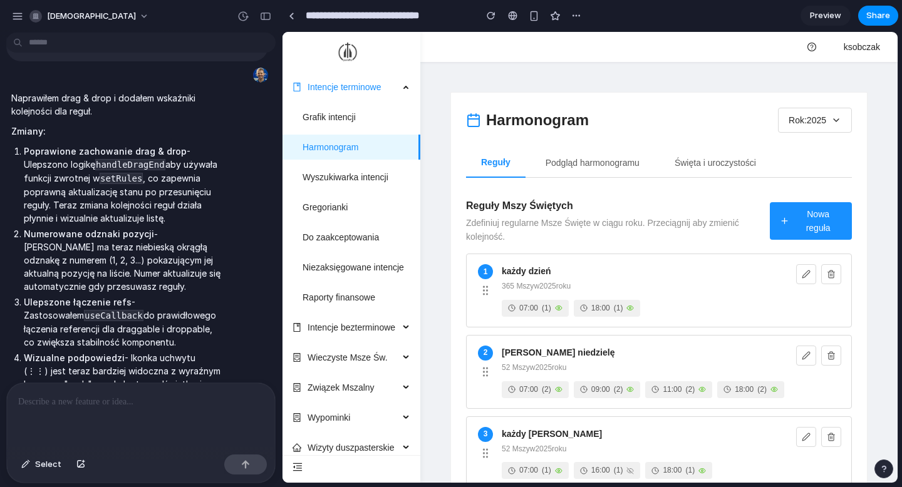
scroll to position [2220, 0]
